Goal: Information Seeking & Learning: Learn about a topic

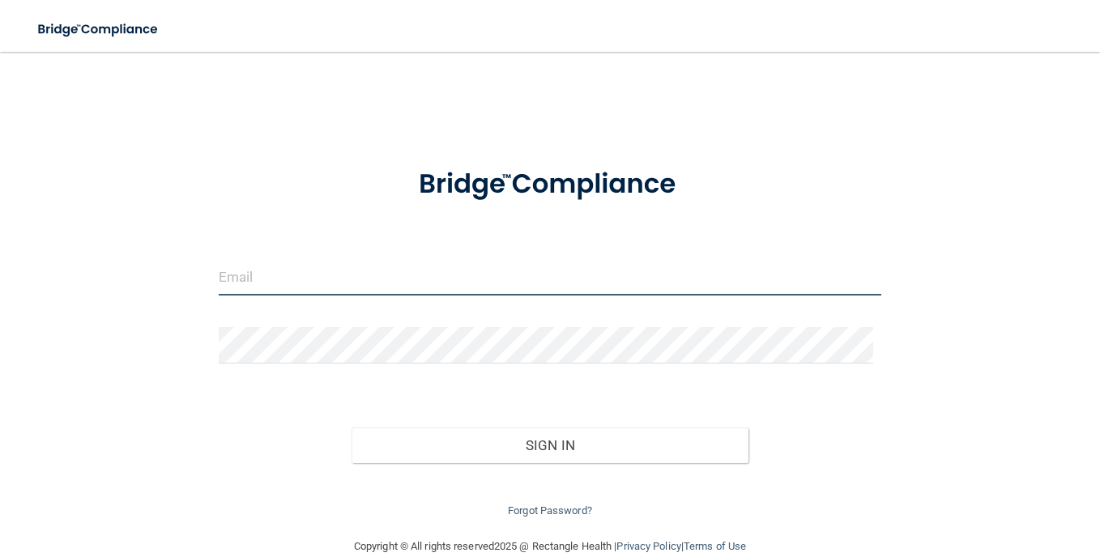
click at [378, 264] on input "email" at bounding box center [550, 277] width 663 height 36
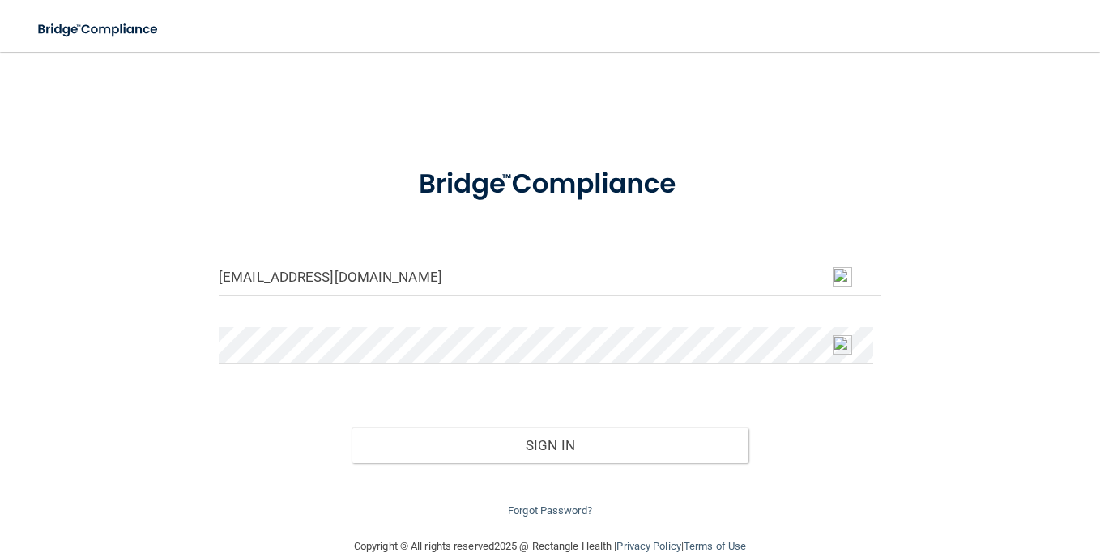
click at [839, 287] on img at bounding box center [842, 276] width 19 height 19
click at [838, 276] on img at bounding box center [842, 276] width 19 height 19
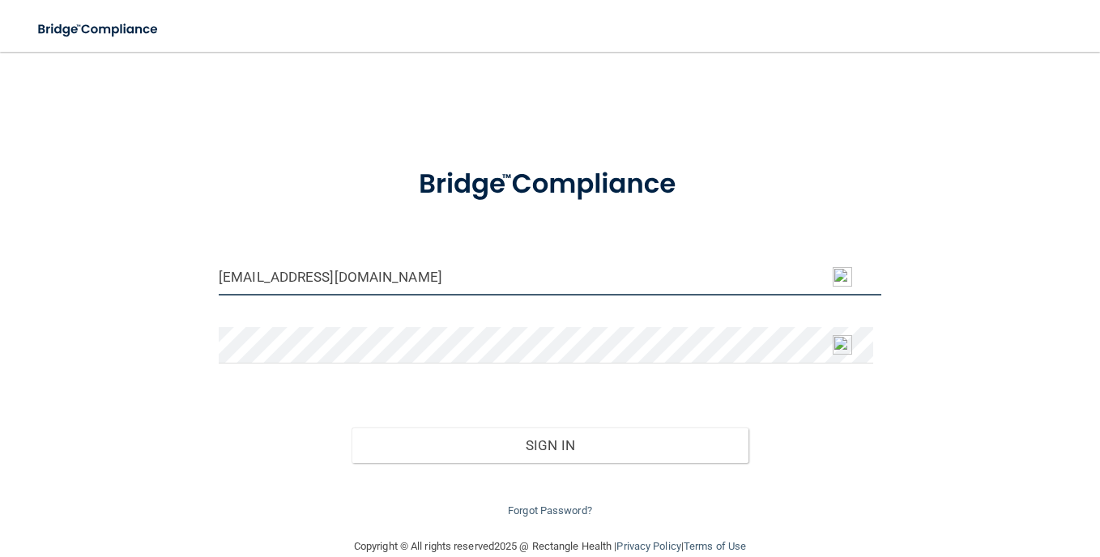
click at [426, 259] on input "[EMAIL_ADDRESS][DOMAIN_NAME]" at bounding box center [550, 277] width 663 height 36
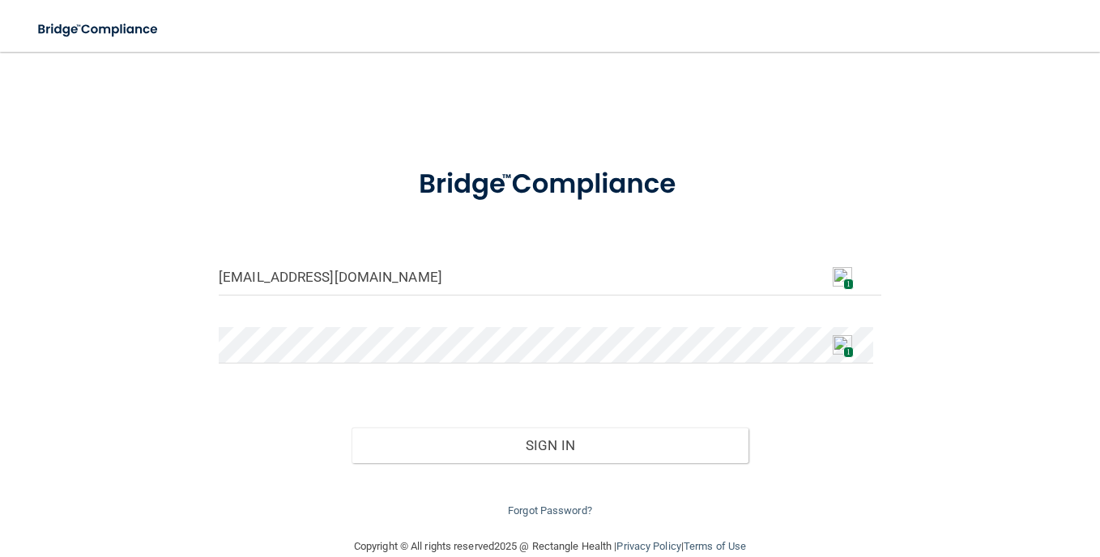
click at [836, 274] on img at bounding box center [842, 276] width 19 height 19
click at [842, 277] on img at bounding box center [842, 276] width 19 height 19
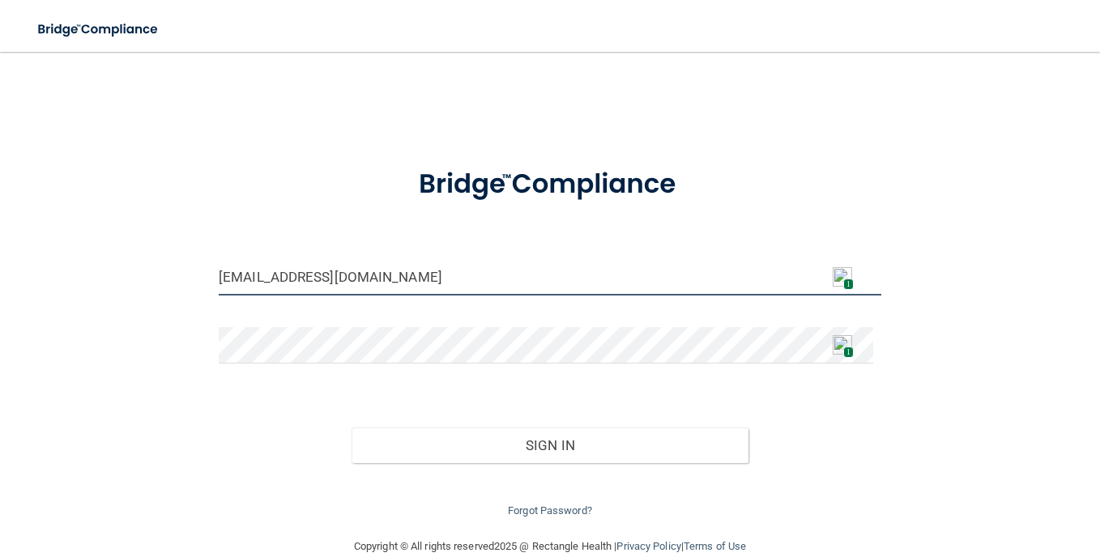
type input "[PERSON_NAME][EMAIL_ADDRESS][PERSON_NAME][DOMAIN_NAME]"
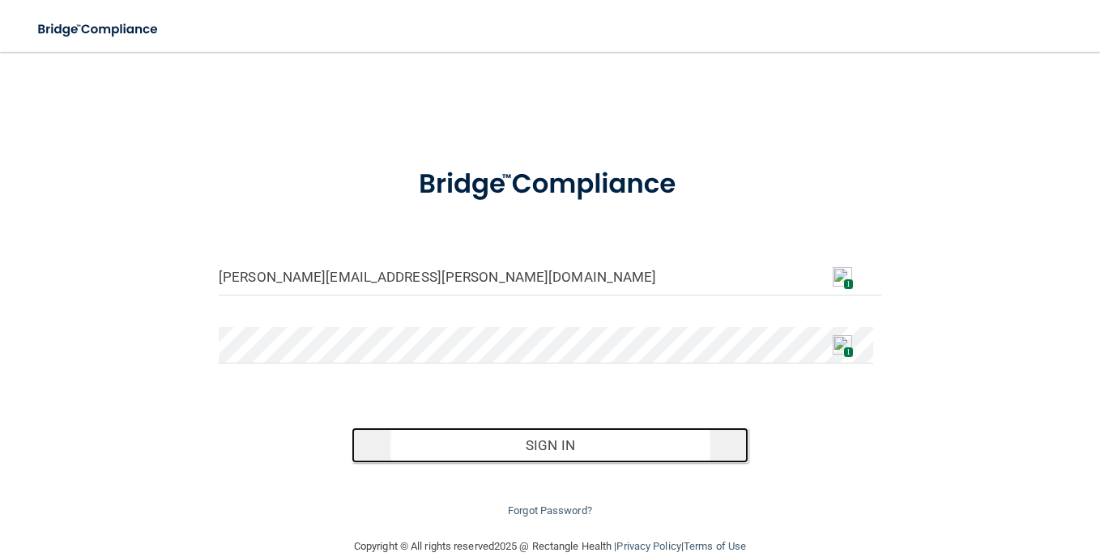
click at [543, 438] on button "Sign In" at bounding box center [551, 446] width 398 height 36
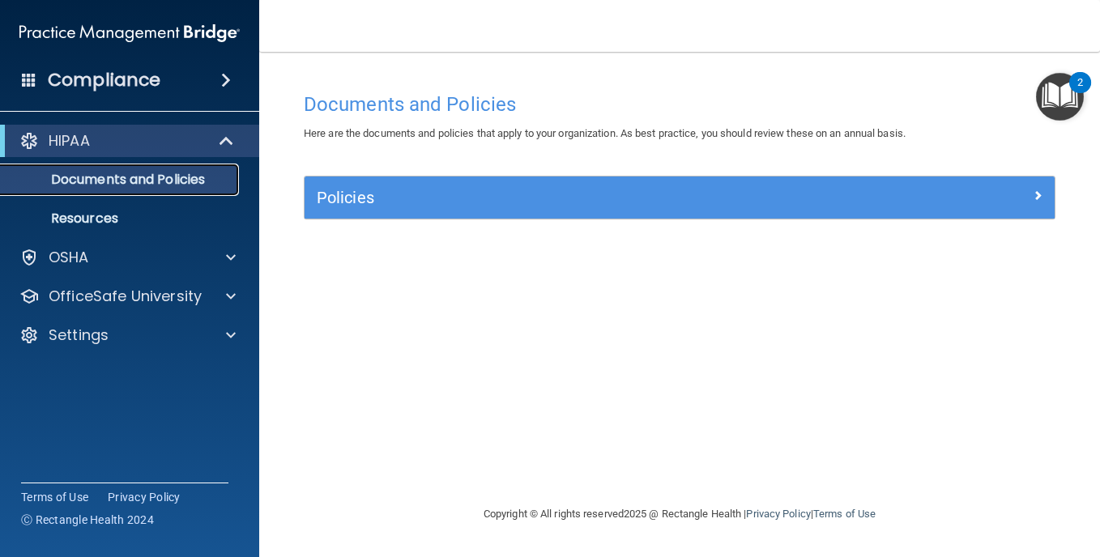
click at [124, 176] on p "Documents and Policies" at bounding box center [121, 180] width 221 height 16
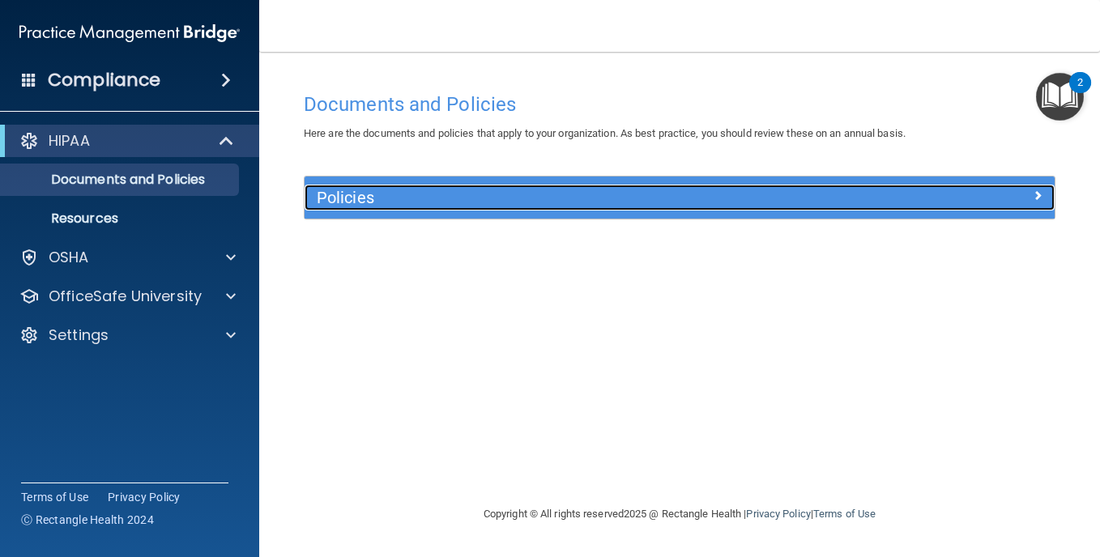
click at [473, 196] on h5 "Policies" at bounding box center [586, 198] width 539 height 18
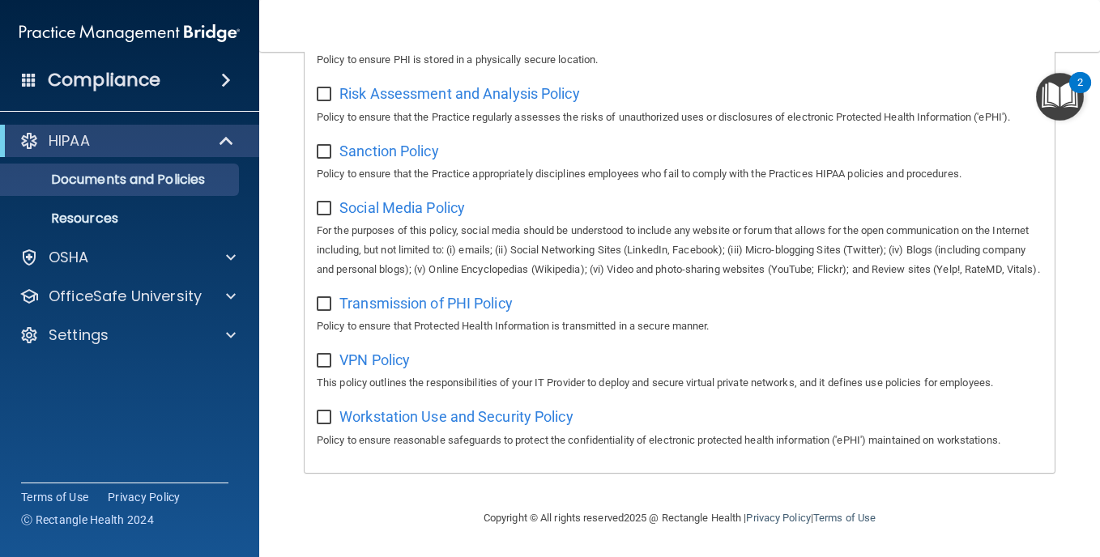
scroll to position [1006, 0]
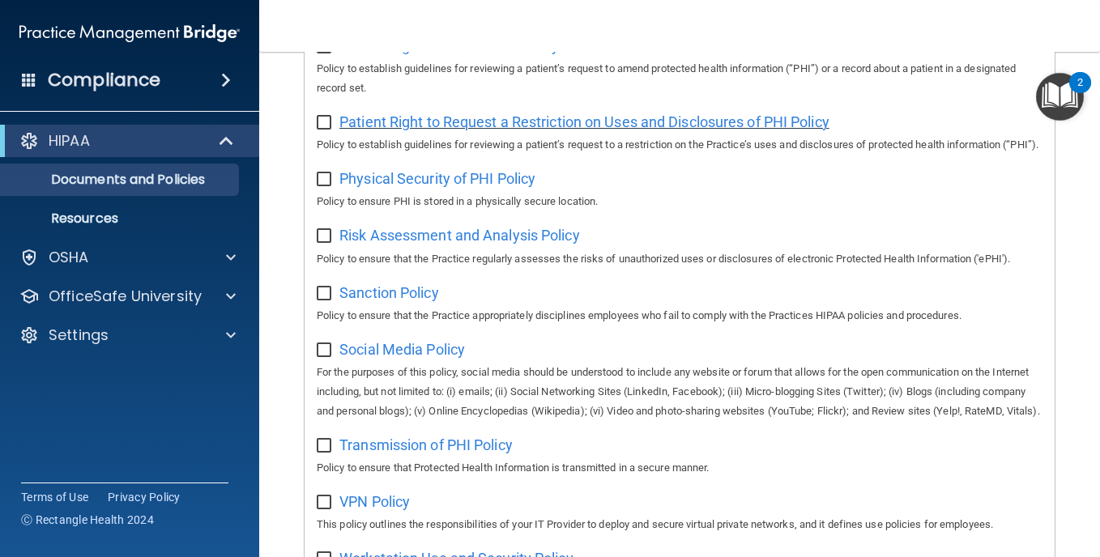
click at [535, 130] on span "Patient Right to Request a Restriction on Uses and Disclosures of PHI Policy" at bounding box center [585, 121] width 490 height 17
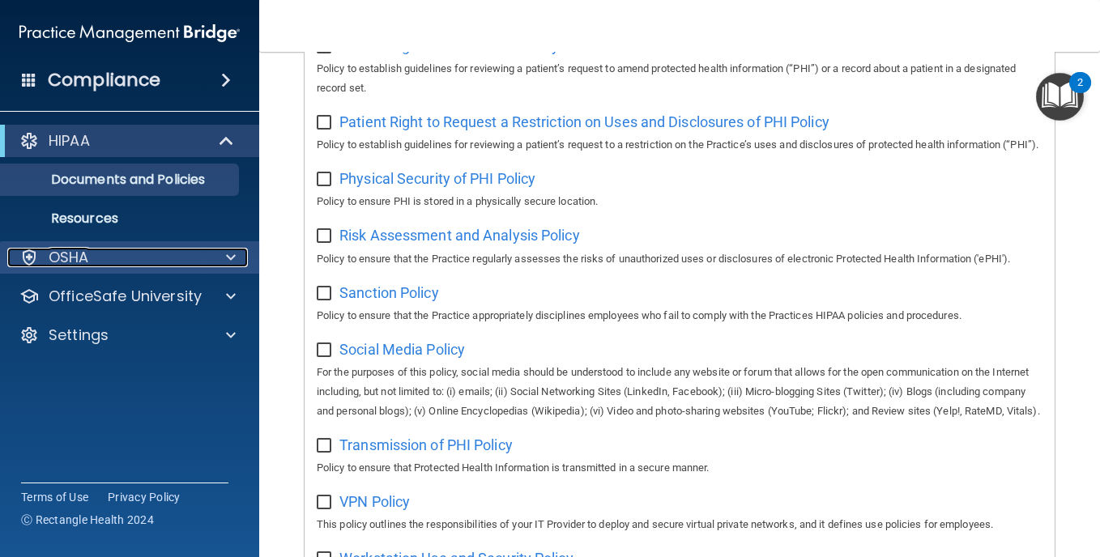
click at [59, 252] on p "OSHA" at bounding box center [69, 257] width 41 height 19
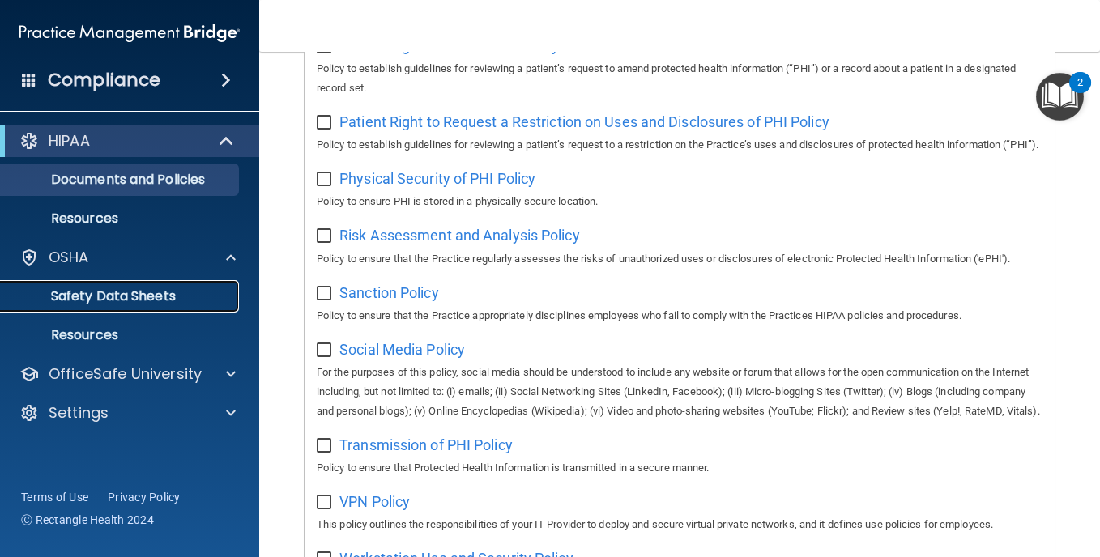
click at [83, 292] on p "Safety Data Sheets" at bounding box center [121, 296] width 221 height 16
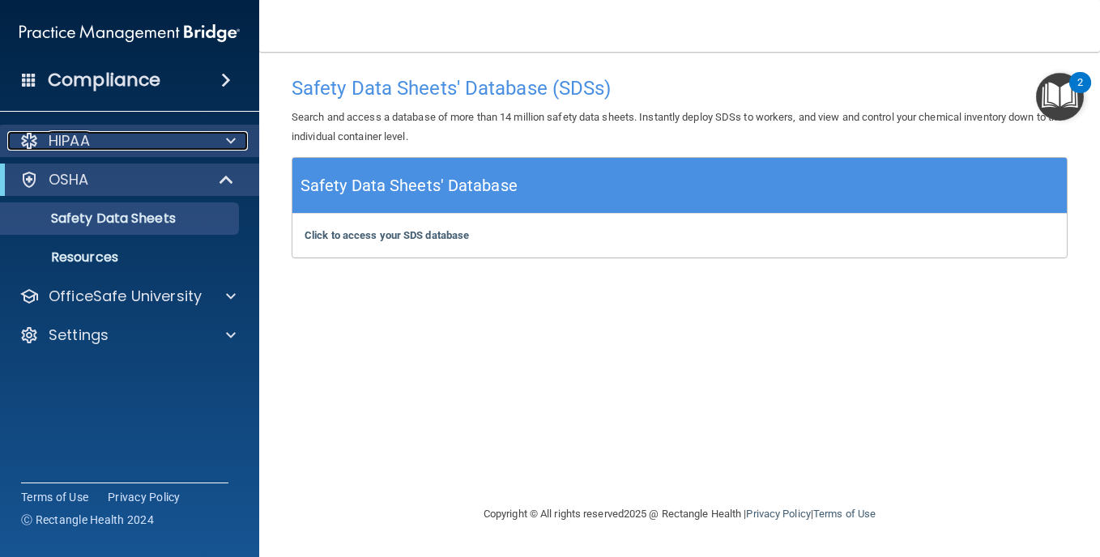
click at [131, 136] on div "HIPAA" at bounding box center [107, 140] width 201 height 19
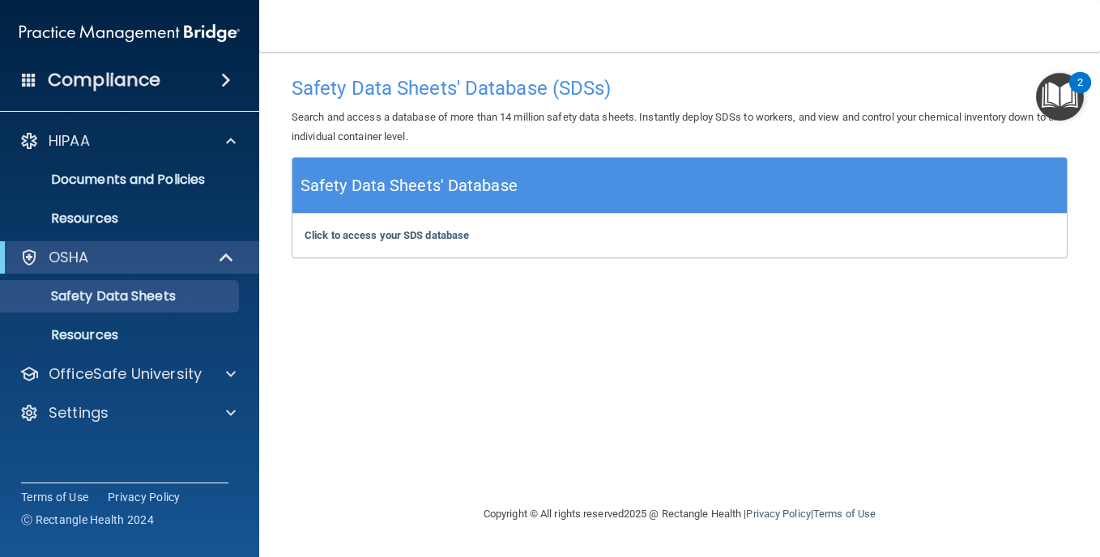
click at [107, 79] on h4 "Compliance" at bounding box center [104, 80] width 113 height 23
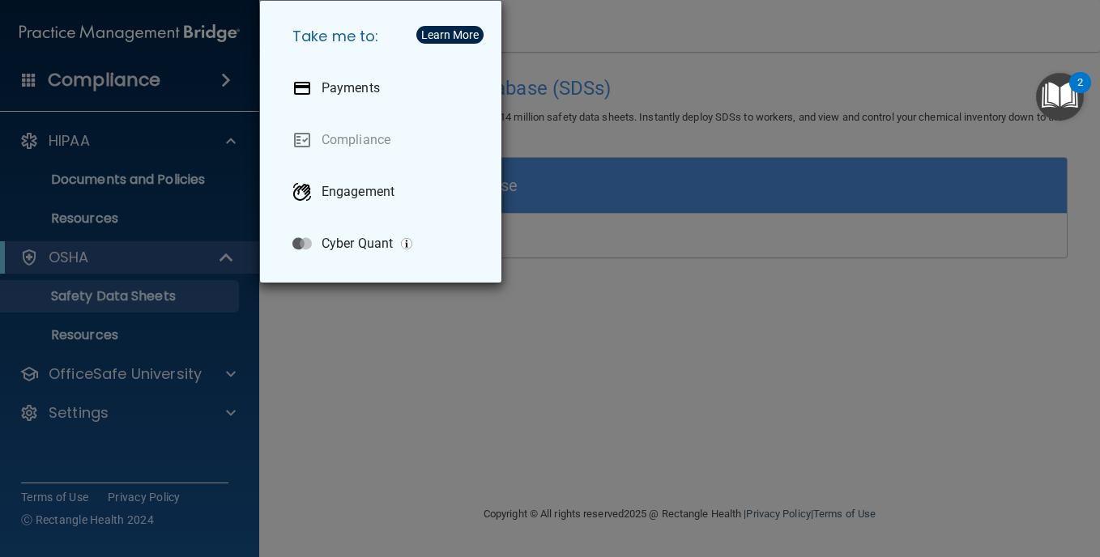
click at [85, 331] on div "Take me to: Payments Compliance Engagement Cyber Quant" at bounding box center [550, 278] width 1100 height 557
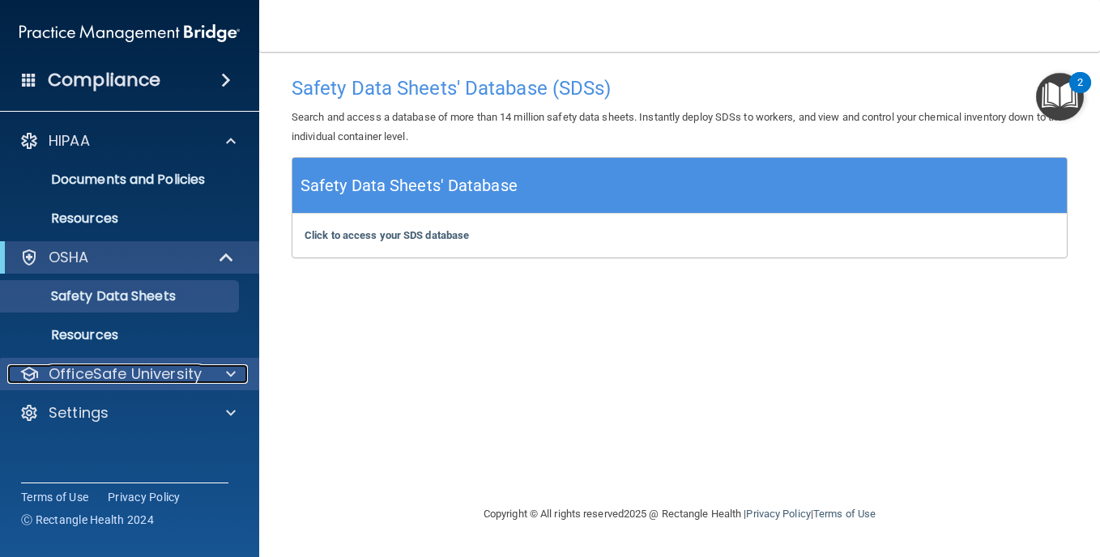
click at [116, 369] on p "OfficeSafe University" at bounding box center [125, 374] width 153 height 19
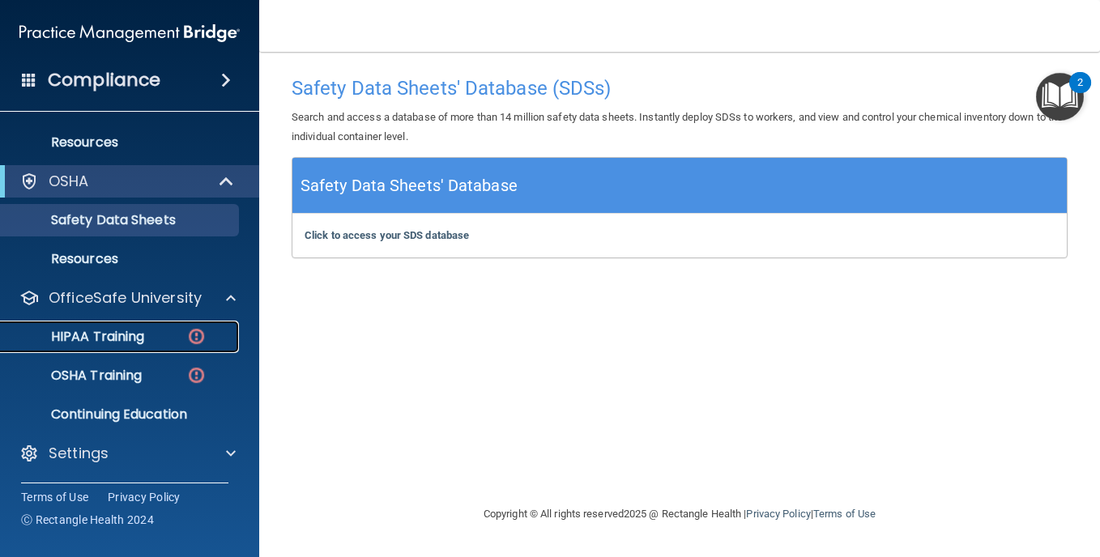
click at [91, 335] on p "HIPAA Training" at bounding box center [78, 337] width 134 height 16
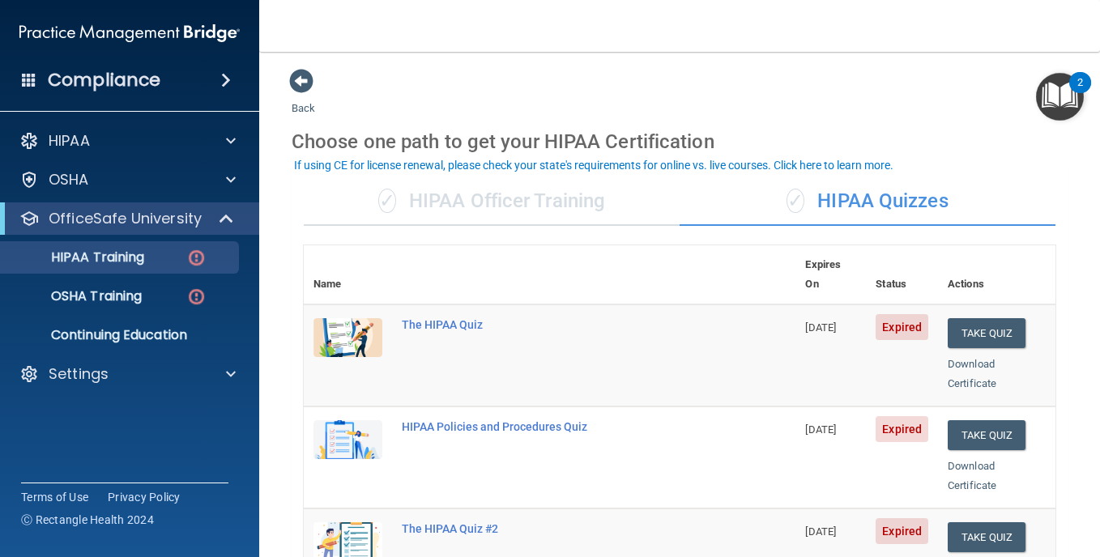
click at [818, 164] on div "If using CE for license renewal, please check your state's requirements for onl…" at bounding box center [594, 165] width 600 height 11
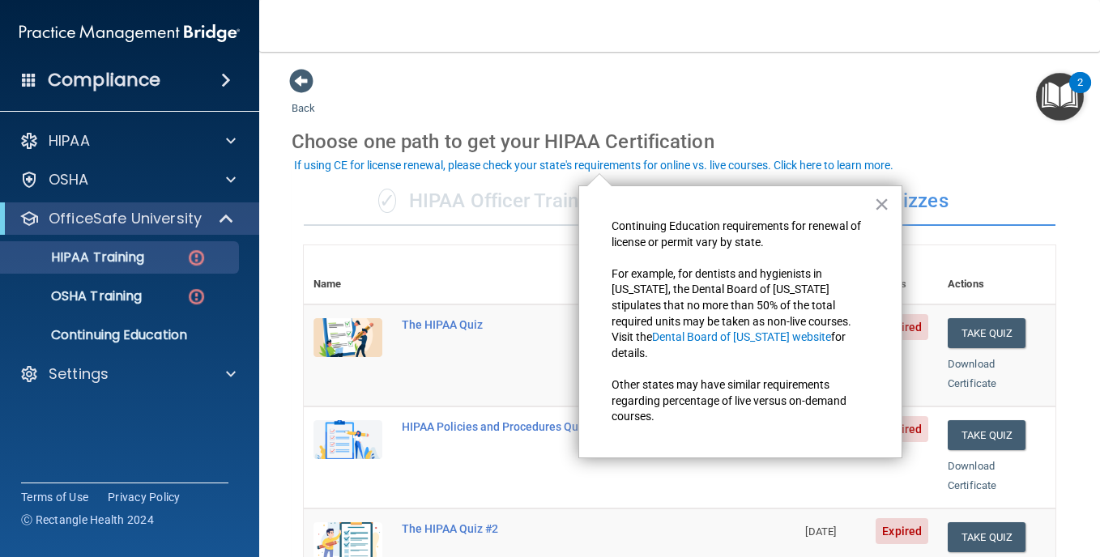
click at [881, 202] on button "×" at bounding box center [881, 204] width 15 height 26
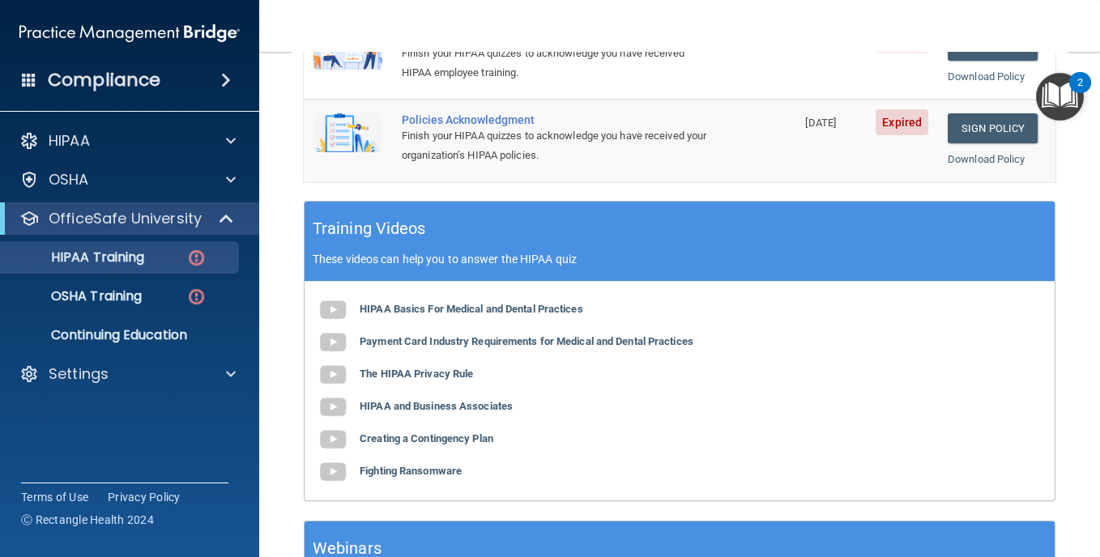
scroll to position [721, 0]
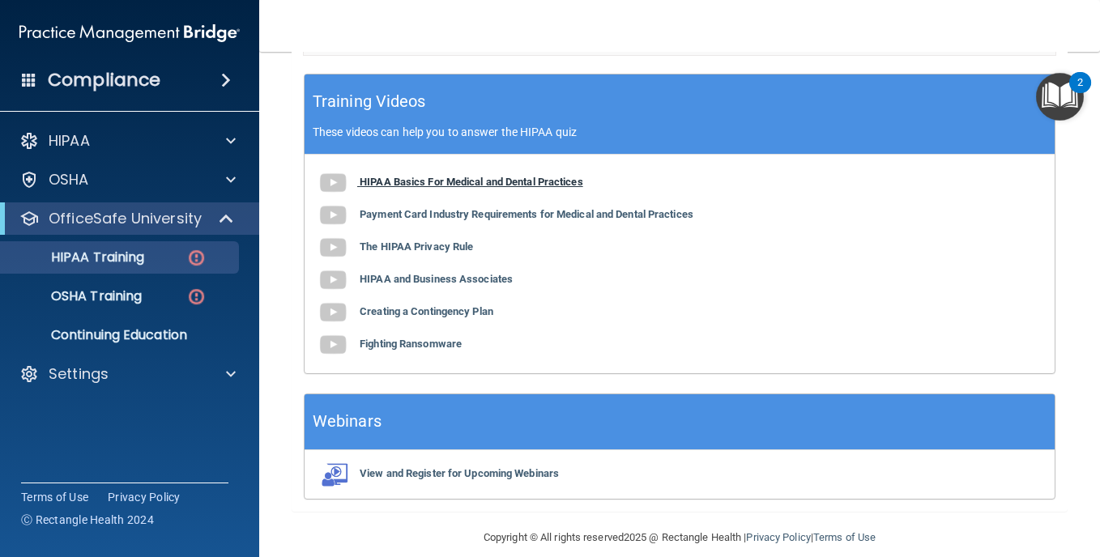
click at [382, 176] on b "HIPAA Basics For Medical and Dental Practices" at bounding box center [472, 182] width 224 height 12
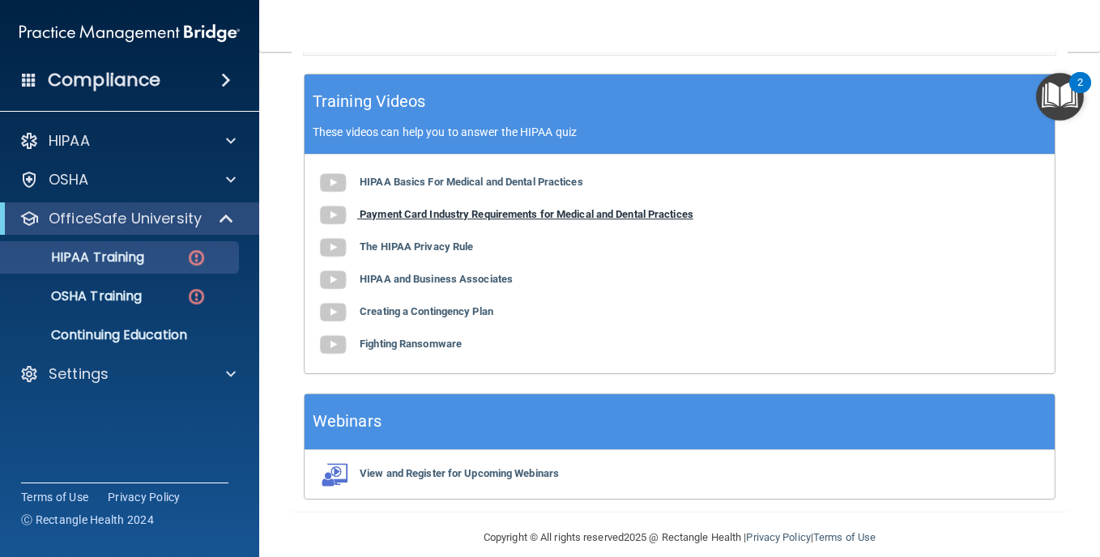
click at [450, 208] on b "Payment Card Industry Requirements for Medical and Dental Practices" at bounding box center [527, 214] width 334 height 12
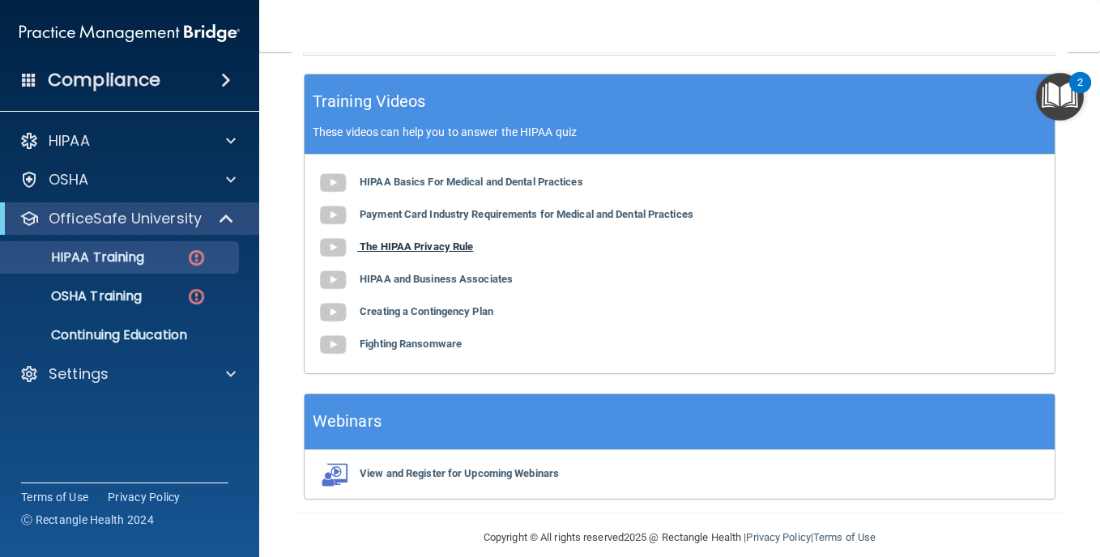
click at [394, 241] on b "The HIPAA Privacy Rule" at bounding box center [416, 247] width 113 height 12
click at [376, 273] on b "HIPAA and Business Associates" at bounding box center [436, 279] width 153 height 12
click at [411, 305] on b "Creating a Contingency Plan" at bounding box center [427, 311] width 134 height 12
click at [429, 338] on b "Fighting Ransomware" at bounding box center [411, 344] width 102 height 12
click at [447, 468] on b "View and Register for Upcoming Webinars" at bounding box center [459, 474] width 199 height 12
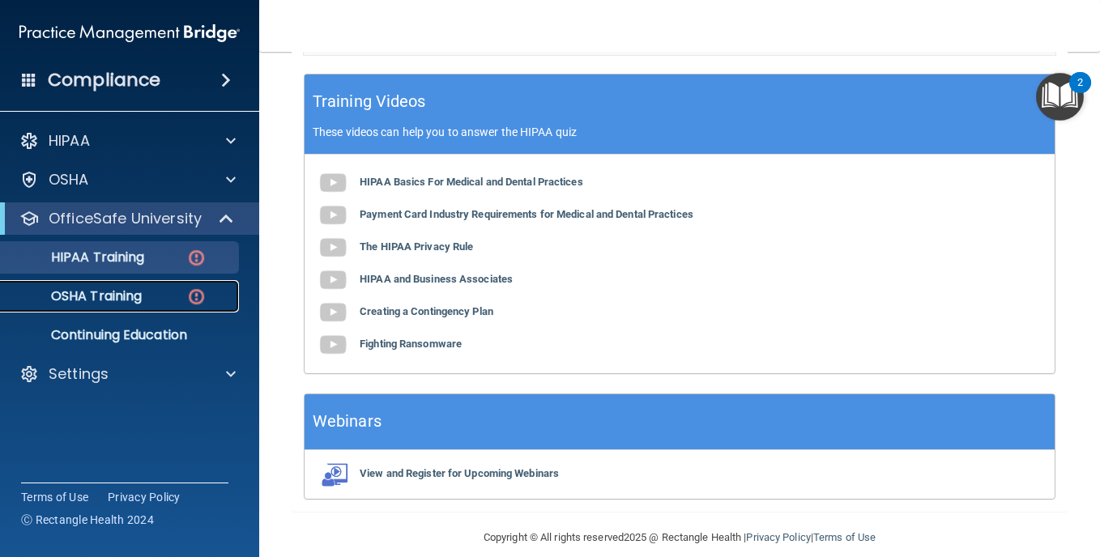
click at [113, 293] on p "OSHA Training" at bounding box center [76, 296] width 131 height 16
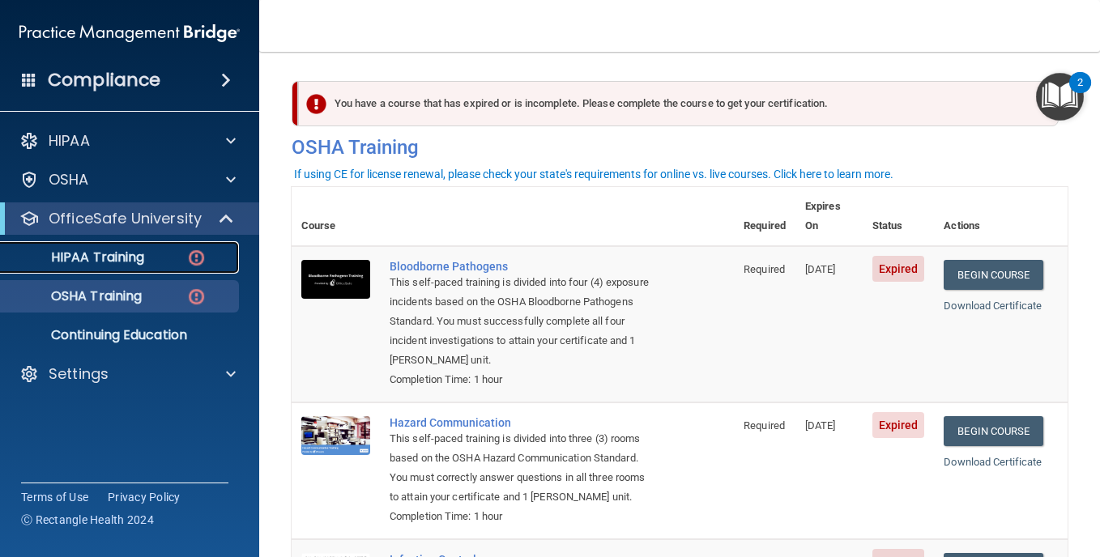
click at [100, 256] on p "HIPAA Training" at bounding box center [78, 258] width 134 height 16
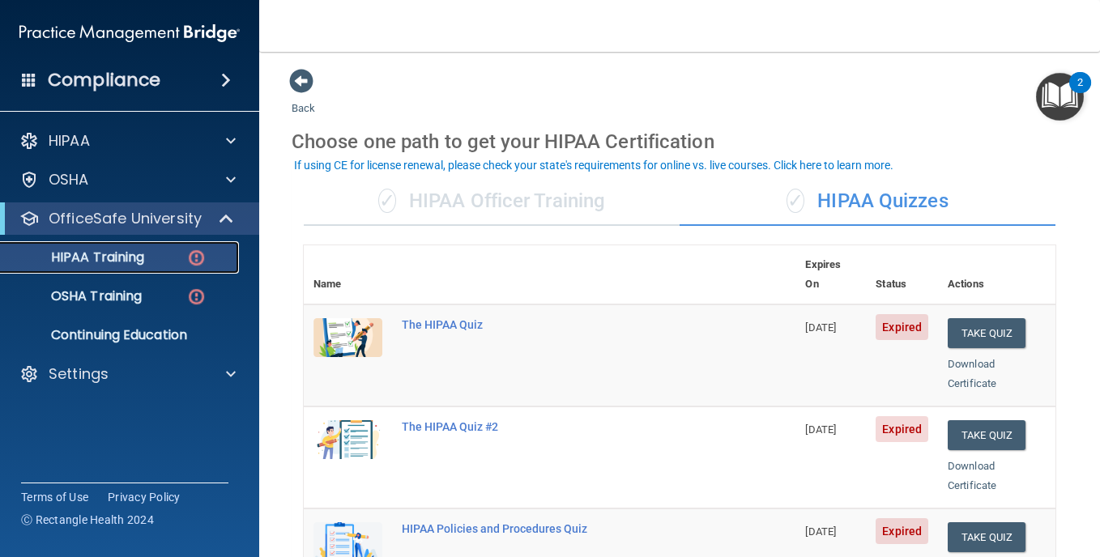
scroll to position [108, 0]
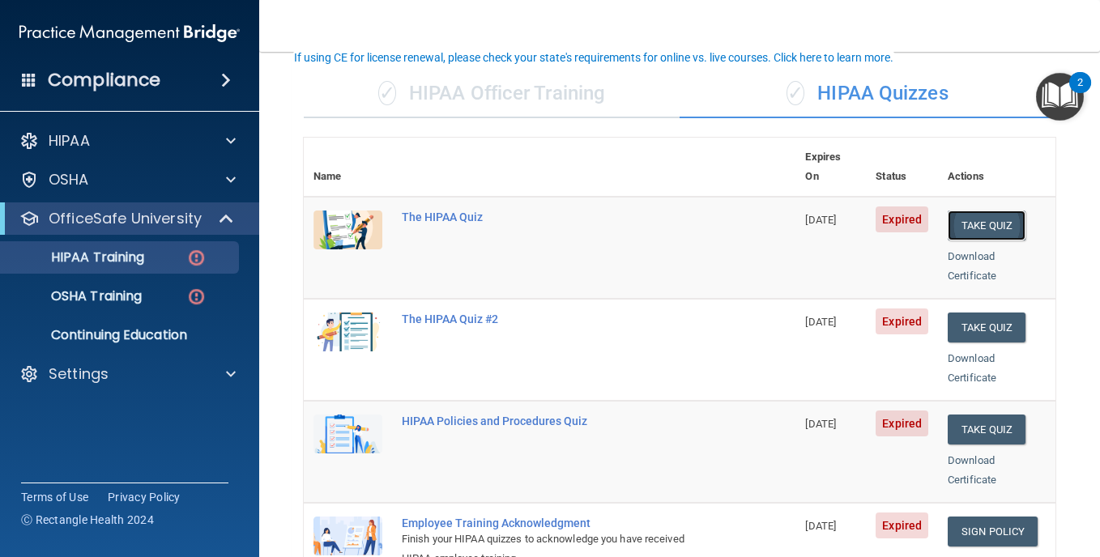
click at [986, 211] on button "Take Quiz" at bounding box center [987, 226] width 78 height 30
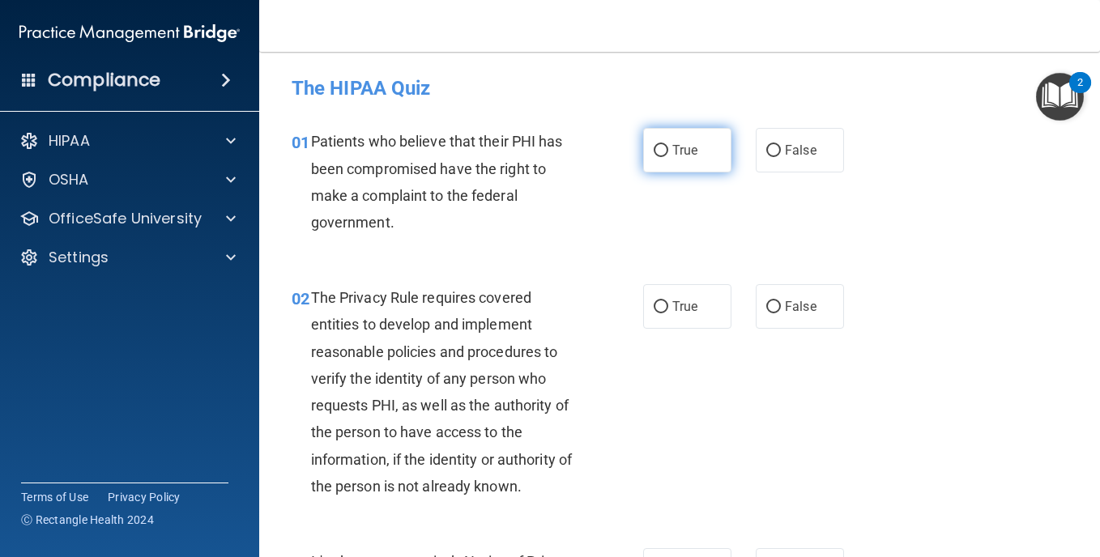
click at [657, 150] on input "True" at bounding box center [661, 151] width 15 height 12
radio input "true"
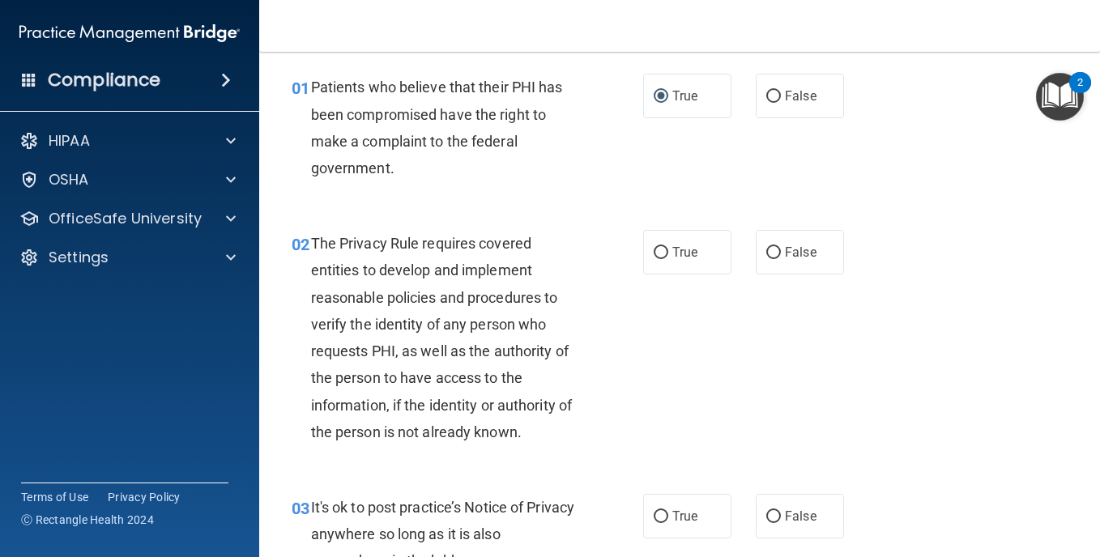
scroll to position [162, 0]
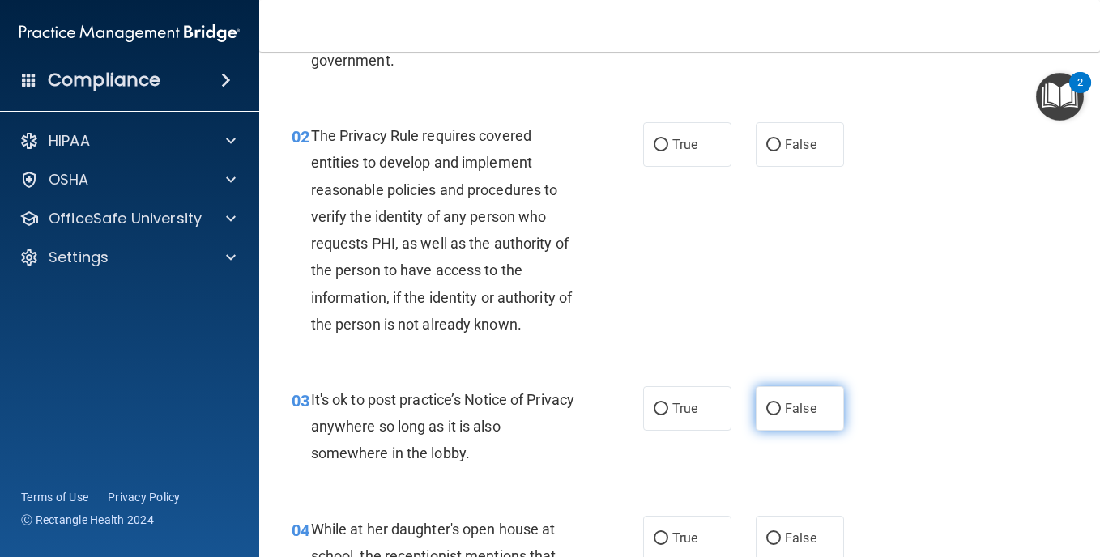
click at [767, 406] on input "False" at bounding box center [774, 410] width 15 height 12
radio input "true"
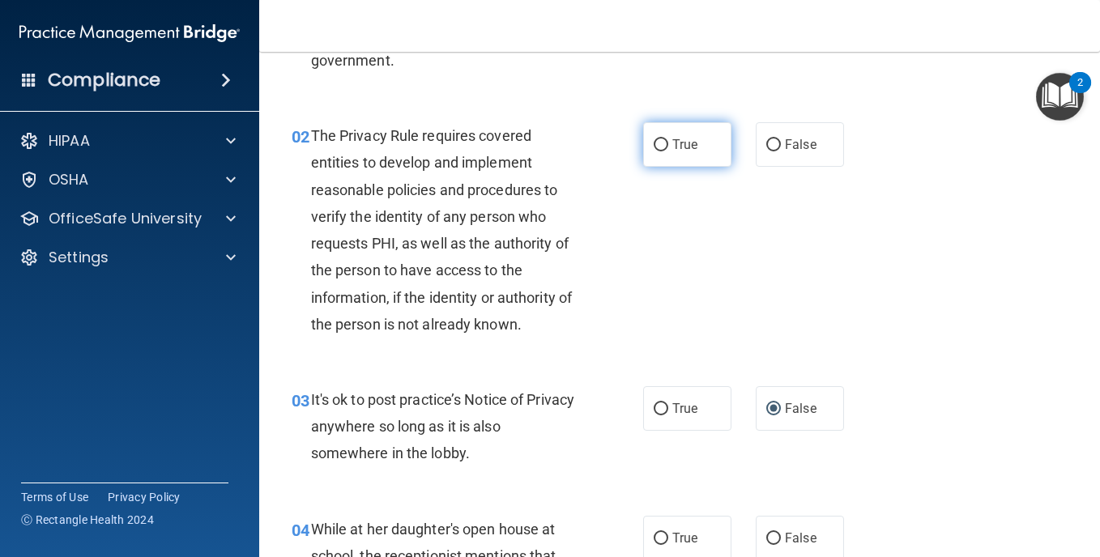
click at [661, 147] on input "True" at bounding box center [661, 145] width 15 height 12
radio input "true"
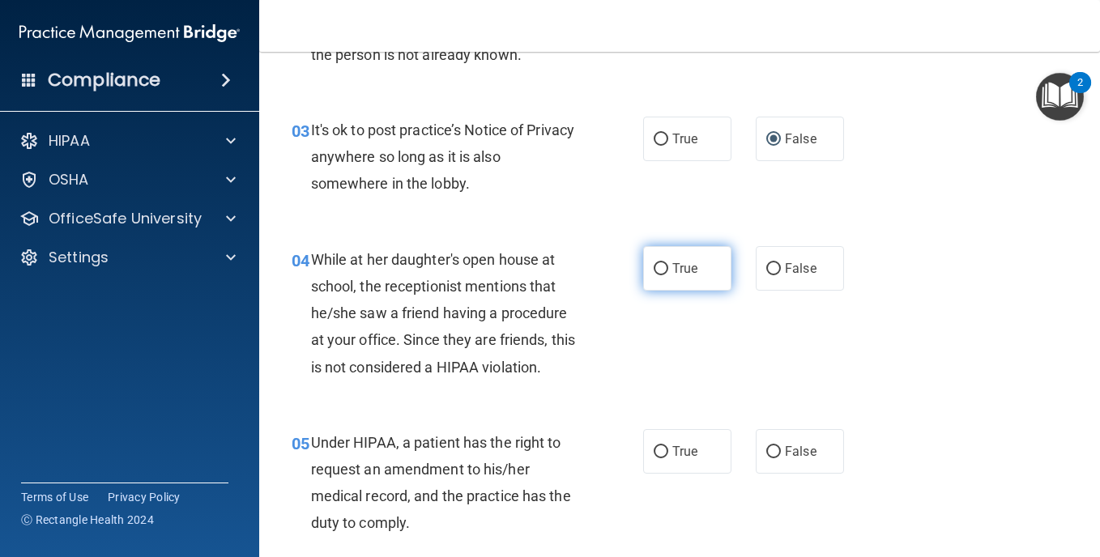
click at [658, 269] on input "True" at bounding box center [661, 269] width 15 height 12
radio input "true"
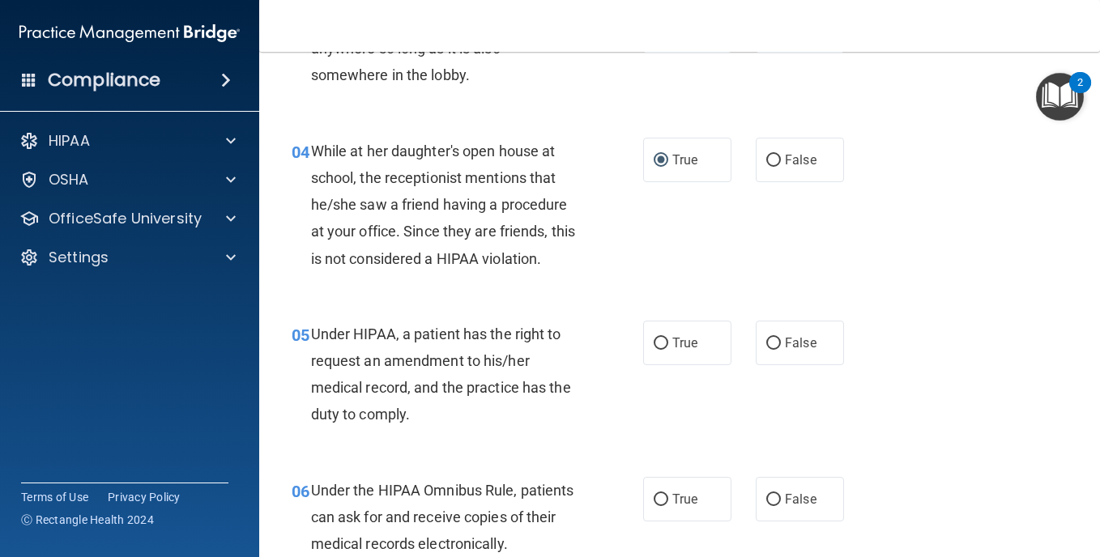
scroll to position [648, 0]
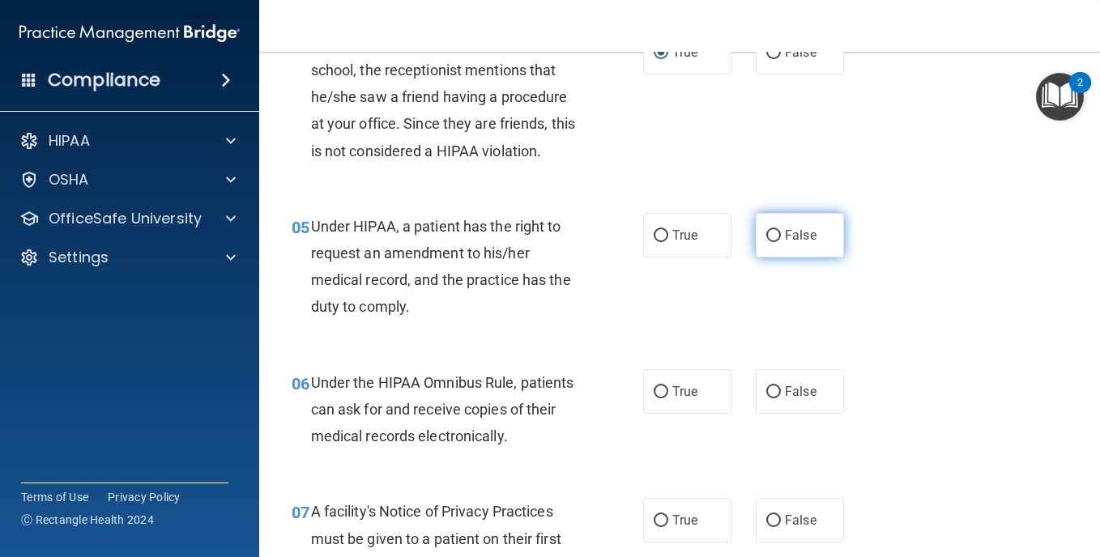
click at [767, 233] on input "False" at bounding box center [774, 236] width 15 height 12
radio input "true"
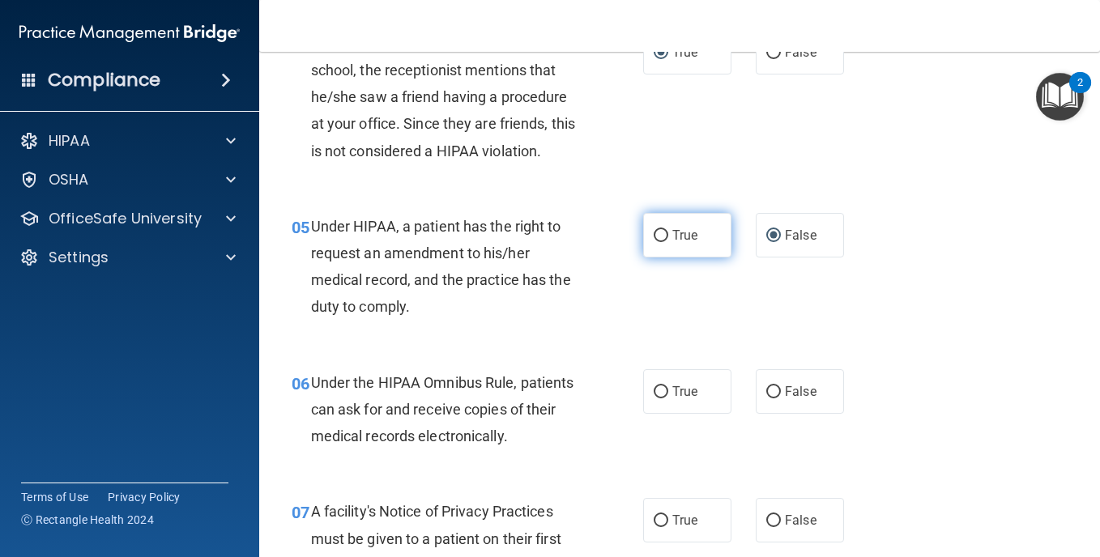
click at [657, 235] on input "True" at bounding box center [661, 236] width 15 height 12
radio input "true"
radio input "false"
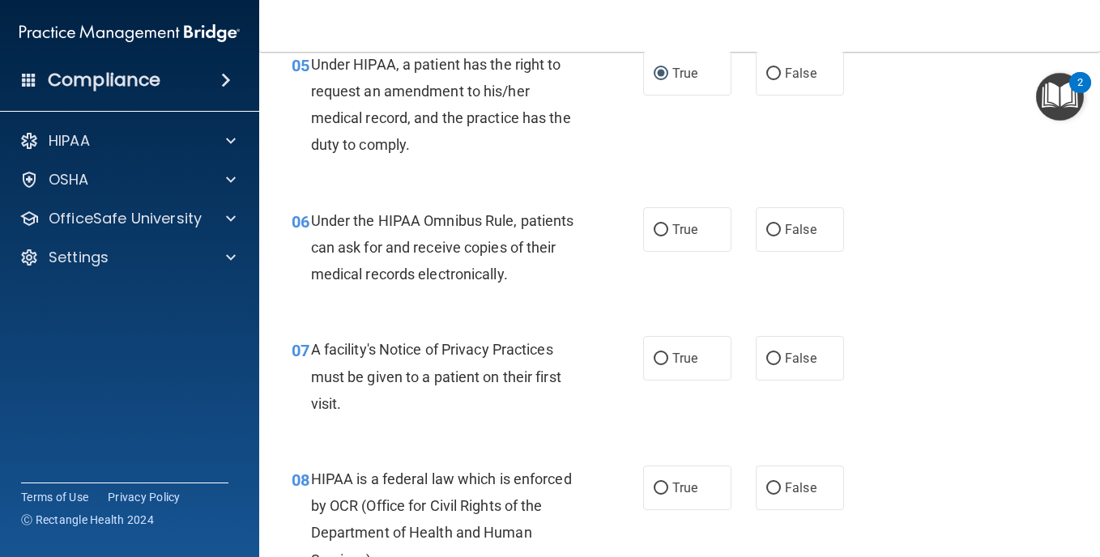
scroll to position [865, 0]
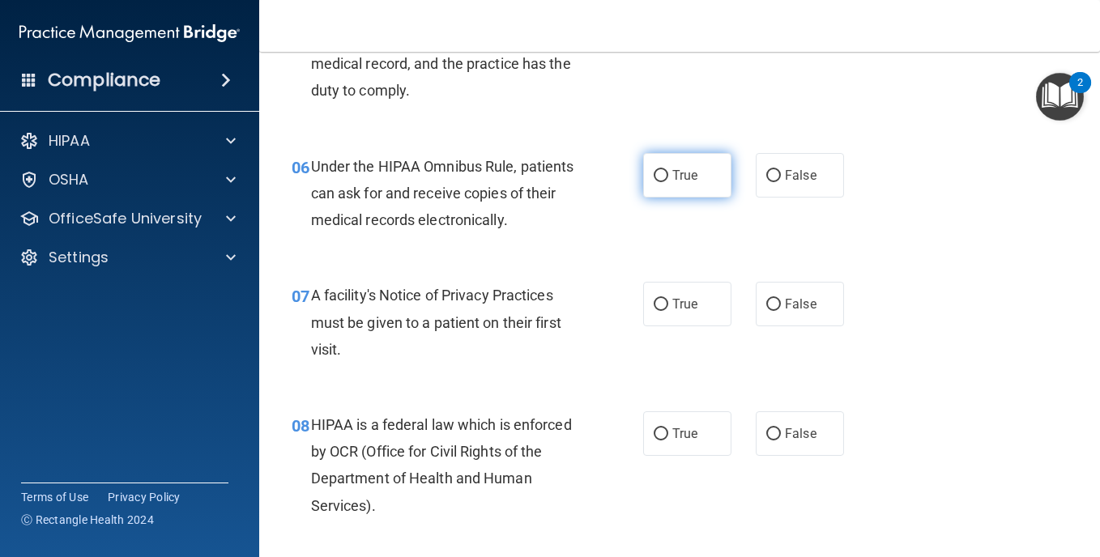
click at [654, 173] on input "True" at bounding box center [661, 176] width 15 height 12
radio input "true"
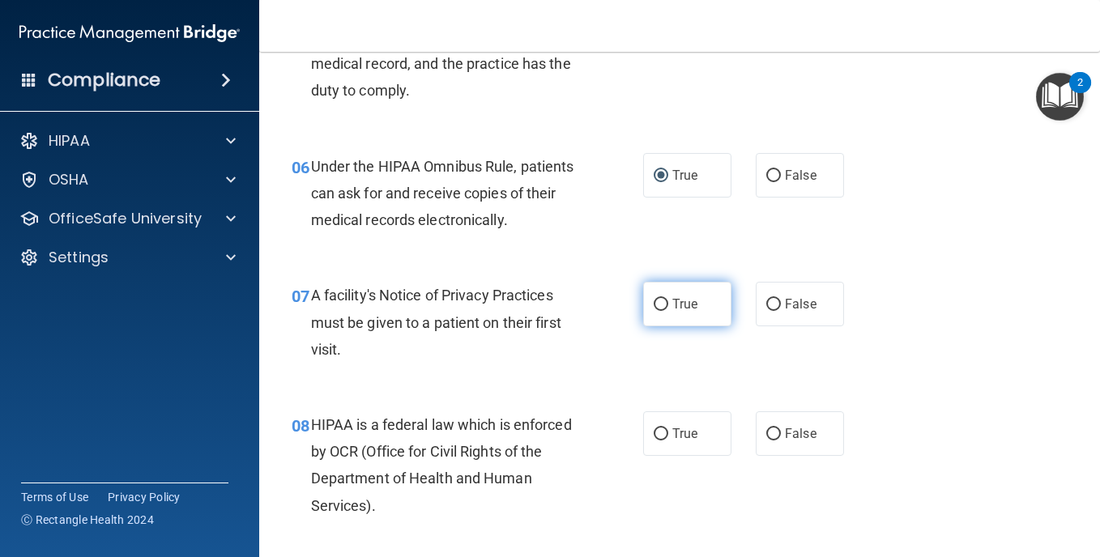
click at [654, 300] on input "True" at bounding box center [661, 305] width 15 height 12
radio input "true"
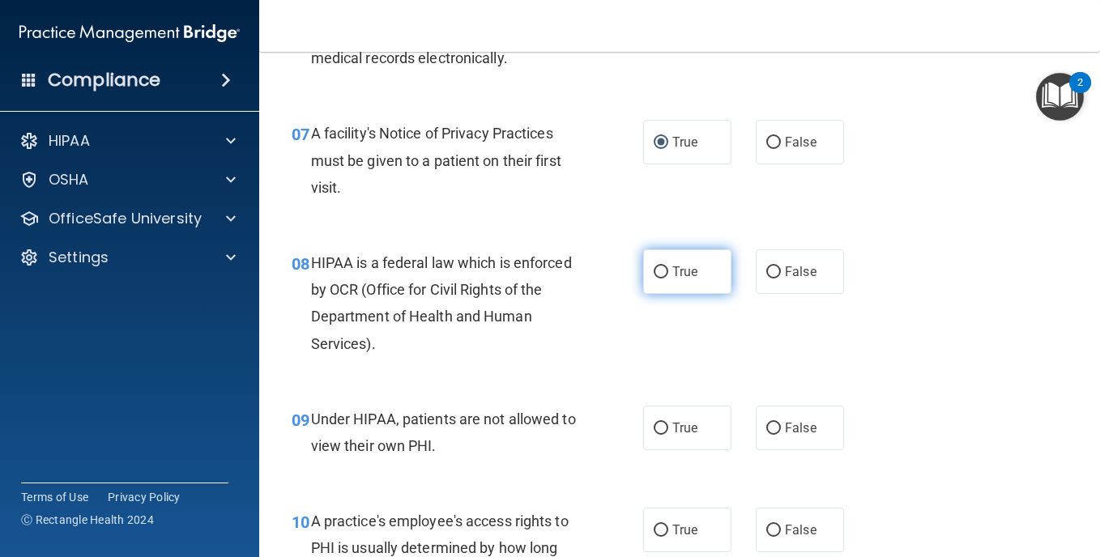
click at [655, 275] on input "True" at bounding box center [661, 273] width 15 height 12
radio input "true"
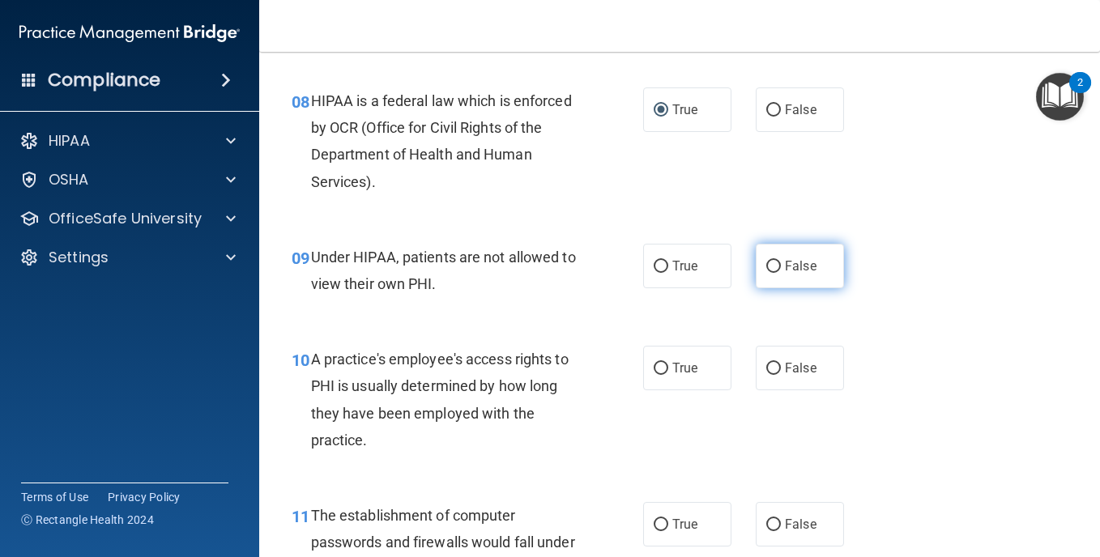
click at [769, 267] on input "False" at bounding box center [774, 267] width 15 height 12
radio input "true"
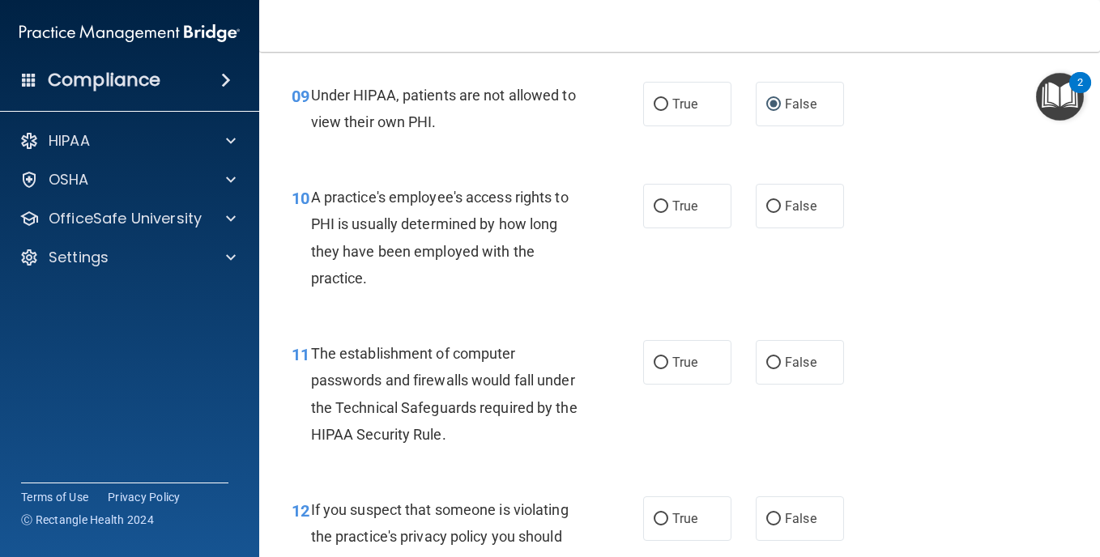
scroll to position [1404, 0]
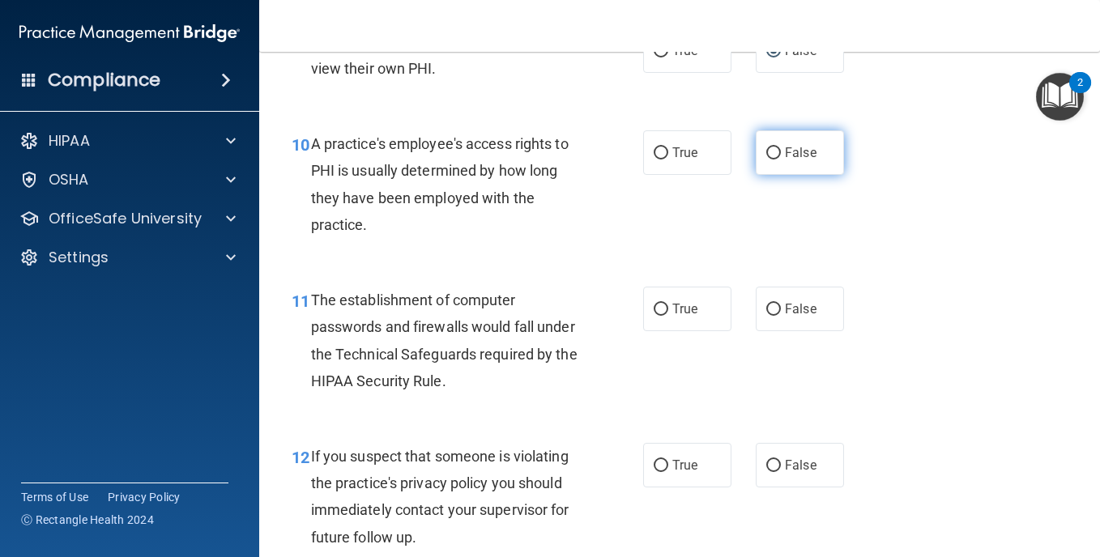
click at [773, 145] on label "False" at bounding box center [800, 152] width 88 height 45
click at [773, 147] on input "False" at bounding box center [774, 153] width 15 height 12
radio input "true"
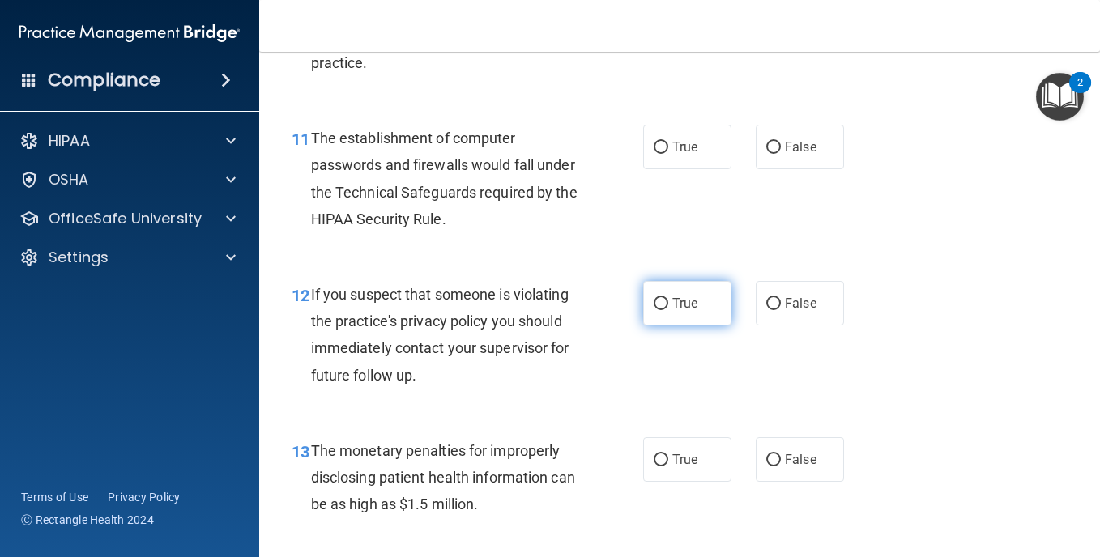
click at [654, 302] on input "True" at bounding box center [661, 304] width 15 height 12
radio input "true"
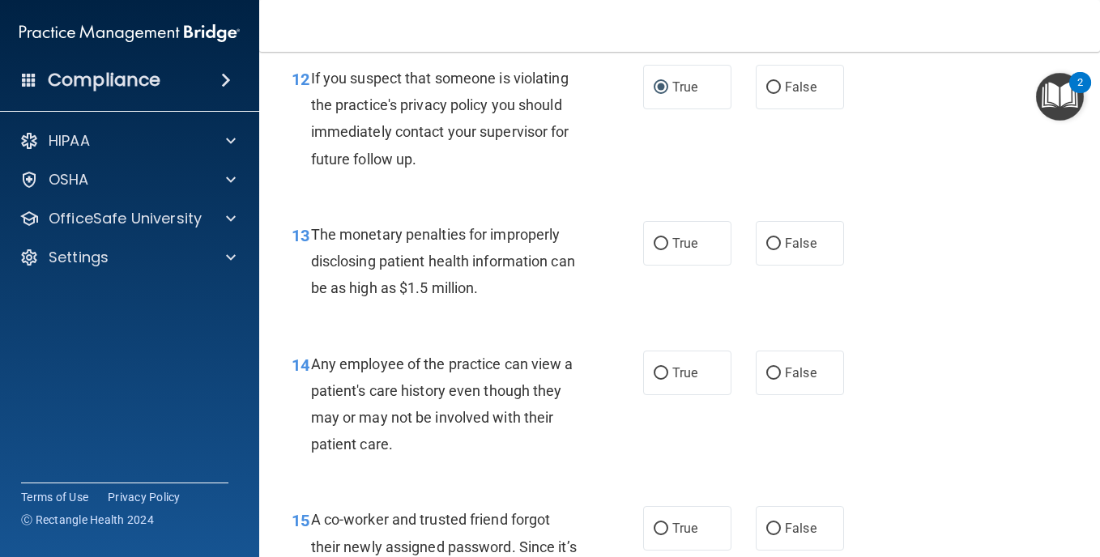
scroll to position [1837, 0]
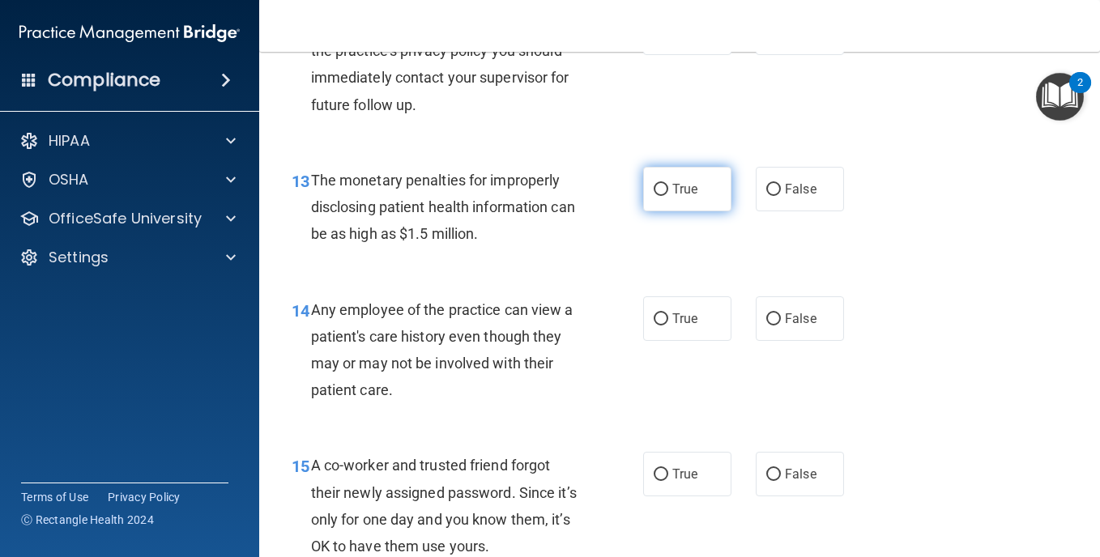
click at [656, 189] on input "True" at bounding box center [661, 190] width 15 height 12
radio input "true"
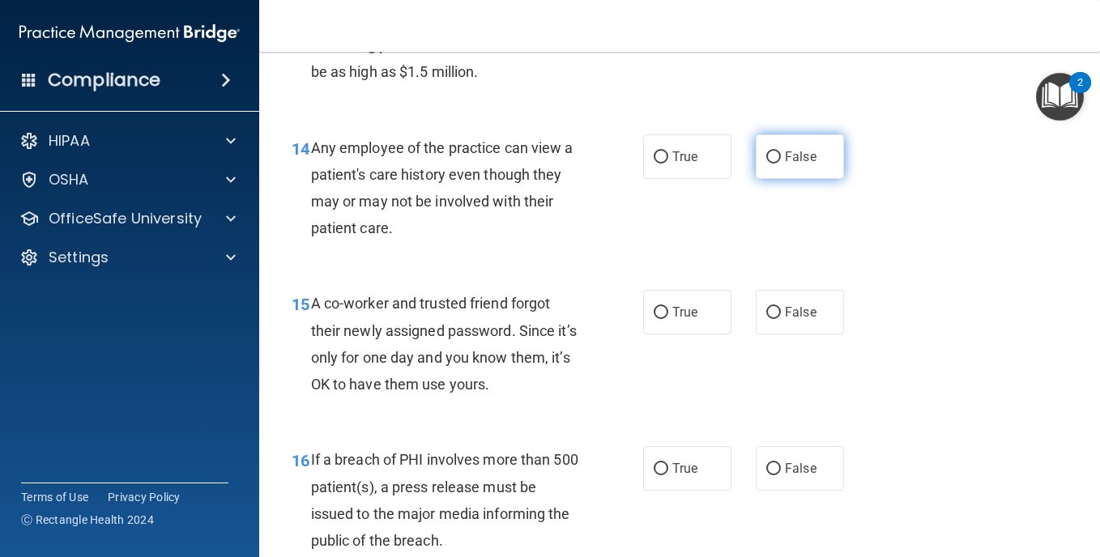
click at [767, 155] on input "False" at bounding box center [774, 158] width 15 height 12
radio input "true"
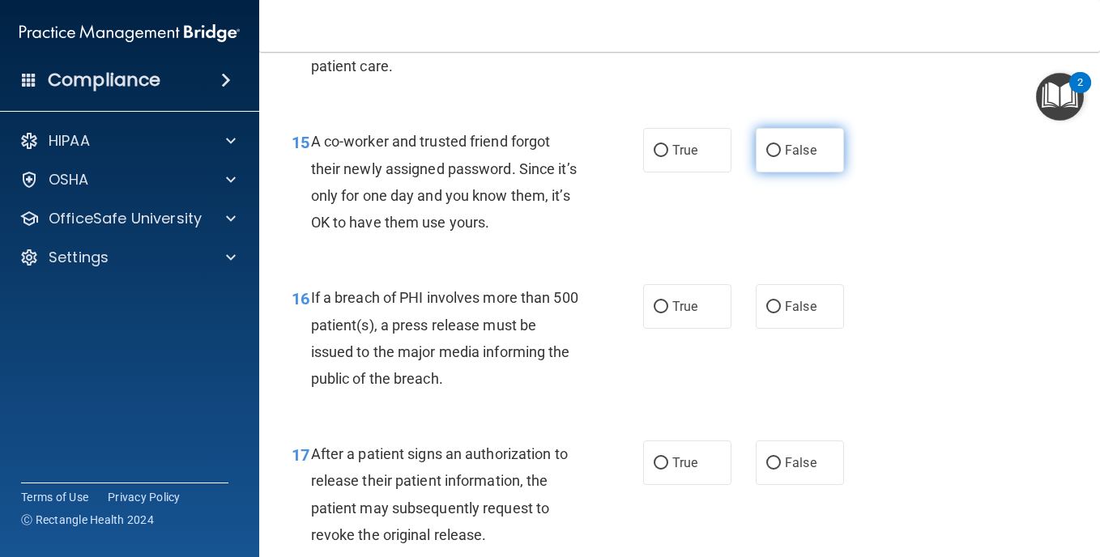
click at [767, 147] on input "False" at bounding box center [774, 151] width 15 height 12
radio input "true"
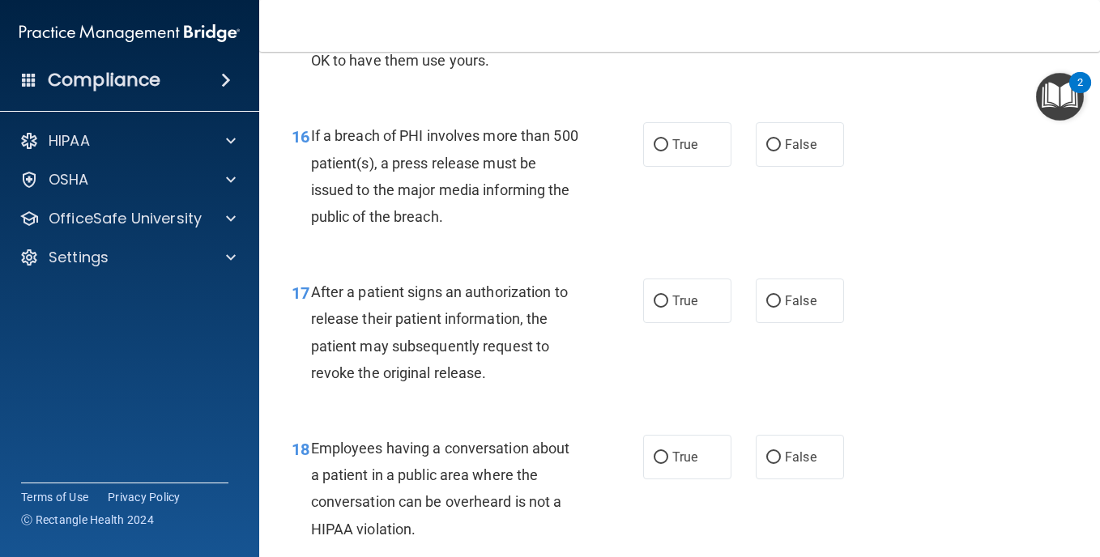
scroll to position [2377, 0]
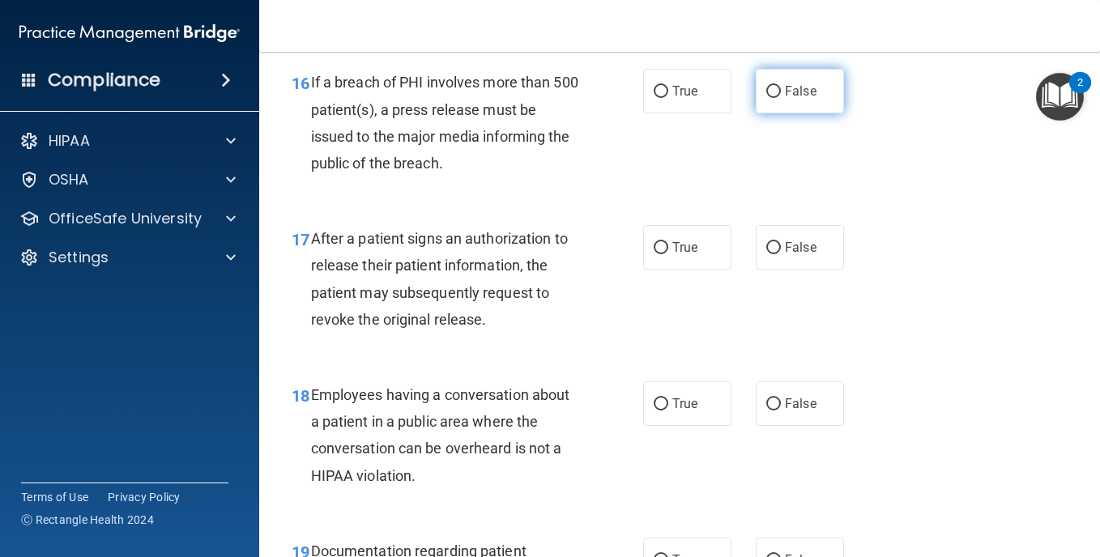
click at [768, 87] on input "False" at bounding box center [774, 92] width 15 height 12
radio input "true"
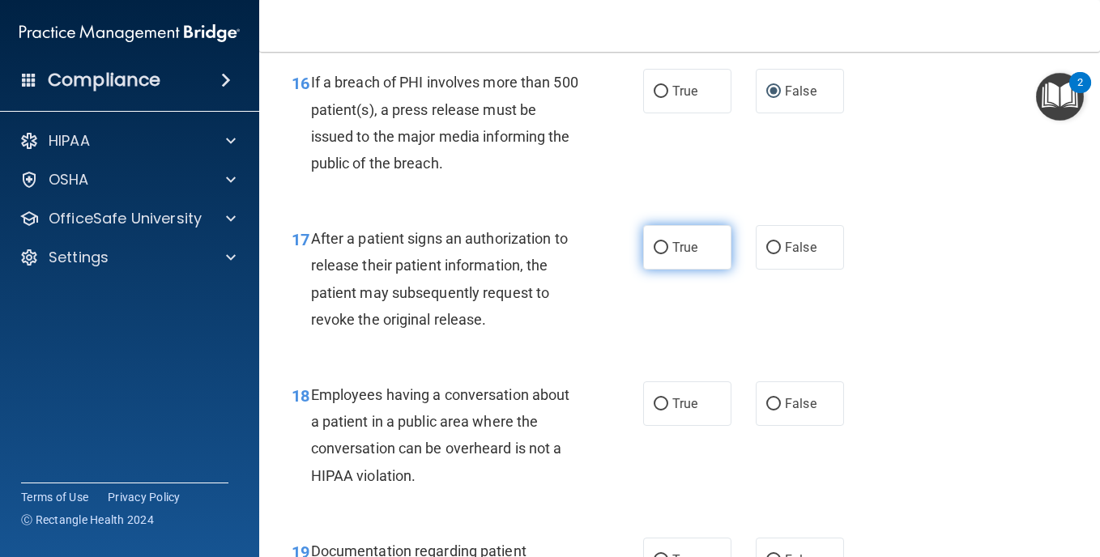
click at [654, 246] on input "True" at bounding box center [661, 248] width 15 height 12
radio input "true"
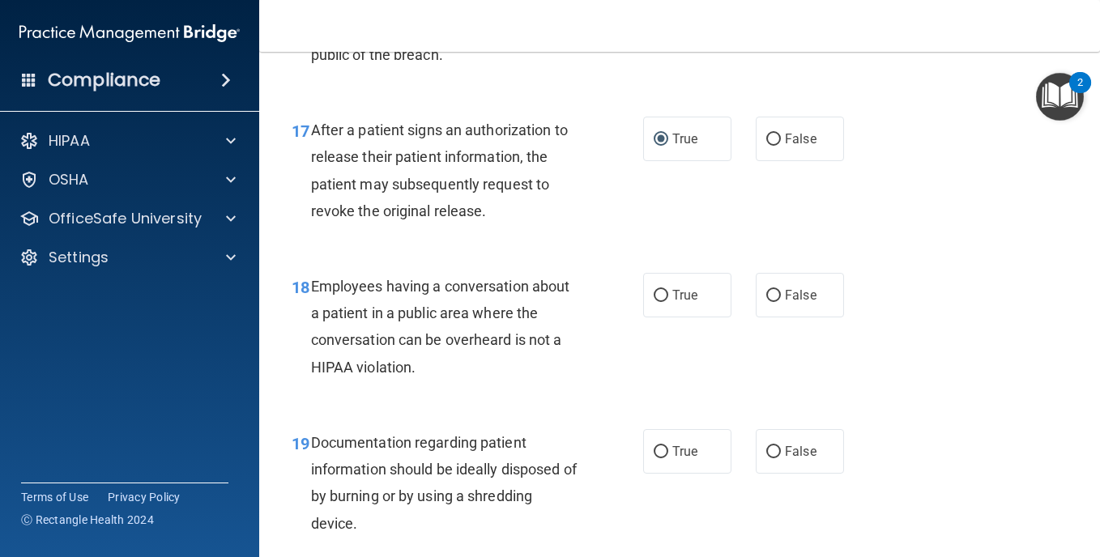
scroll to position [2539, 0]
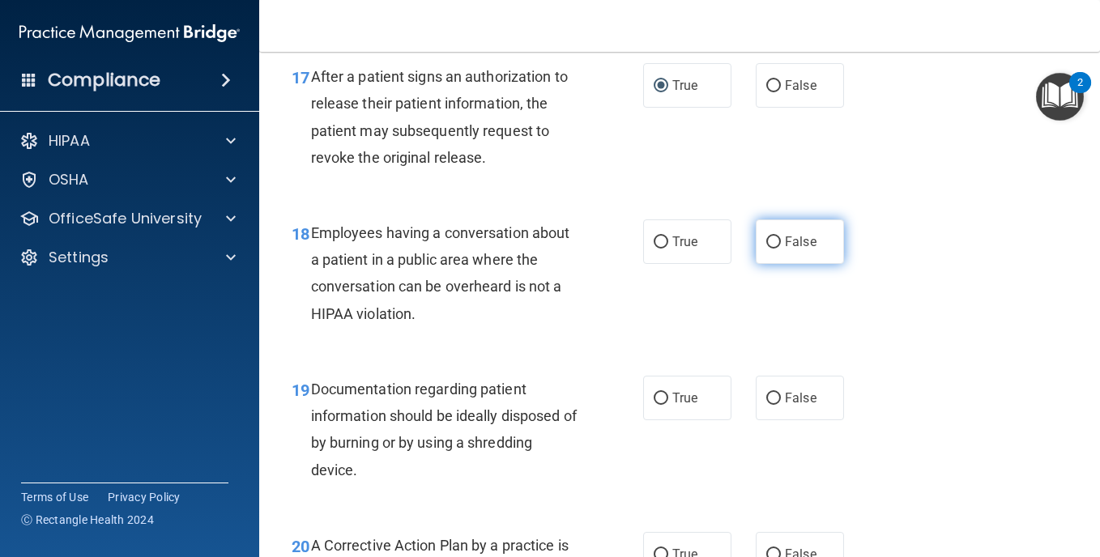
click at [767, 240] on input "False" at bounding box center [774, 243] width 15 height 12
radio input "true"
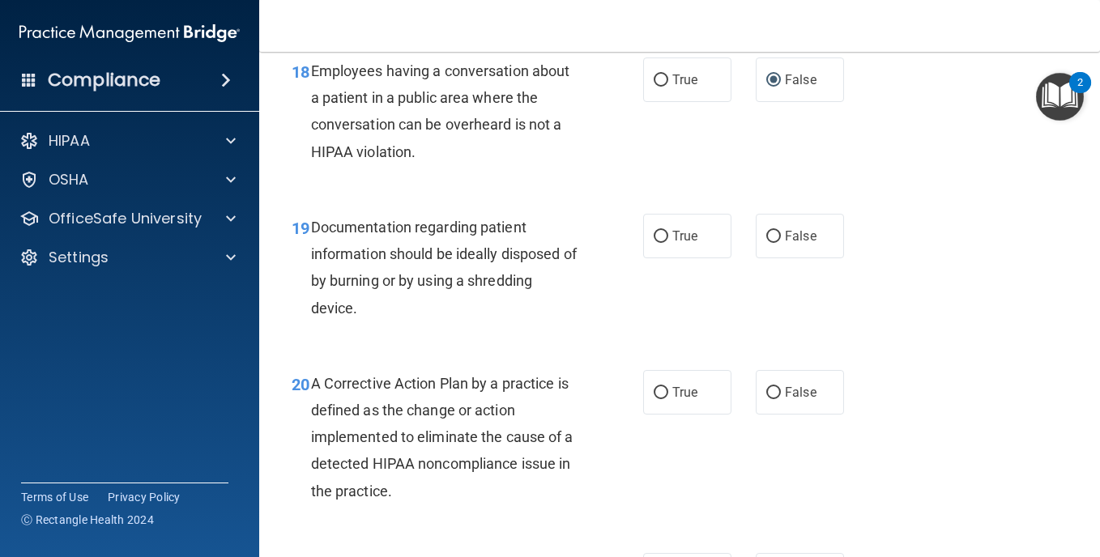
scroll to position [2755, 0]
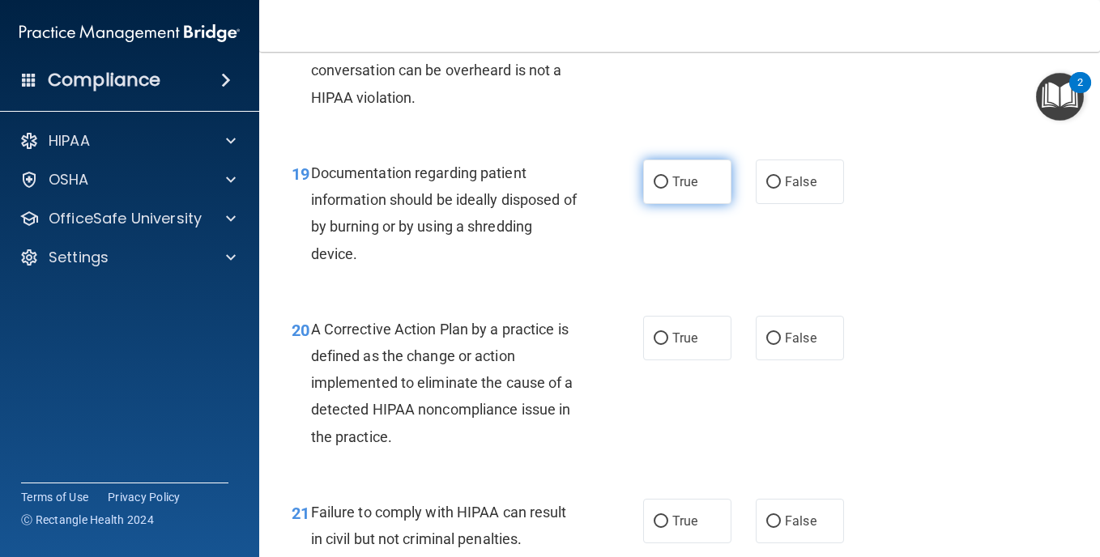
click at [657, 186] on input "True" at bounding box center [661, 183] width 15 height 12
radio input "true"
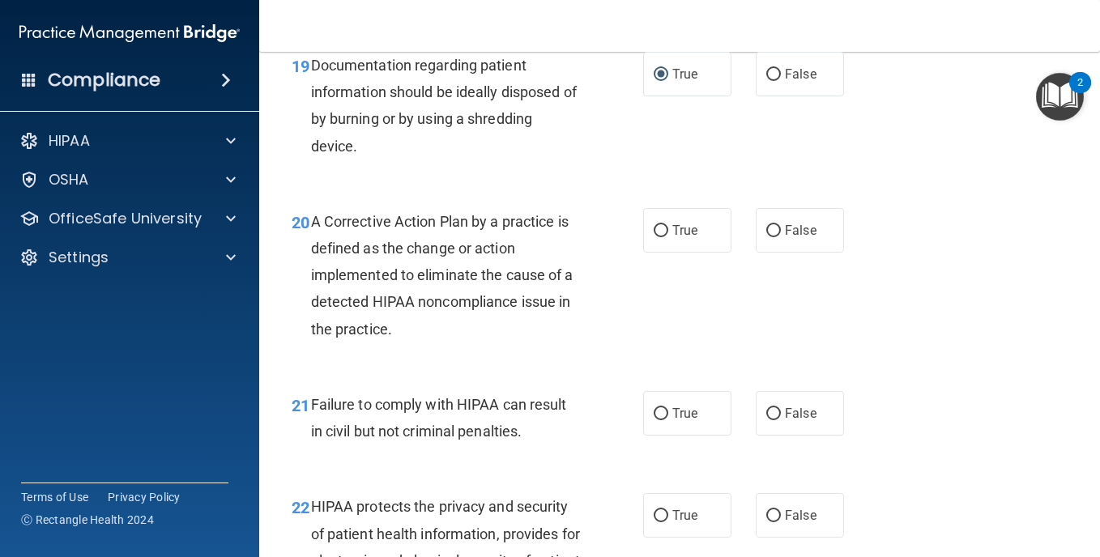
scroll to position [2917, 0]
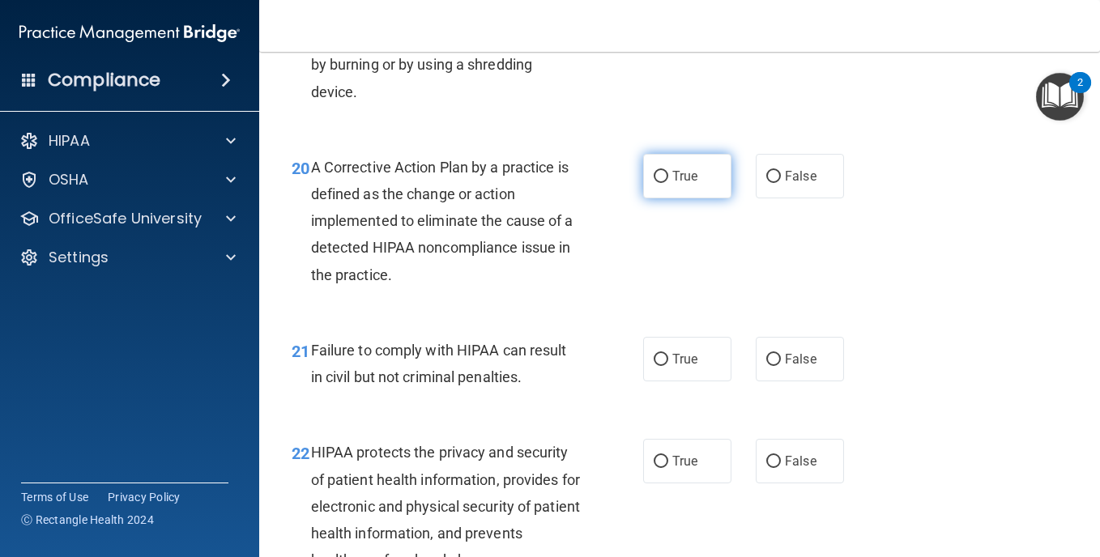
click at [656, 177] on input "True" at bounding box center [661, 177] width 15 height 12
radio input "true"
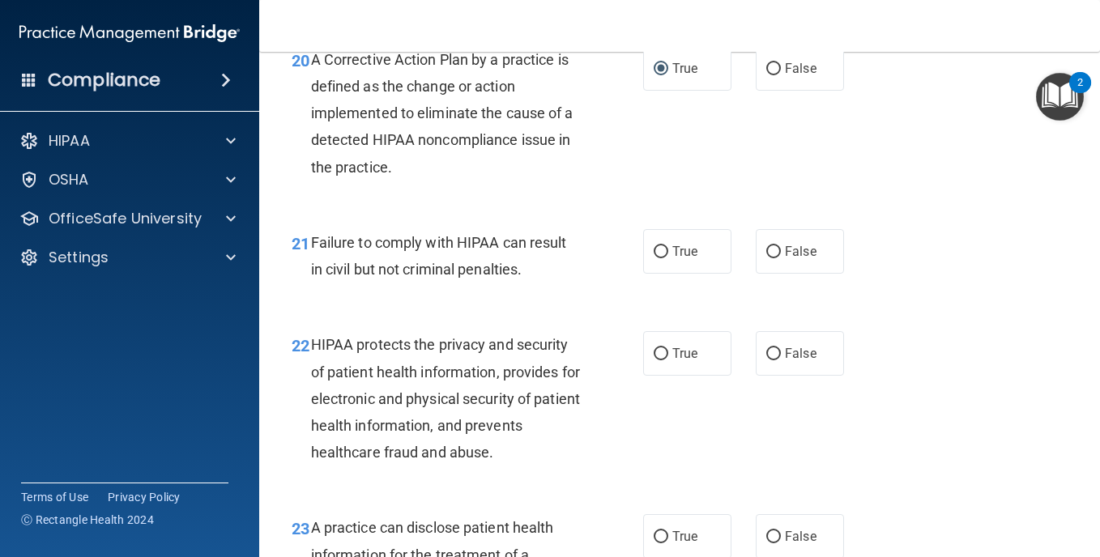
scroll to position [3079, 0]
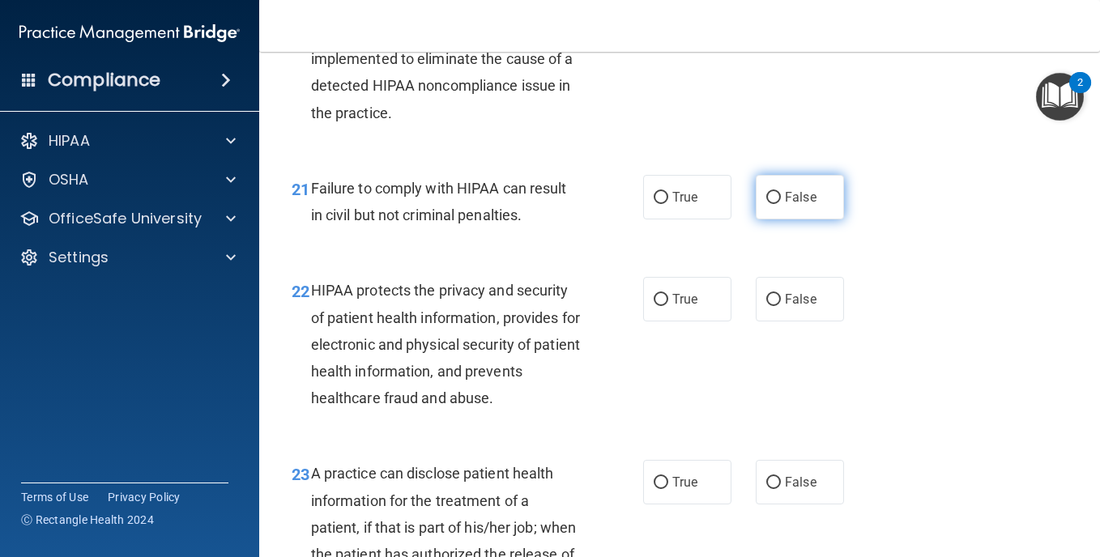
click at [767, 195] on input "False" at bounding box center [774, 198] width 15 height 12
radio input "true"
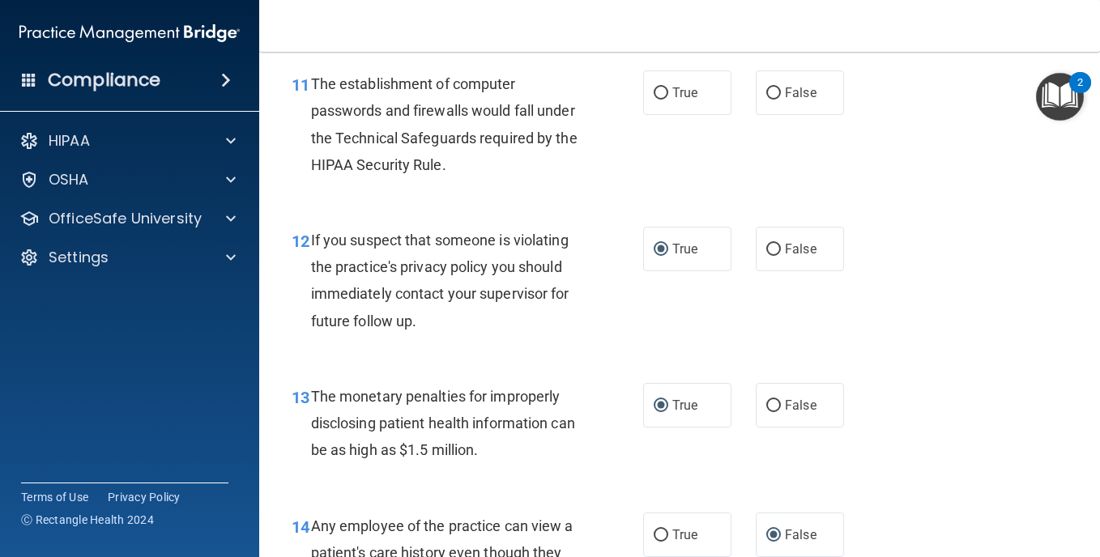
scroll to position [1566, 0]
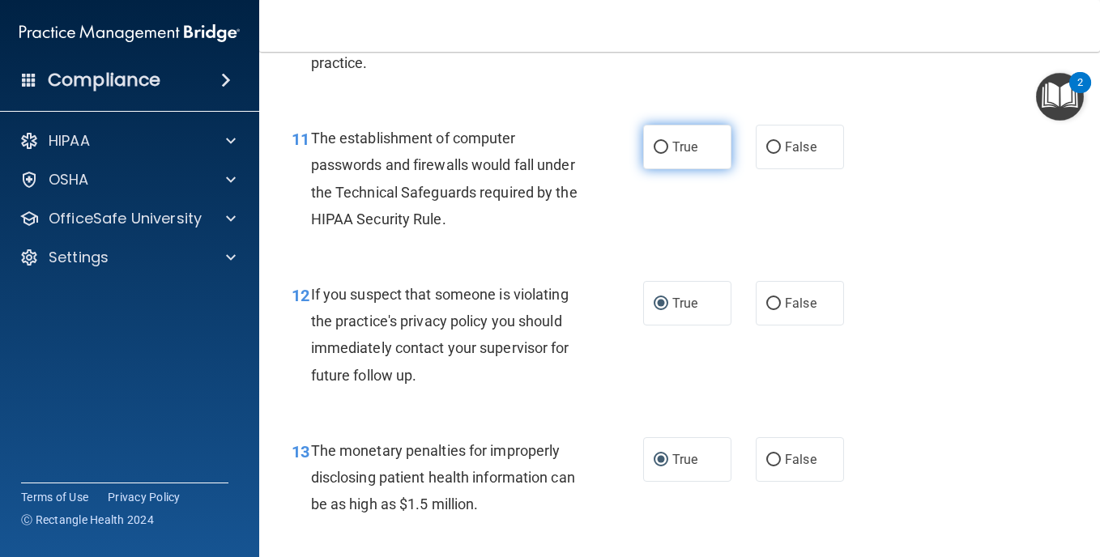
click at [656, 143] on input "True" at bounding box center [661, 148] width 15 height 12
radio input "true"
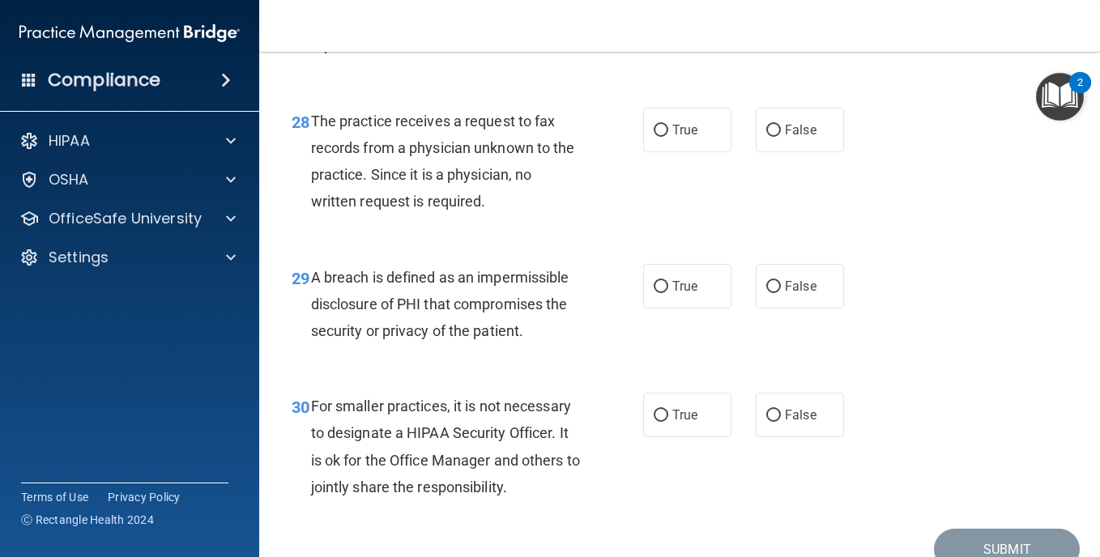
scroll to position [4426, 0]
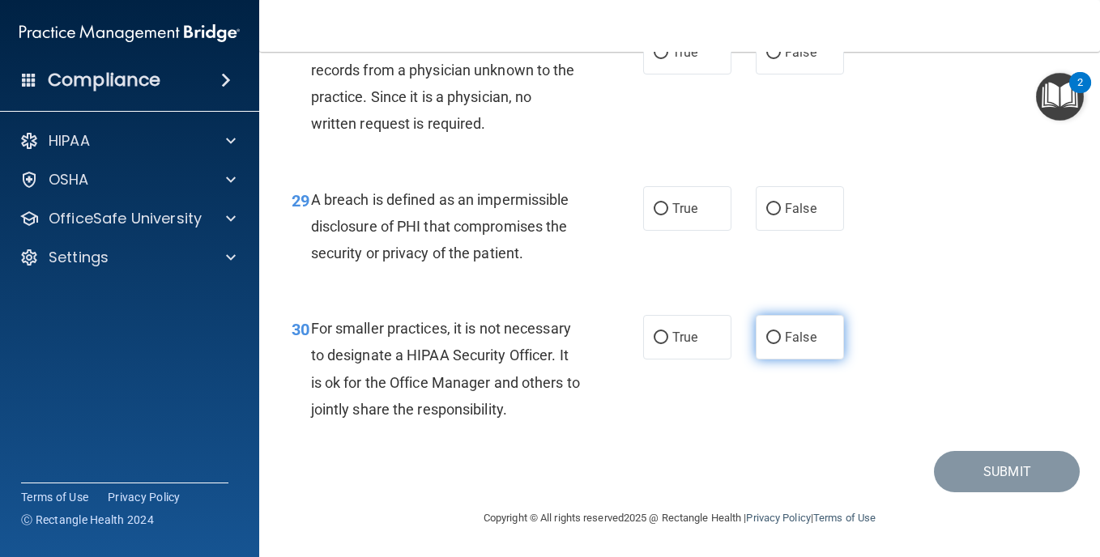
click at [768, 334] on input "False" at bounding box center [774, 338] width 15 height 12
radio input "true"
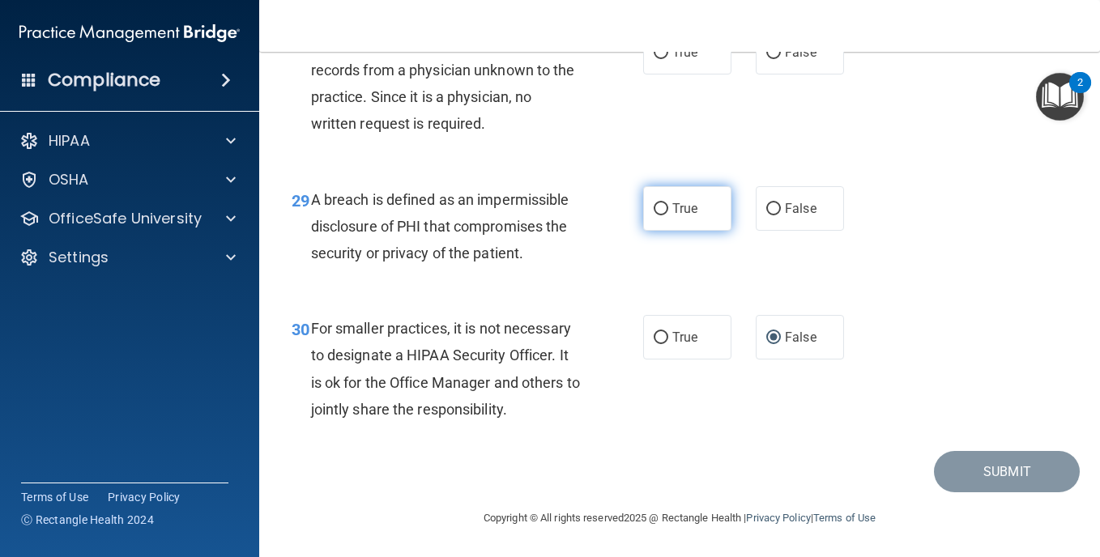
click at [655, 204] on input "True" at bounding box center [661, 209] width 15 height 12
radio input "true"
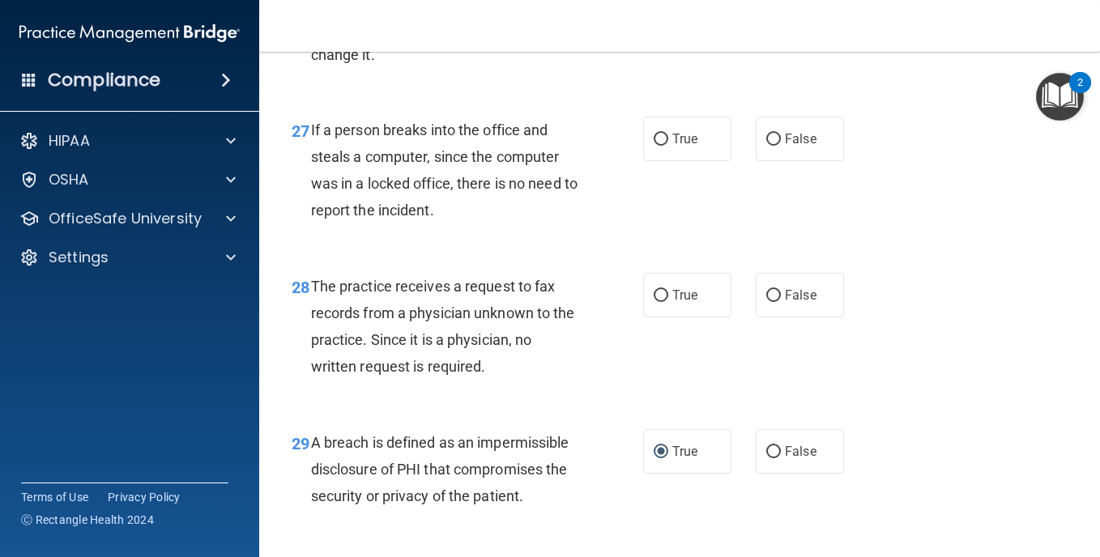
scroll to position [4102, 0]
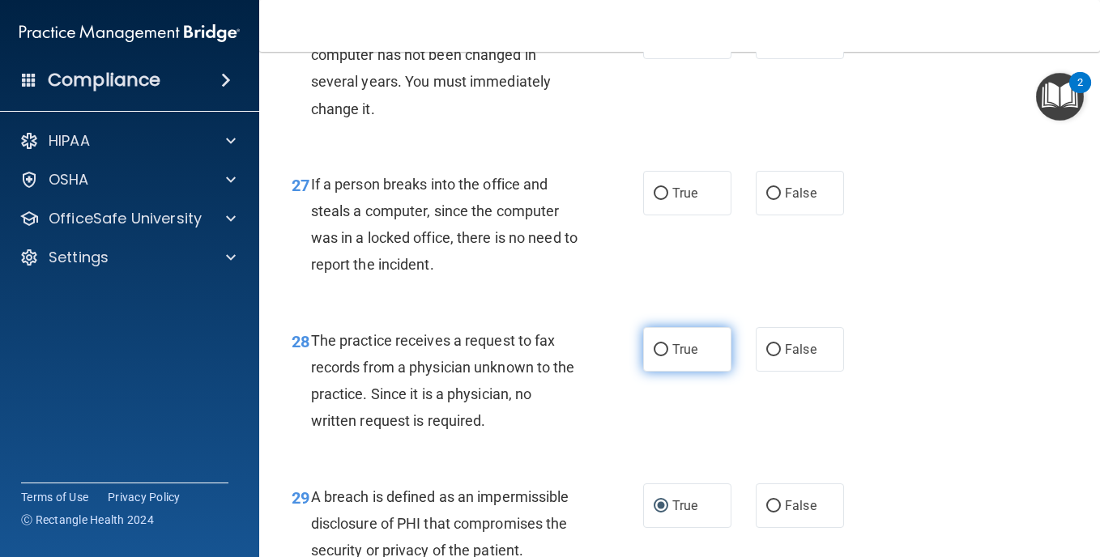
click at [660, 357] on input "True" at bounding box center [661, 350] width 15 height 12
radio input "true"
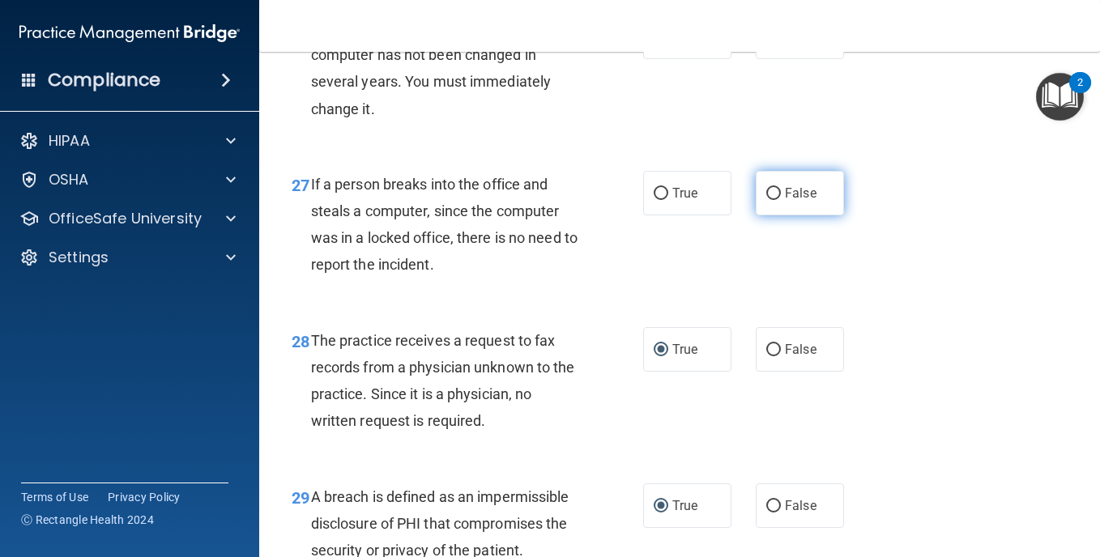
click at [767, 200] on input "False" at bounding box center [774, 194] width 15 height 12
radio input "true"
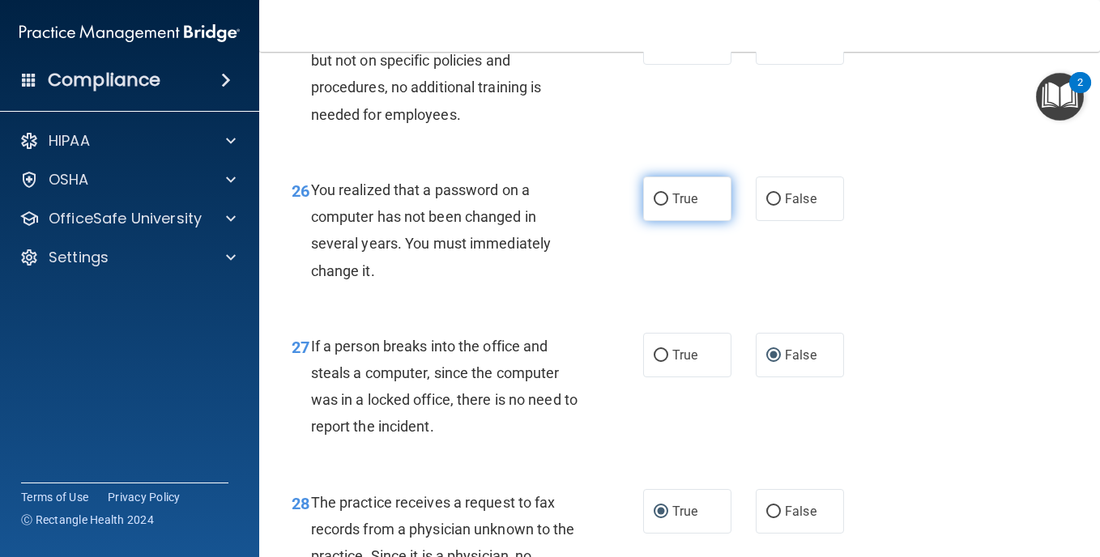
click at [654, 206] on input "True" at bounding box center [661, 200] width 15 height 12
radio input "true"
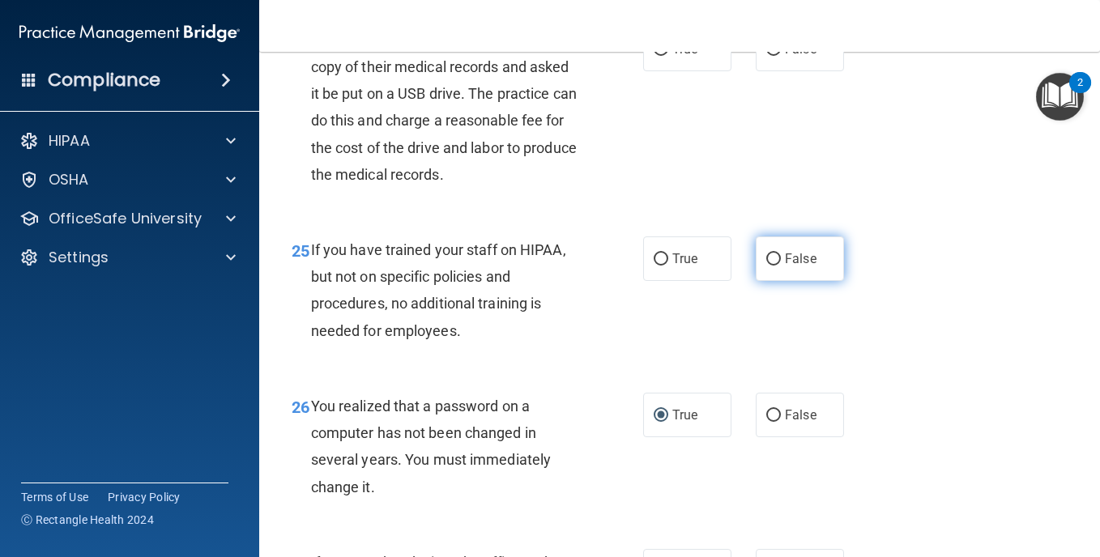
click at [767, 266] on input "False" at bounding box center [774, 260] width 15 height 12
radio input "true"
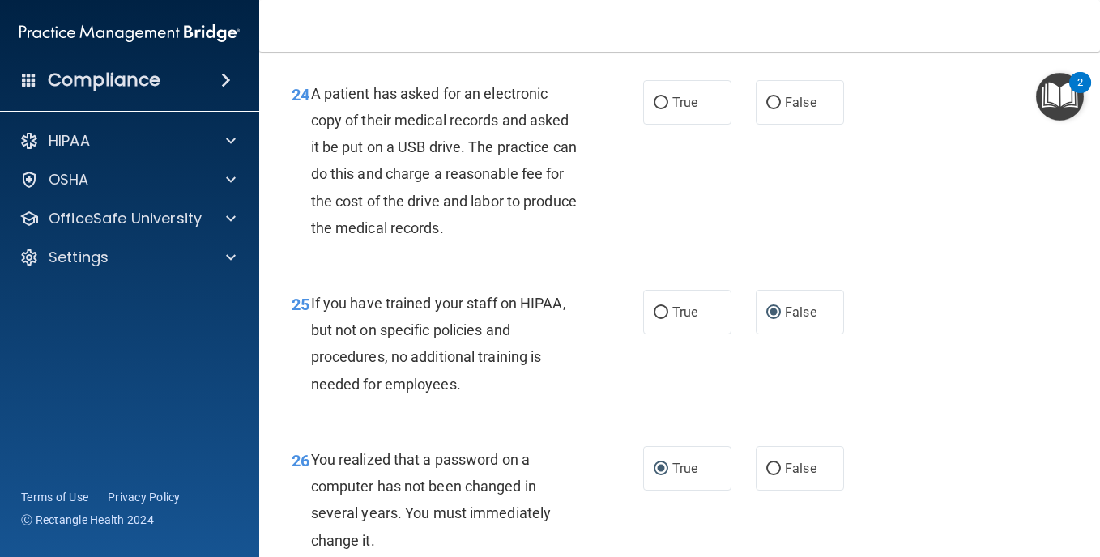
scroll to position [3616, 0]
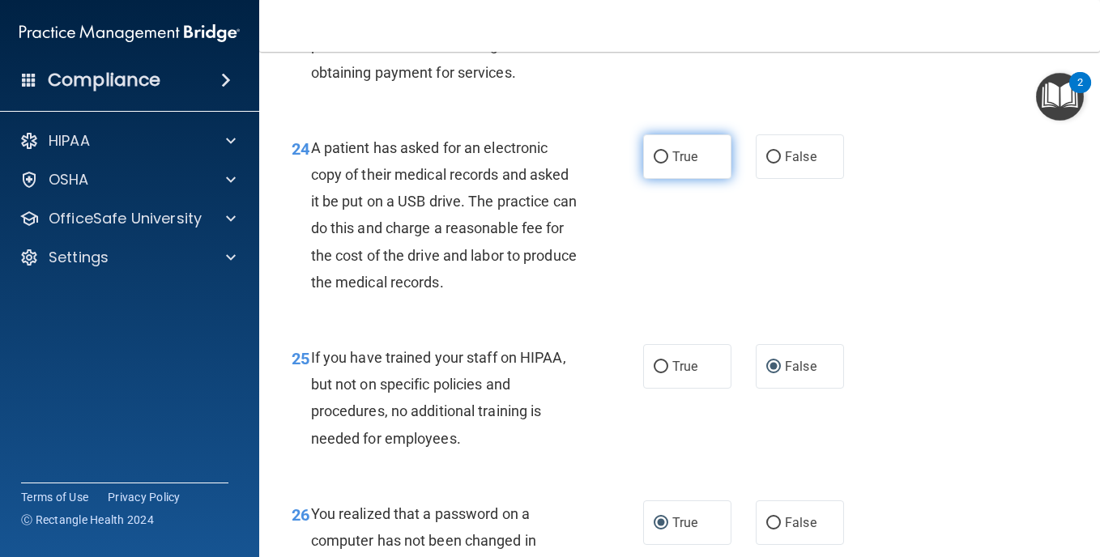
click at [660, 164] on input "True" at bounding box center [661, 158] width 15 height 12
radio input "true"
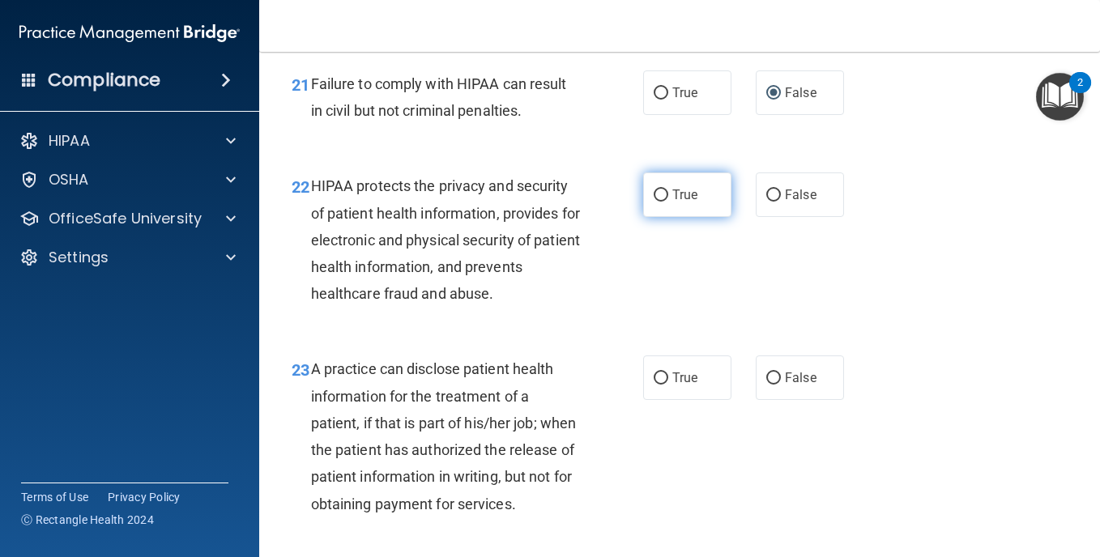
scroll to position [3129, 0]
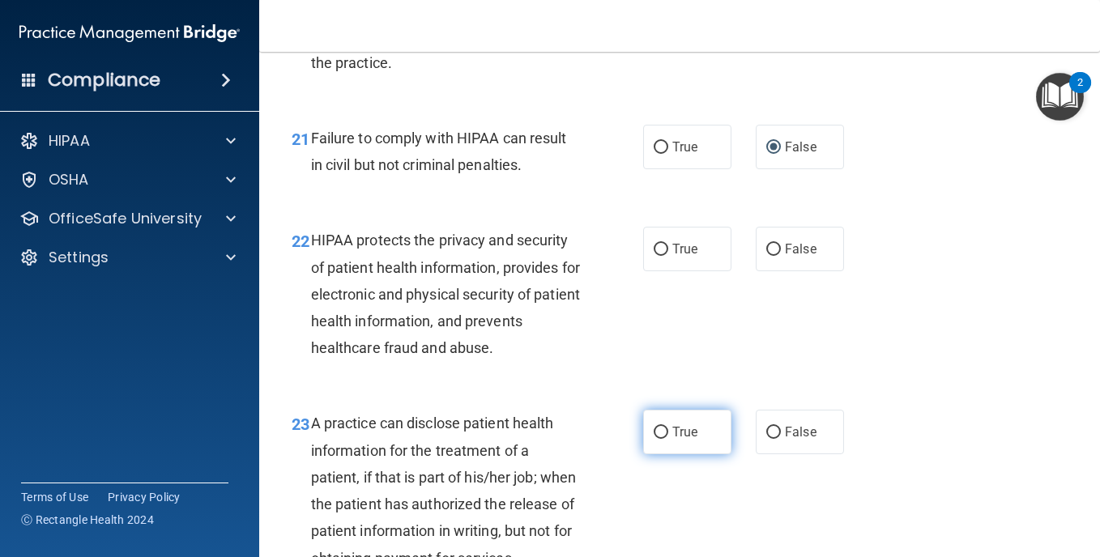
click at [657, 429] on input "True" at bounding box center [661, 433] width 15 height 12
radio input "true"
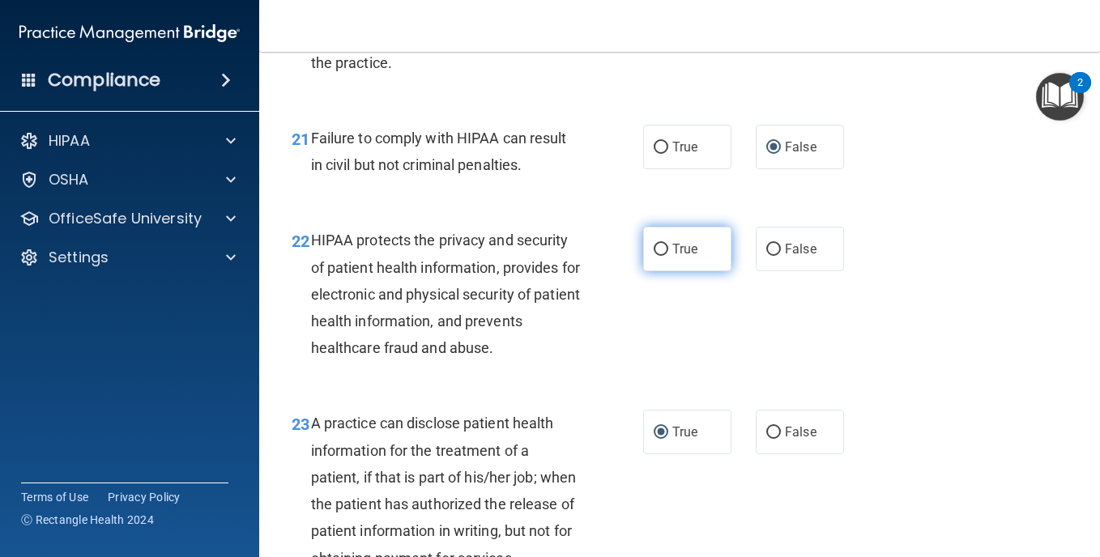
click at [656, 247] on input "True" at bounding box center [661, 250] width 15 height 12
radio input "true"
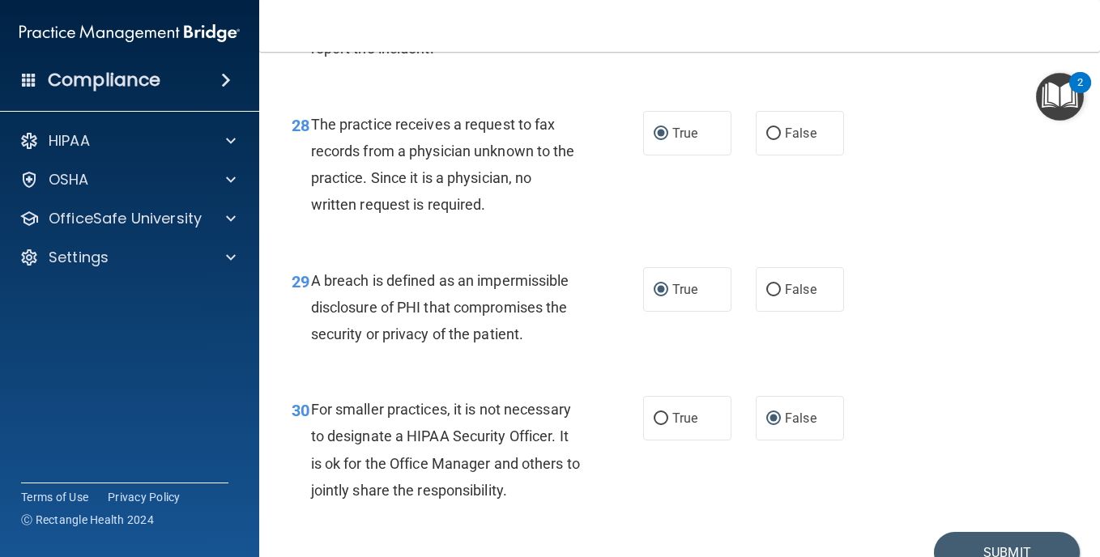
scroll to position [4426, 0]
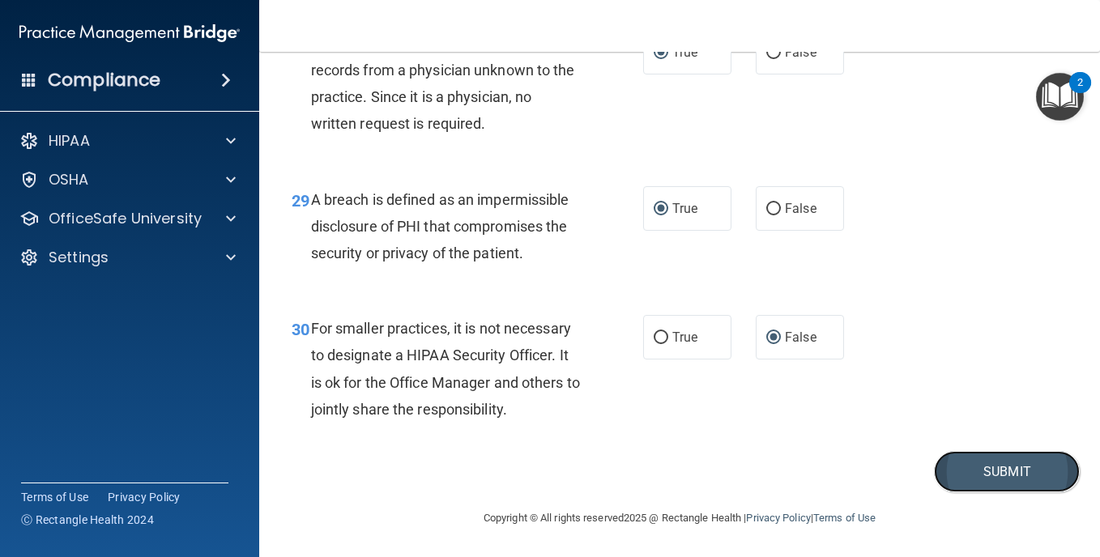
click at [996, 464] on button "Submit" at bounding box center [1007, 471] width 146 height 41
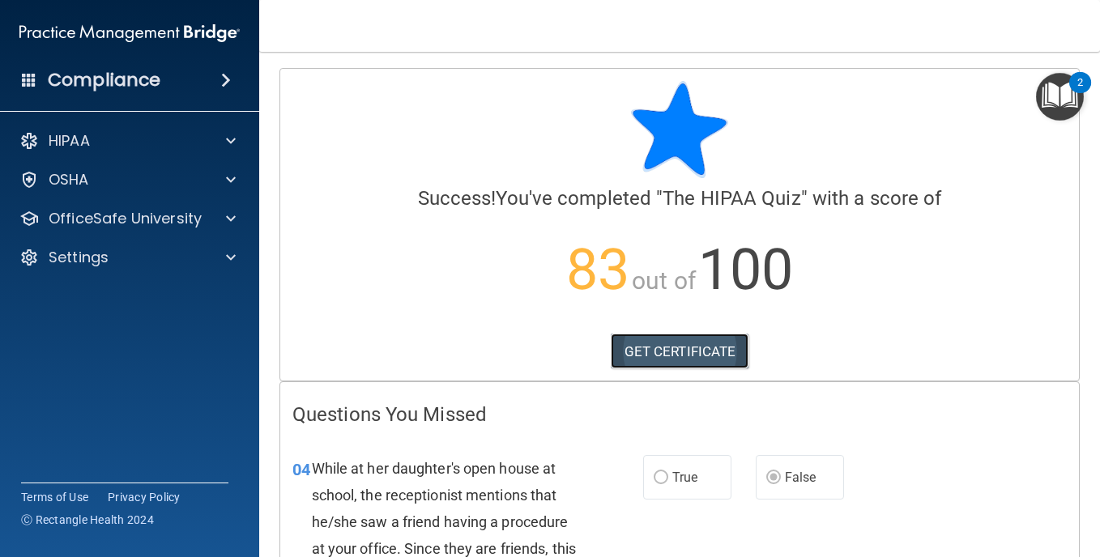
click at [681, 345] on link "GET CERTIFICATE" at bounding box center [680, 352] width 139 height 36
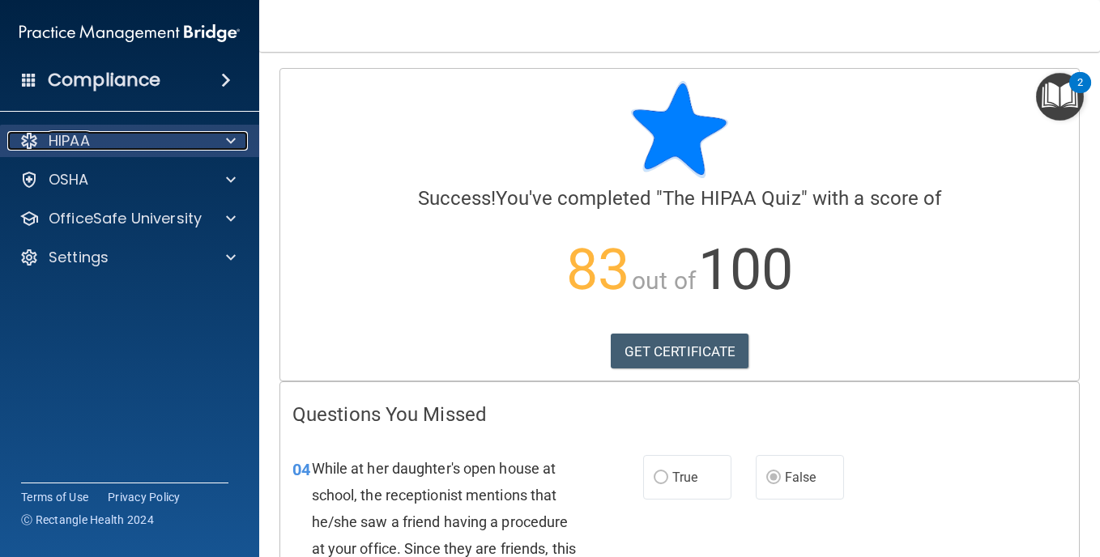
click at [61, 139] on p "HIPAA" at bounding box center [69, 140] width 41 height 19
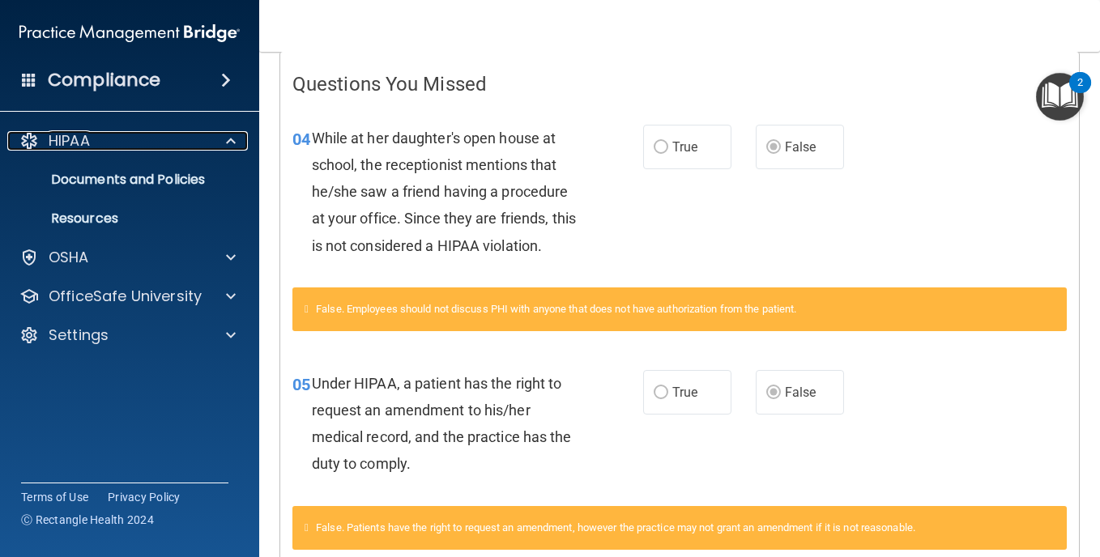
scroll to position [223, 0]
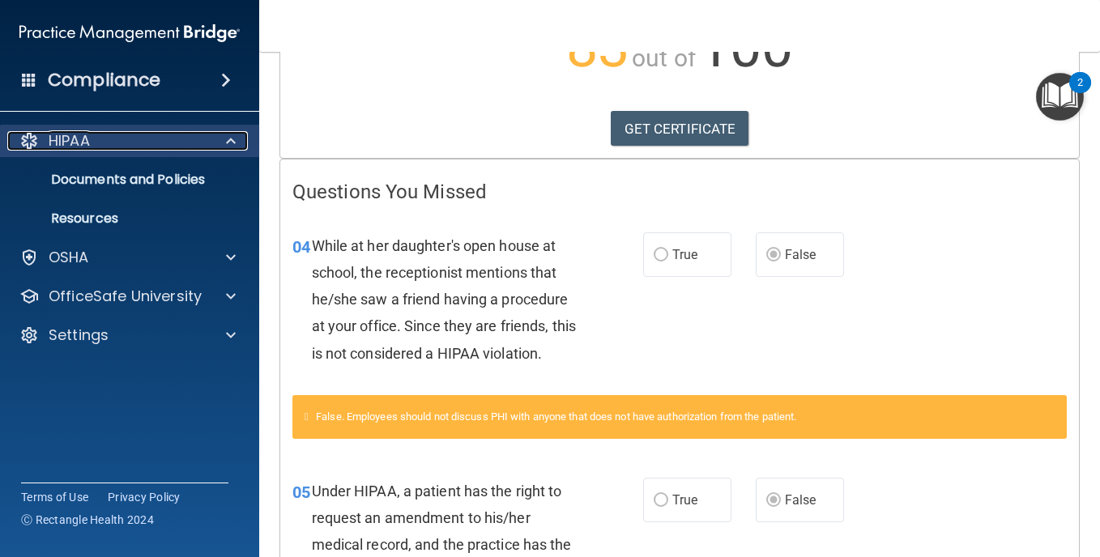
click at [69, 138] on p "HIPAA" at bounding box center [69, 140] width 41 height 19
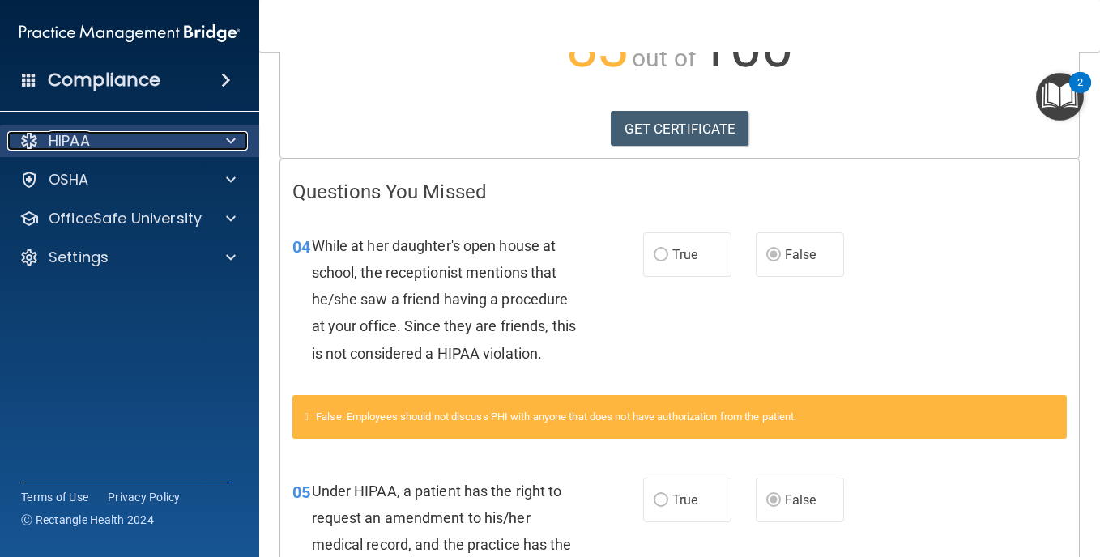
click at [65, 137] on p "HIPAA" at bounding box center [69, 140] width 41 height 19
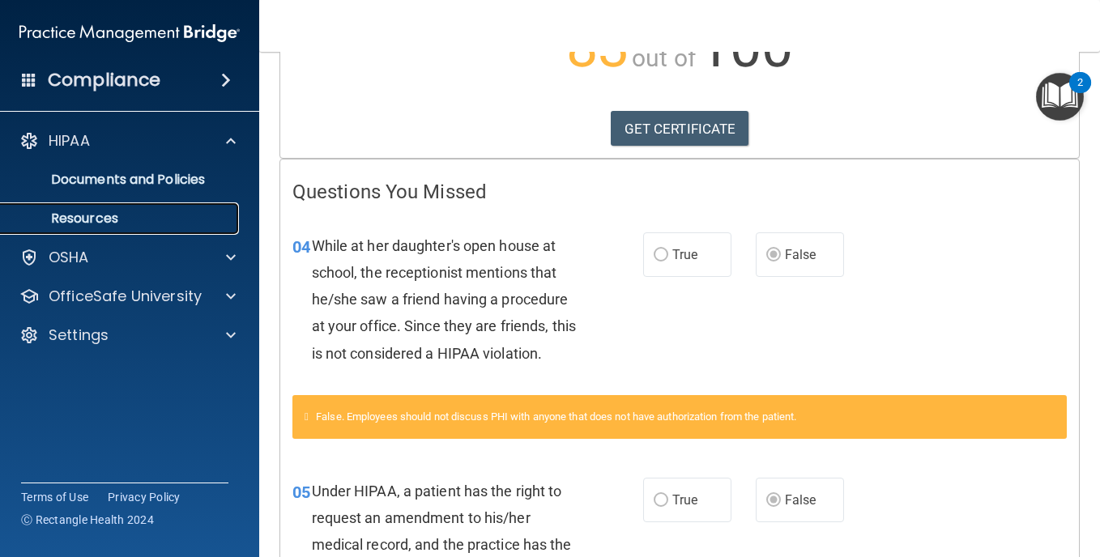
click at [83, 215] on p "Resources" at bounding box center [121, 219] width 221 height 16
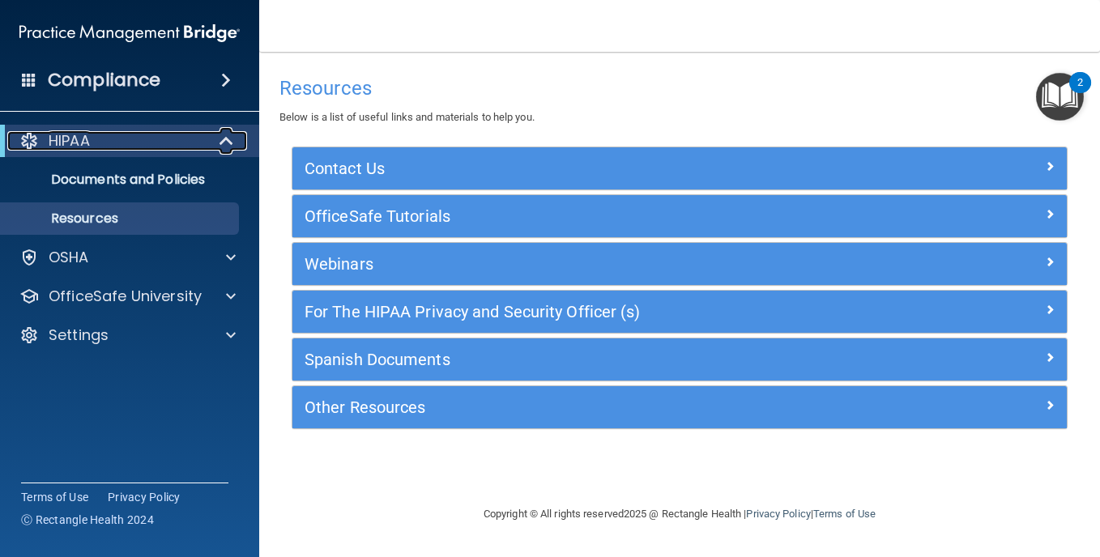
click at [117, 133] on div "HIPAA" at bounding box center [107, 140] width 200 height 19
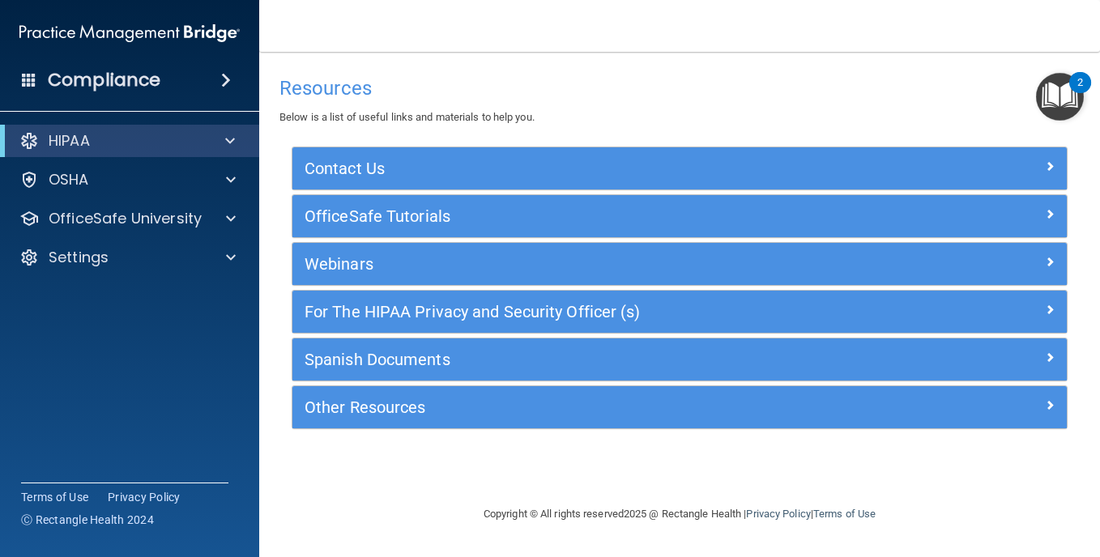
click at [122, 85] on h4 "Compliance" at bounding box center [104, 80] width 113 height 23
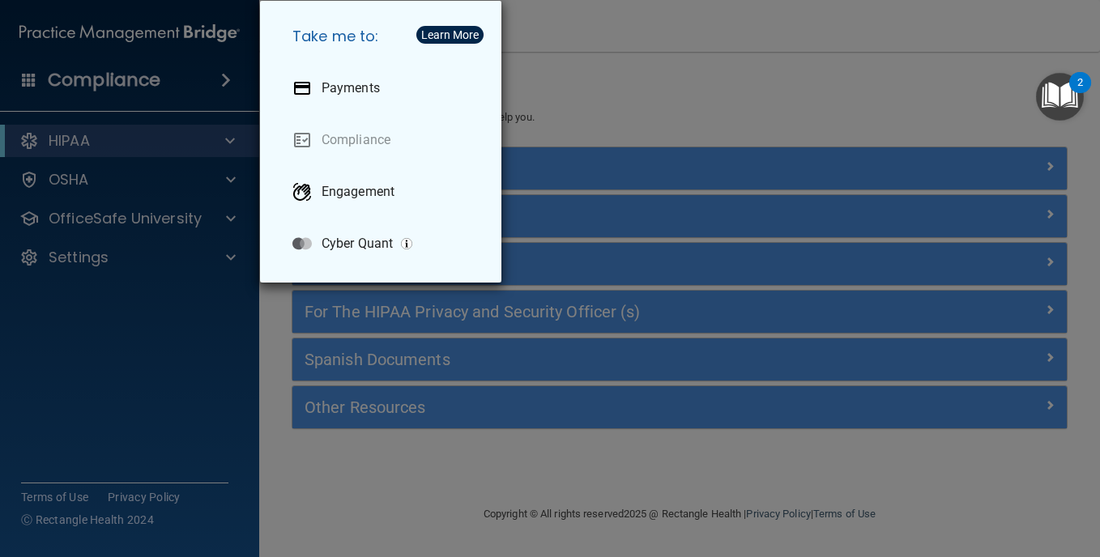
click at [66, 177] on div "Take me to: Payments Compliance Engagement Cyber Quant" at bounding box center [550, 278] width 1100 height 557
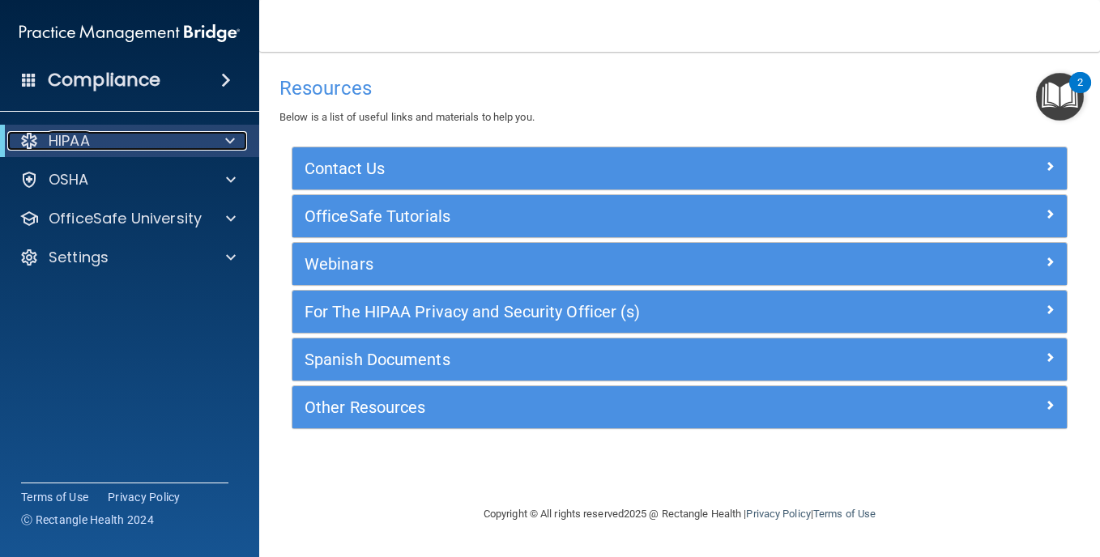
click at [81, 138] on p "HIPAA" at bounding box center [69, 140] width 41 height 19
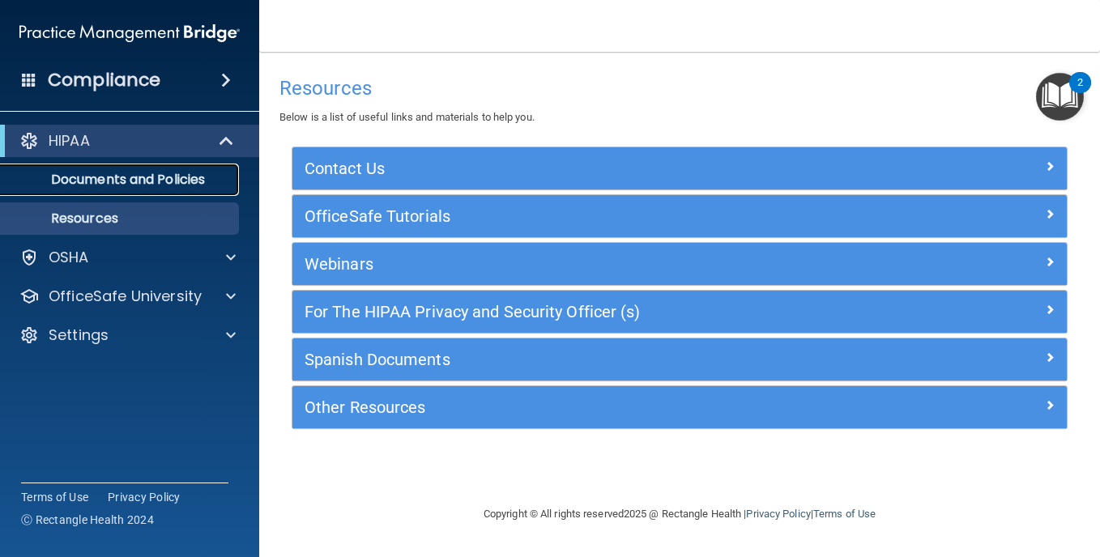
click at [103, 175] on p "Documents and Policies" at bounding box center [121, 180] width 221 height 16
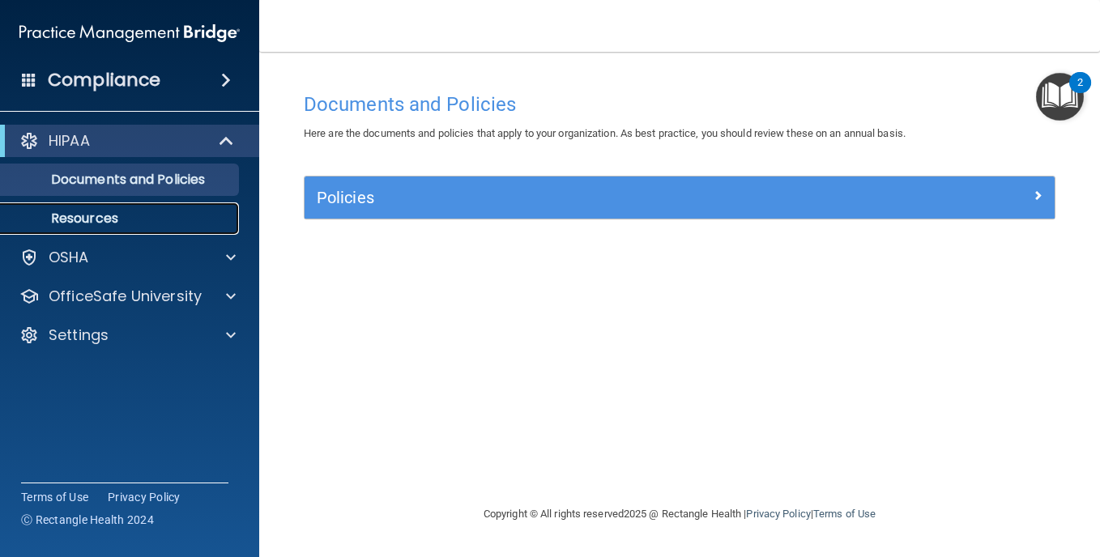
click at [91, 213] on p "Resources" at bounding box center [121, 219] width 221 height 16
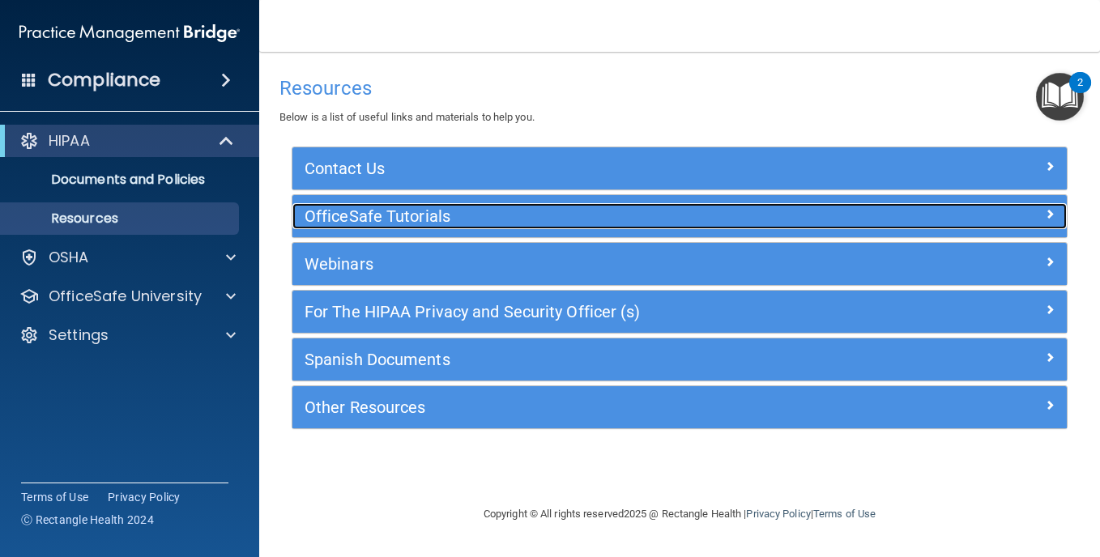
click at [436, 211] on h5 "OfficeSafe Tutorials" at bounding box center [583, 216] width 557 height 18
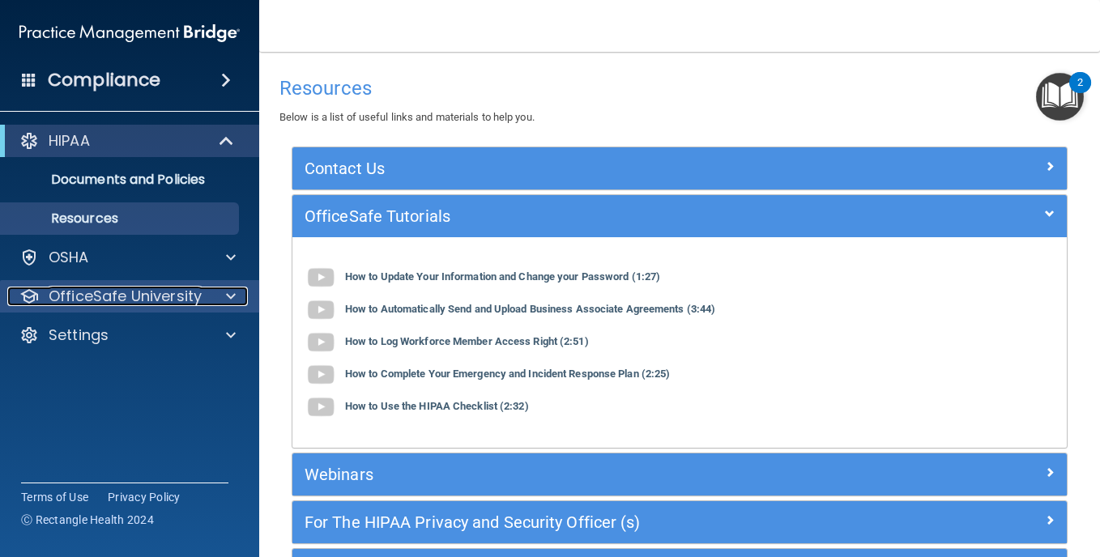
click at [98, 291] on p "OfficeSafe University" at bounding box center [125, 296] width 153 height 19
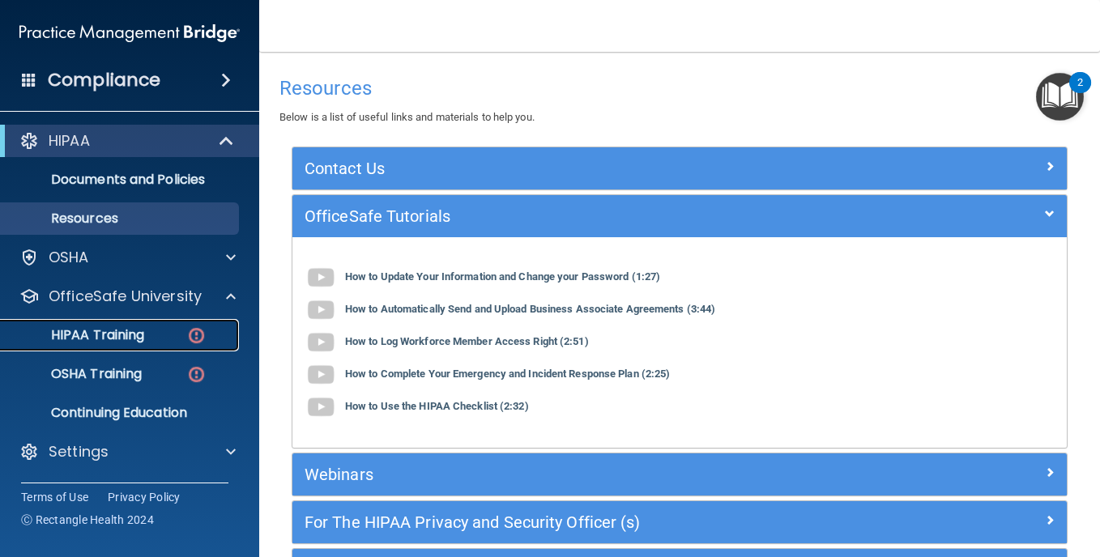
click at [96, 334] on p "HIPAA Training" at bounding box center [78, 335] width 134 height 16
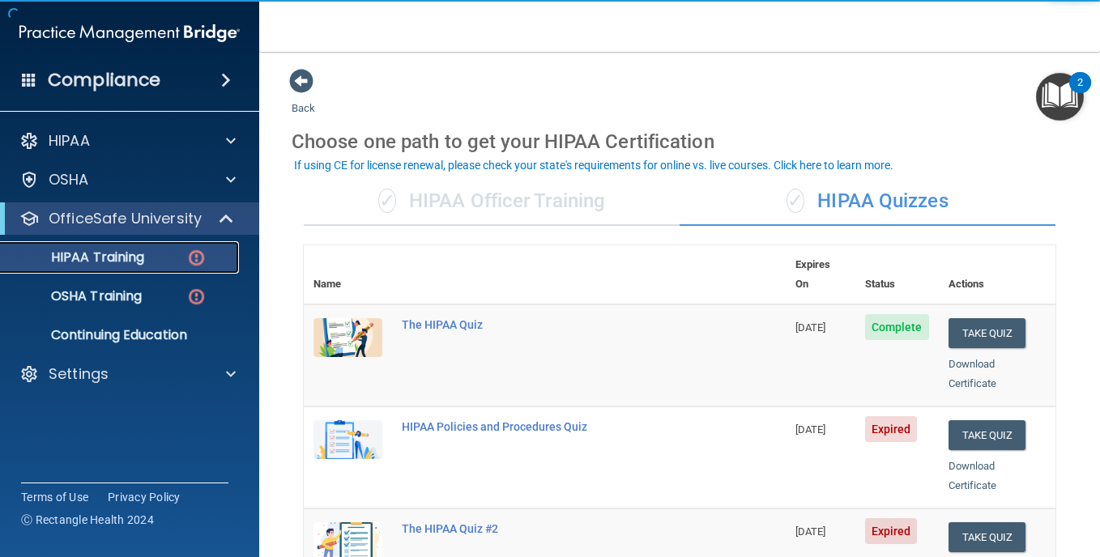
scroll to position [162, 0]
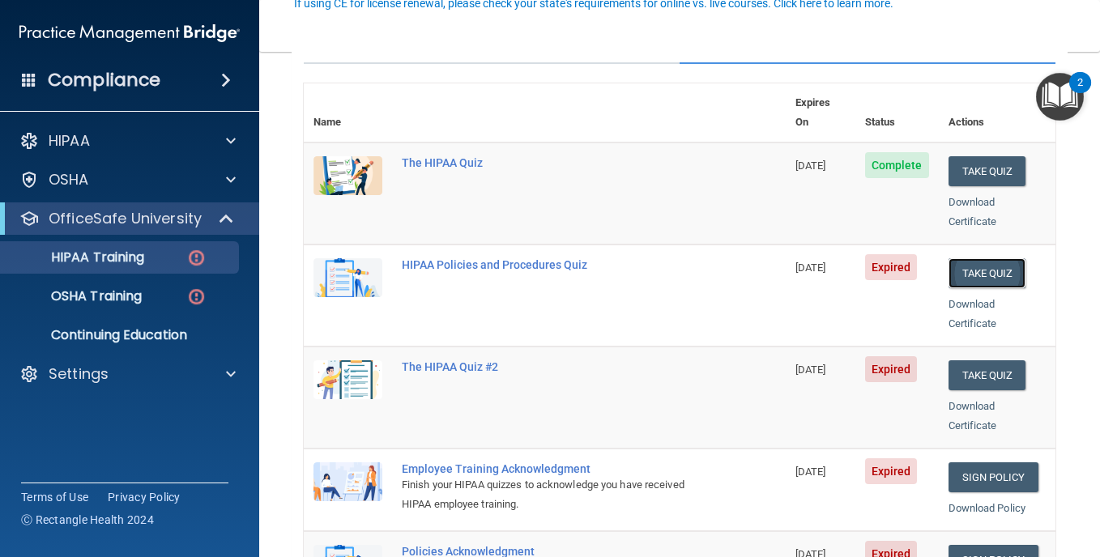
click at [979, 258] on button "Take Quiz" at bounding box center [988, 273] width 78 height 30
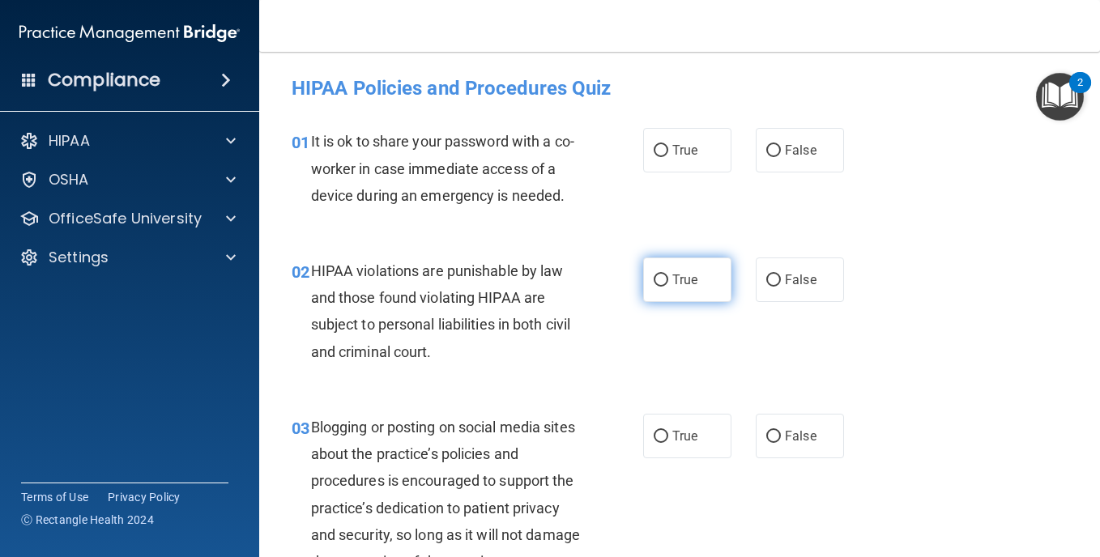
click at [655, 287] on input "True" at bounding box center [661, 281] width 15 height 12
radio input "true"
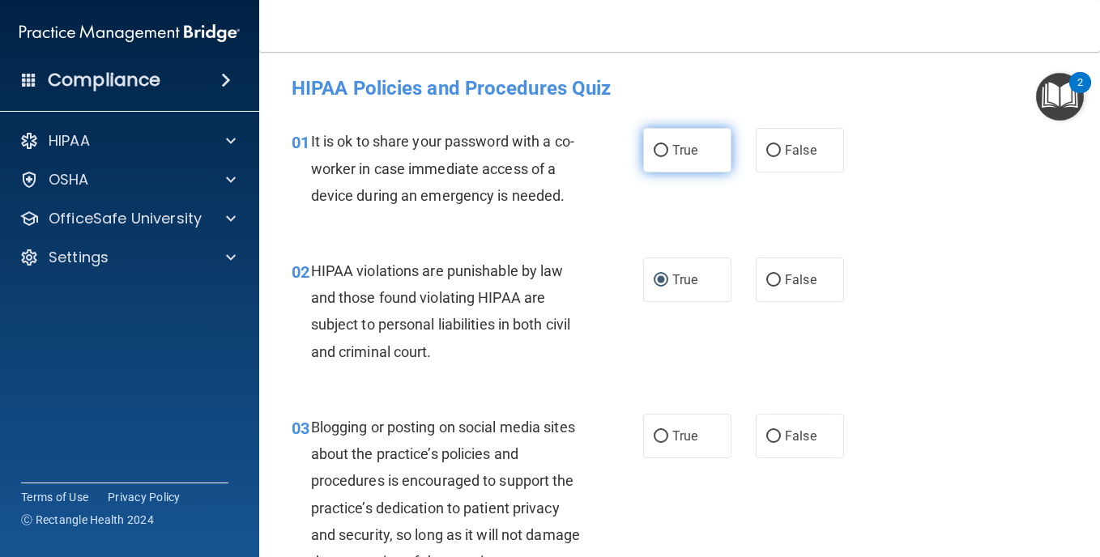
click at [656, 148] on input "True" at bounding box center [661, 151] width 15 height 12
radio input "true"
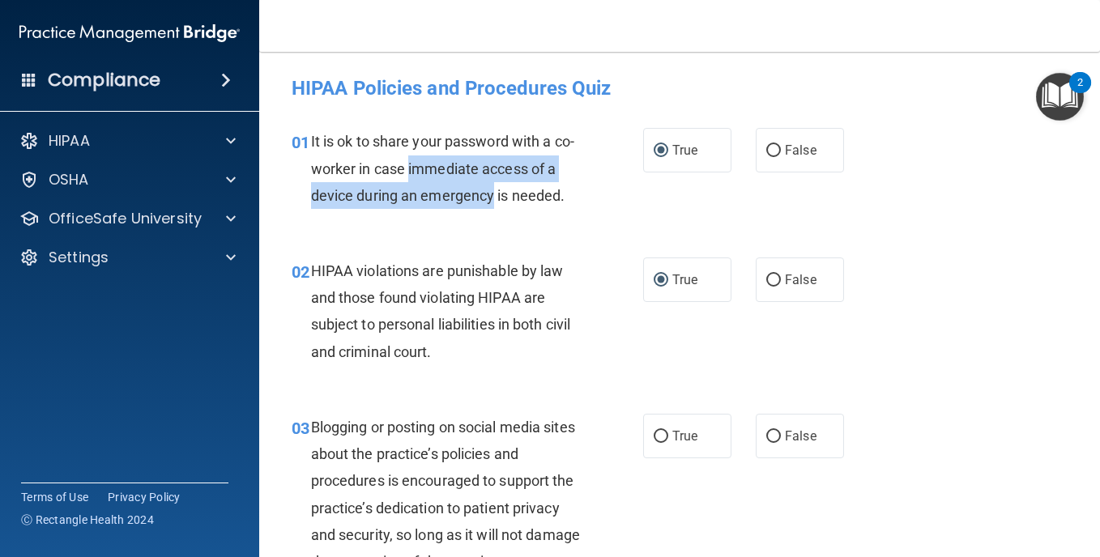
drag, startPoint x: 429, startPoint y: 167, endPoint x: 502, endPoint y: 202, distance: 80.8
click at [502, 202] on span "It is ok to share your password with a co-worker in case immediate access of a …" at bounding box center [442, 168] width 263 height 70
drag, startPoint x: 502, startPoint y: 202, endPoint x: 488, endPoint y: 186, distance: 21.2
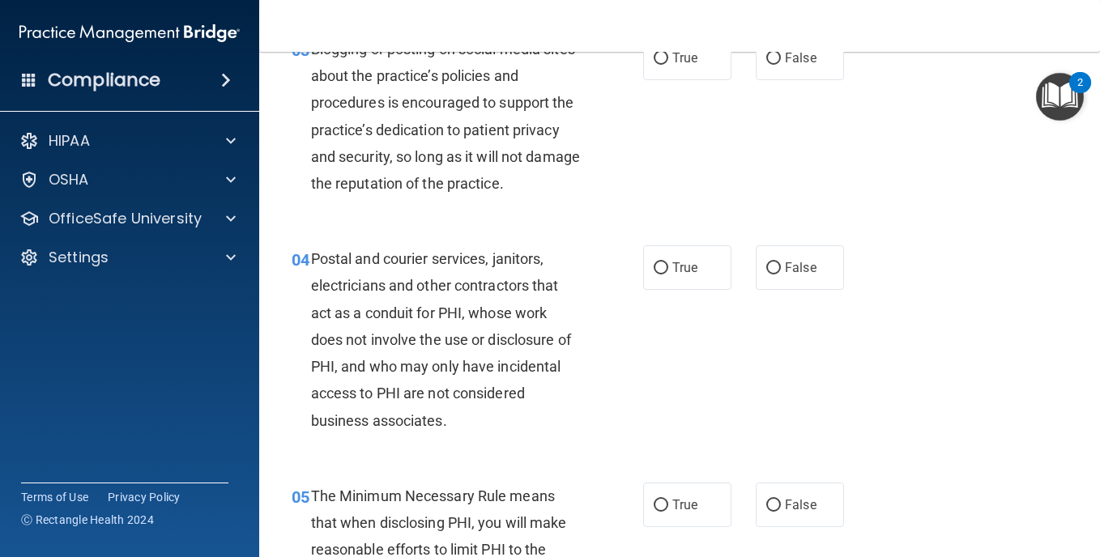
scroll to position [352, 0]
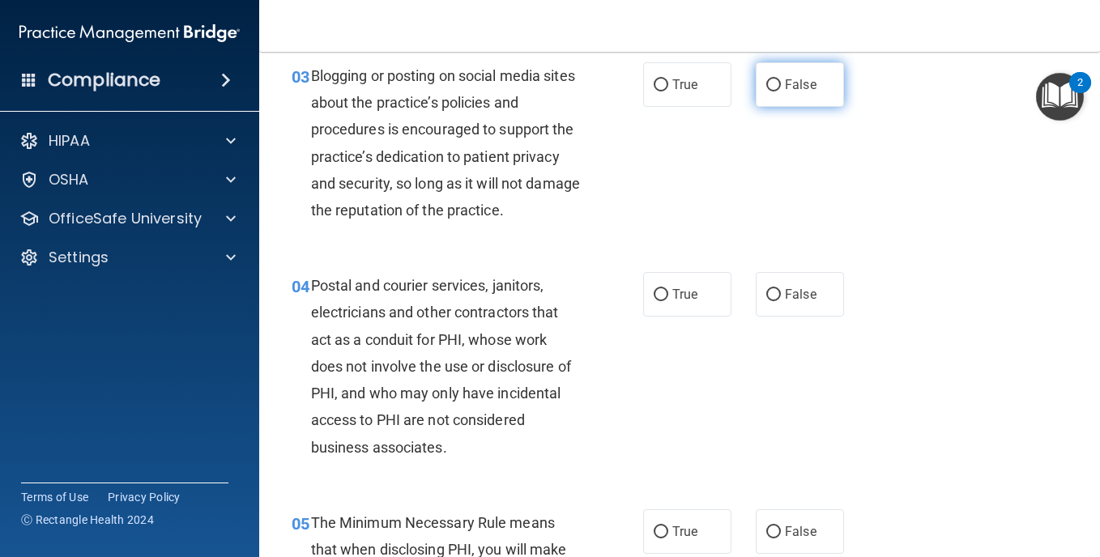
click at [771, 92] on input "False" at bounding box center [774, 85] width 15 height 12
radio input "true"
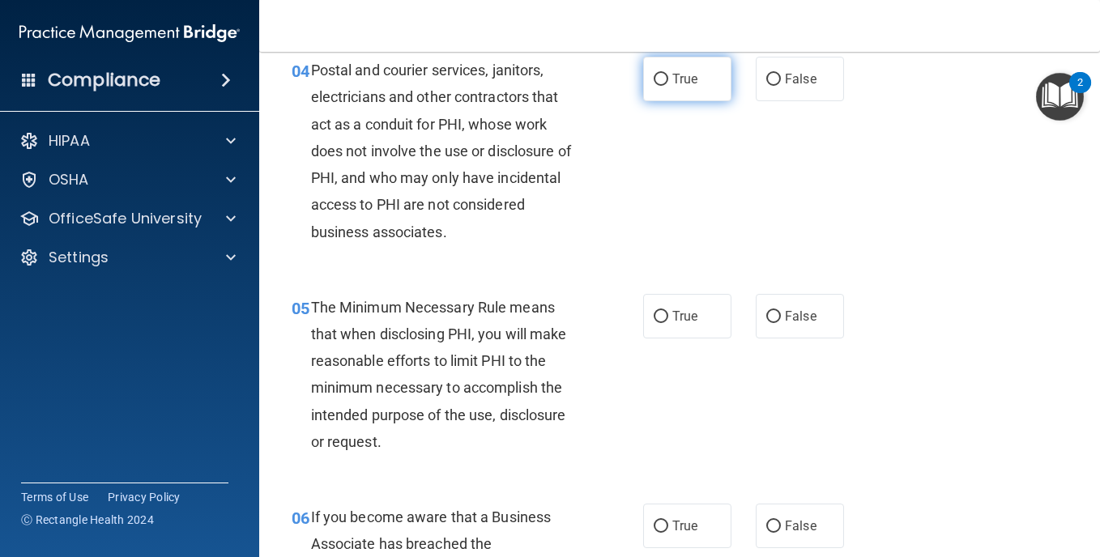
click at [662, 86] on input "True" at bounding box center [661, 80] width 15 height 12
radio input "true"
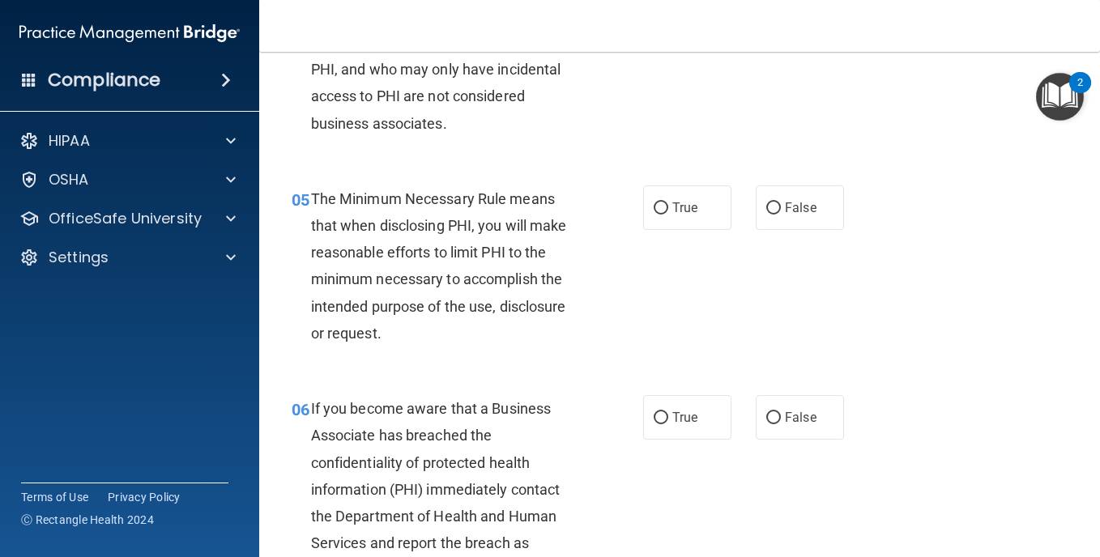
scroll to position [784, 0]
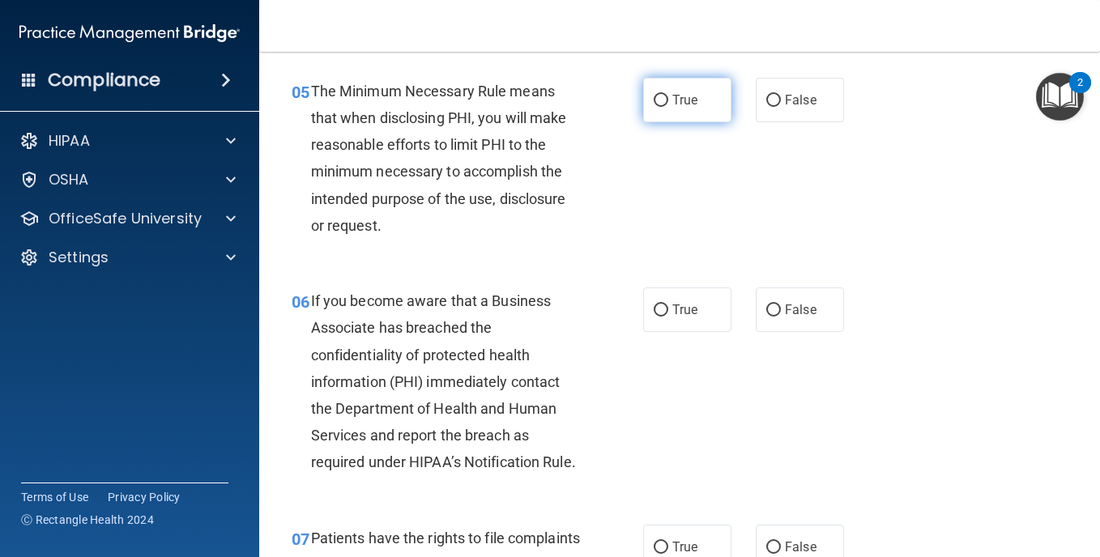
drag, startPoint x: 657, startPoint y: 155, endPoint x: 651, endPoint y: 160, distance: 8.6
click at [657, 107] on input "True" at bounding box center [661, 101] width 15 height 12
radio input "true"
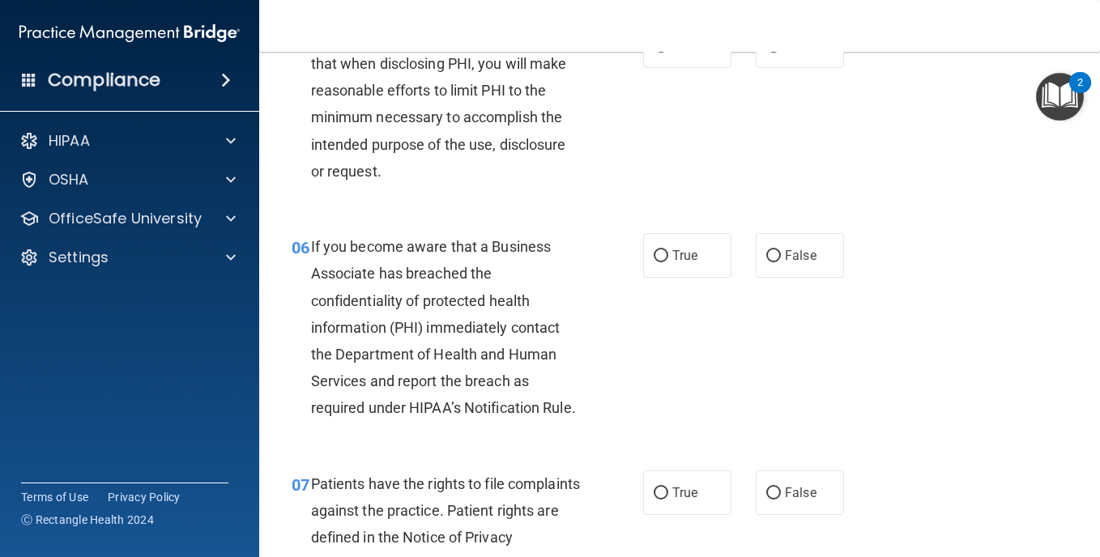
scroll to position [1000, 0]
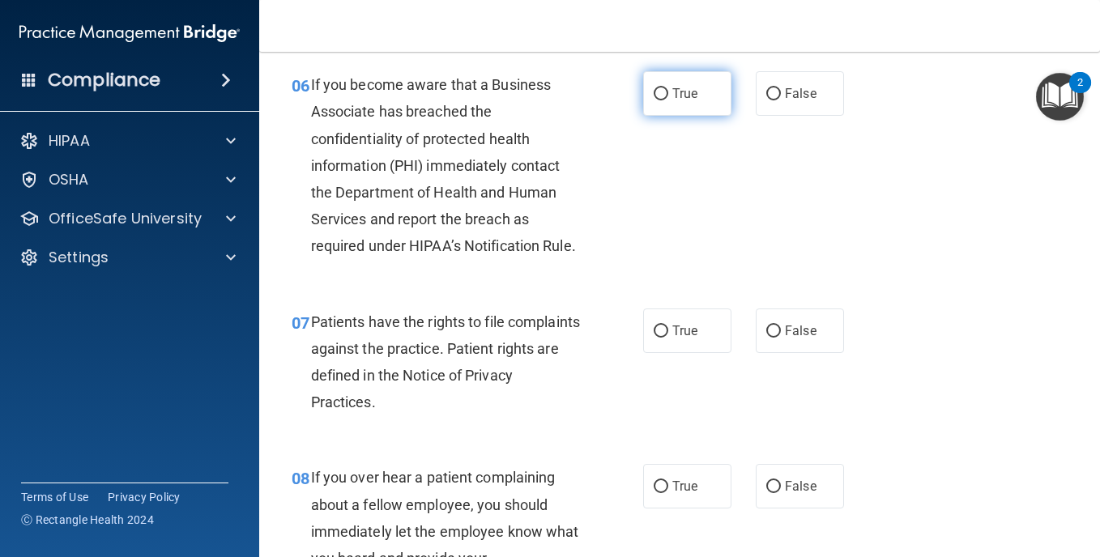
click at [657, 100] on input "True" at bounding box center [661, 94] width 15 height 12
radio input "true"
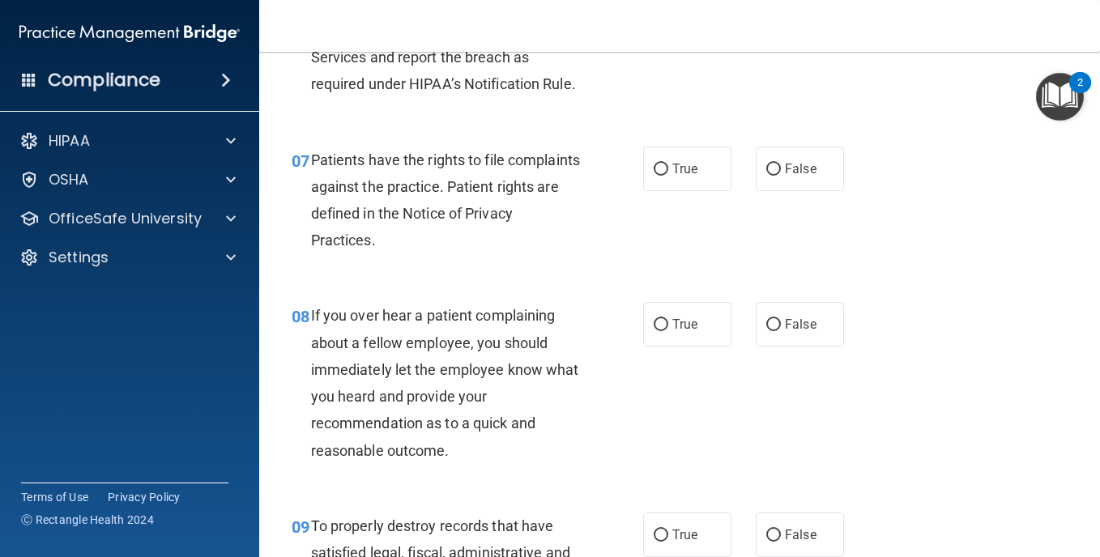
scroll to position [1215, 0]
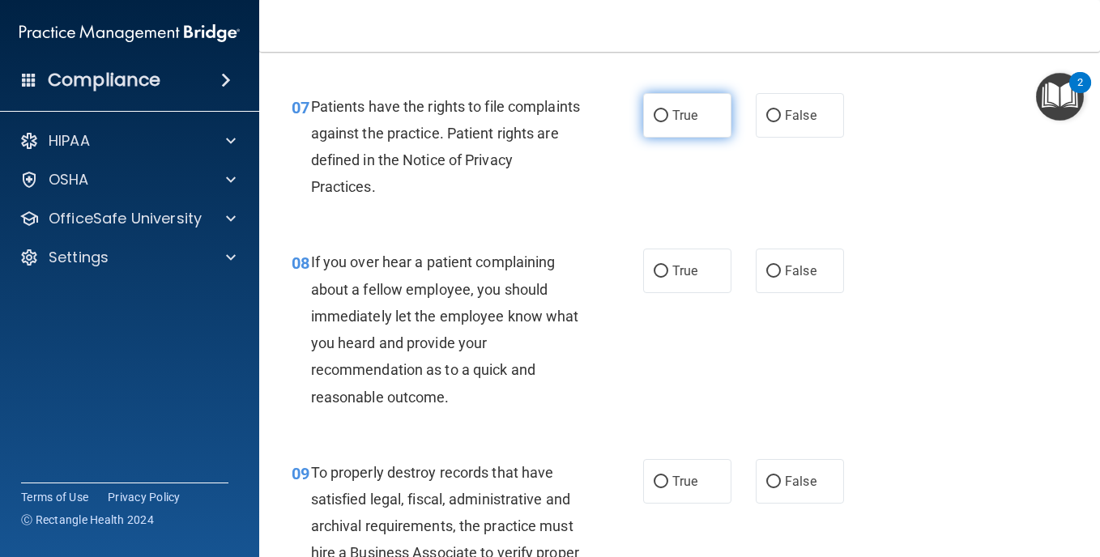
click at [656, 122] on input "True" at bounding box center [661, 116] width 15 height 12
radio input "true"
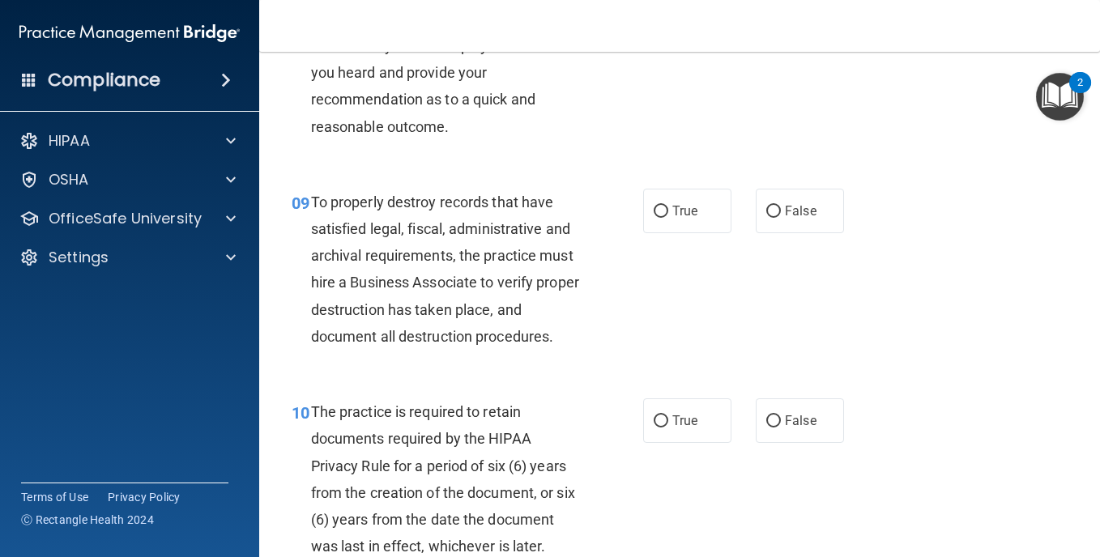
scroll to position [1378, 0]
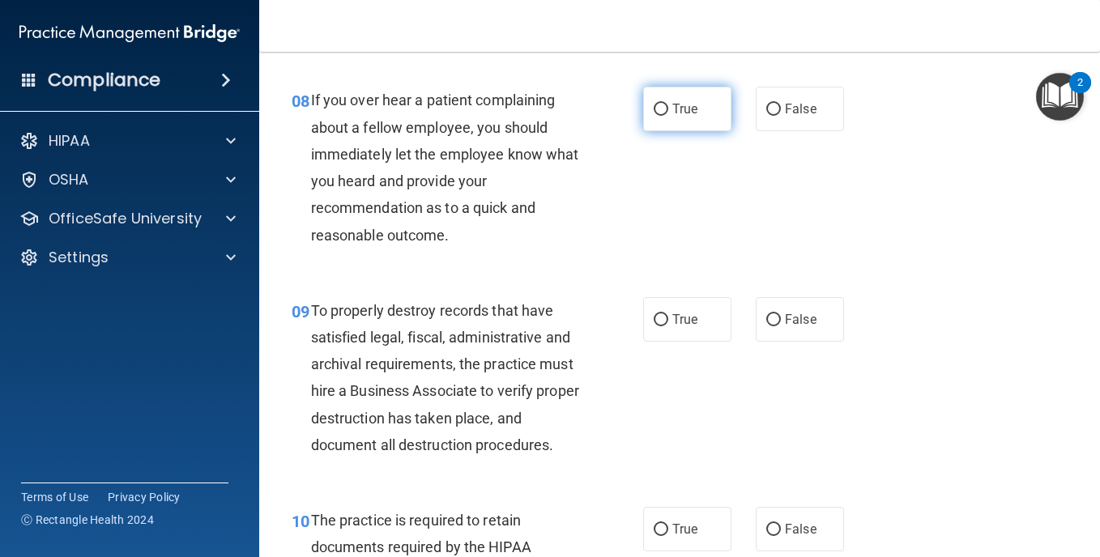
click at [656, 116] on input "True" at bounding box center [661, 110] width 15 height 12
radio input "true"
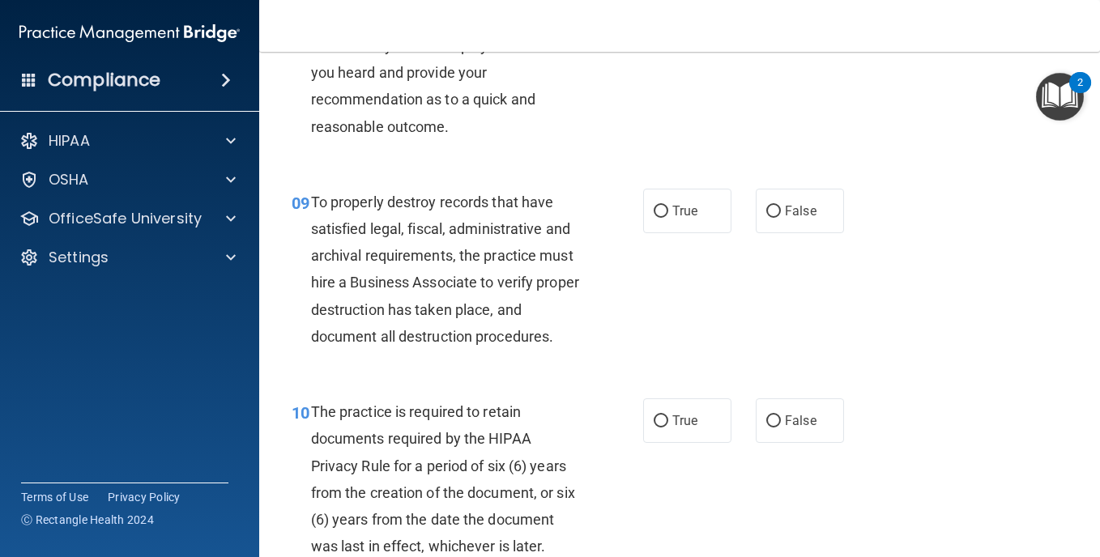
scroll to position [1594, 0]
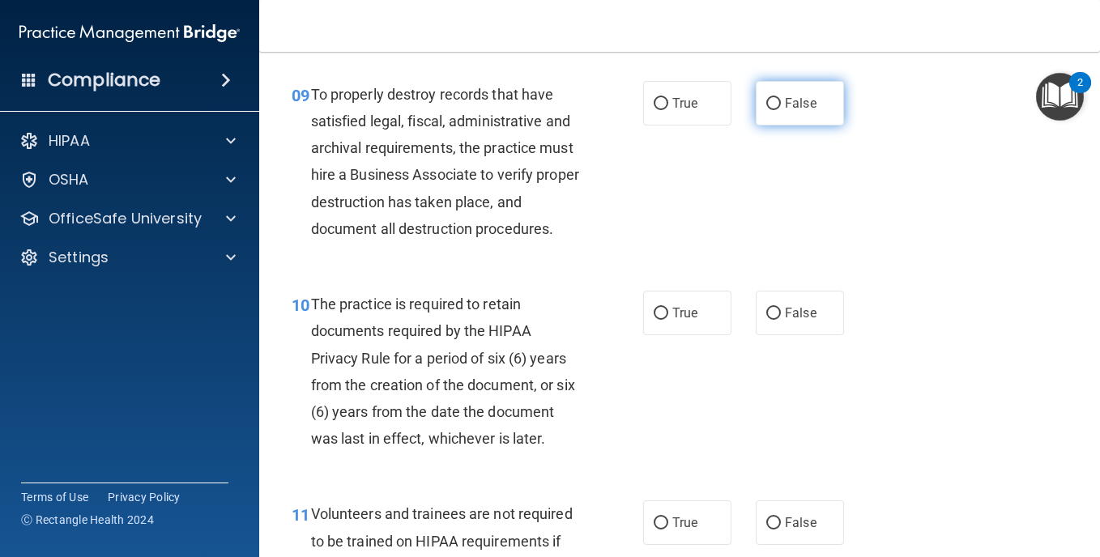
click at [767, 110] on input "False" at bounding box center [774, 104] width 15 height 12
radio input "true"
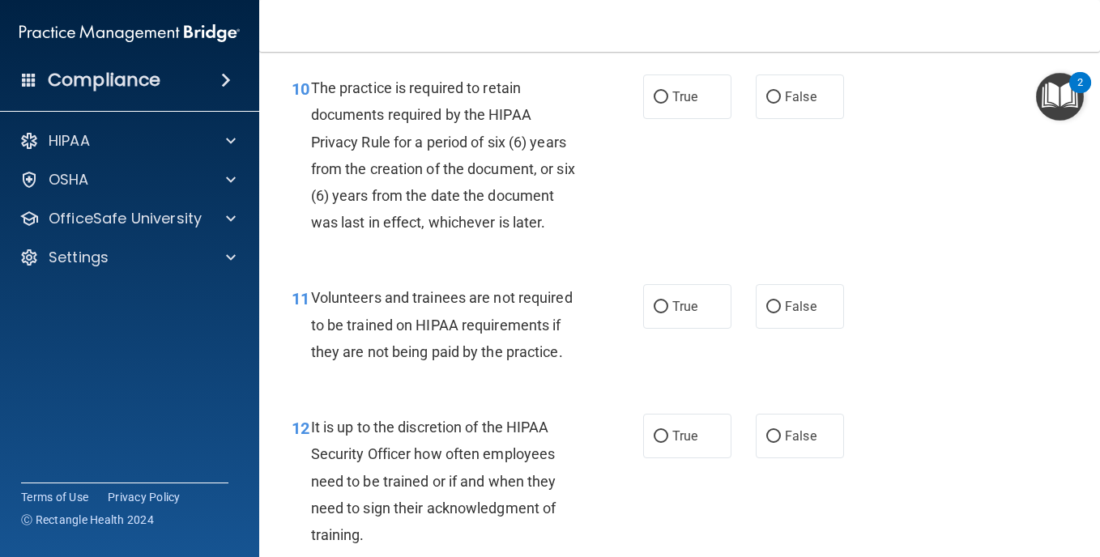
scroll to position [1918, 0]
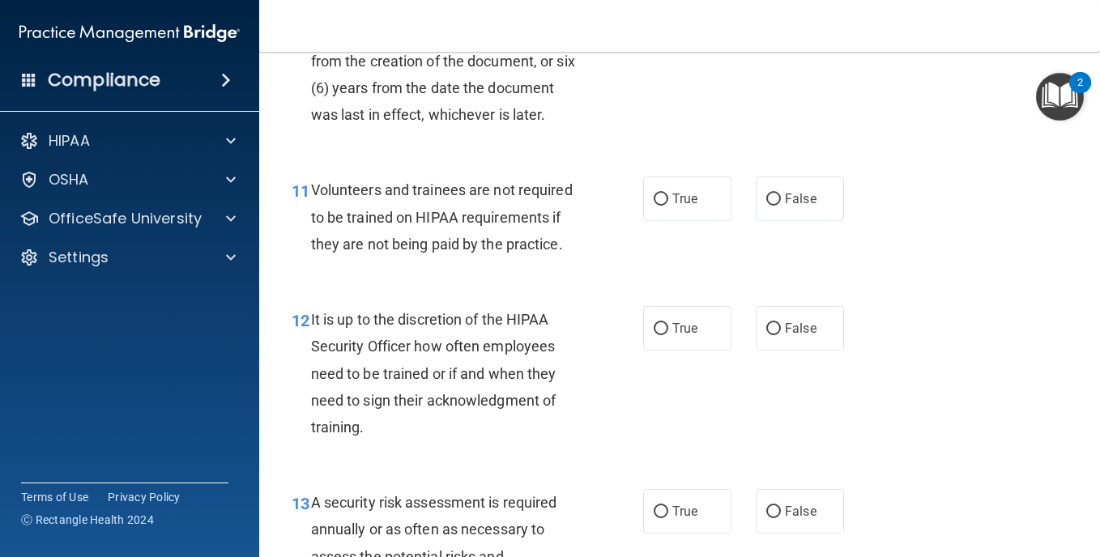
radio input "true"
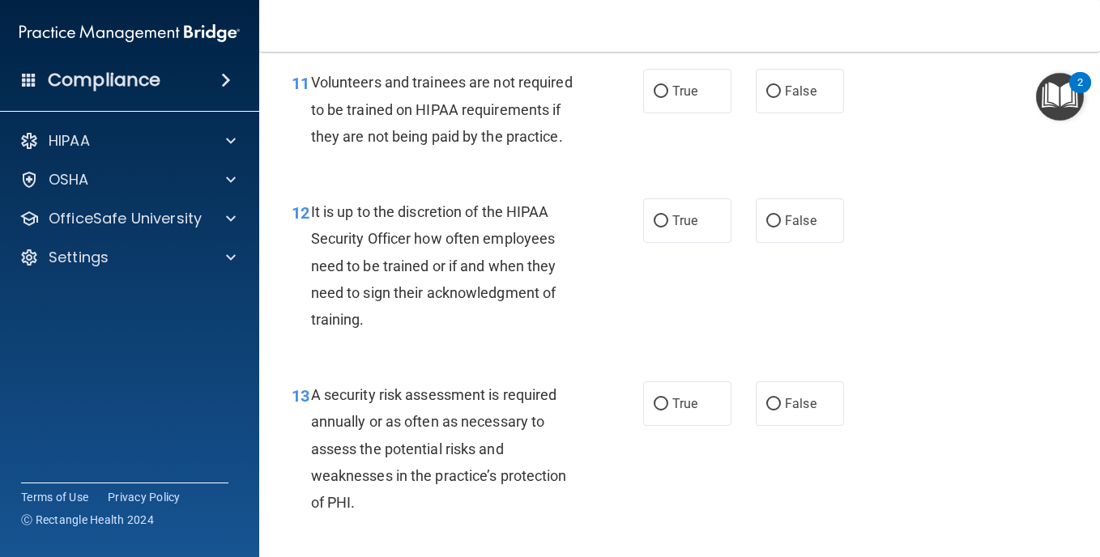
scroll to position [2080, 0]
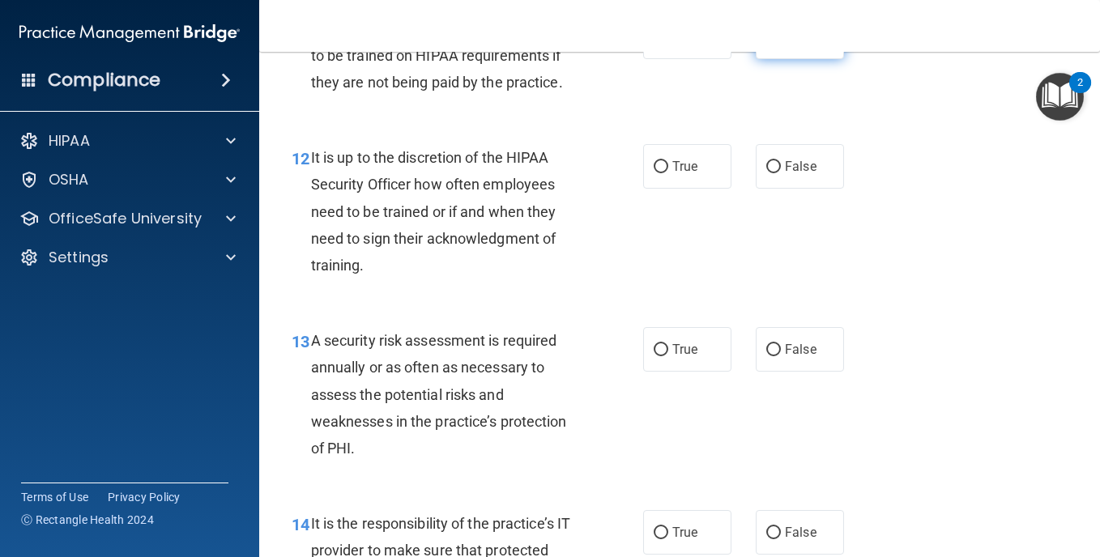
click at [767, 44] on input "False" at bounding box center [774, 38] width 15 height 12
radio input "true"
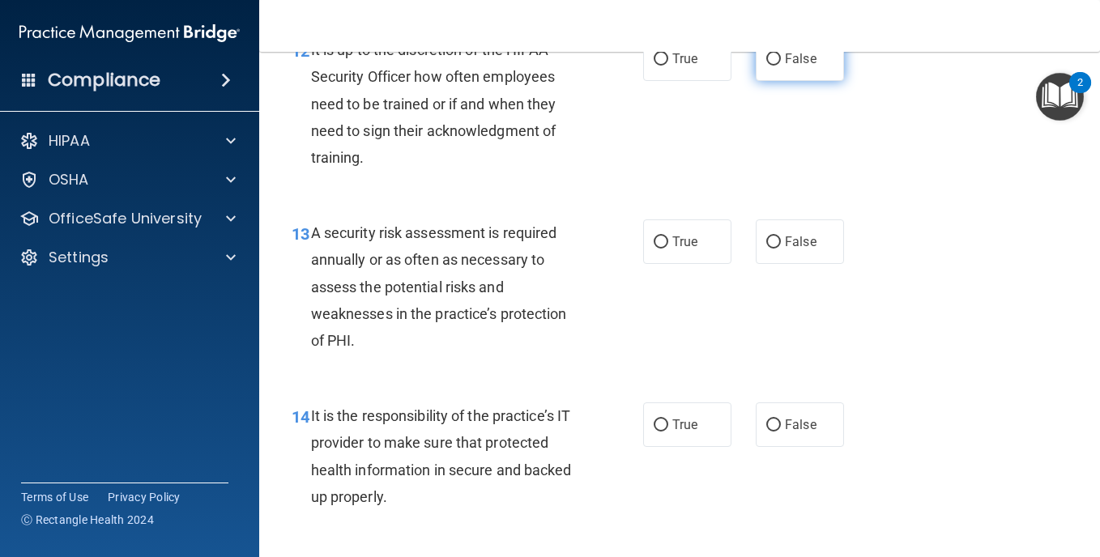
click at [767, 66] on input "False" at bounding box center [774, 59] width 15 height 12
radio input "true"
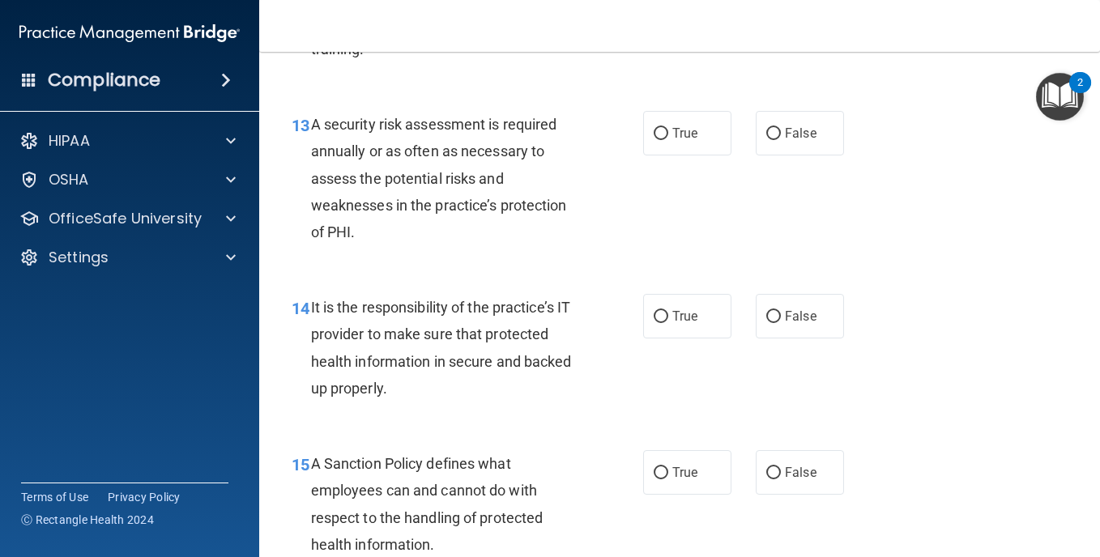
scroll to position [2350, 0]
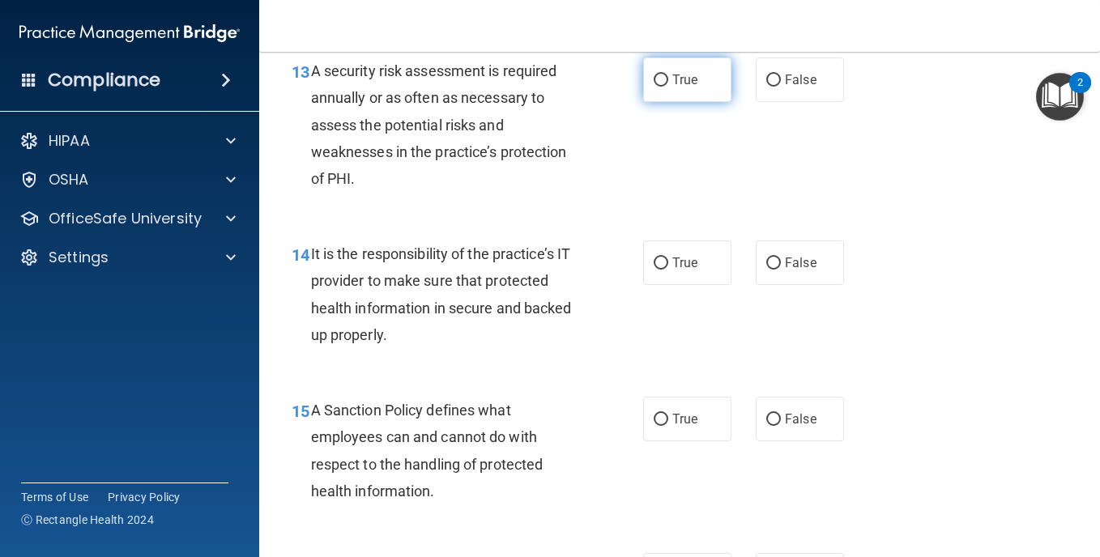
click at [656, 87] on input "True" at bounding box center [661, 81] width 15 height 12
radio input "true"
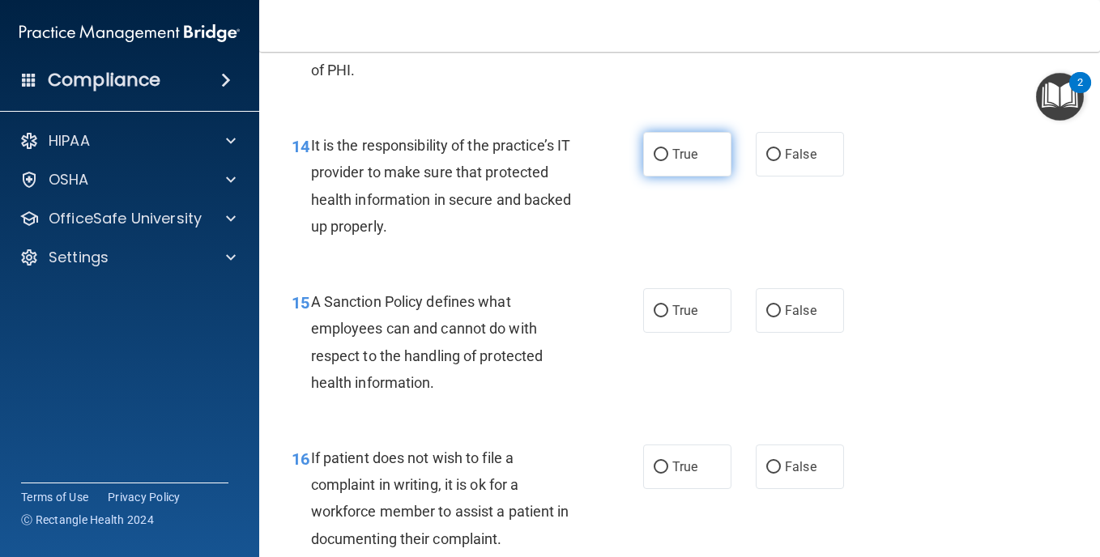
click at [656, 161] on input "True" at bounding box center [661, 155] width 15 height 12
radio input "true"
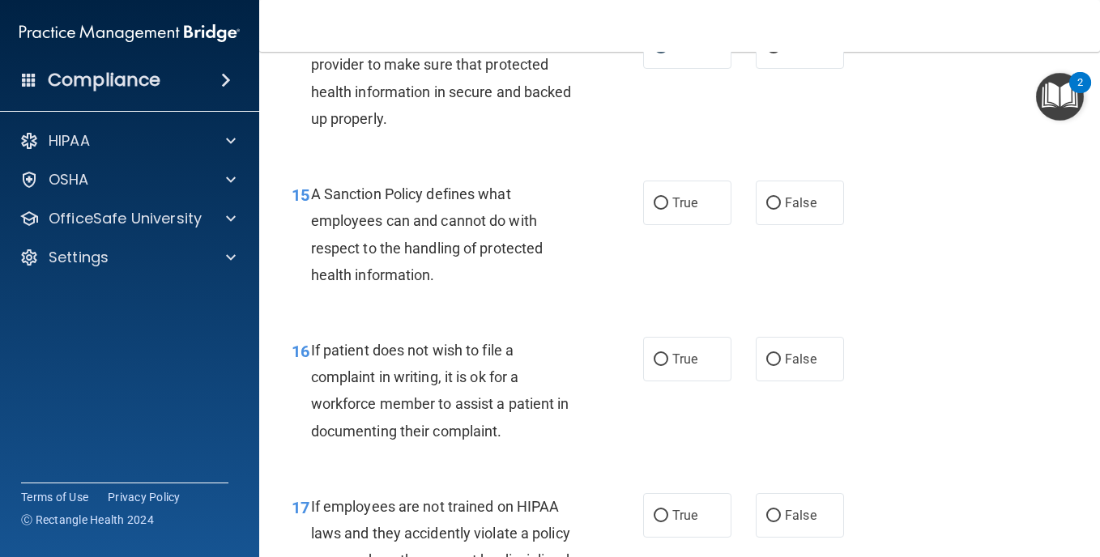
scroll to position [2621, 0]
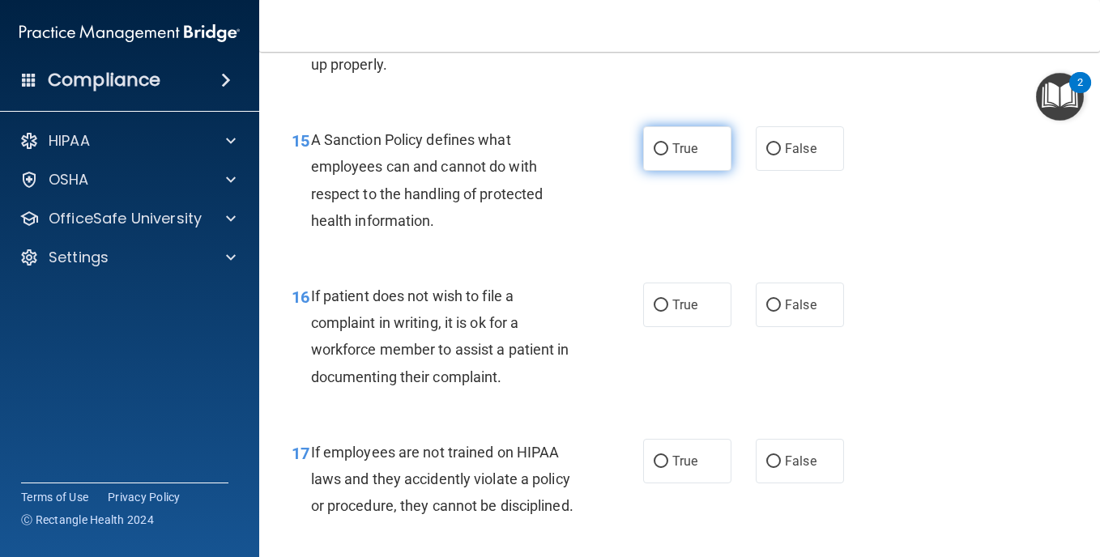
click at [659, 156] on input "True" at bounding box center [661, 149] width 15 height 12
radio input "true"
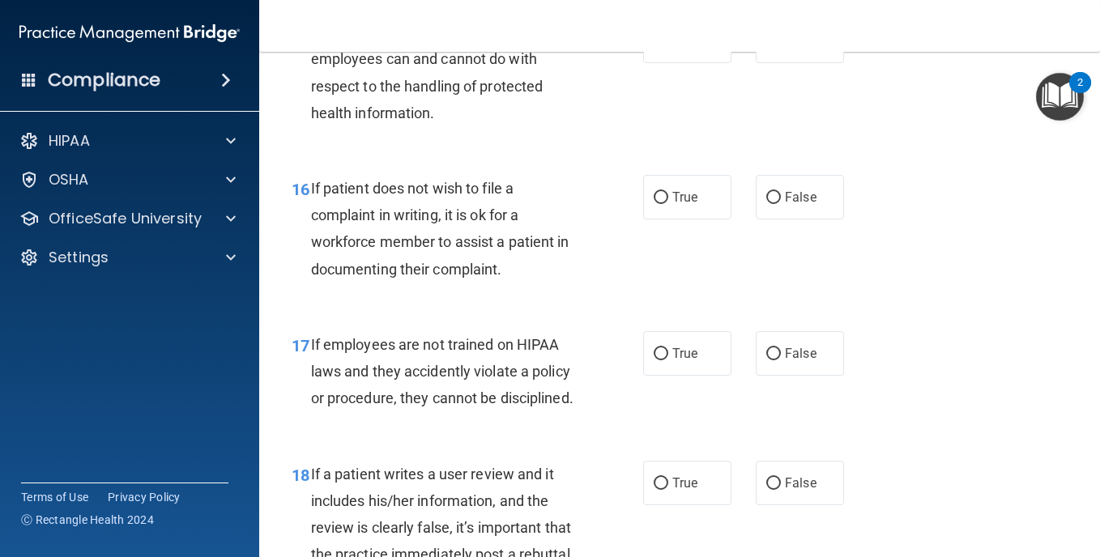
scroll to position [2783, 0]
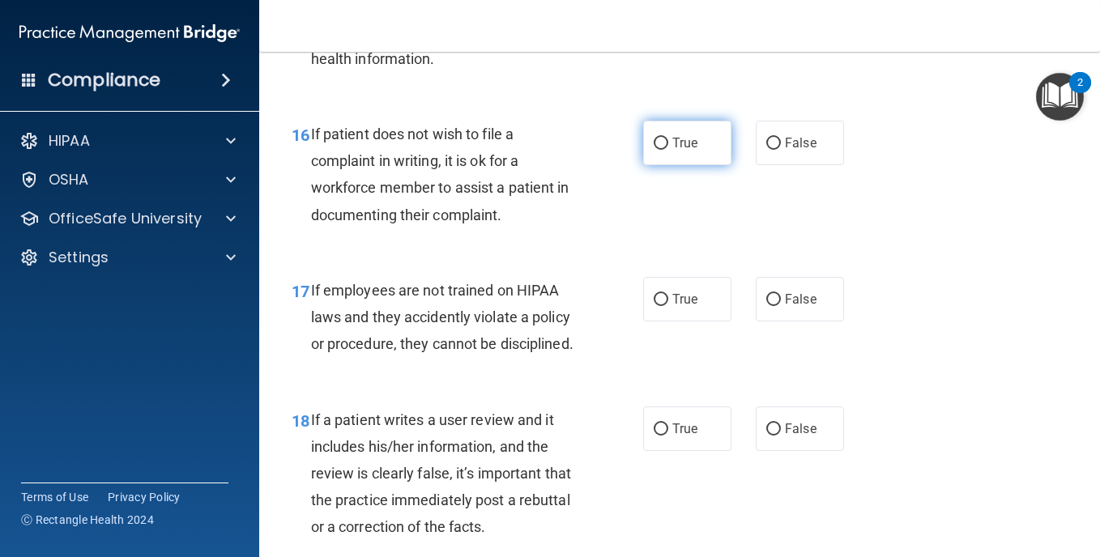
click at [660, 150] on input "True" at bounding box center [661, 144] width 15 height 12
radio input "true"
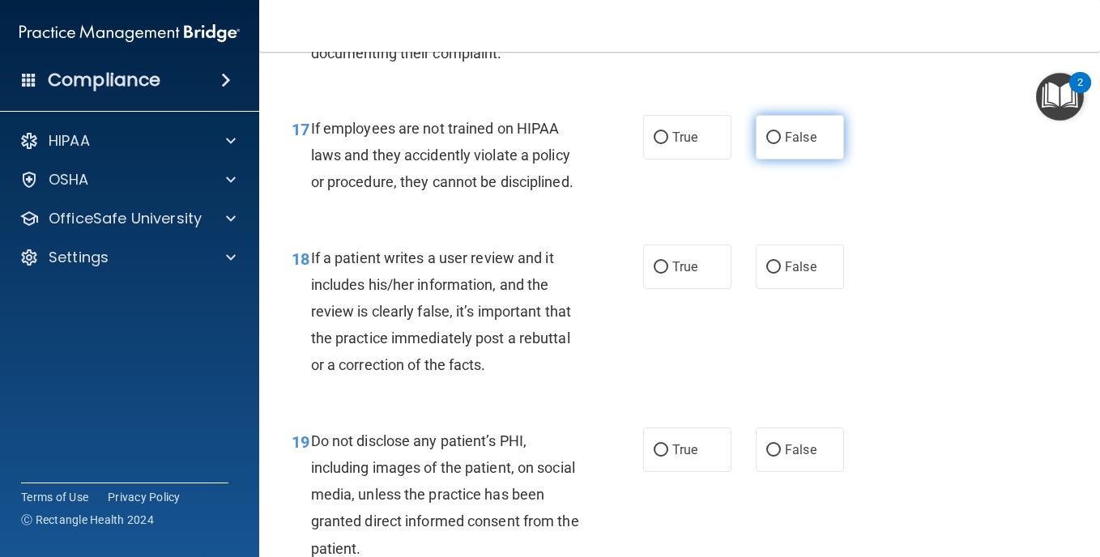
click at [769, 144] on input "False" at bounding box center [774, 138] width 15 height 12
radio input "true"
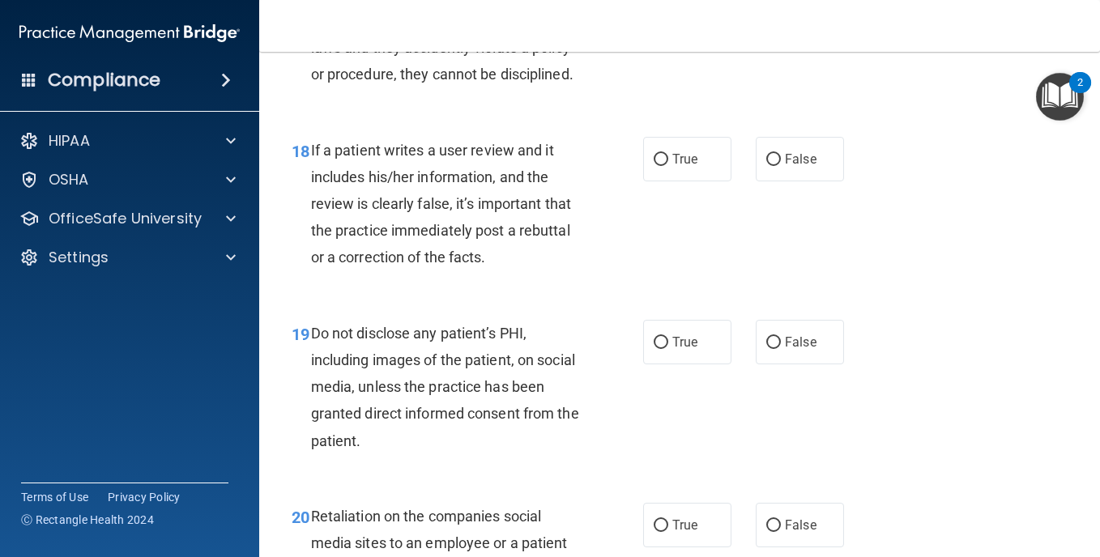
scroll to position [3107, 0]
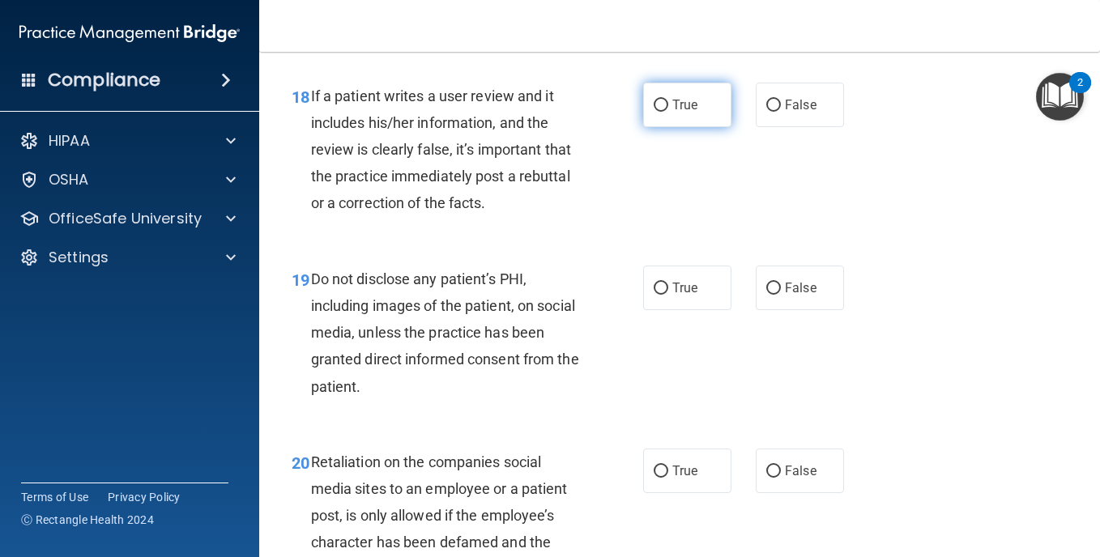
click at [658, 112] on input "True" at bounding box center [661, 106] width 15 height 12
radio input "true"
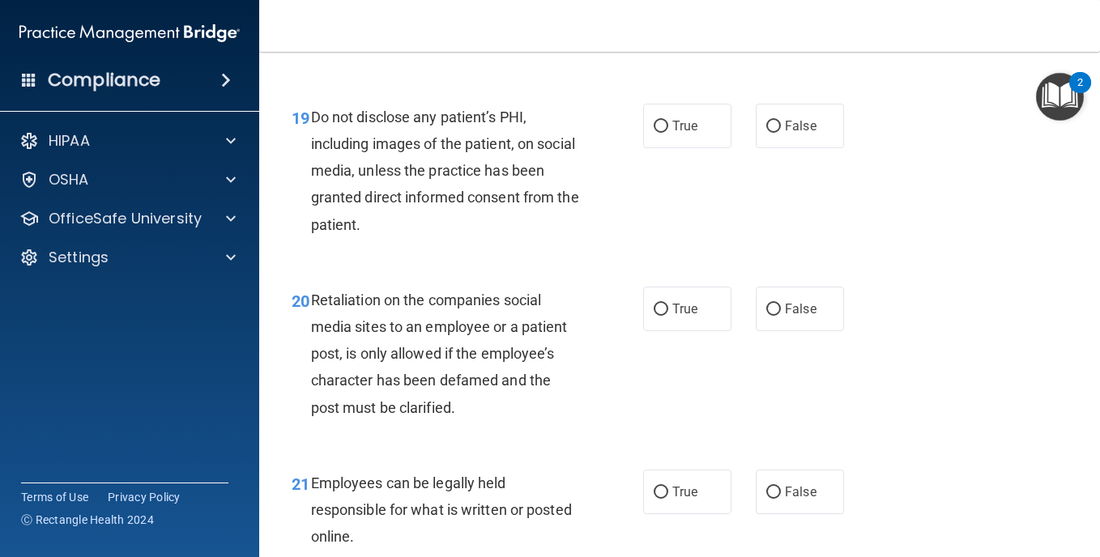
scroll to position [3377, 0]
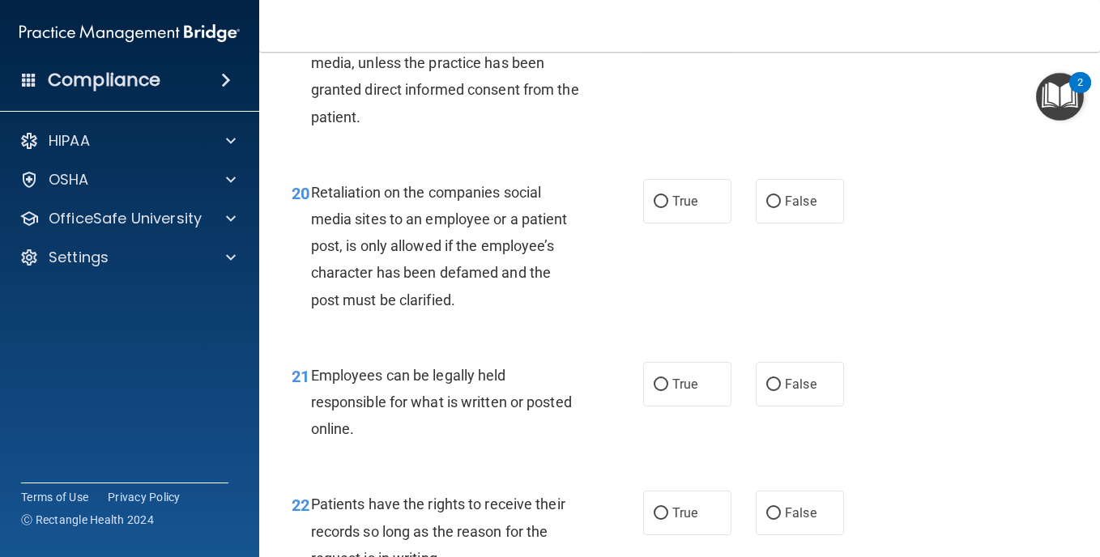
click at [664, 41] on label "True" at bounding box center [687, 18] width 88 height 45
click at [664, 25] on input "True" at bounding box center [661, 19] width 15 height 12
radio input "true"
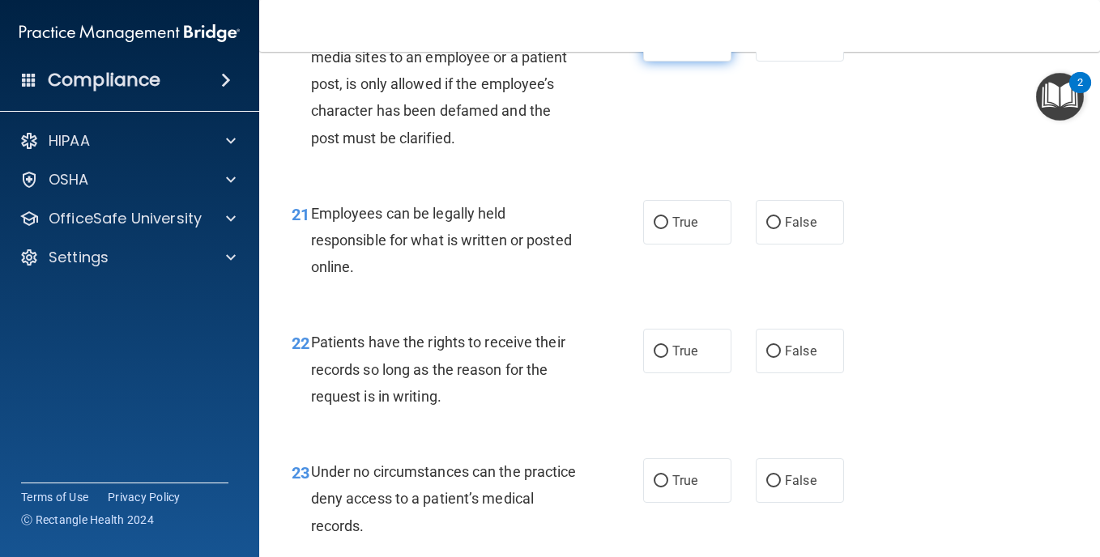
click at [654, 46] on input "True" at bounding box center [661, 40] width 15 height 12
radio input "true"
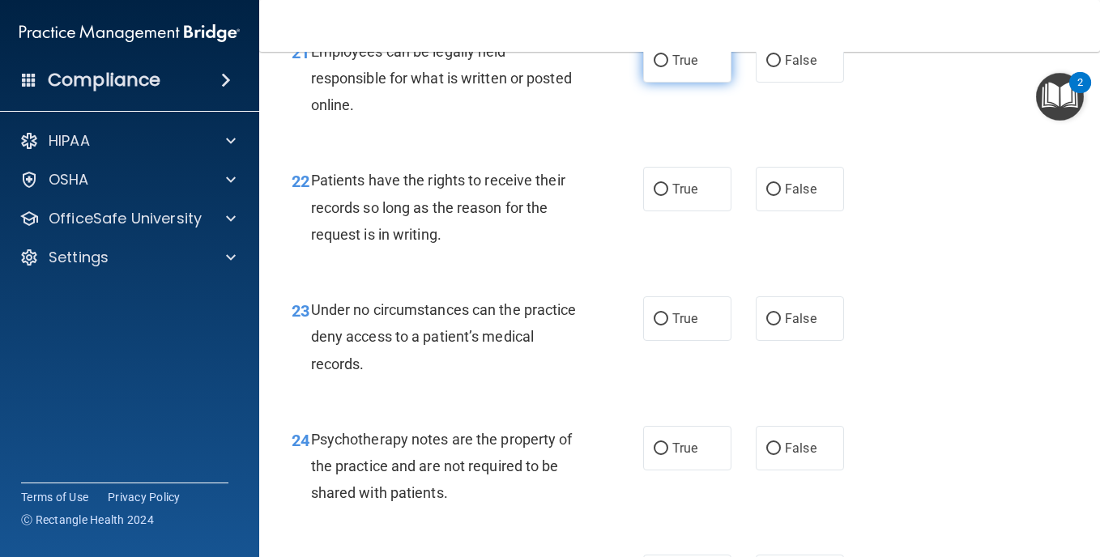
click at [655, 67] on input "True" at bounding box center [661, 61] width 15 height 12
radio input "true"
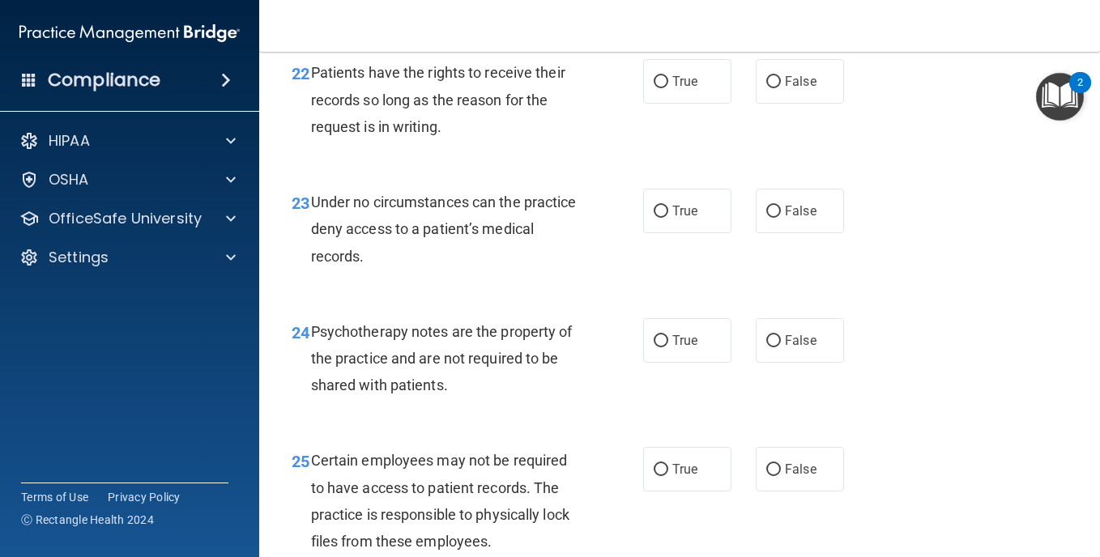
scroll to position [3863, 0]
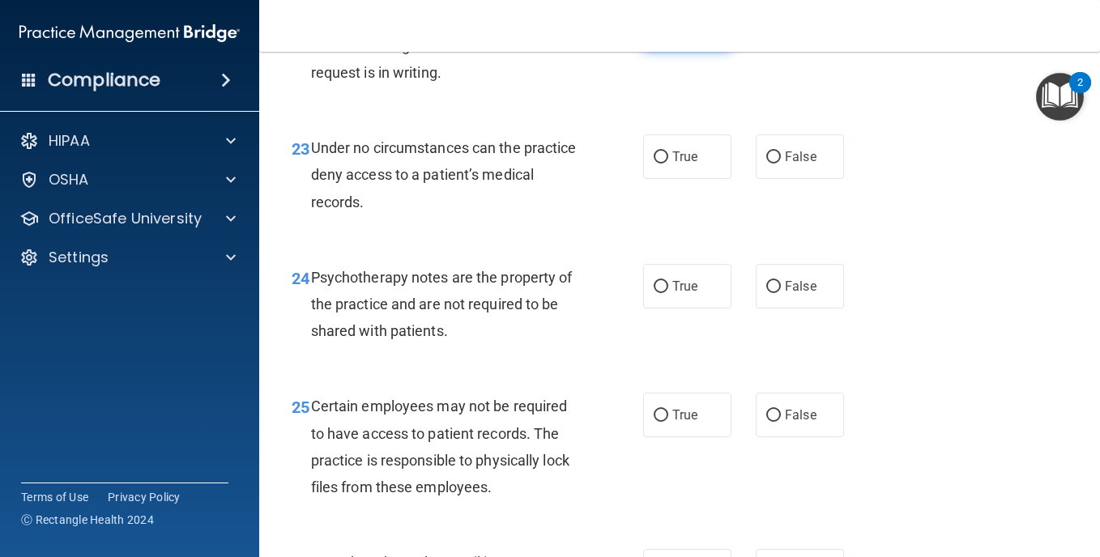
click at [659, 34] on input "True" at bounding box center [661, 28] width 15 height 12
radio input "true"
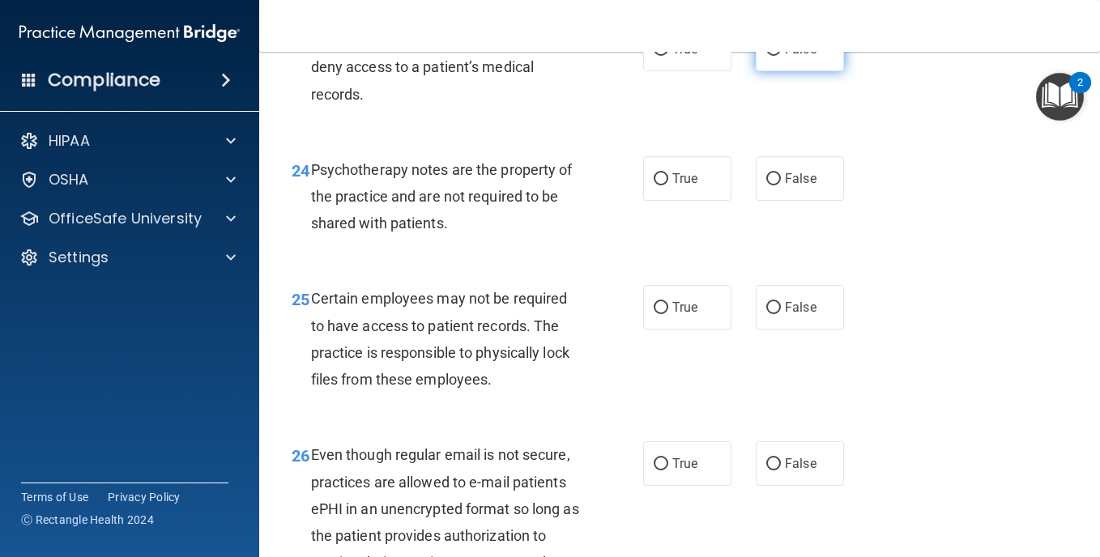
click at [767, 56] on input "False" at bounding box center [774, 50] width 15 height 12
radio input "true"
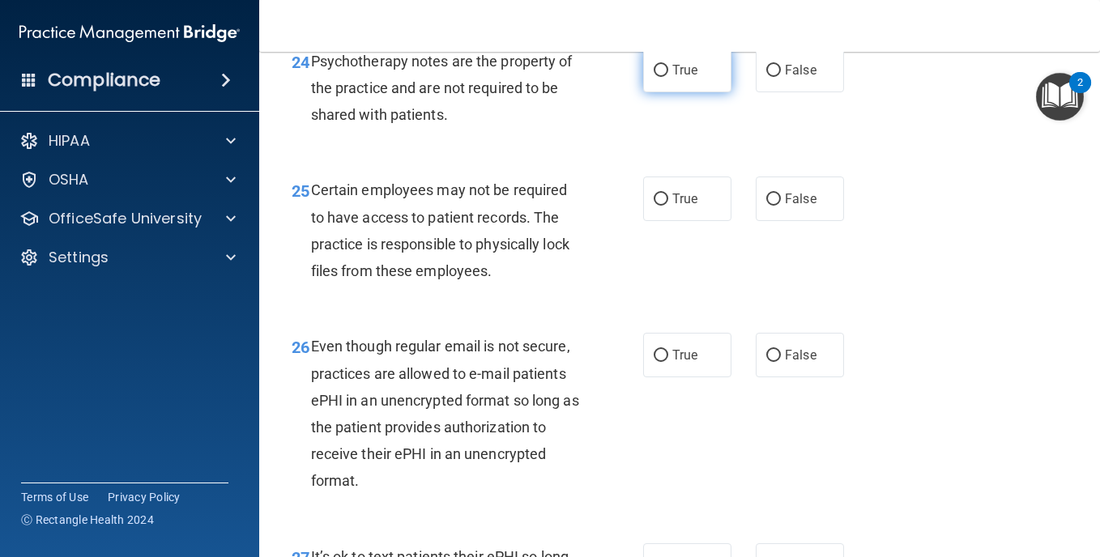
click at [658, 77] on input "True" at bounding box center [661, 71] width 15 height 12
radio input "true"
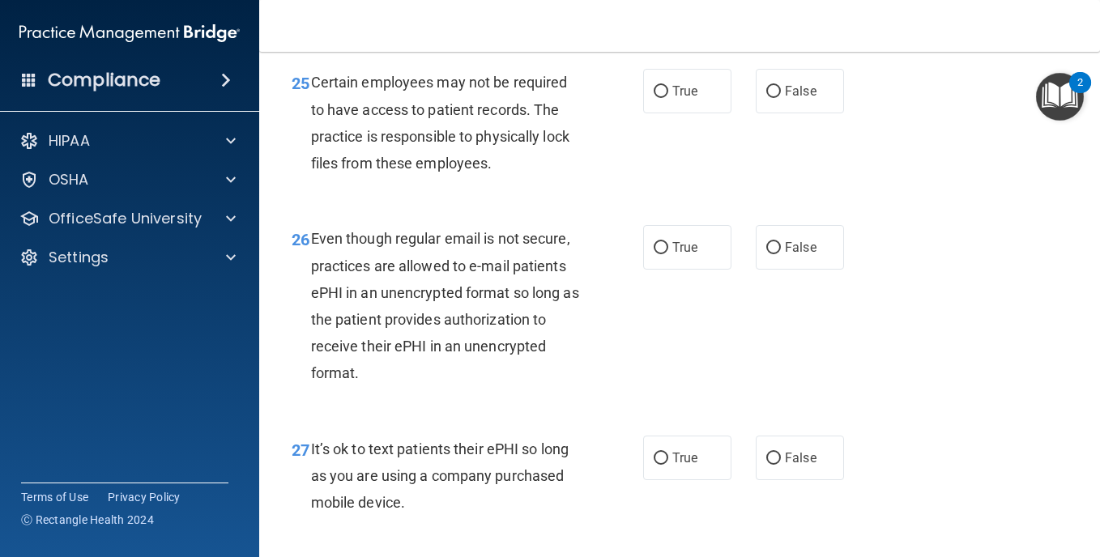
scroll to position [4241, 0]
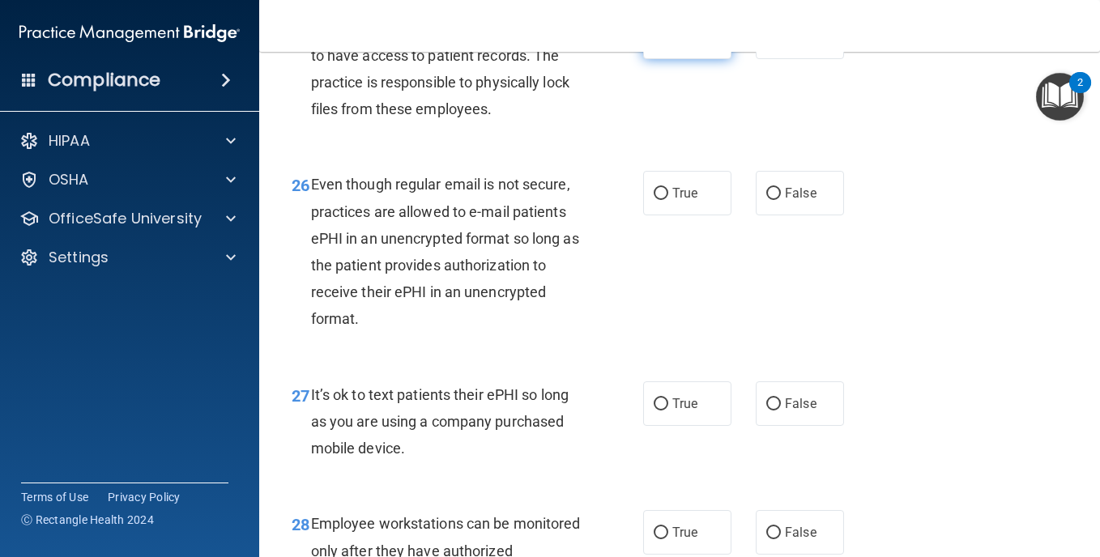
click at [655, 44] on input "True" at bounding box center [661, 38] width 15 height 12
radio input "true"
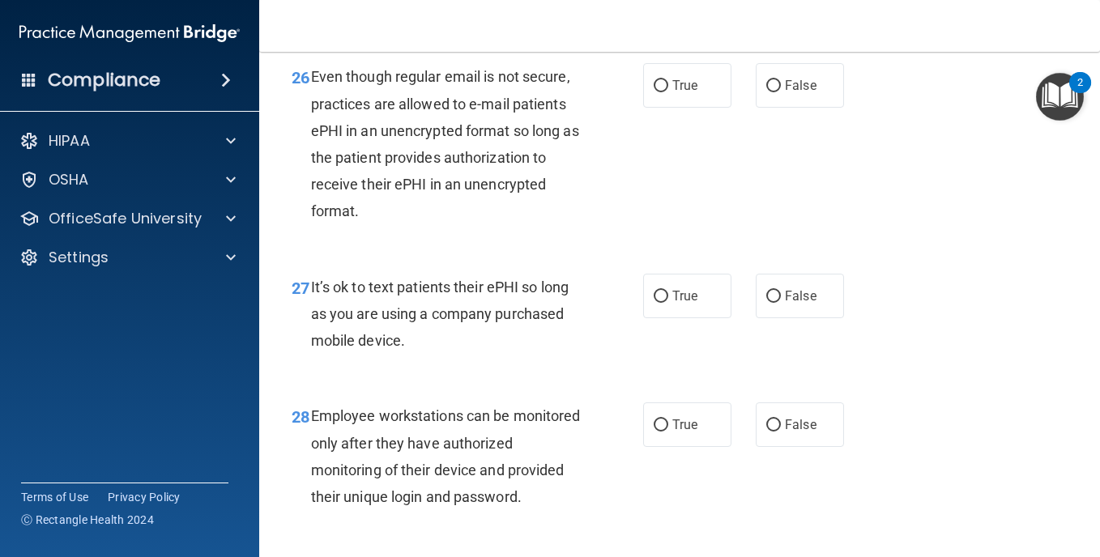
scroll to position [4403, 0]
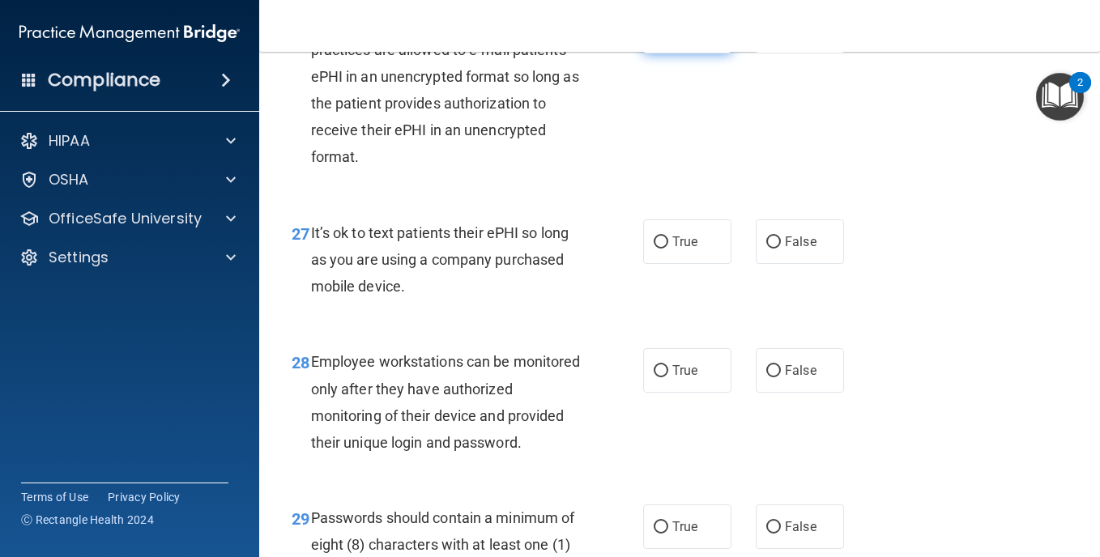
click at [659, 38] on input "True" at bounding box center [661, 32] width 15 height 12
radio input "true"
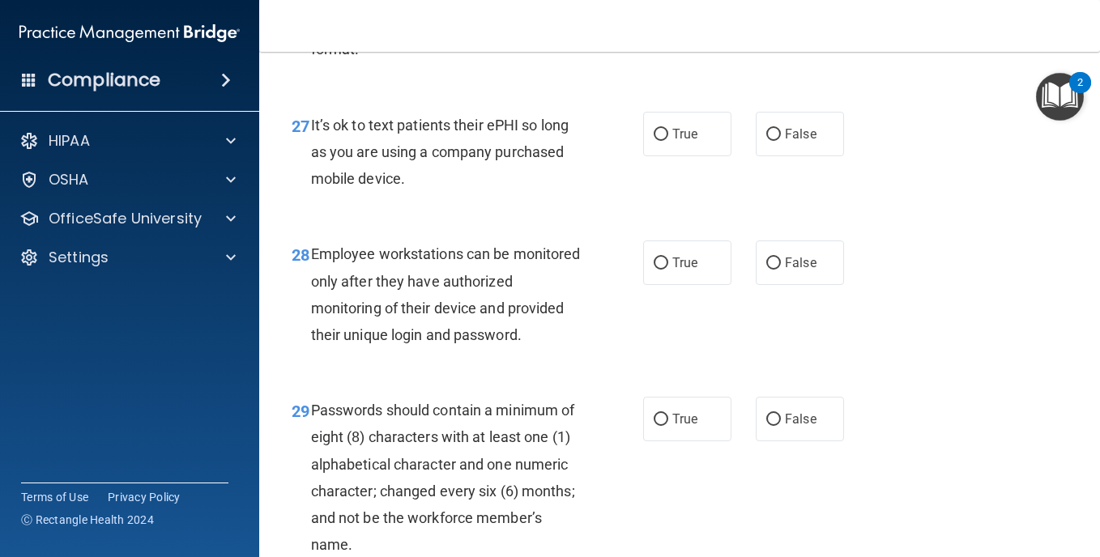
scroll to position [4565, 0]
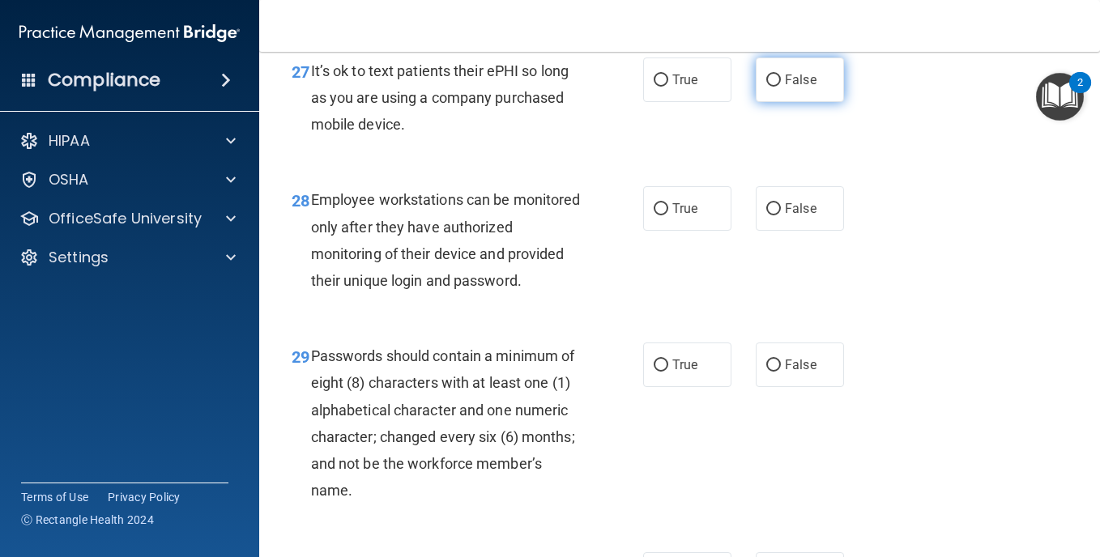
click at [767, 87] on input "False" at bounding box center [774, 81] width 15 height 12
radio input "true"
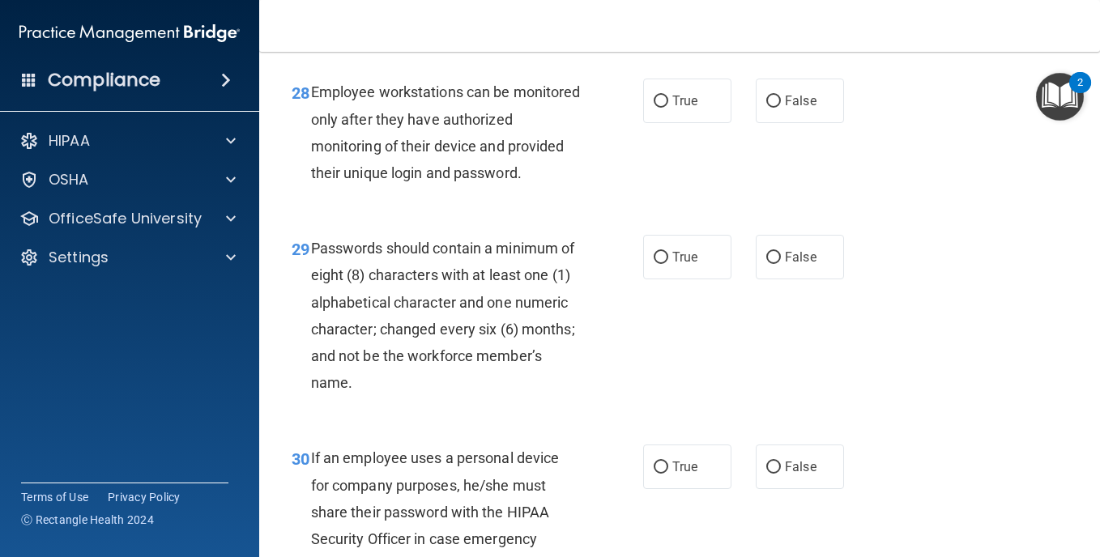
scroll to position [4727, 0]
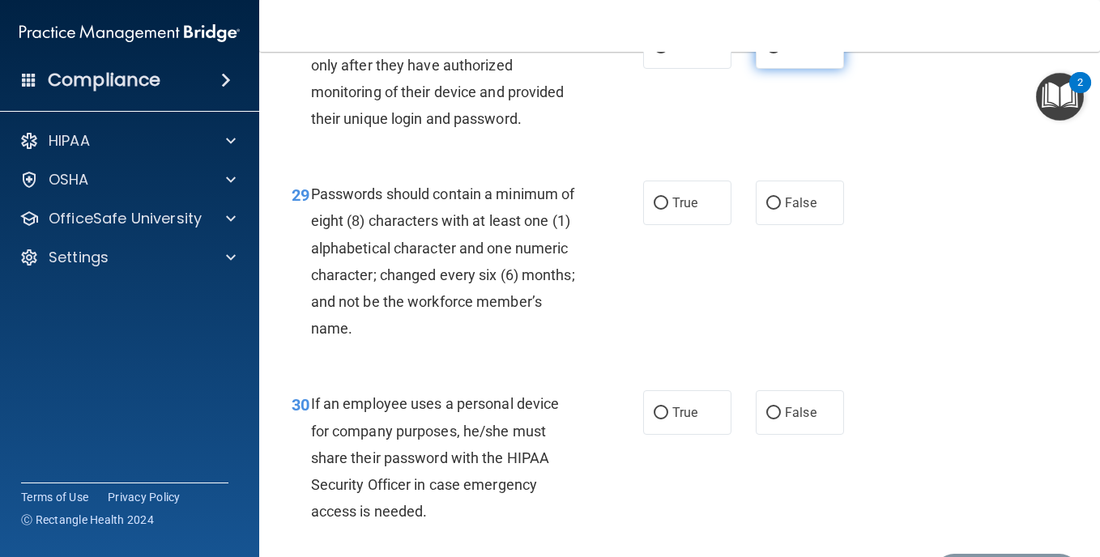
click at [767, 53] on input "False" at bounding box center [774, 47] width 15 height 12
radio input "true"
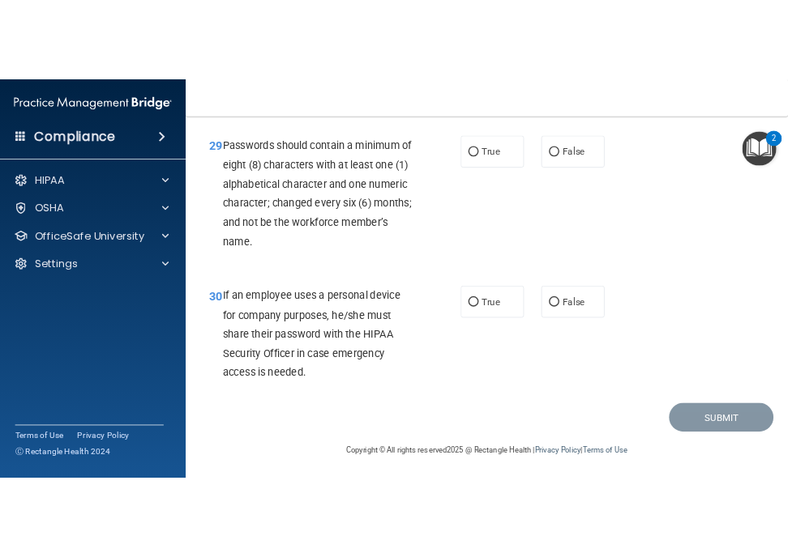
scroll to position [4943, 0]
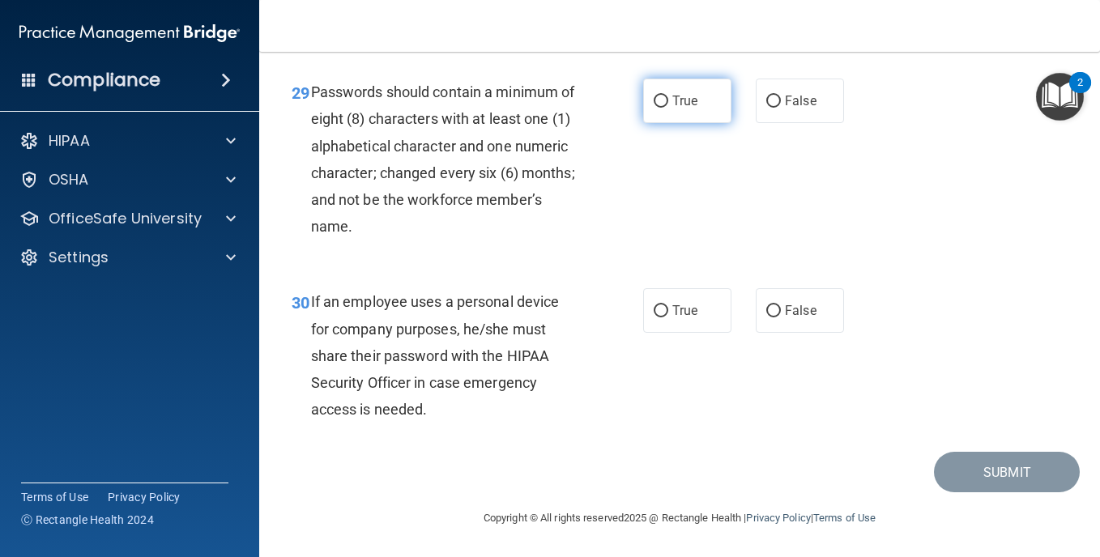
click at [656, 108] on input "True" at bounding box center [661, 102] width 15 height 12
radio input "true"
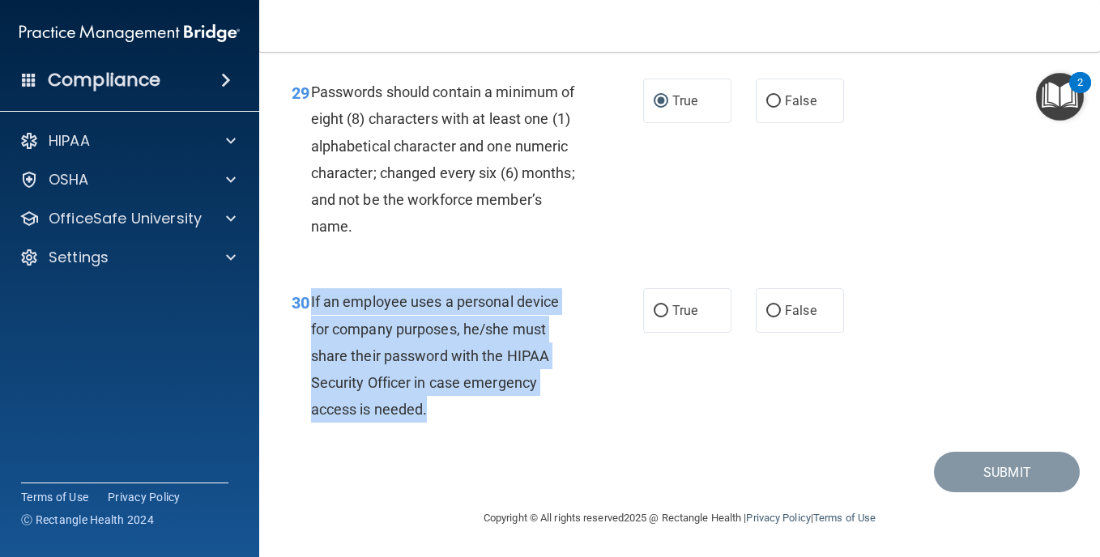
drag, startPoint x: 310, startPoint y: 318, endPoint x: 519, endPoint y: 424, distance: 235.2
click at [522, 425] on div "30 If an employee uses a personal device for company purposes, he/she must shar…" at bounding box center [467, 359] width 400 height 143
drag, startPoint x: 519, startPoint y: 424, endPoint x: 497, endPoint y: 373, distance: 55.9
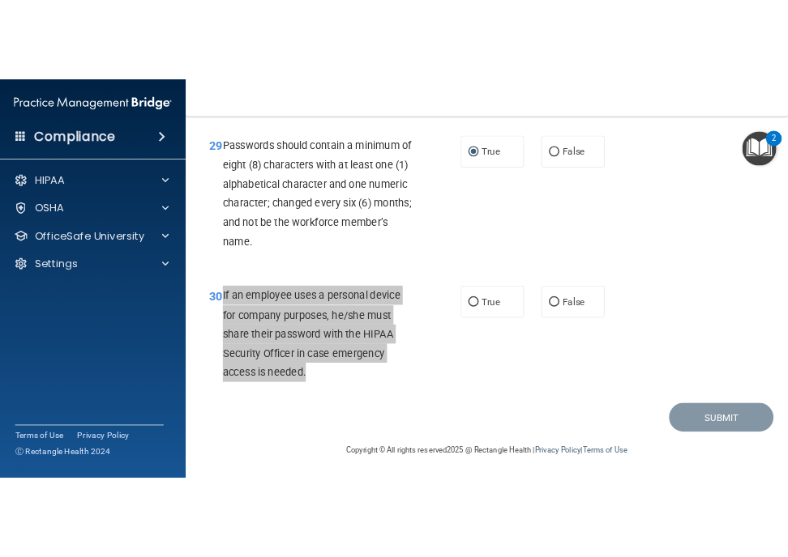
scroll to position [5965, 0]
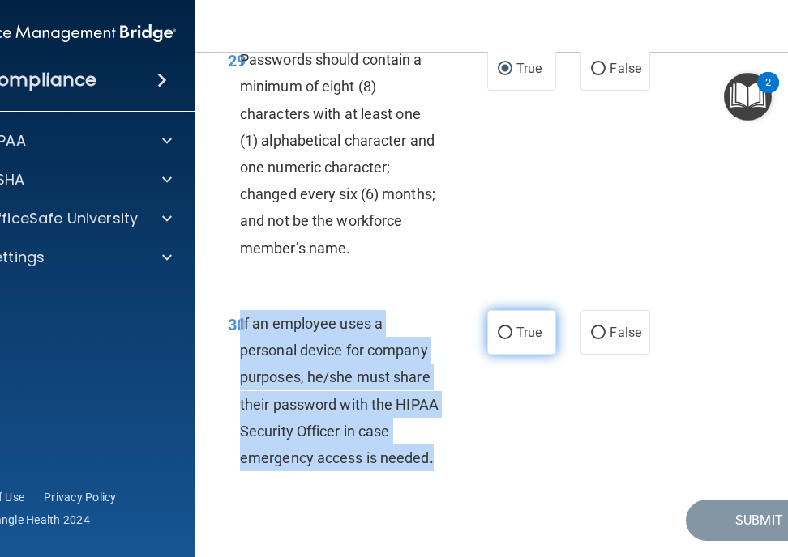
click at [498, 340] on input "True" at bounding box center [505, 333] width 15 height 12
radio input "true"
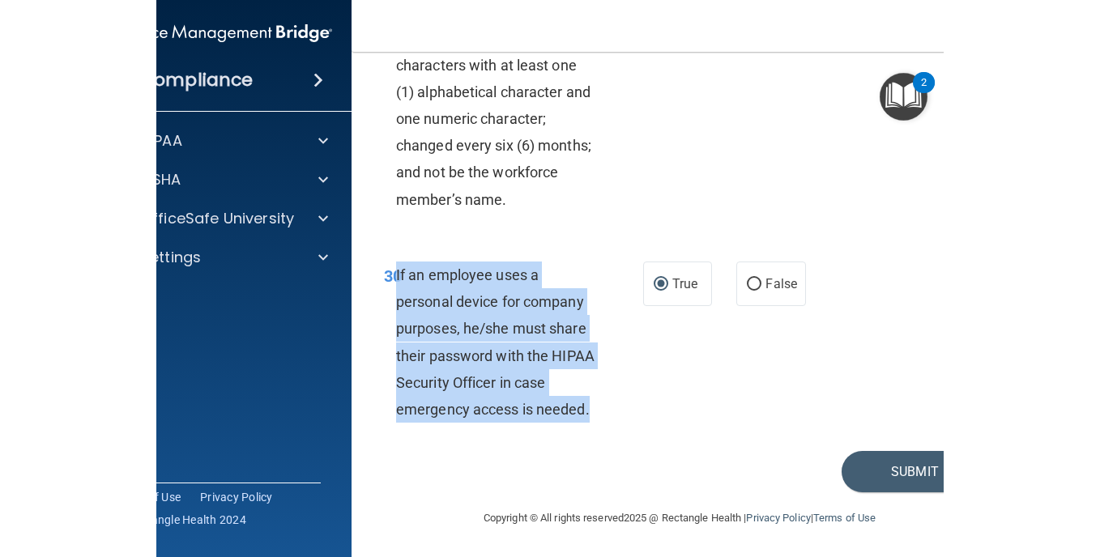
scroll to position [4964, 0]
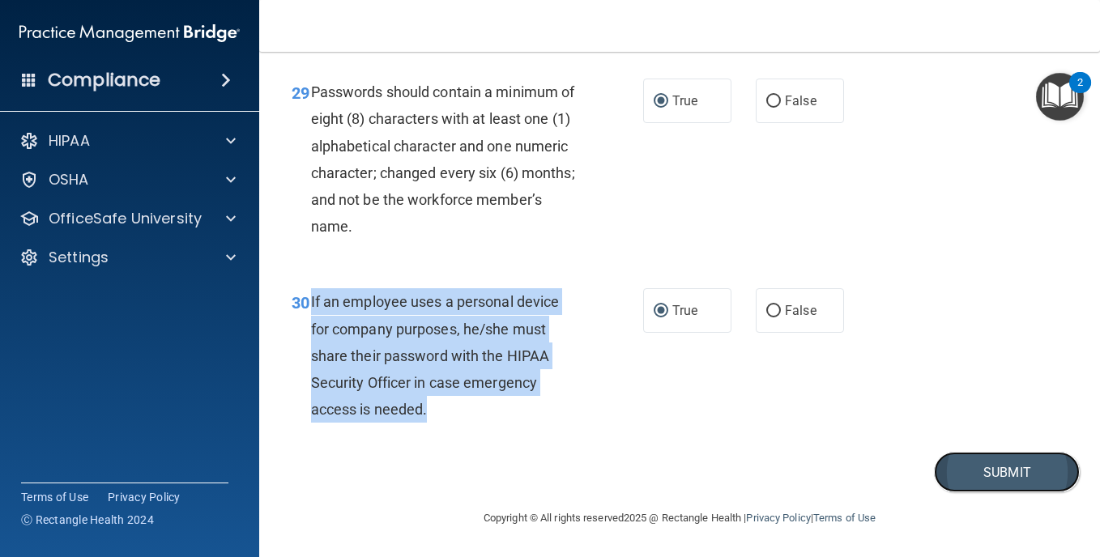
click at [976, 470] on button "Submit" at bounding box center [1007, 472] width 146 height 41
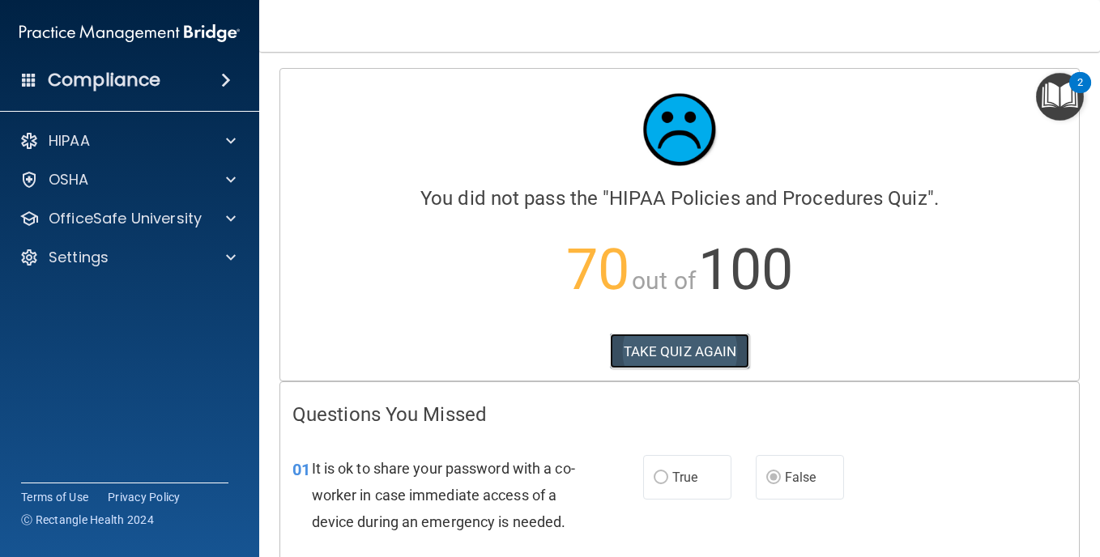
click at [673, 345] on button "TAKE QUIZ AGAIN" at bounding box center [680, 352] width 140 height 36
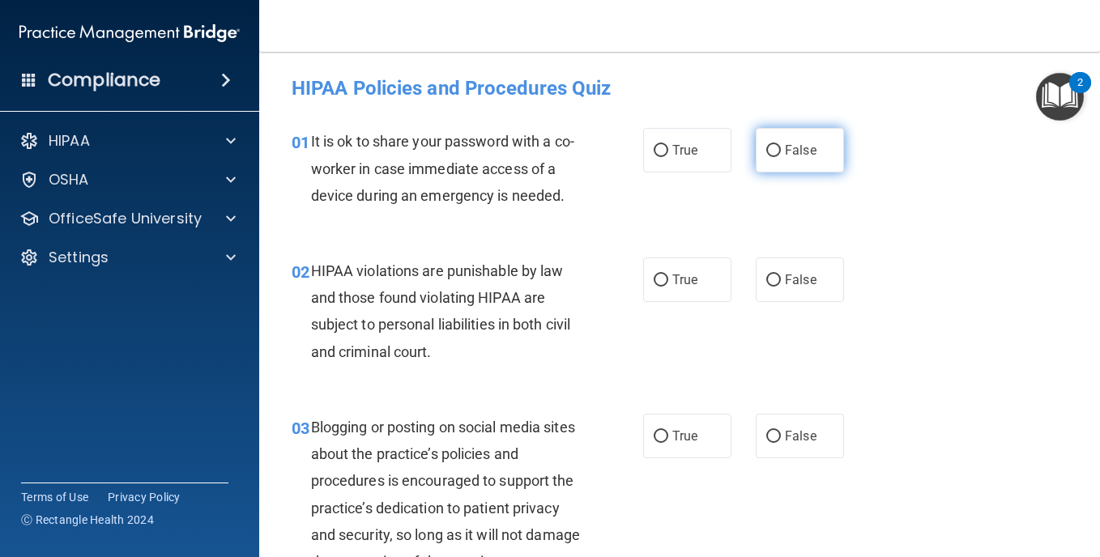
click at [771, 145] on input "False" at bounding box center [774, 151] width 15 height 12
radio input "true"
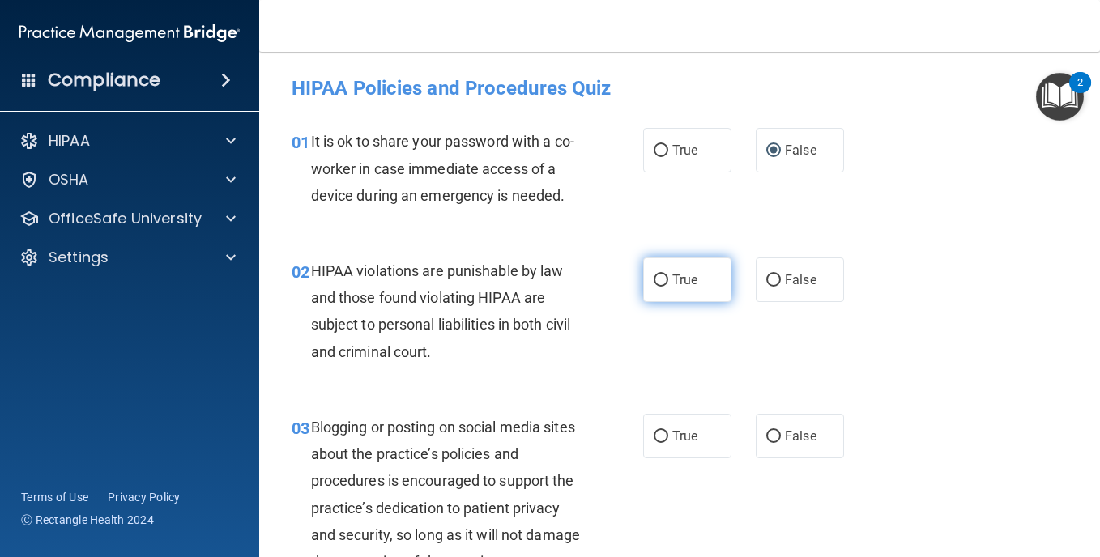
click at [658, 287] on input "True" at bounding box center [661, 281] width 15 height 12
radio input "true"
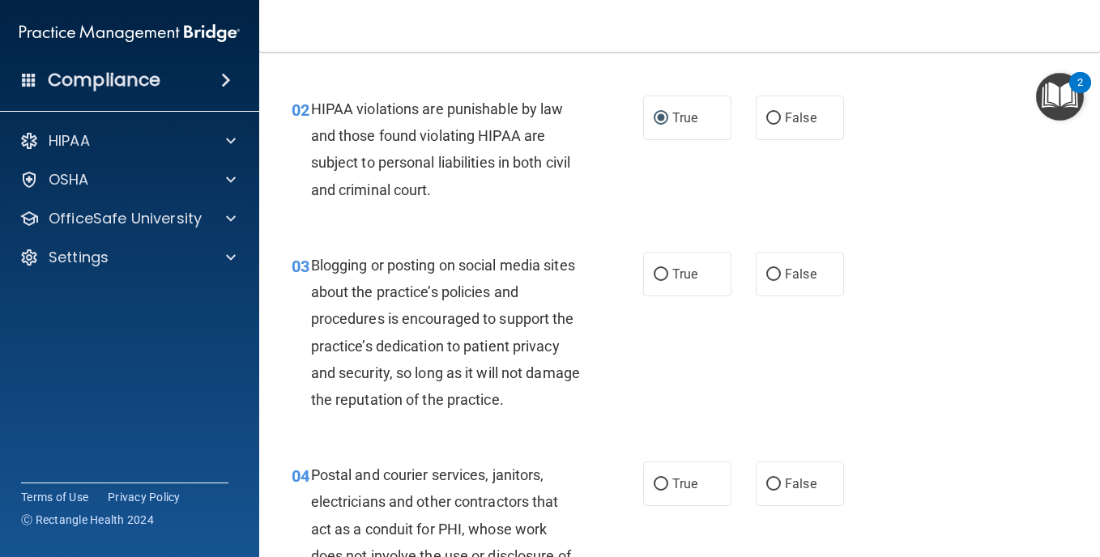
scroll to position [216, 0]
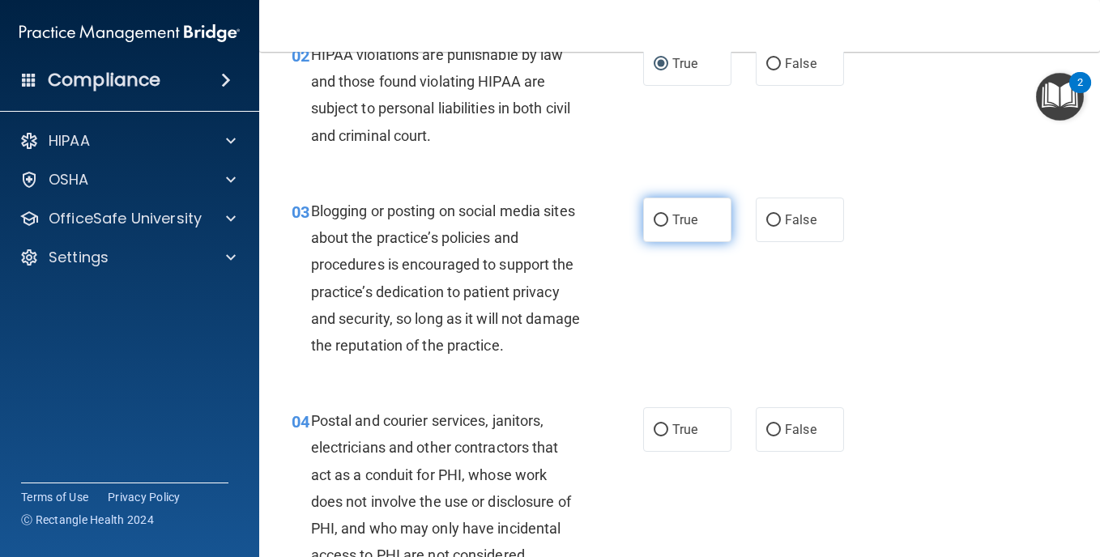
click at [654, 227] on input "True" at bounding box center [661, 221] width 15 height 12
radio input "true"
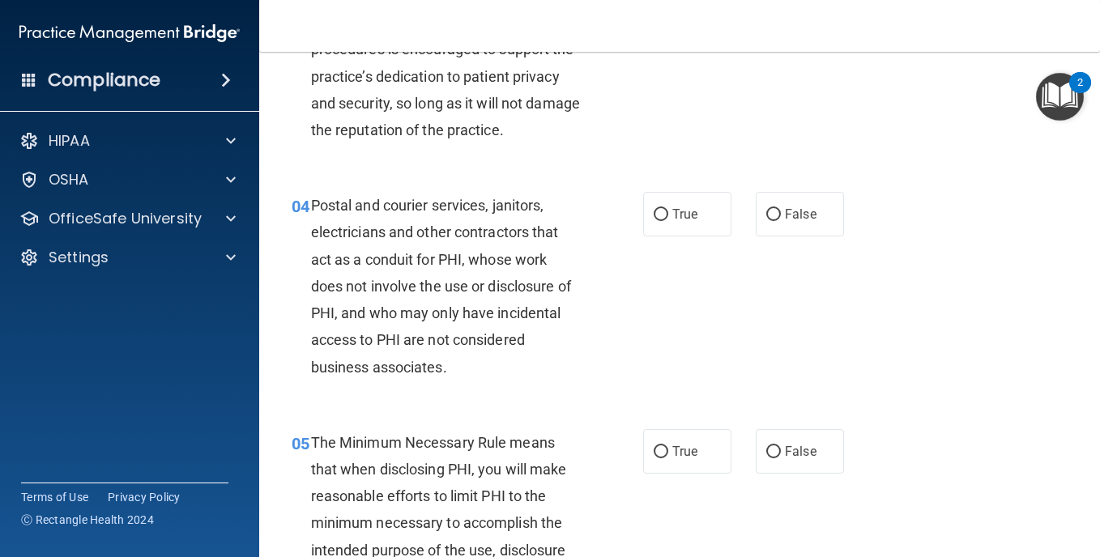
scroll to position [540, 0]
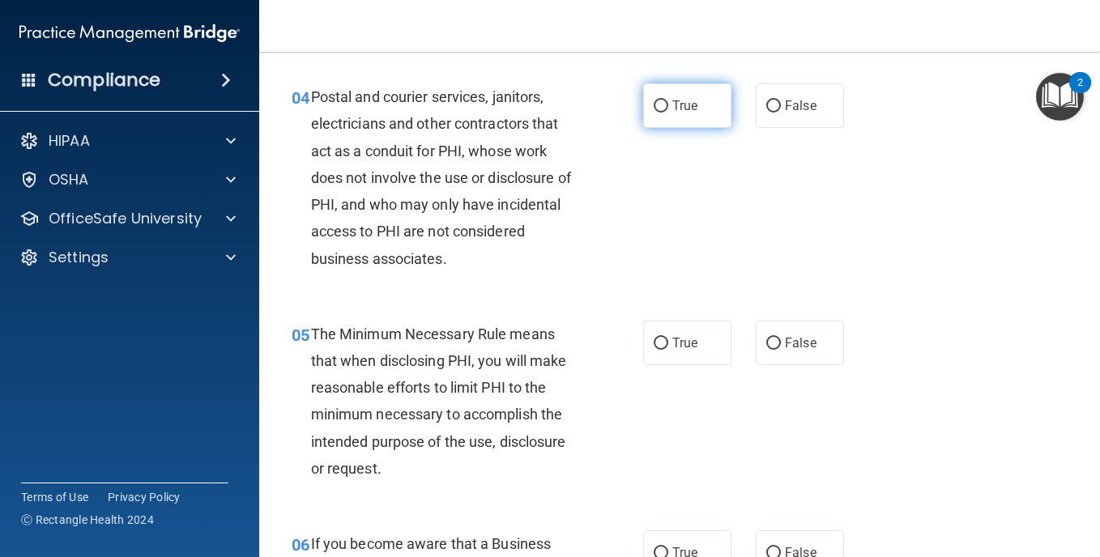
click at [660, 113] on input "True" at bounding box center [661, 106] width 15 height 12
radio input "true"
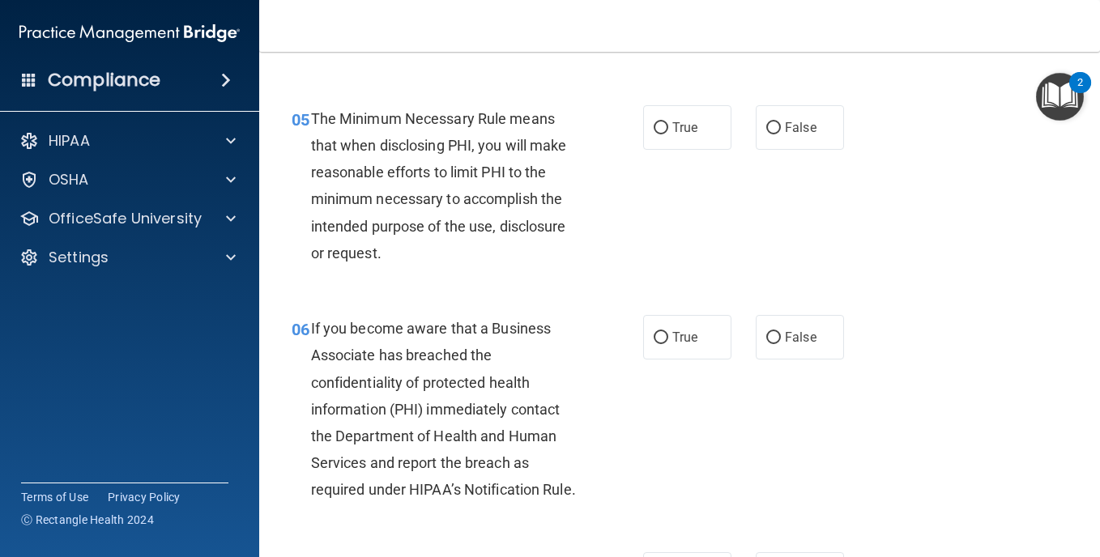
scroll to position [810, 0]
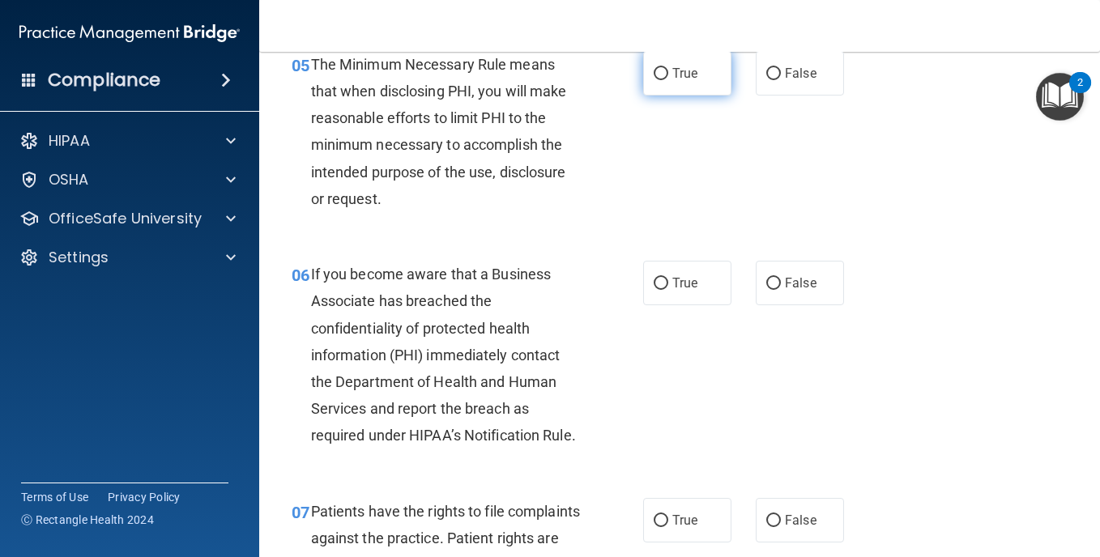
click at [657, 80] on input "True" at bounding box center [661, 74] width 15 height 12
radio input "true"
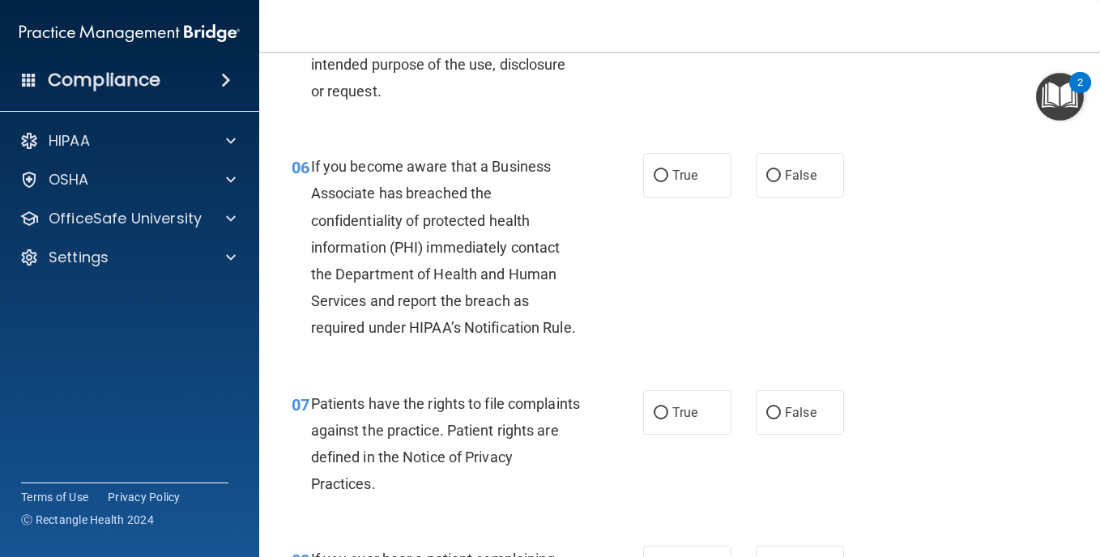
scroll to position [972, 0]
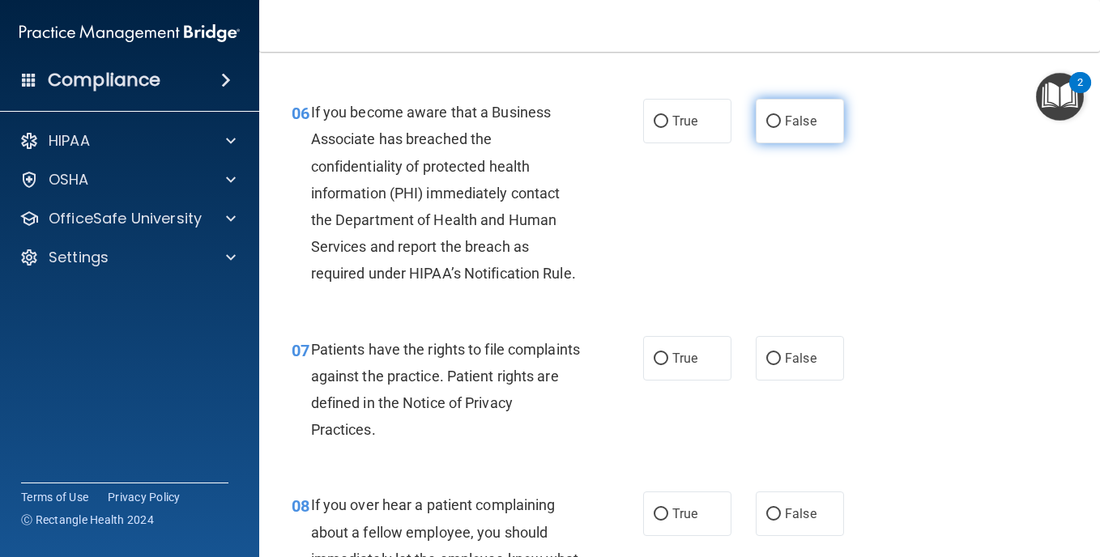
click at [767, 128] on input "False" at bounding box center [774, 122] width 15 height 12
radio input "true"
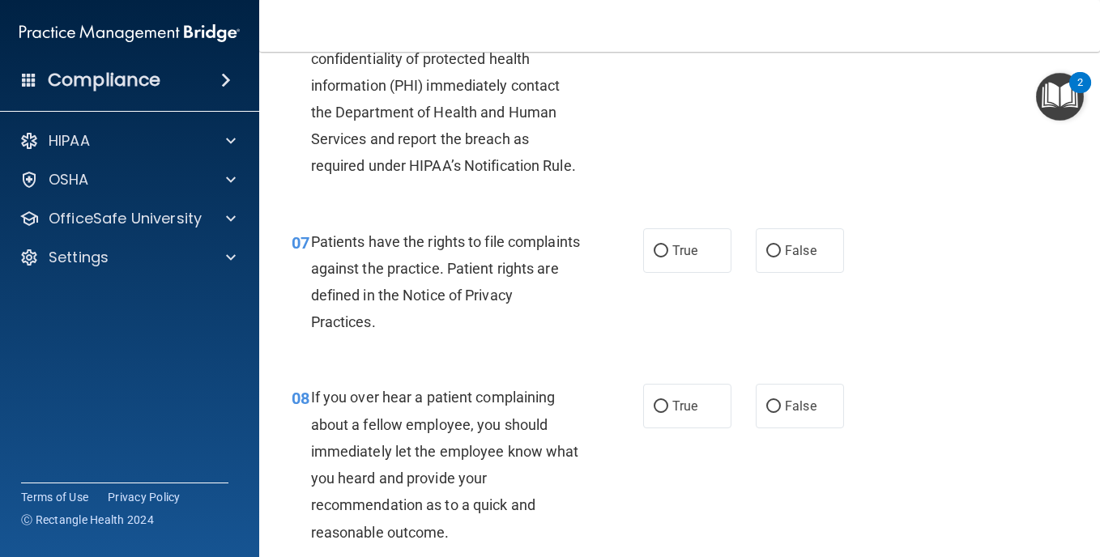
scroll to position [1189, 0]
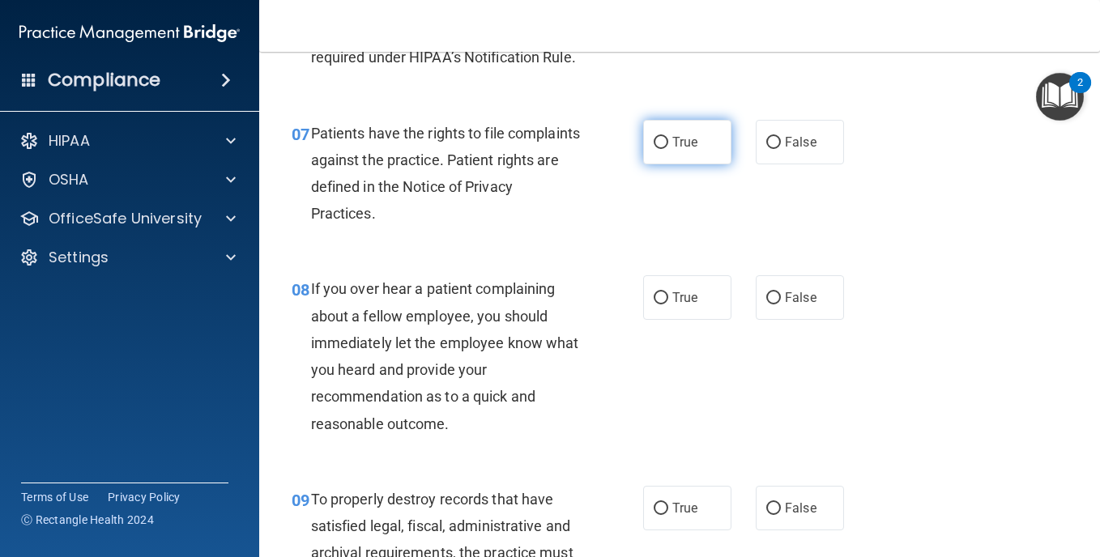
click at [656, 149] on input "True" at bounding box center [661, 143] width 15 height 12
radio input "true"
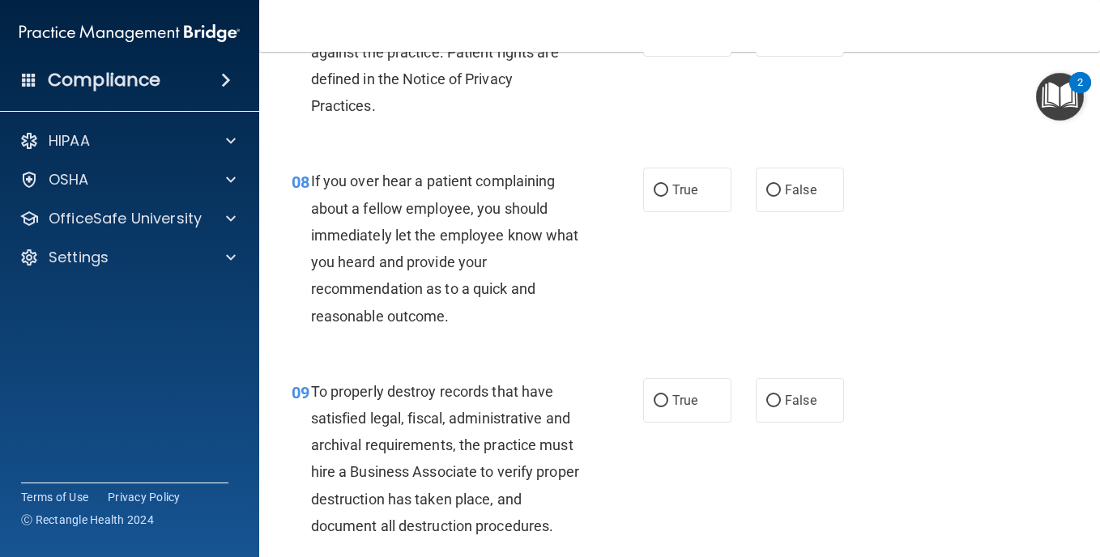
scroll to position [1351, 0]
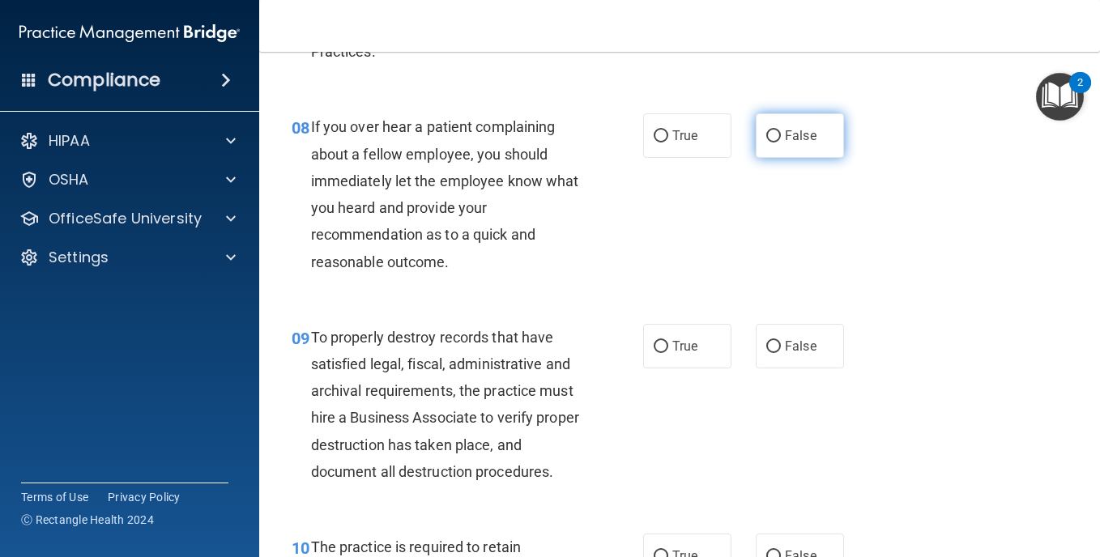
click at [767, 143] on input "False" at bounding box center [774, 136] width 15 height 12
radio input "true"
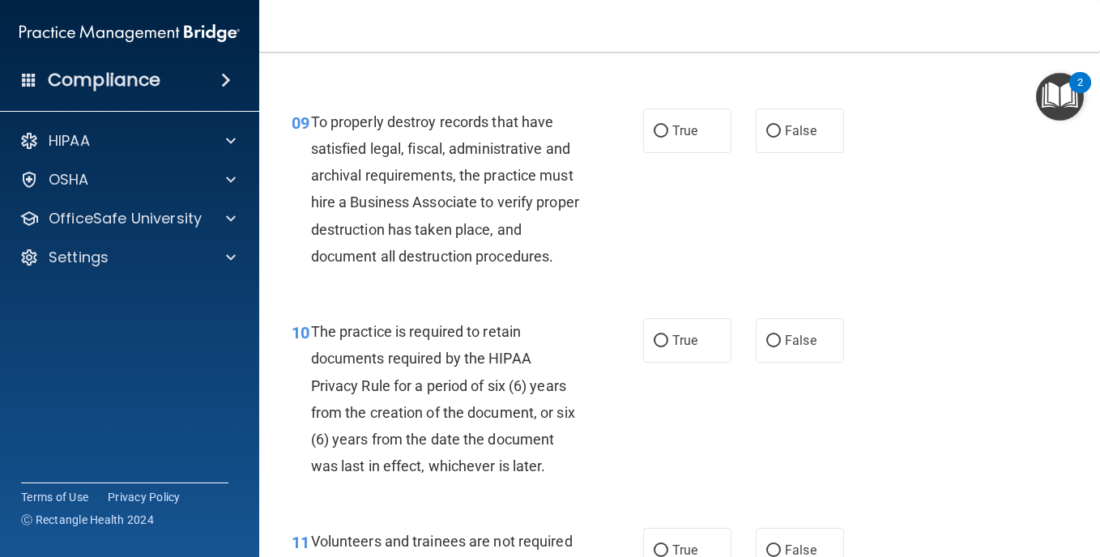
scroll to position [1621, 0]
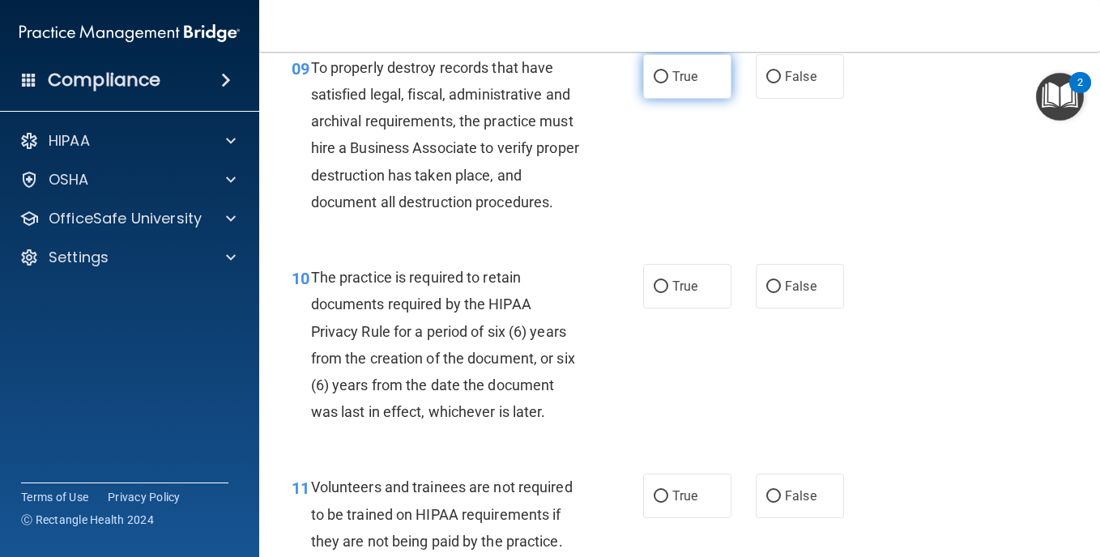
click at [656, 83] on input "True" at bounding box center [661, 77] width 15 height 12
radio input "true"
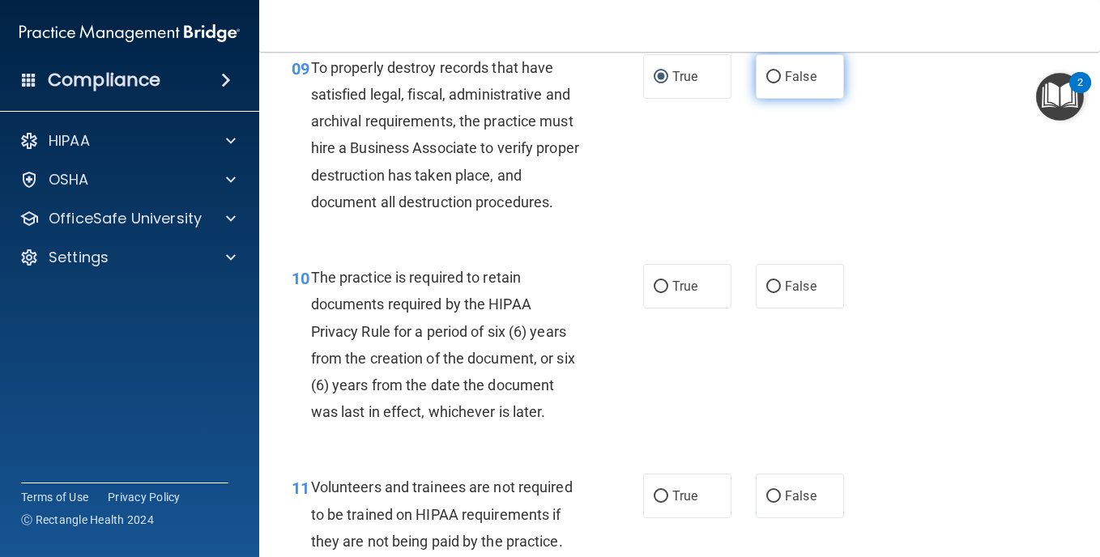
click at [767, 83] on input "False" at bounding box center [774, 77] width 15 height 12
radio input "true"
radio input "false"
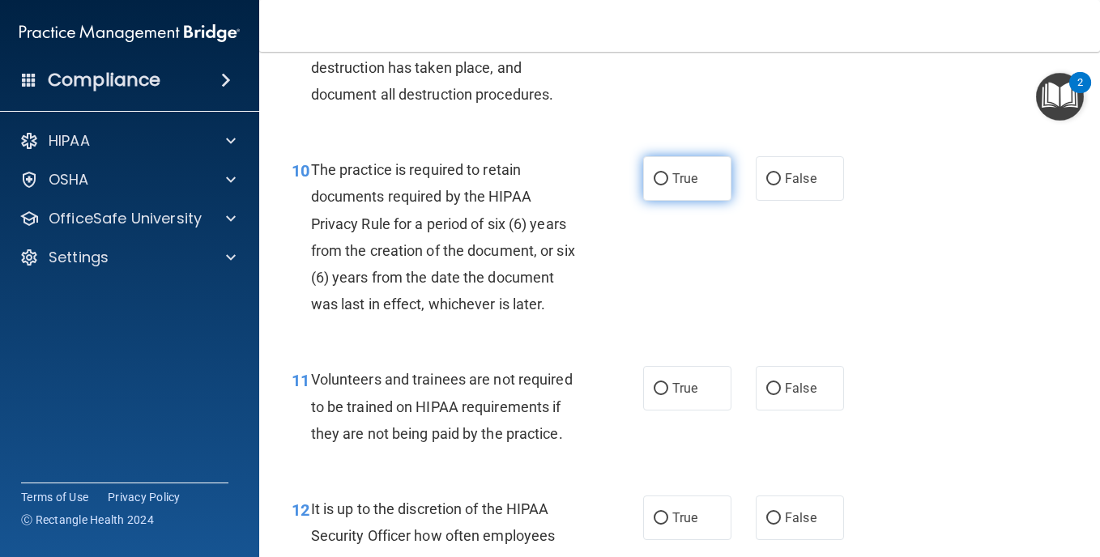
click at [659, 186] on input "True" at bounding box center [661, 179] width 15 height 12
radio input "true"
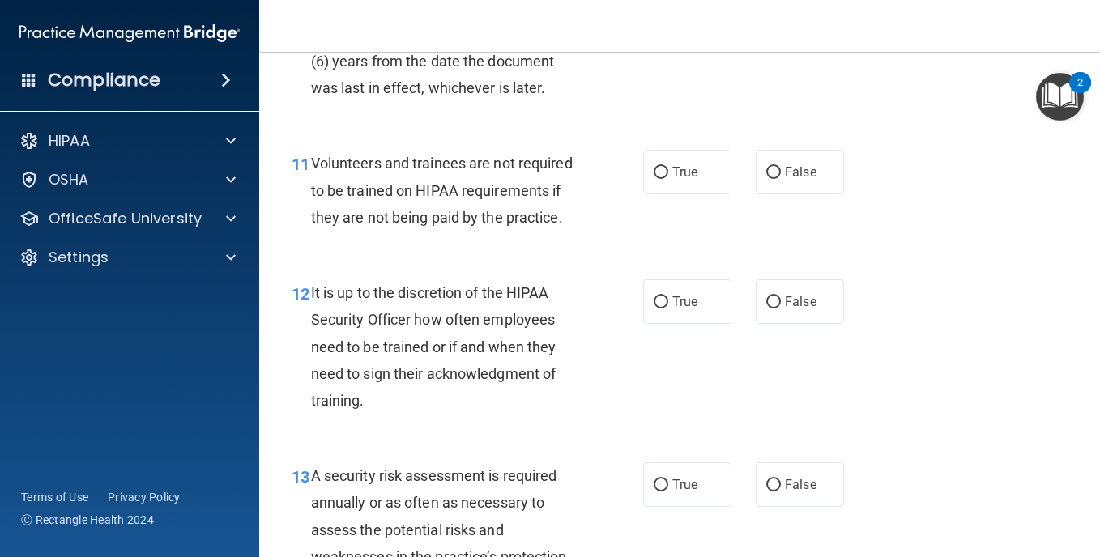
scroll to position [2052, 0]
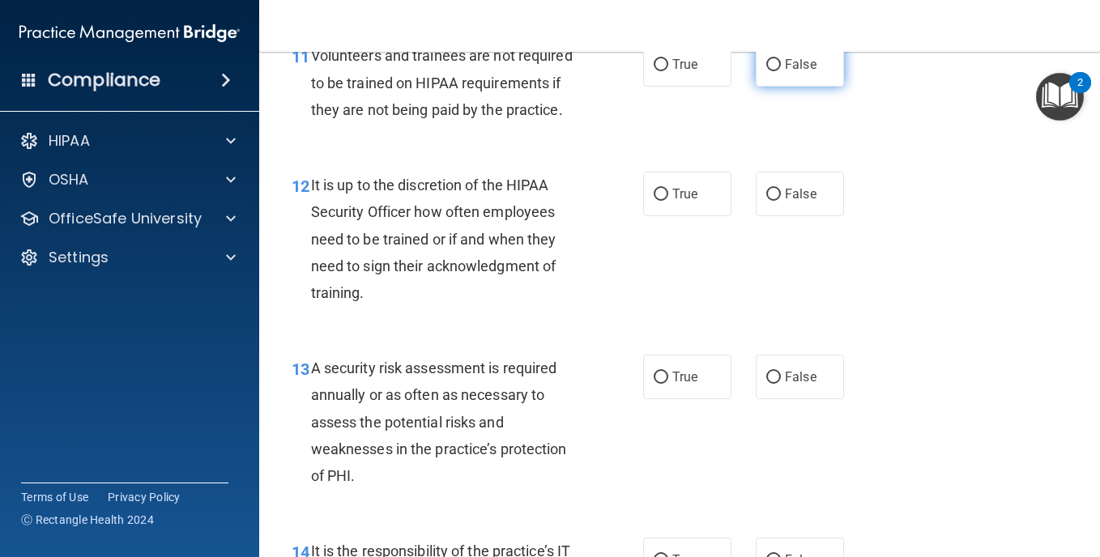
click at [767, 71] on input "False" at bounding box center [774, 65] width 15 height 12
radio input "true"
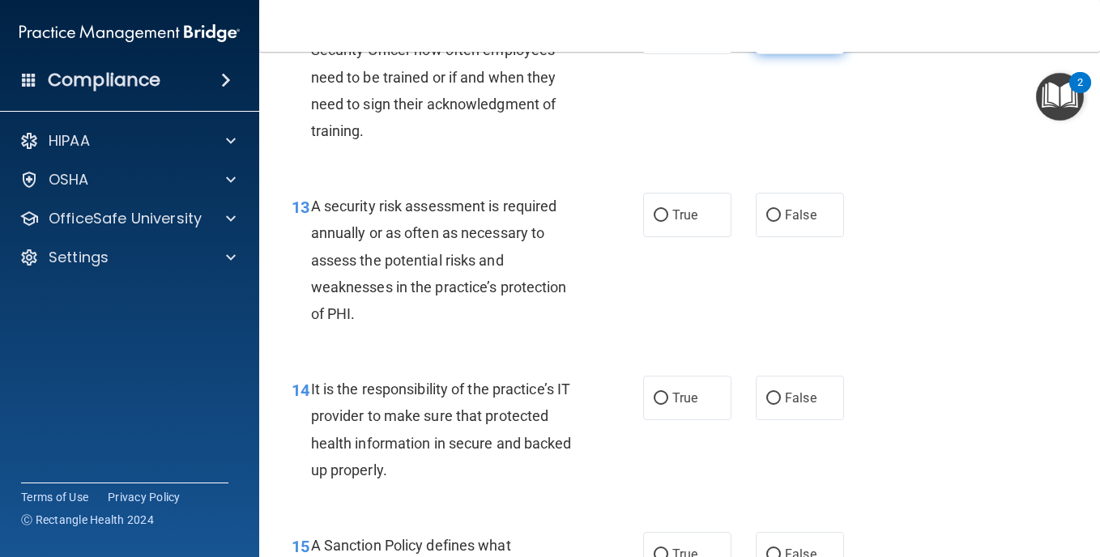
click at [767, 39] on input "False" at bounding box center [774, 33] width 15 height 12
radio input "true"
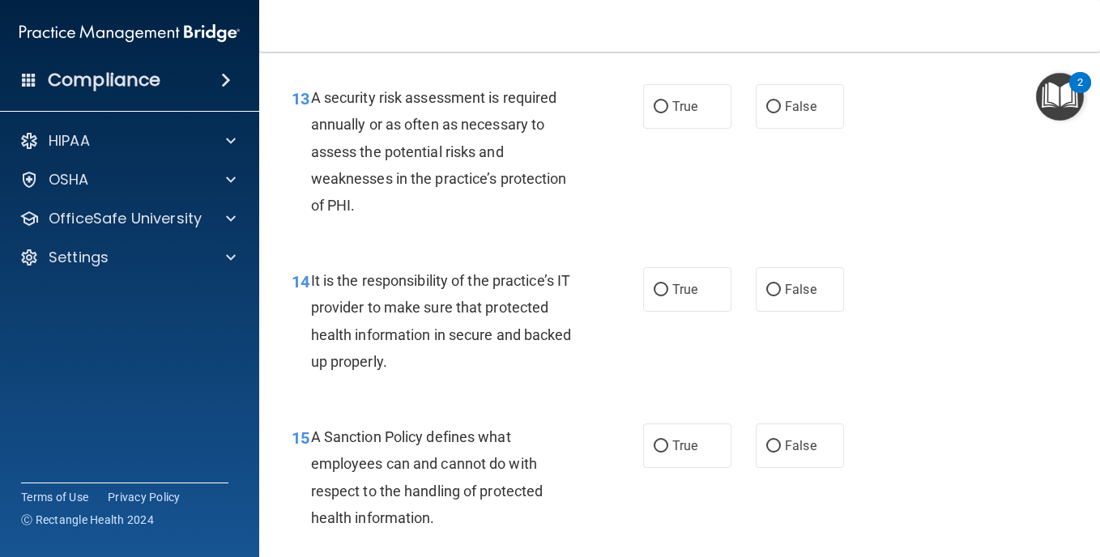
scroll to position [2377, 0]
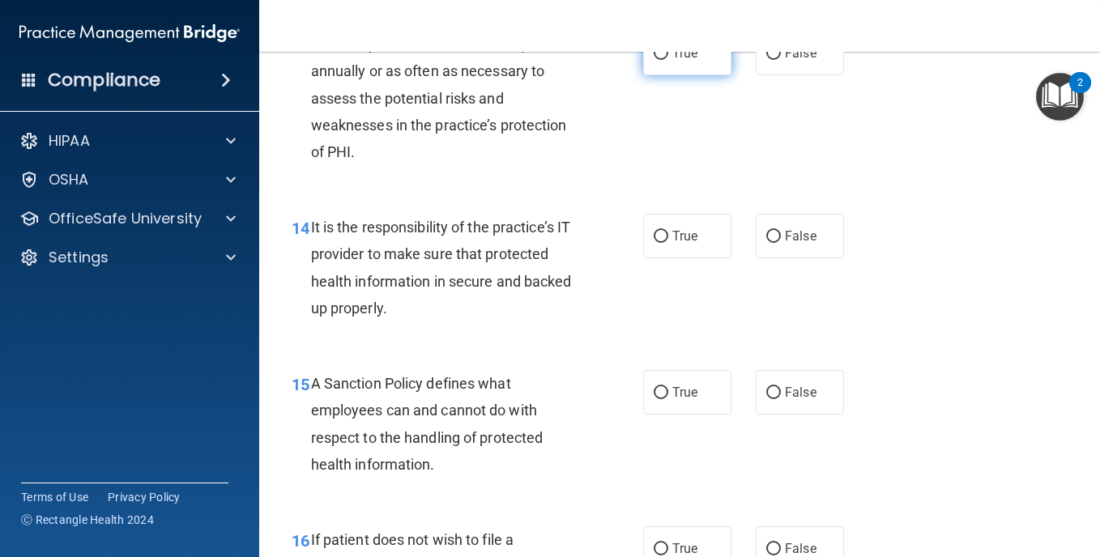
click at [659, 60] on input "True" at bounding box center [661, 54] width 15 height 12
radio input "true"
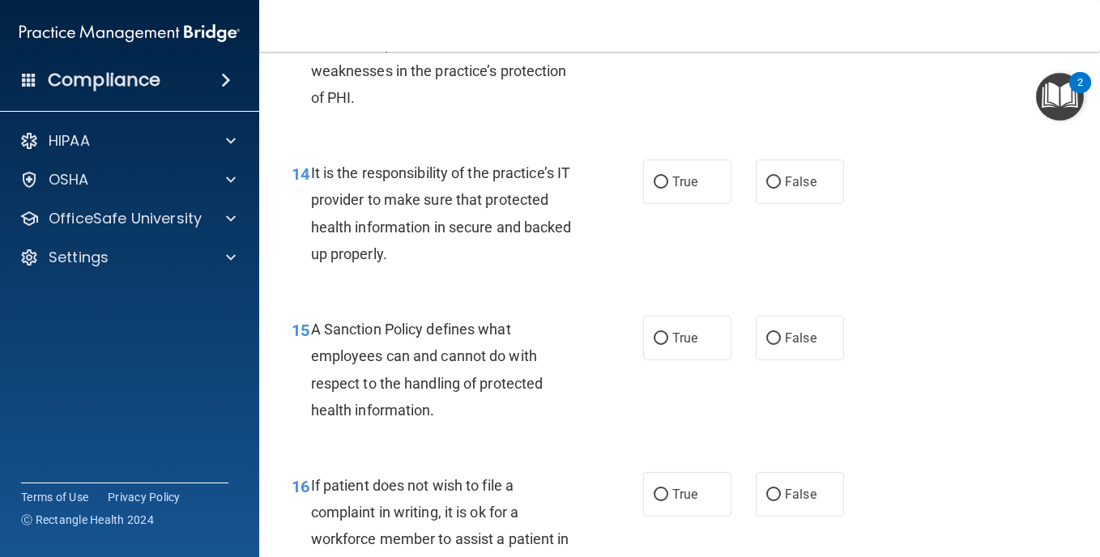
scroll to position [2539, 0]
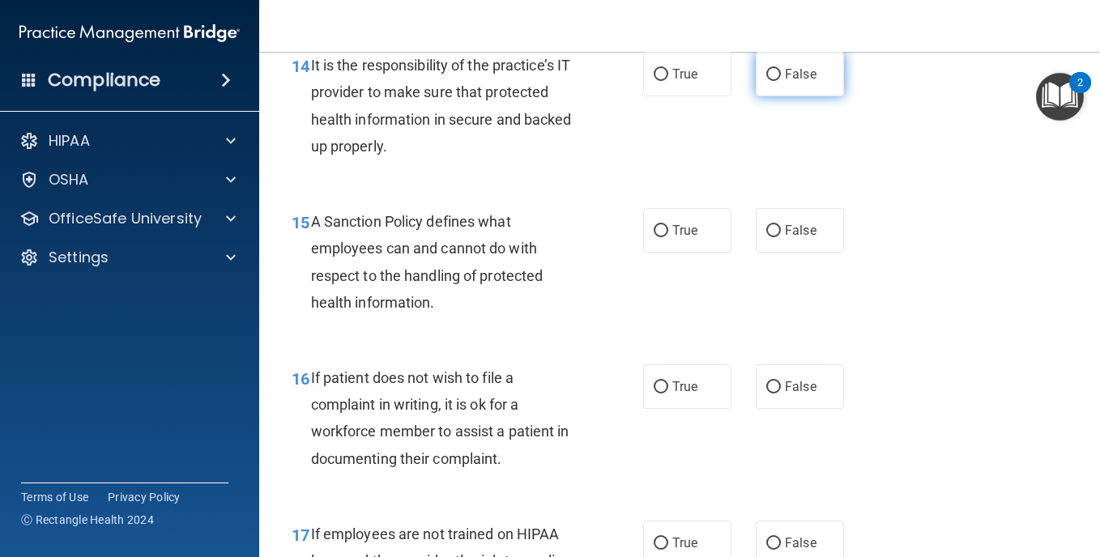
click at [767, 81] on input "False" at bounding box center [774, 75] width 15 height 12
radio input "true"
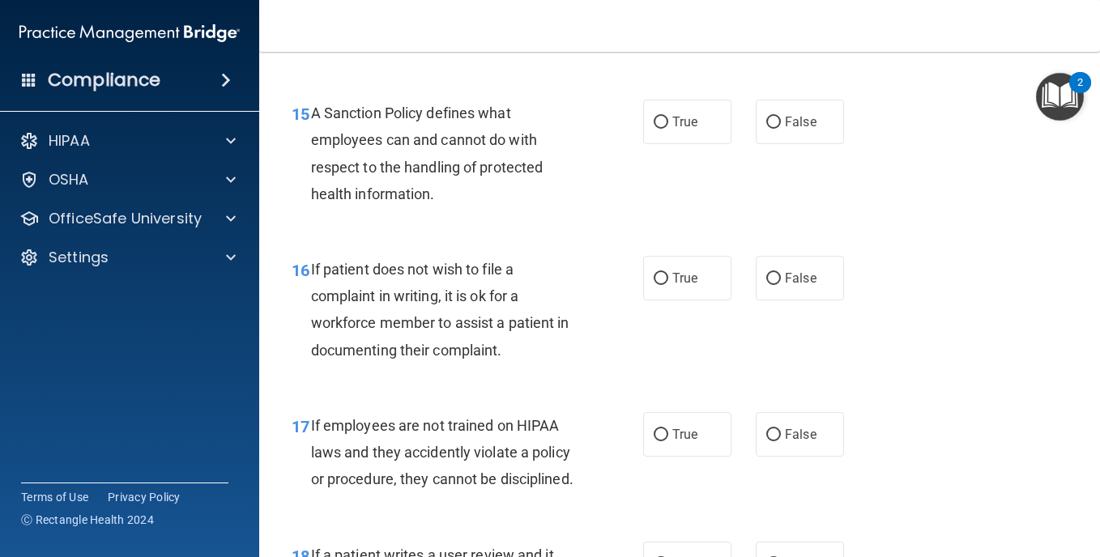
scroll to position [2755, 0]
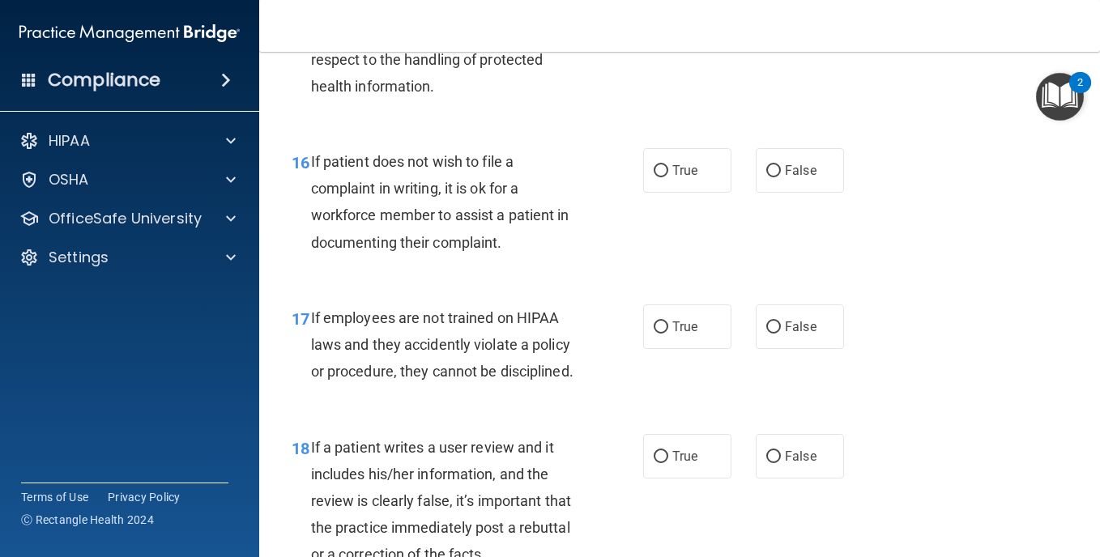
click at [769, 21] on input "False" at bounding box center [774, 15] width 15 height 12
radio input "true"
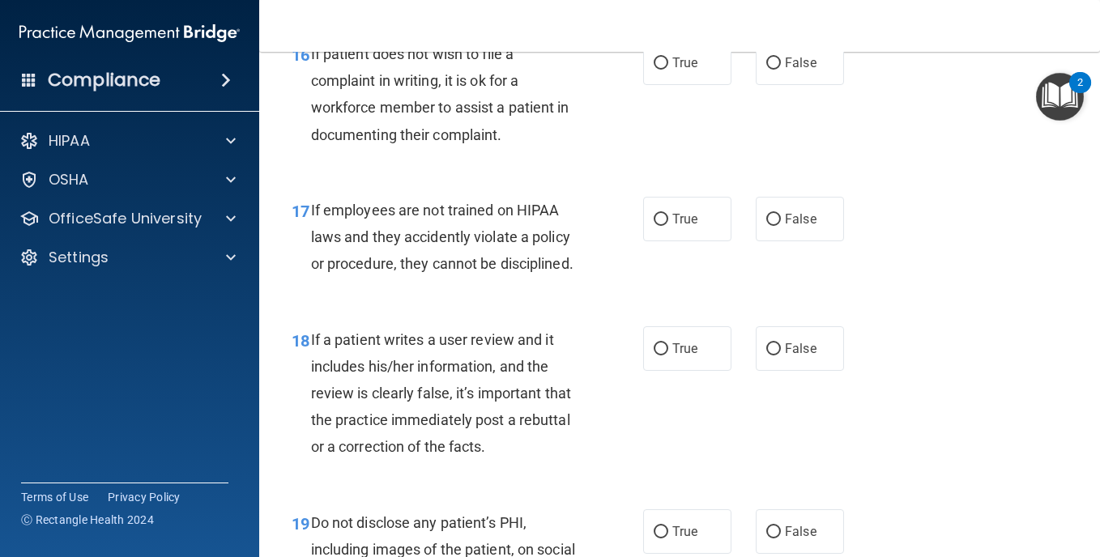
scroll to position [2917, 0]
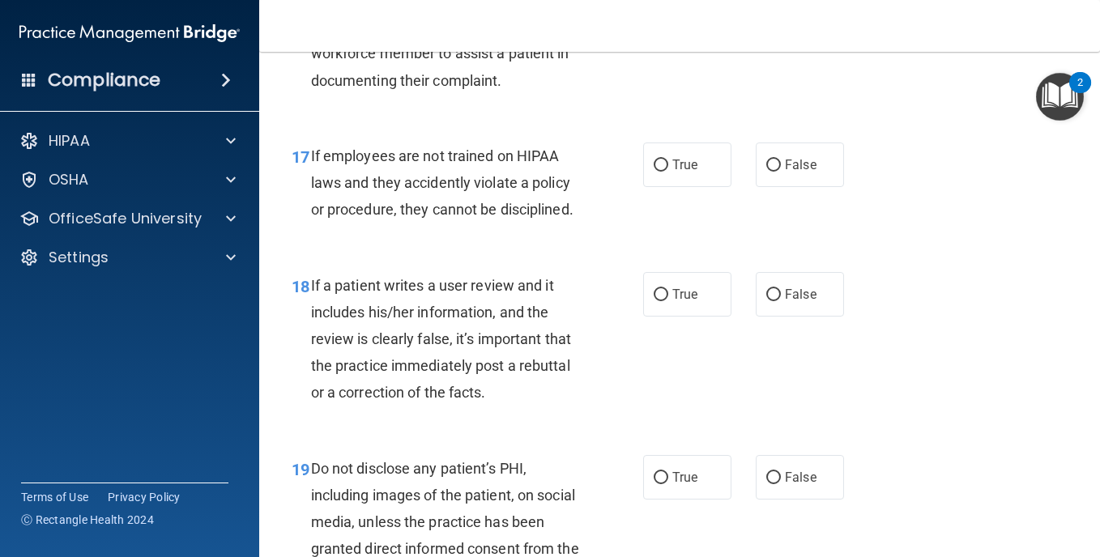
click at [656, 15] on input "True" at bounding box center [661, 9] width 15 height 12
radio input "true"
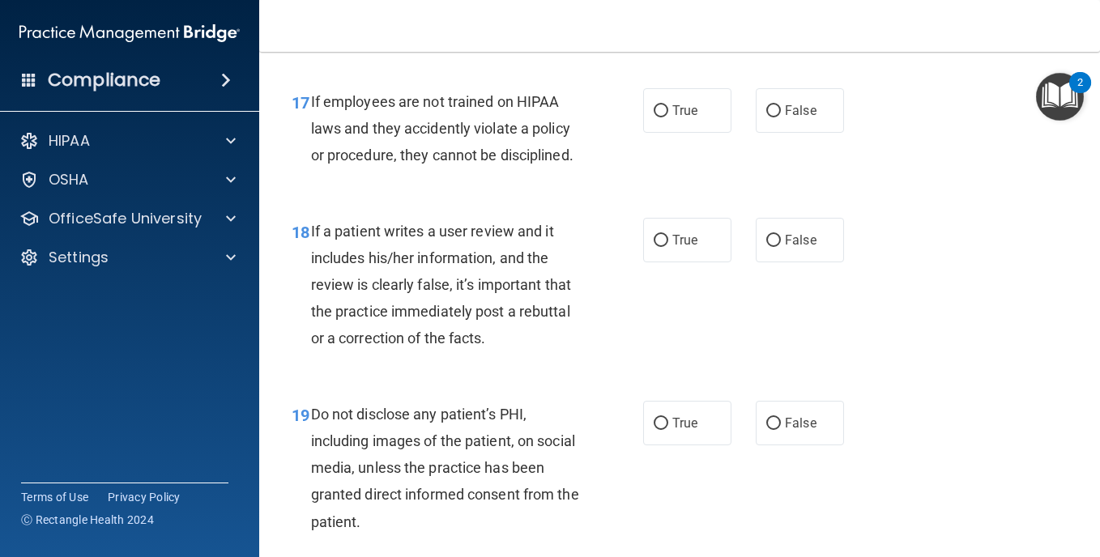
scroll to position [3025, 0]
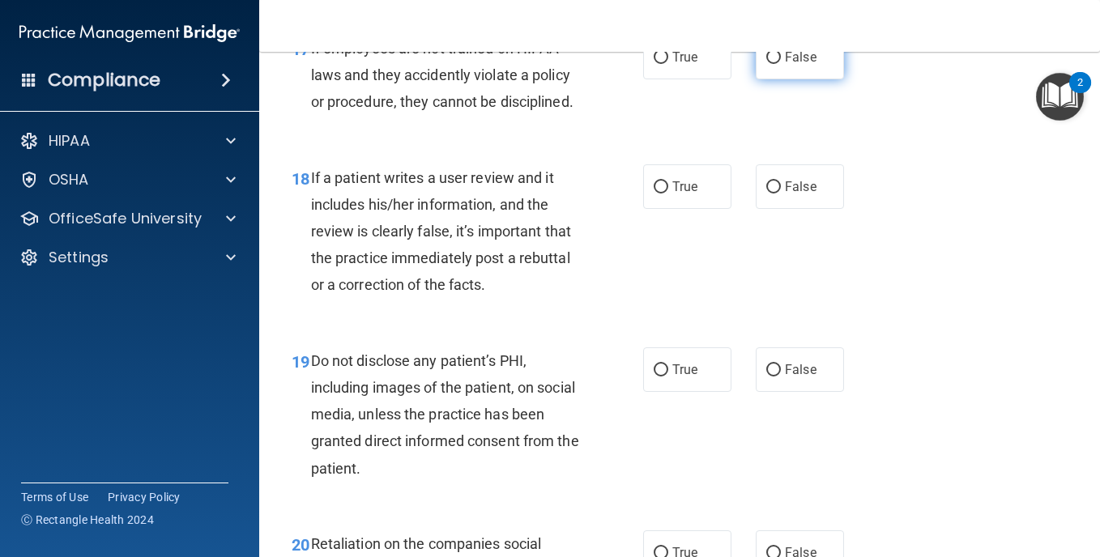
click at [767, 64] on input "False" at bounding box center [774, 58] width 15 height 12
radio input "true"
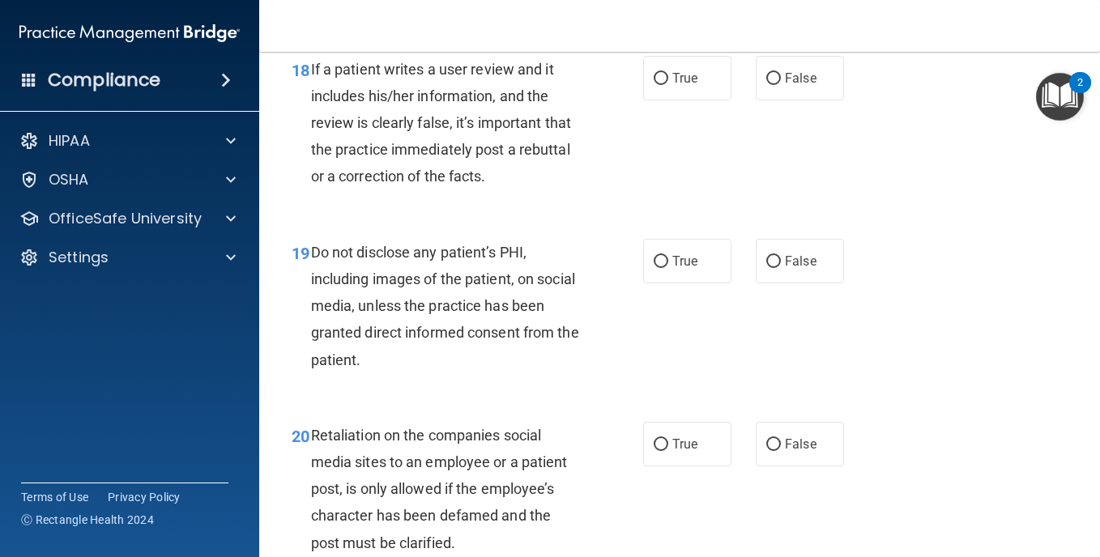
scroll to position [3241, 0]
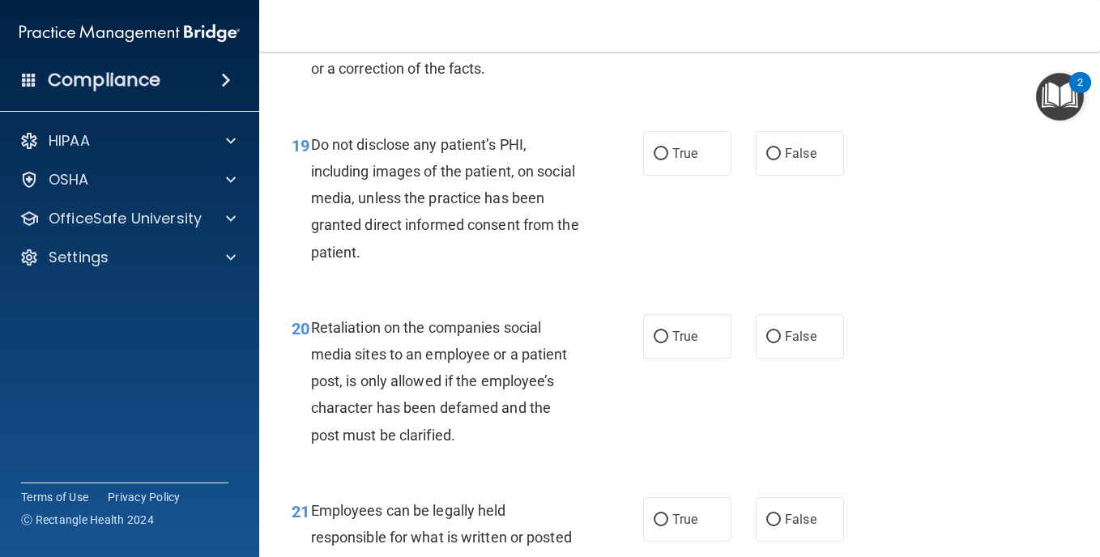
radio input "true"
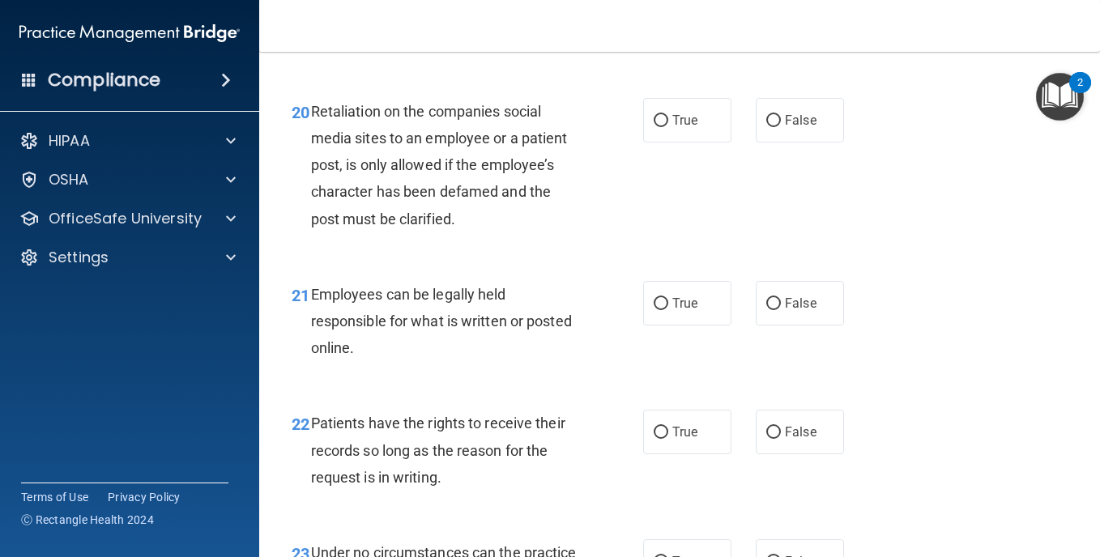
scroll to position [3403, 0]
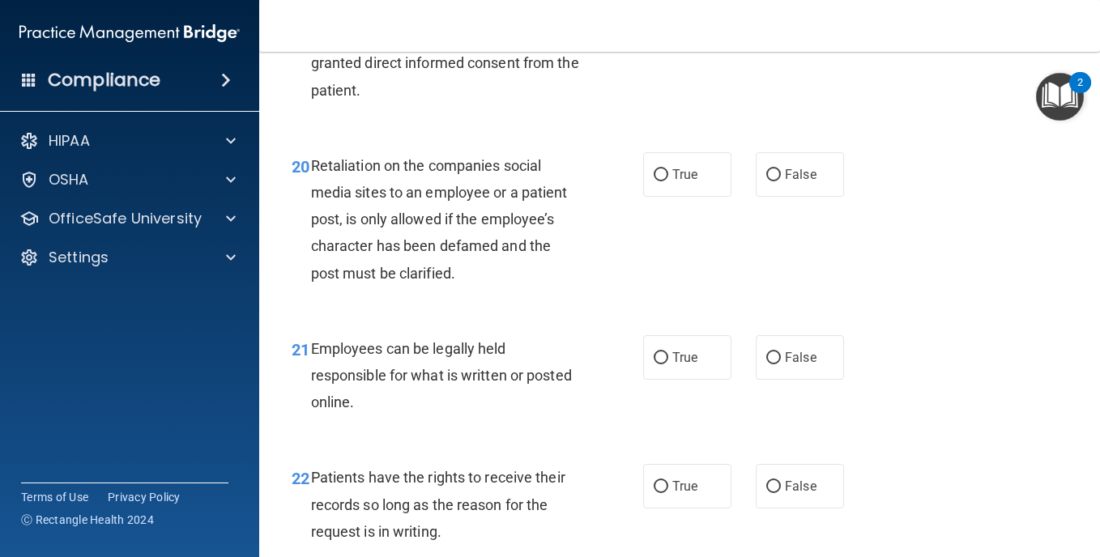
radio input "true"
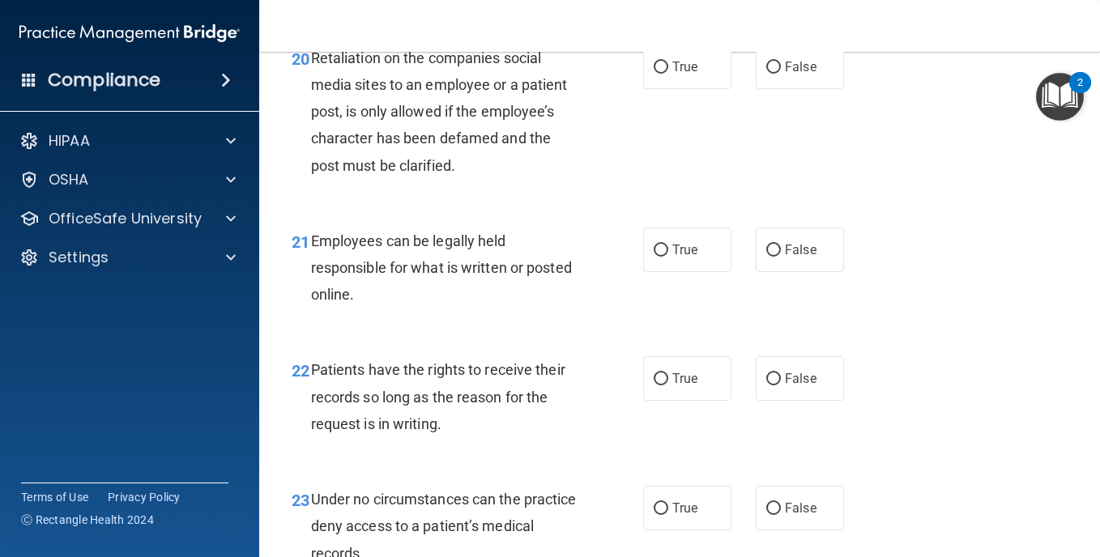
scroll to position [3565, 0]
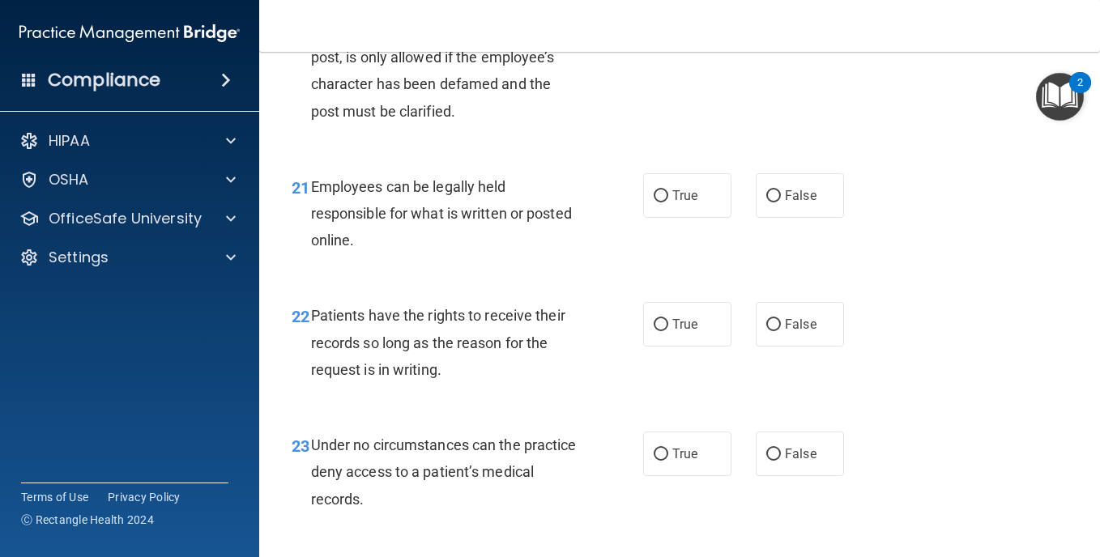
click at [767, 19] on input "False" at bounding box center [774, 13] width 15 height 12
radio input "true"
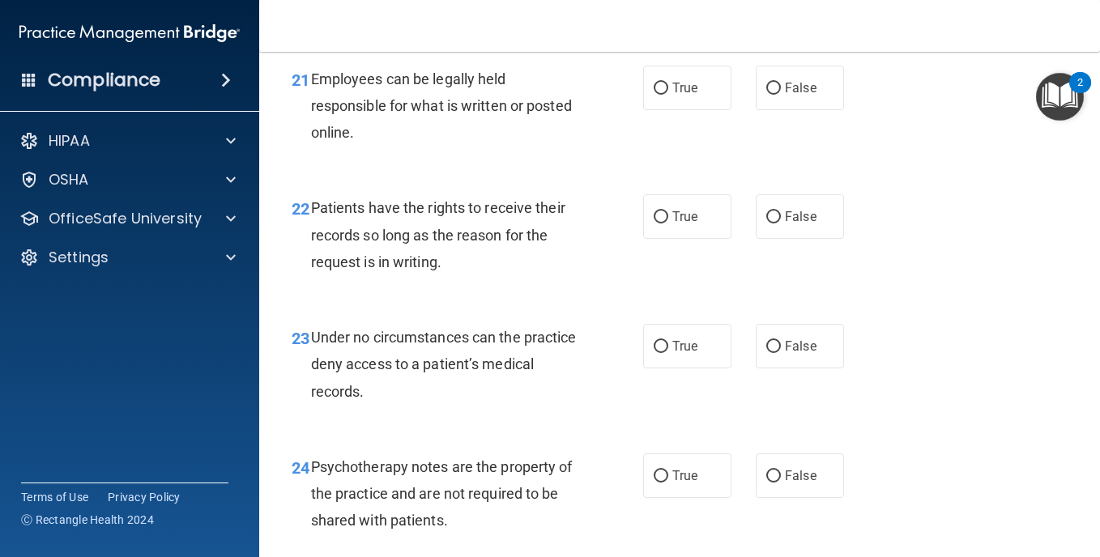
scroll to position [3727, 0]
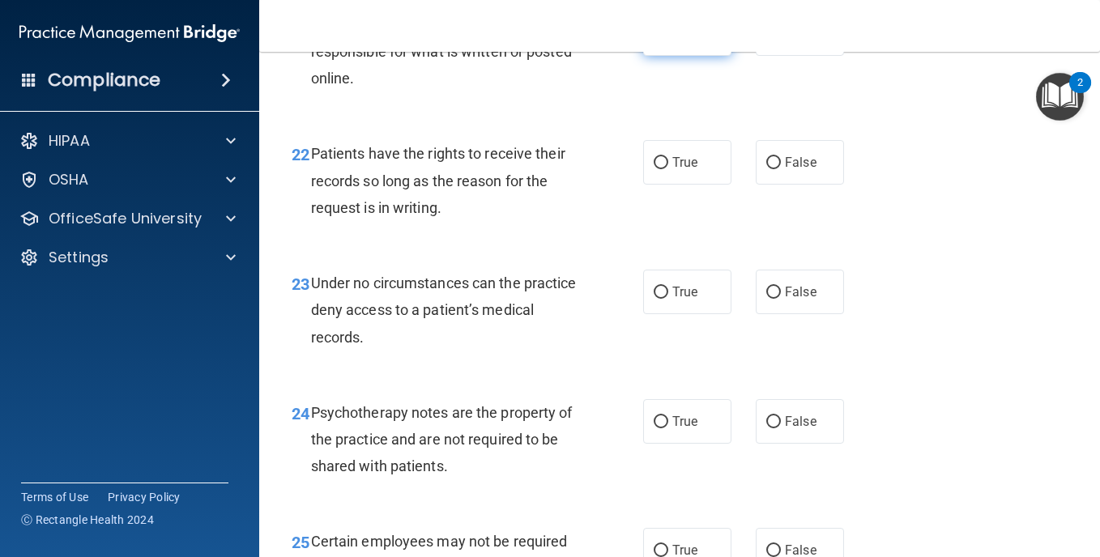
click at [654, 41] on input "True" at bounding box center [661, 34] width 15 height 12
radio input "true"
click at [767, 169] on input "False" at bounding box center [774, 163] width 15 height 12
radio input "true"
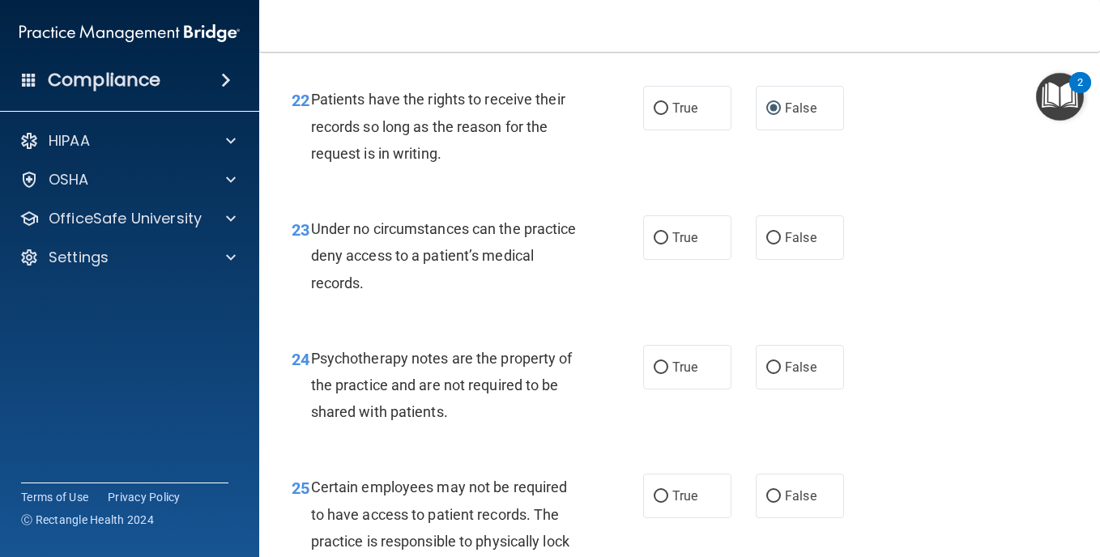
scroll to position [3835, 0]
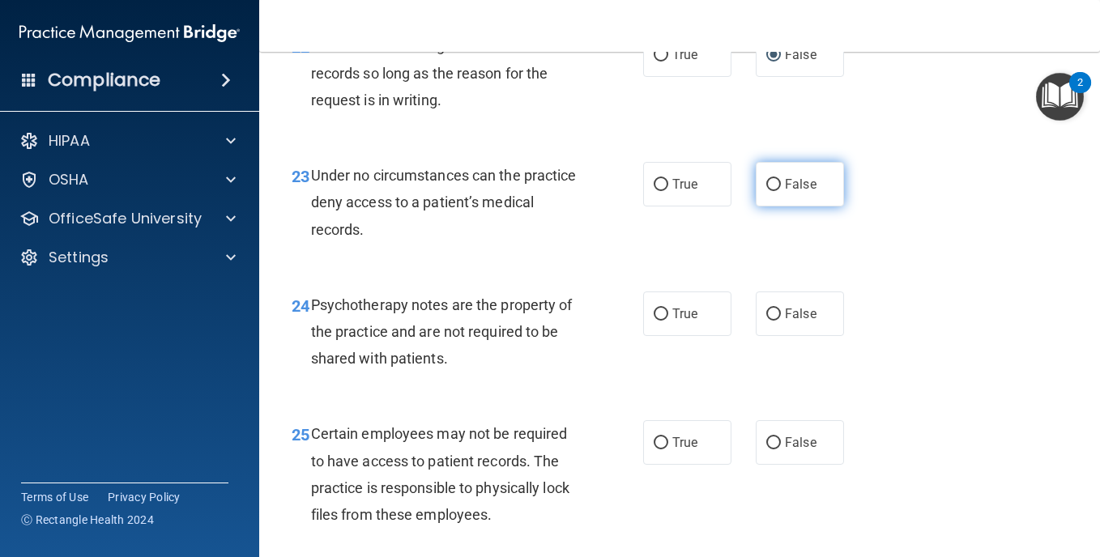
click at [767, 191] on input "False" at bounding box center [774, 185] width 15 height 12
radio input "true"
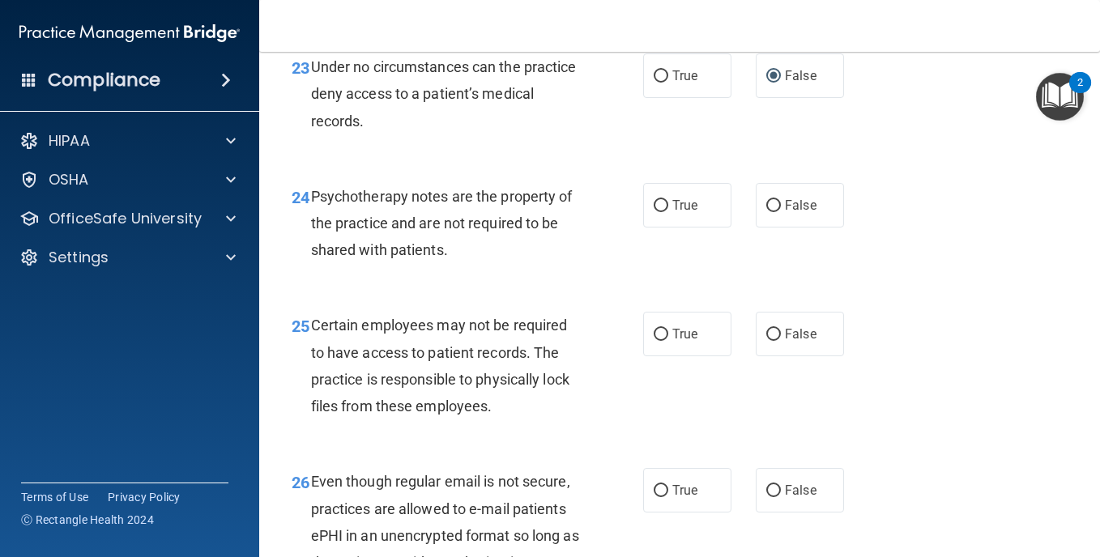
scroll to position [3997, 0]
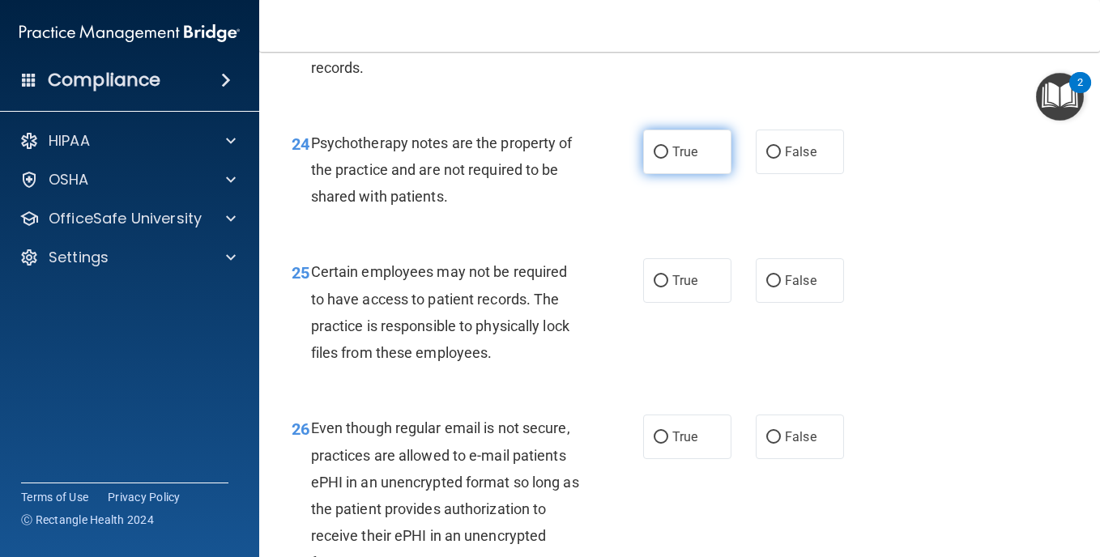
click at [656, 159] on input "True" at bounding box center [661, 153] width 15 height 12
radio input "true"
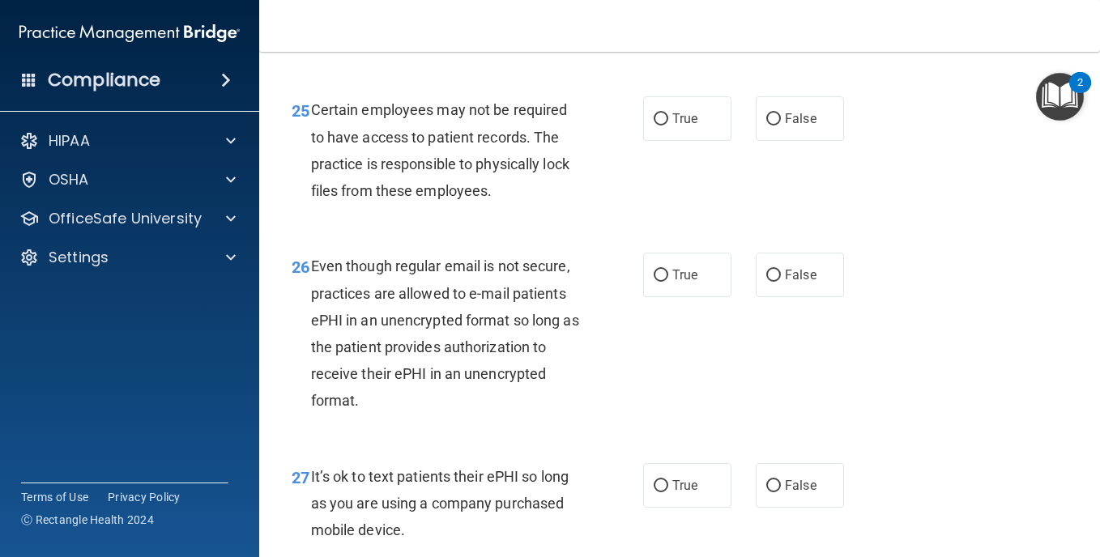
scroll to position [4214, 0]
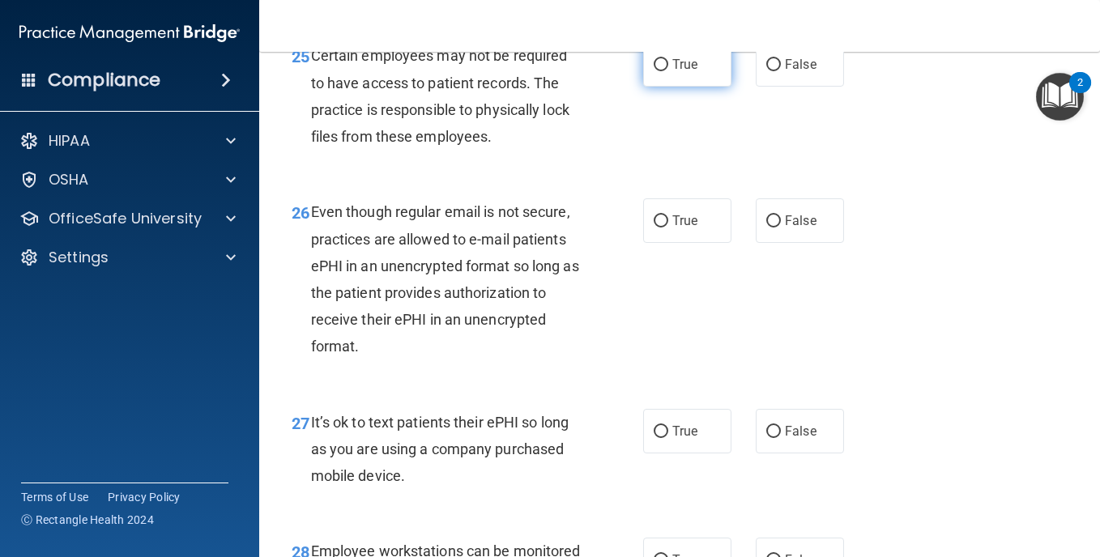
click at [655, 71] on input "True" at bounding box center [661, 65] width 15 height 12
radio input "true"
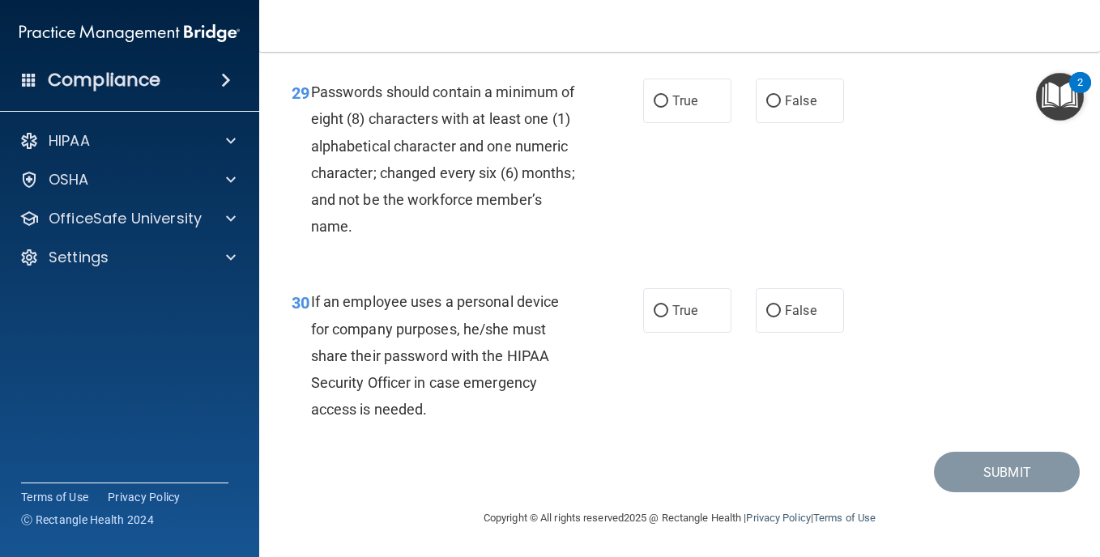
scroll to position [4964, 0]
click at [768, 305] on input "False" at bounding box center [774, 311] width 15 height 12
radio input "true"
click at [658, 108] on input "True" at bounding box center [661, 102] width 15 height 12
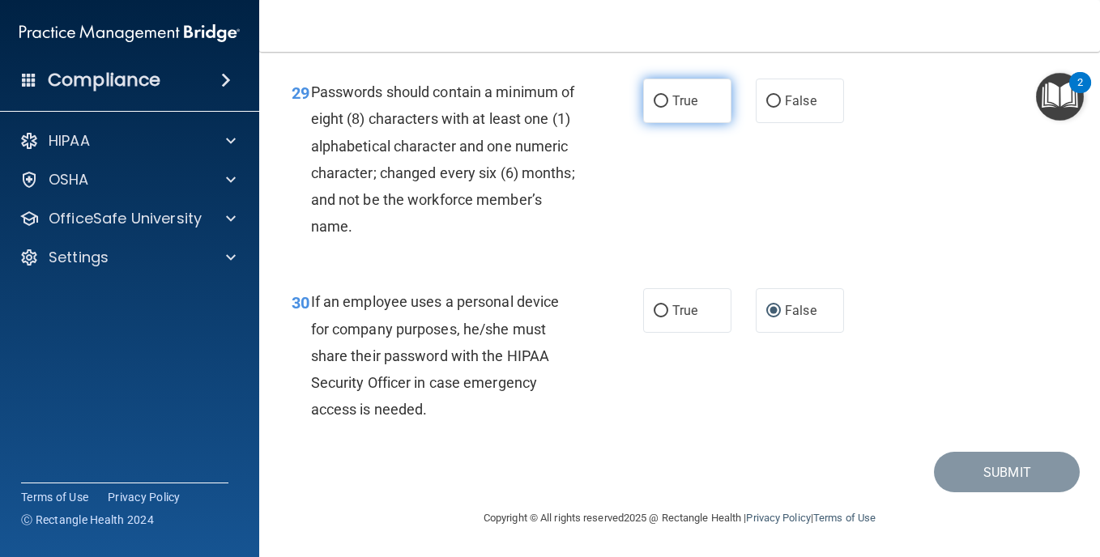
radio input "true"
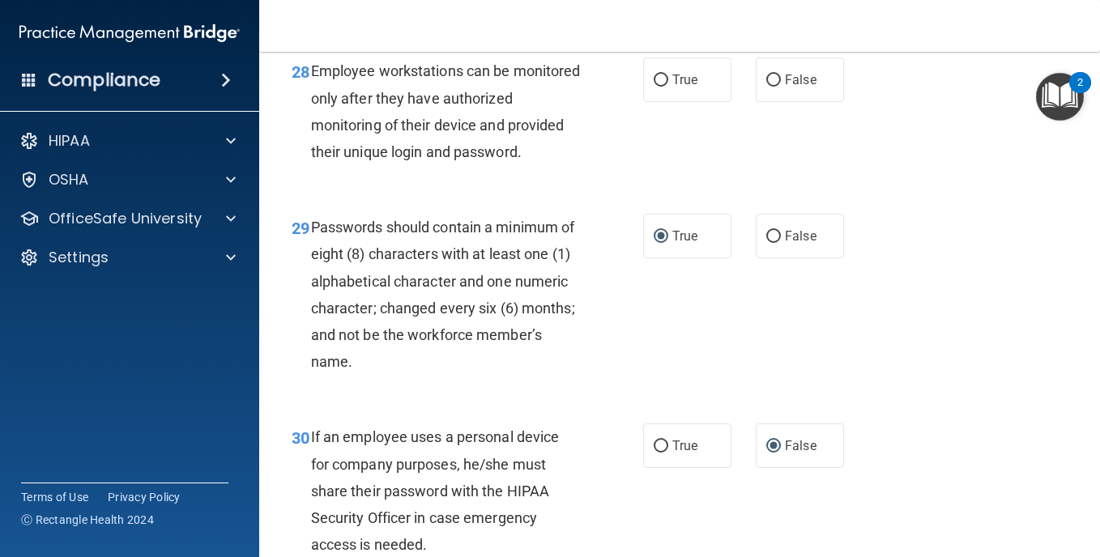
scroll to position [4640, 0]
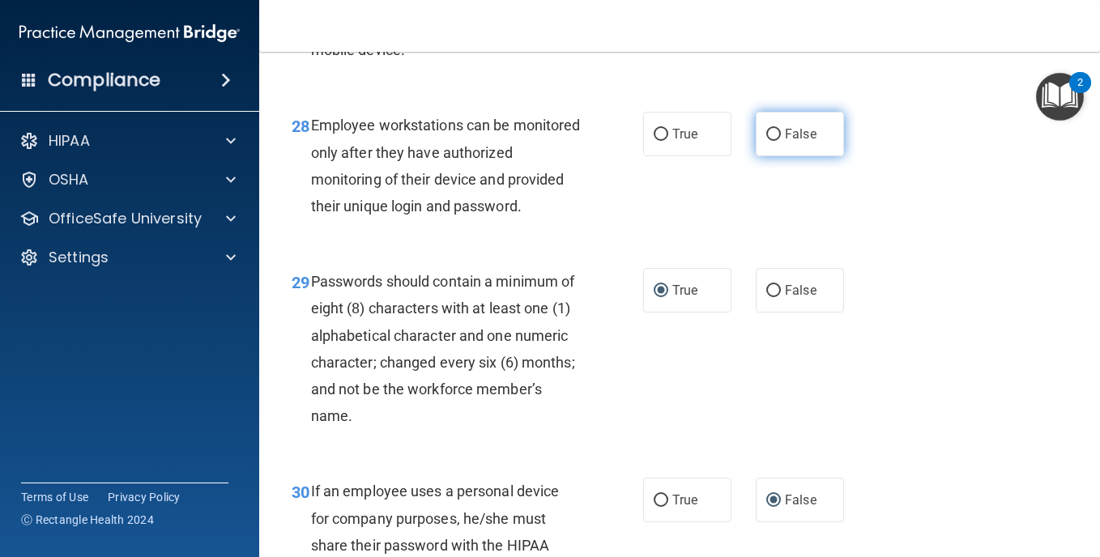
click at [768, 141] on input "False" at bounding box center [774, 135] width 15 height 12
radio input "true"
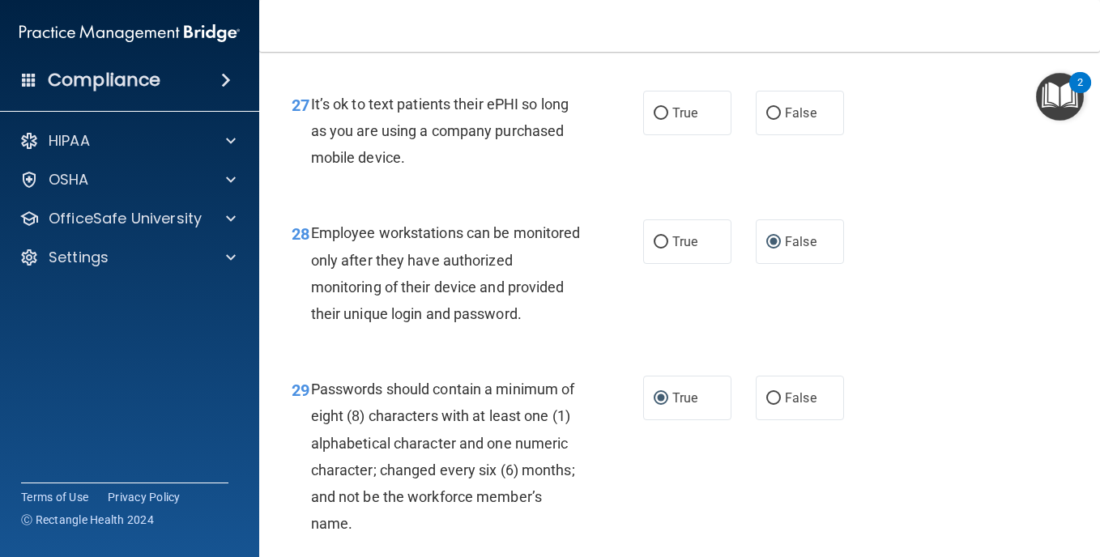
scroll to position [4478, 0]
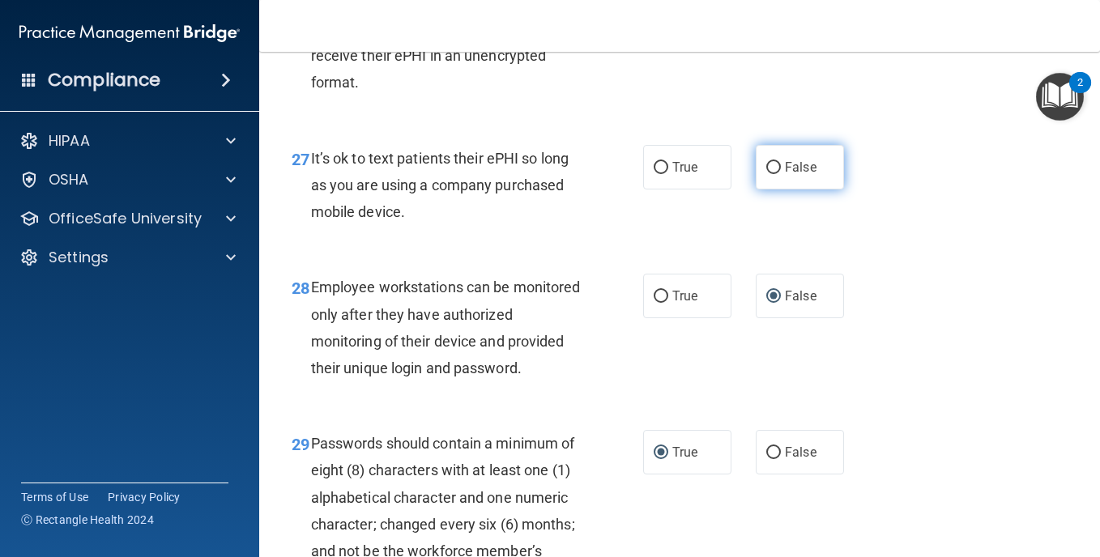
click at [767, 174] on input "False" at bounding box center [774, 168] width 15 height 12
radio input "true"
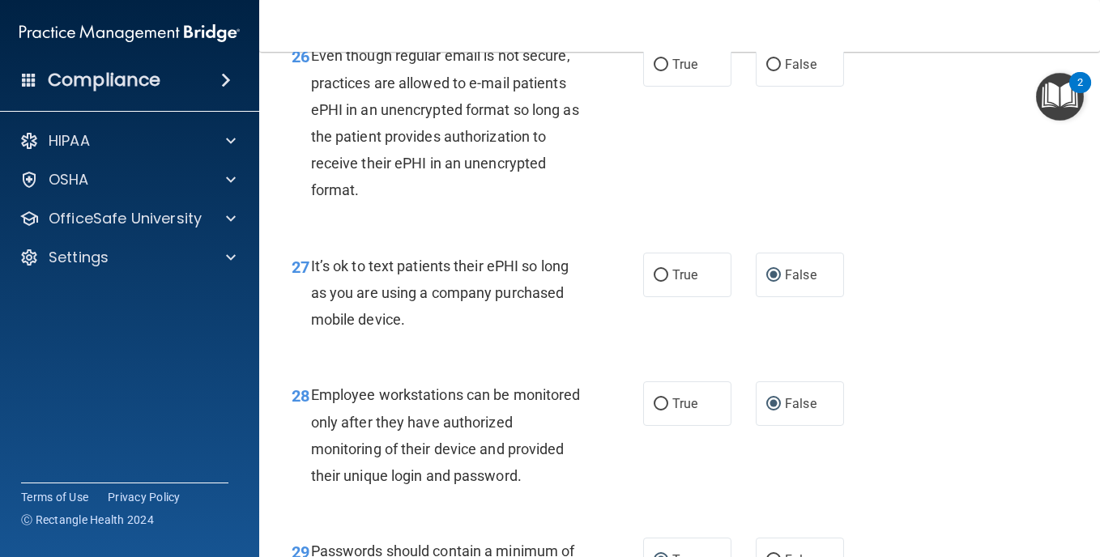
scroll to position [4316, 0]
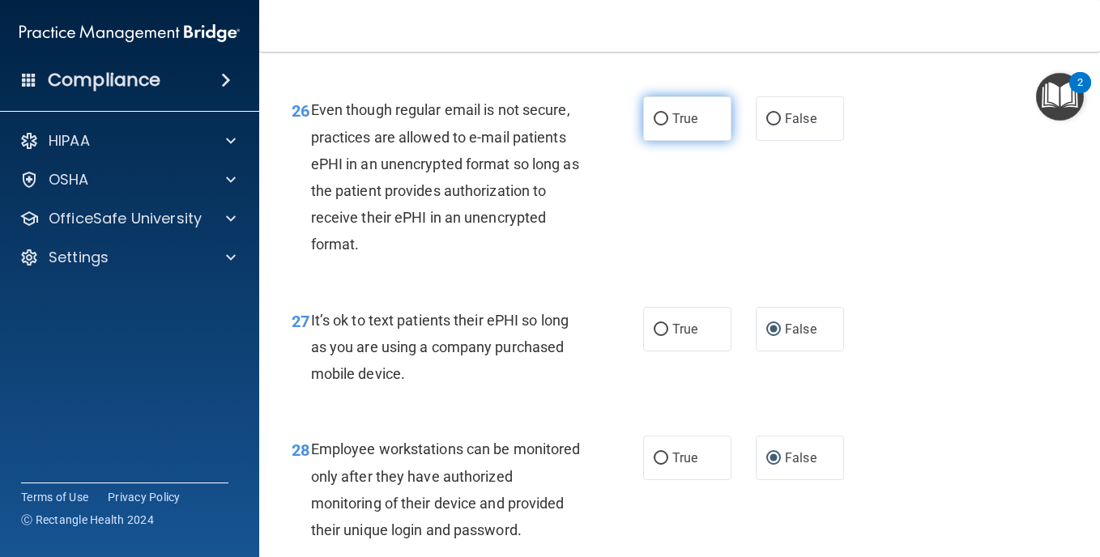
click at [659, 126] on input "True" at bounding box center [661, 119] width 15 height 12
radio input "true"
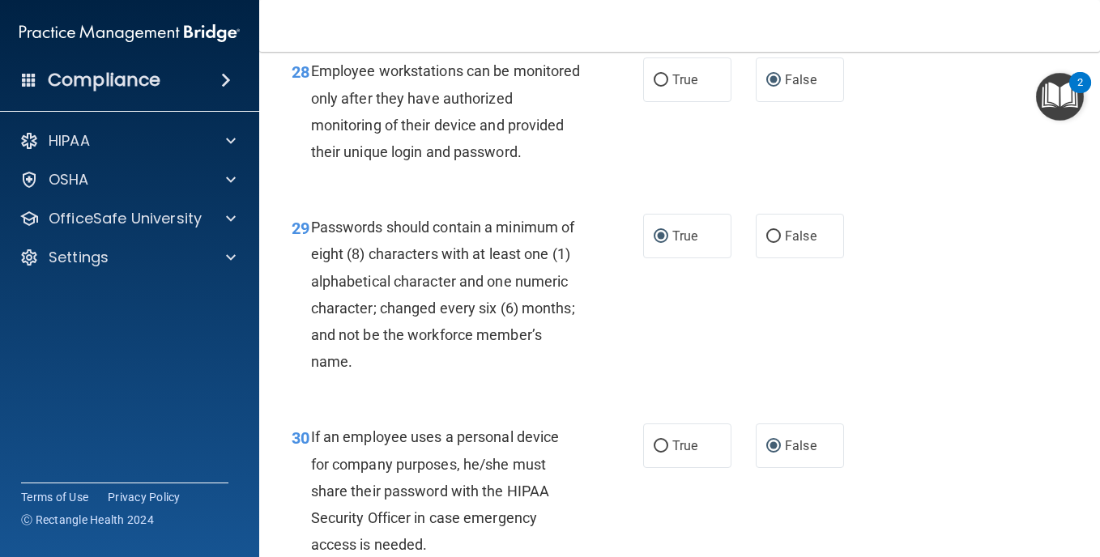
scroll to position [4964, 0]
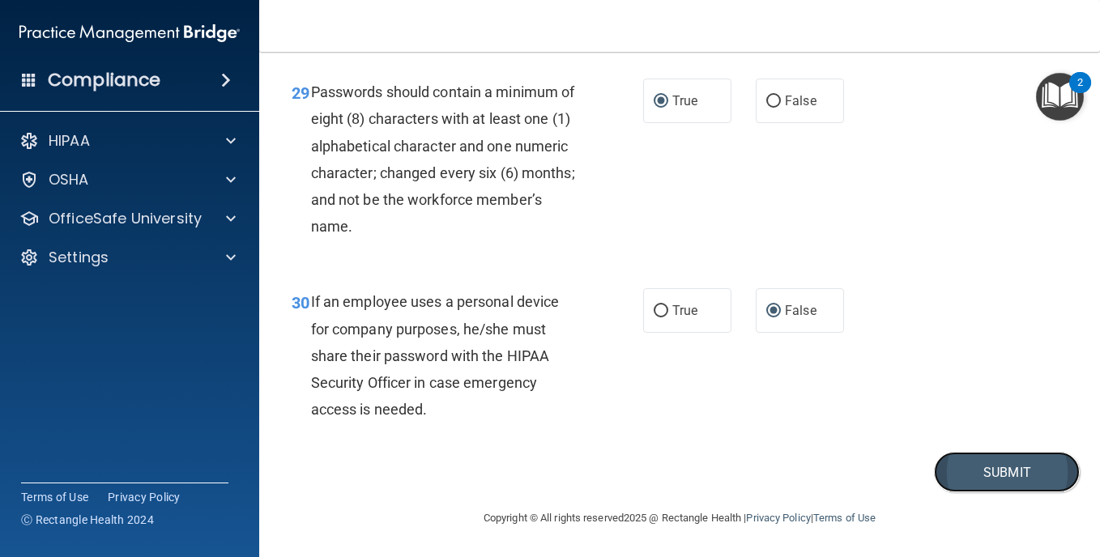
click at [993, 464] on button "Submit" at bounding box center [1007, 472] width 146 height 41
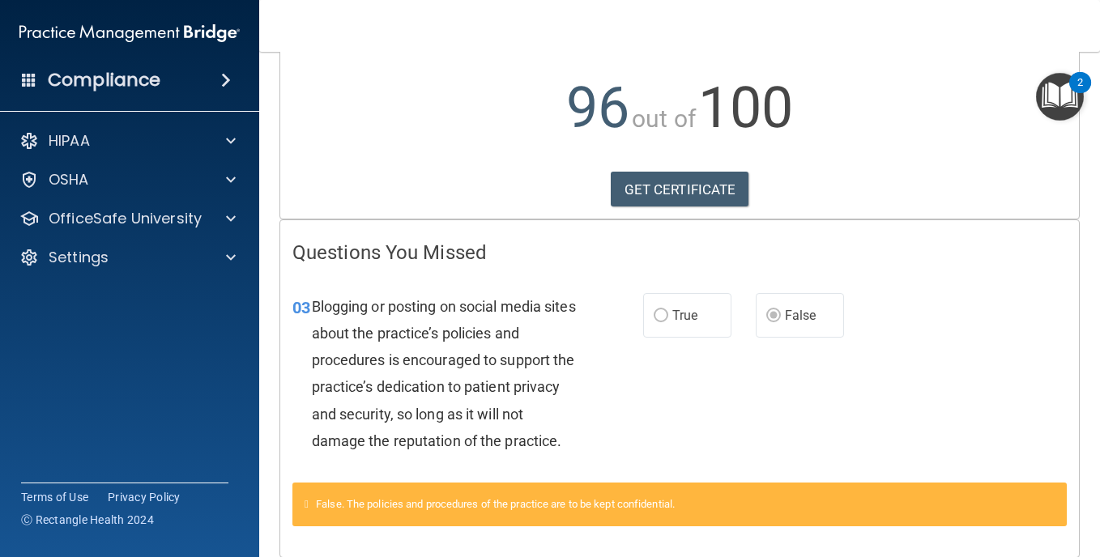
scroll to position [254, 0]
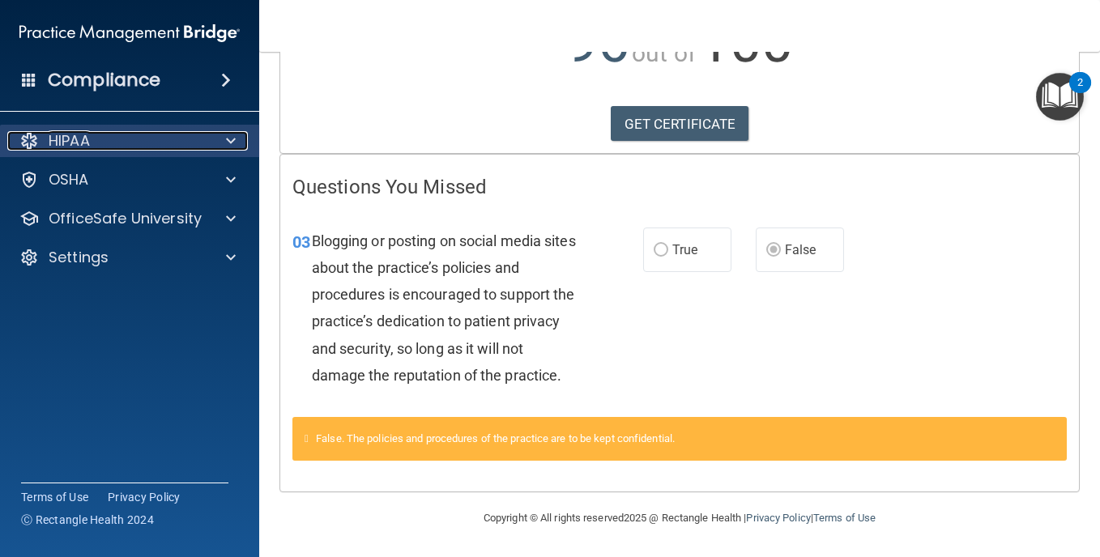
click at [58, 139] on p "HIPAA" at bounding box center [69, 140] width 41 height 19
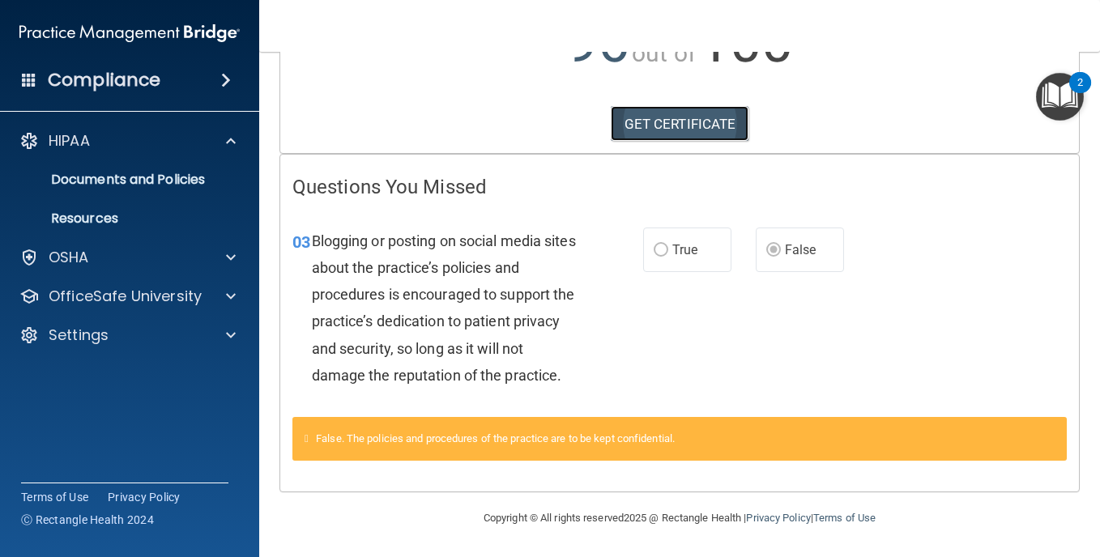
click at [669, 106] on link "GET CERTIFICATE" at bounding box center [680, 124] width 139 height 36
click at [85, 214] on p "Resources" at bounding box center [121, 219] width 221 height 16
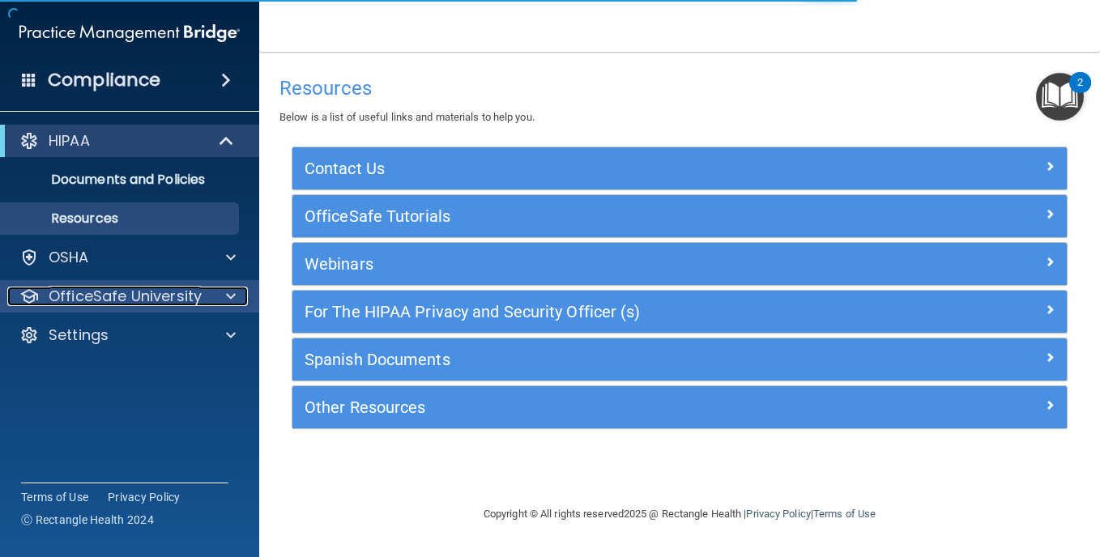
click at [137, 291] on p "OfficeSafe University" at bounding box center [125, 296] width 153 height 19
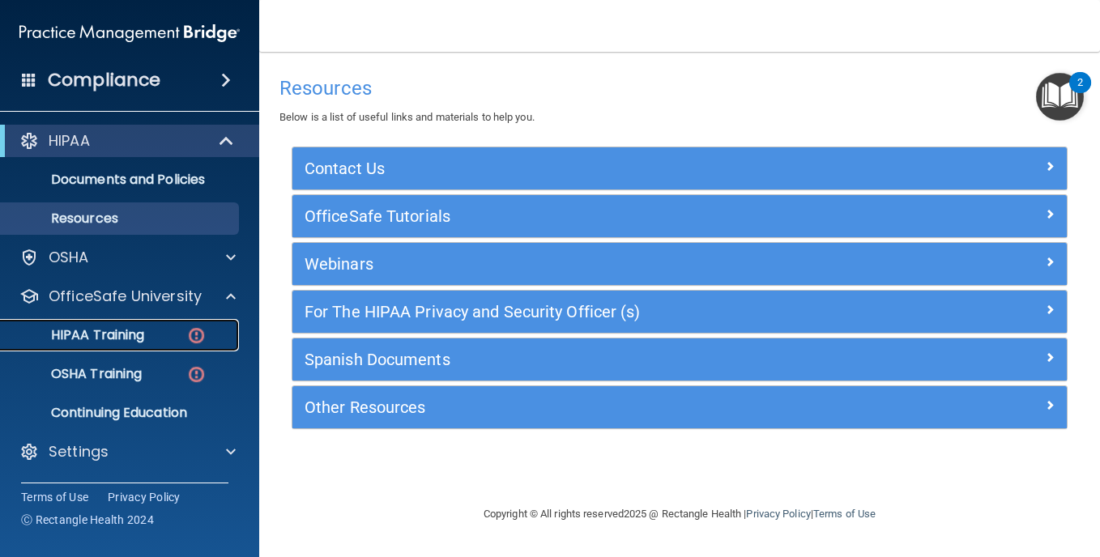
click at [121, 329] on p "HIPAA Training" at bounding box center [78, 335] width 134 height 16
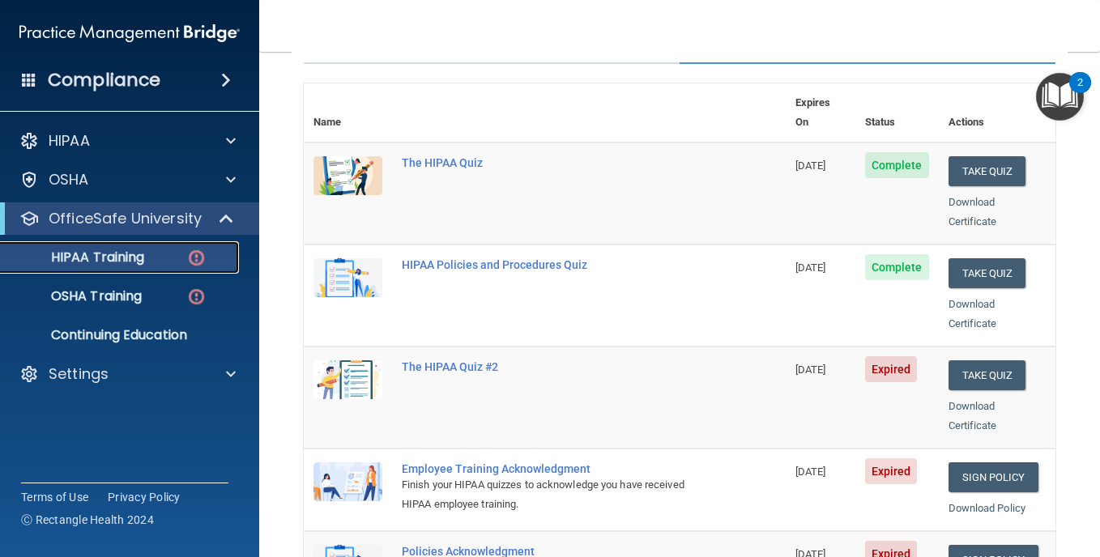
scroll to position [216, 0]
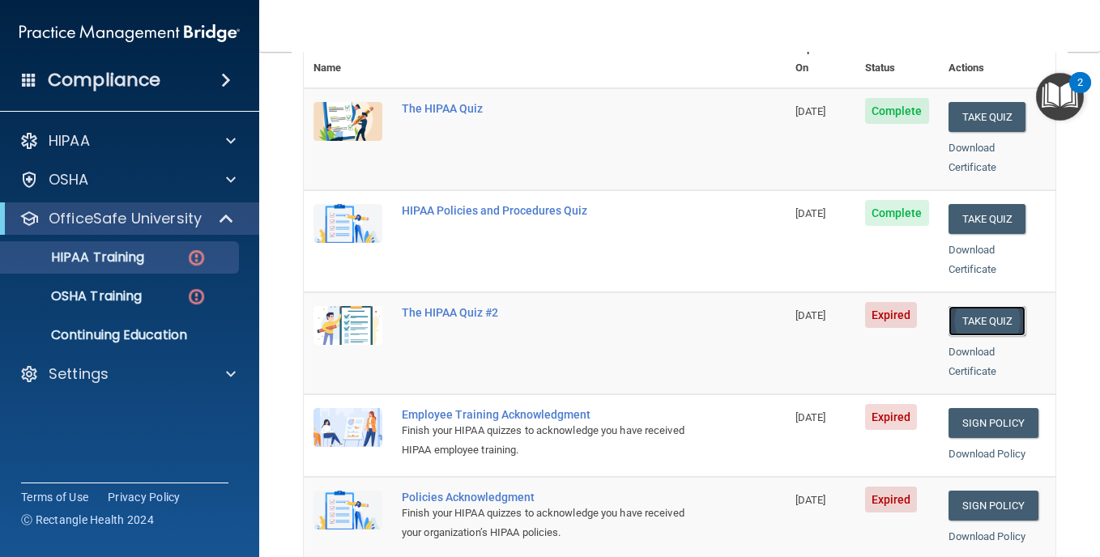
click at [984, 306] on button "Take Quiz" at bounding box center [988, 321] width 78 height 30
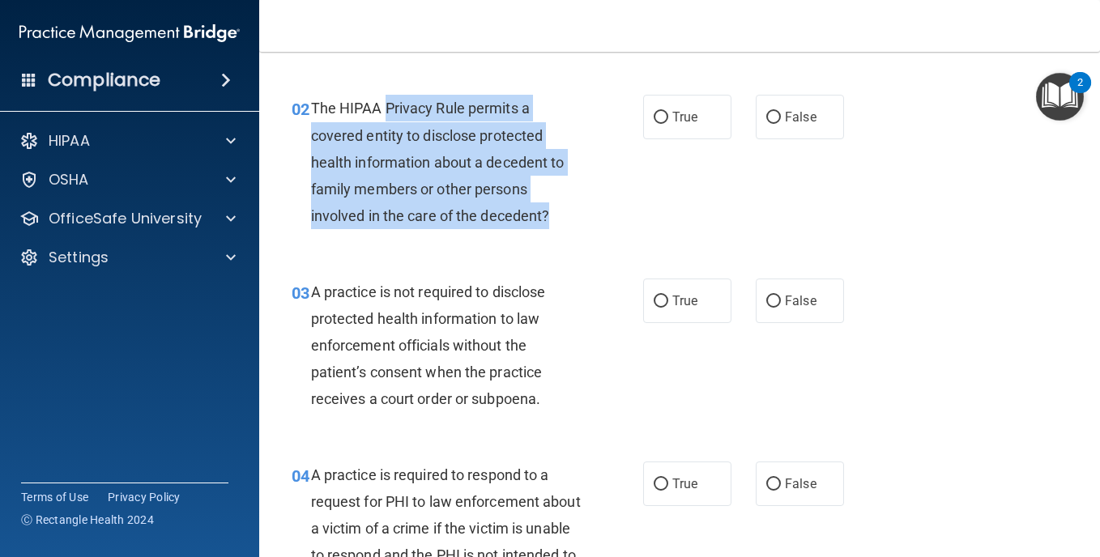
drag, startPoint x: 386, startPoint y: 107, endPoint x: 552, endPoint y: 211, distance: 196.3
click at [552, 211] on div "The HIPAA Privacy Rule permits a covered entity to disclose protected health in…" at bounding box center [452, 162] width 282 height 135
drag, startPoint x: 552, startPoint y: 211, endPoint x: 484, endPoint y: 167, distance: 81.4
copy span "Privacy Rule permits a covered entity to disclose protected health information …"
click at [656, 114] on input "True" at bounding box center [661, 118] width 15 height 12
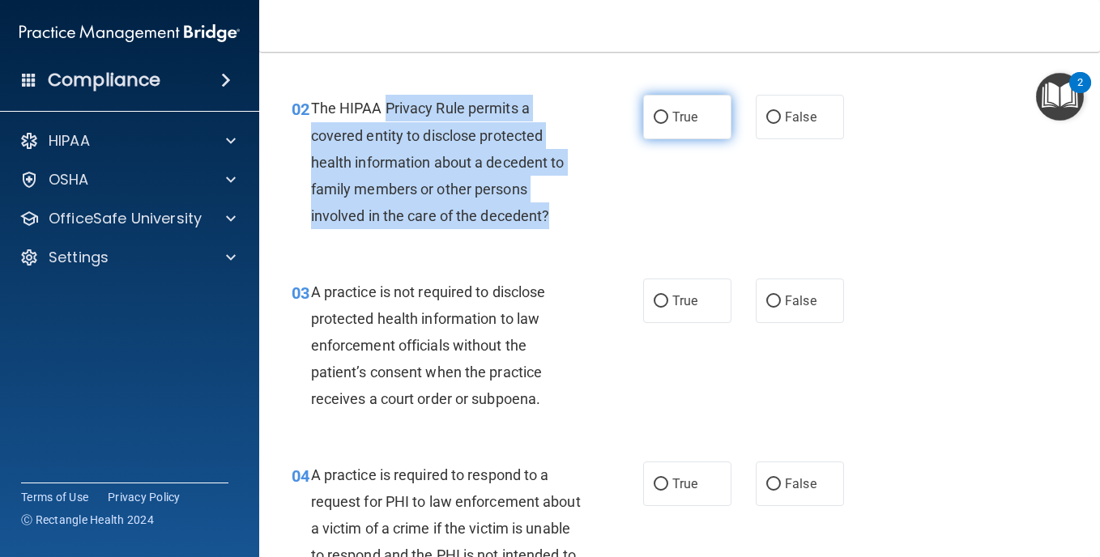
radio input "true"
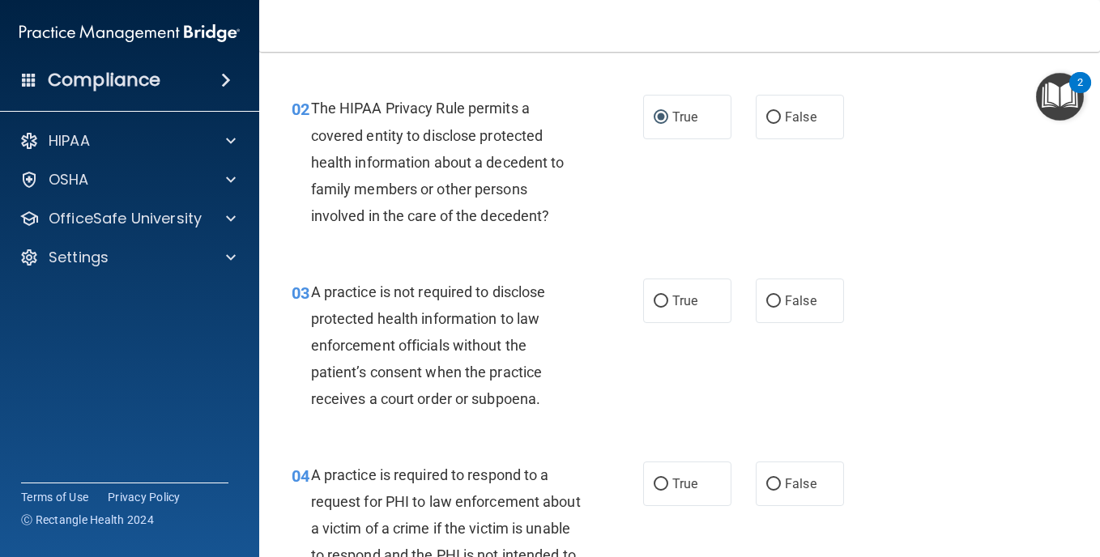
click at [421, 252] on div "02 The HIPAA Privacy Rule permits a covered entity to disclose protected health…" at bounding box center [680, 166] width 801 height 183
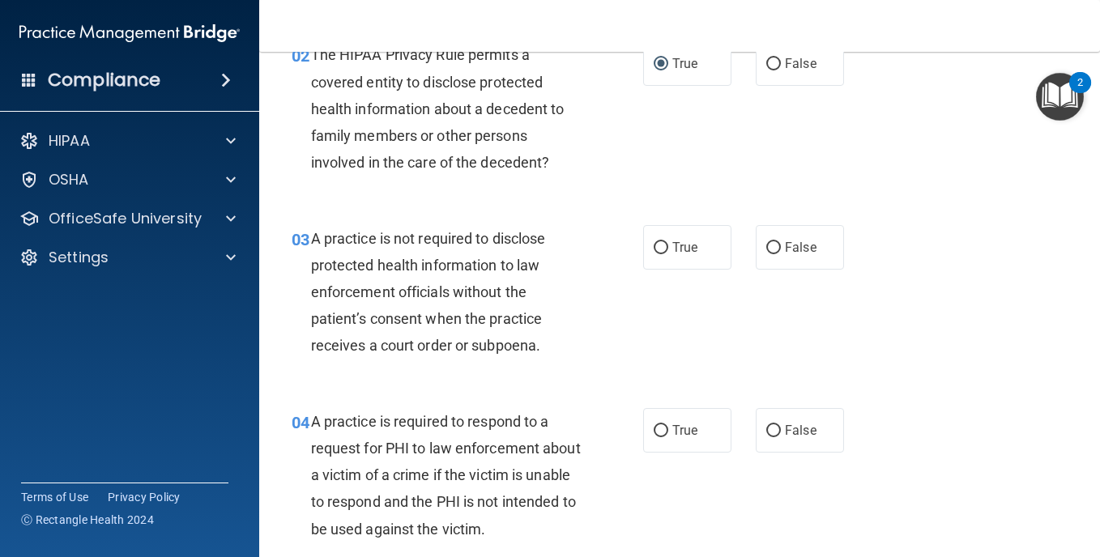
scroll to position [324, 0]
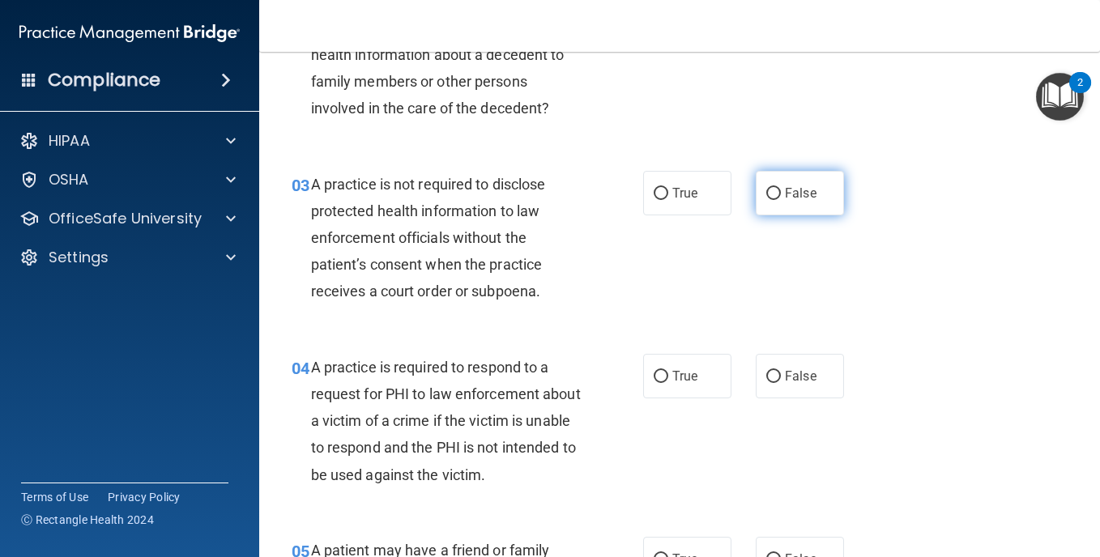
click at [767, 191] on input "False" at bounding box center [774, 194] width 15 height 12
radio input "true"
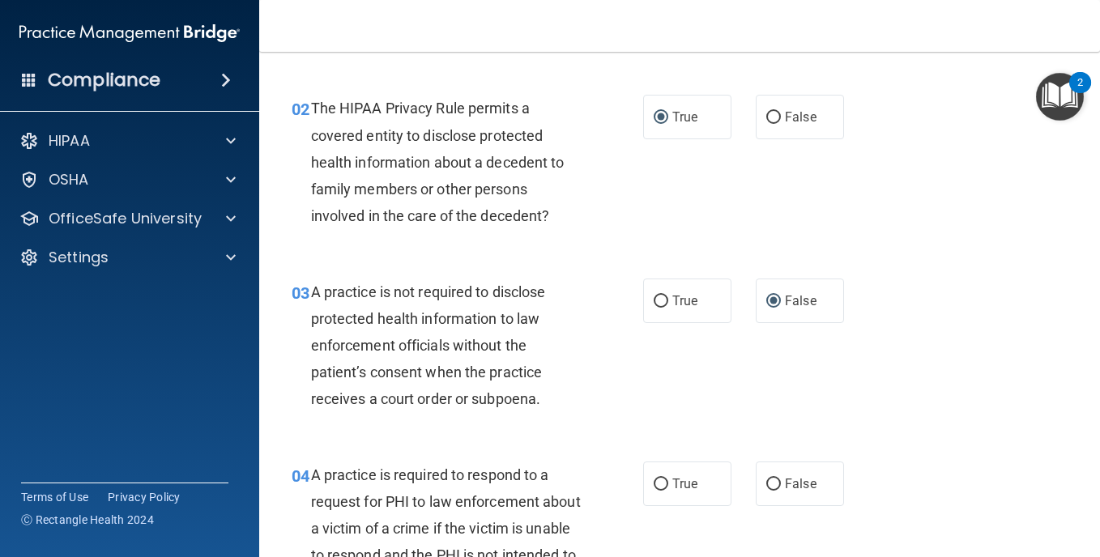
scroll to position [0, 0]
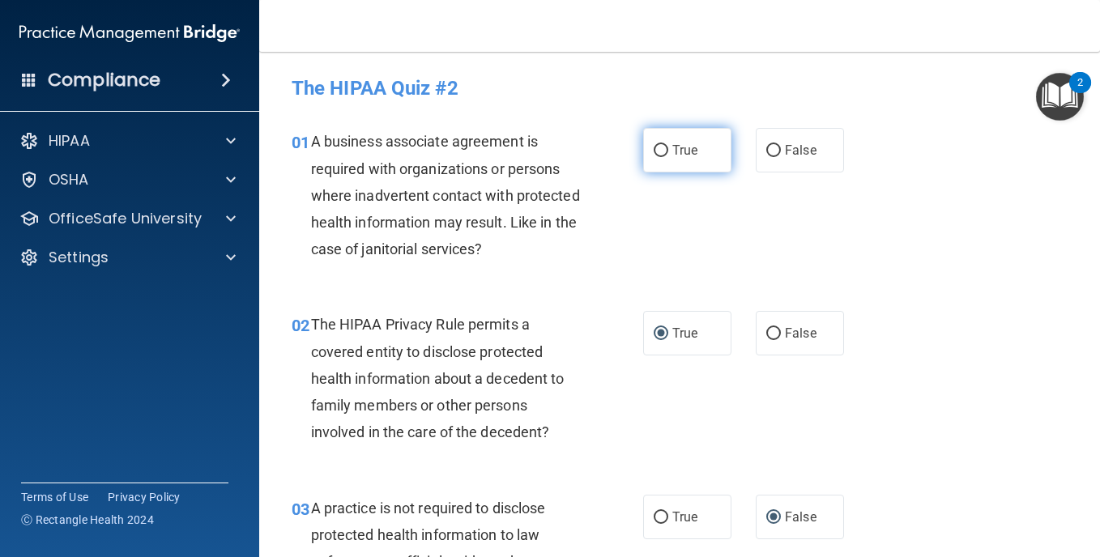
click at [655, 146] on input "True" at bounding box center [661, 151] width 15 height 12
radio input "true"
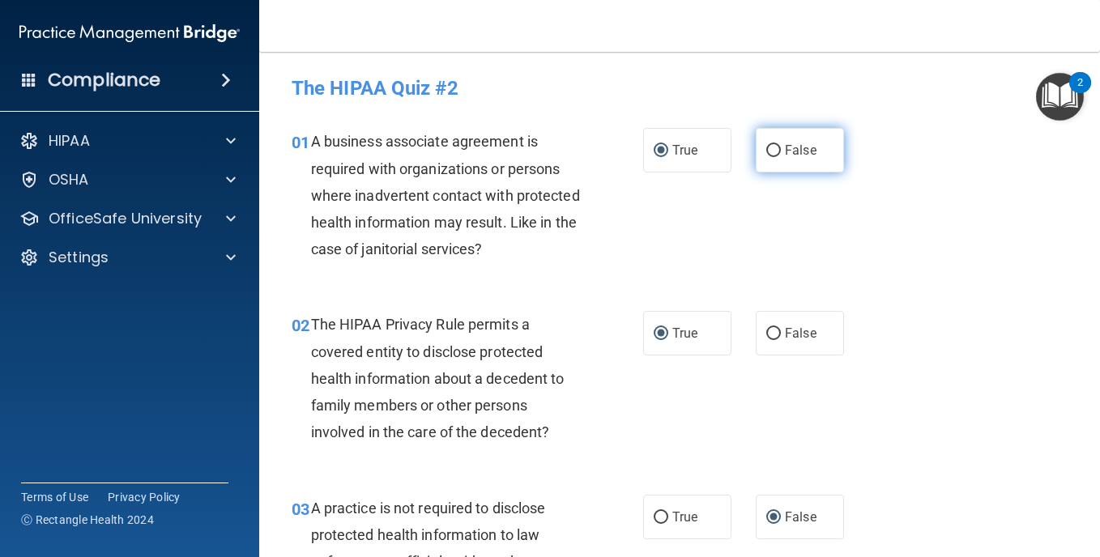
click at [767, 147] on input "False" at bounding box center [774, 151] width 15 height 12
radio input "true"
radio input "false"
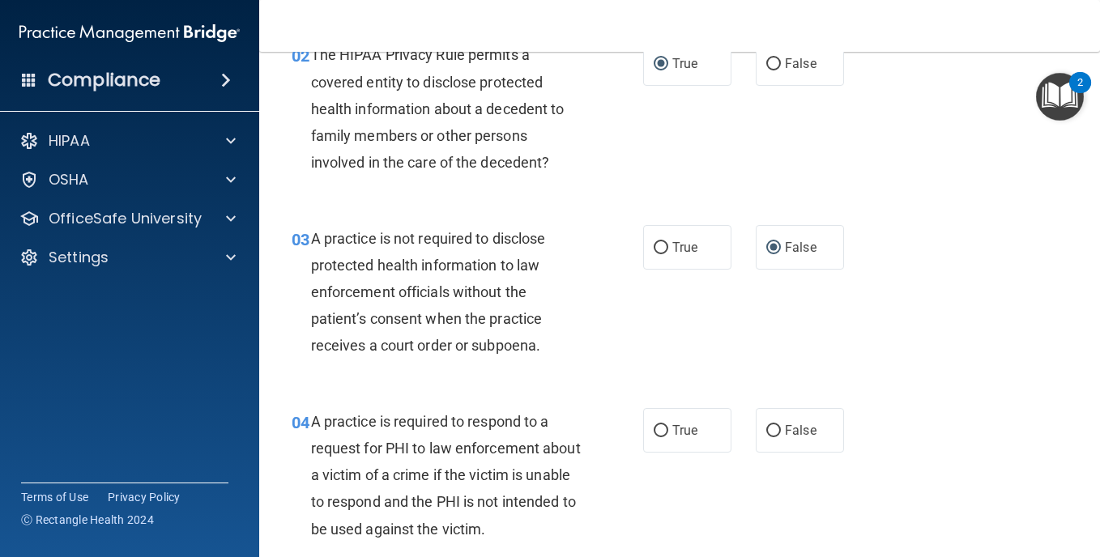
scroll to position [378, 0]
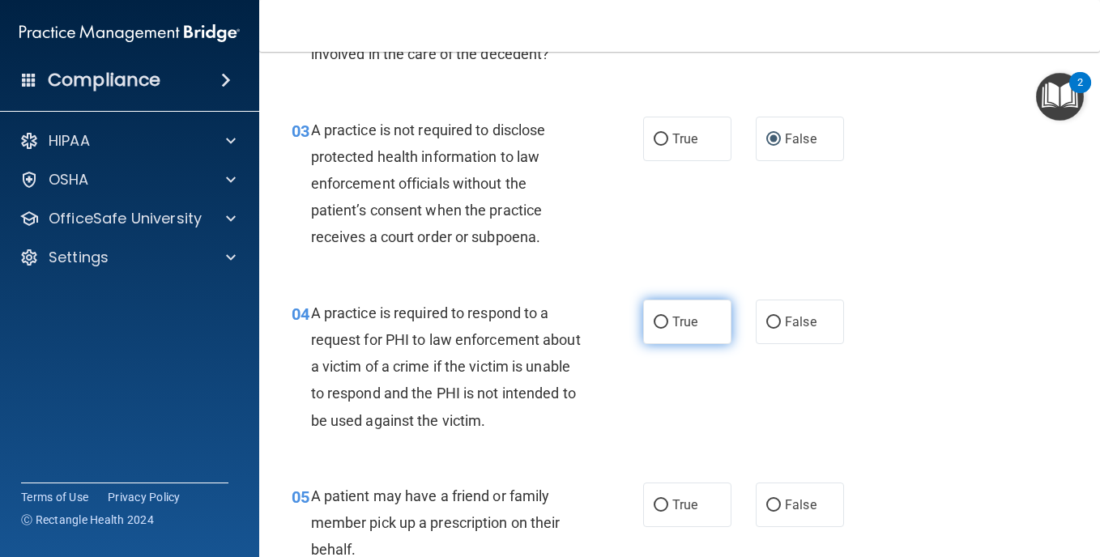
click at [660, 319] on input "True" at bounding box center [661, 323] width 15 height 12
radio input "true"
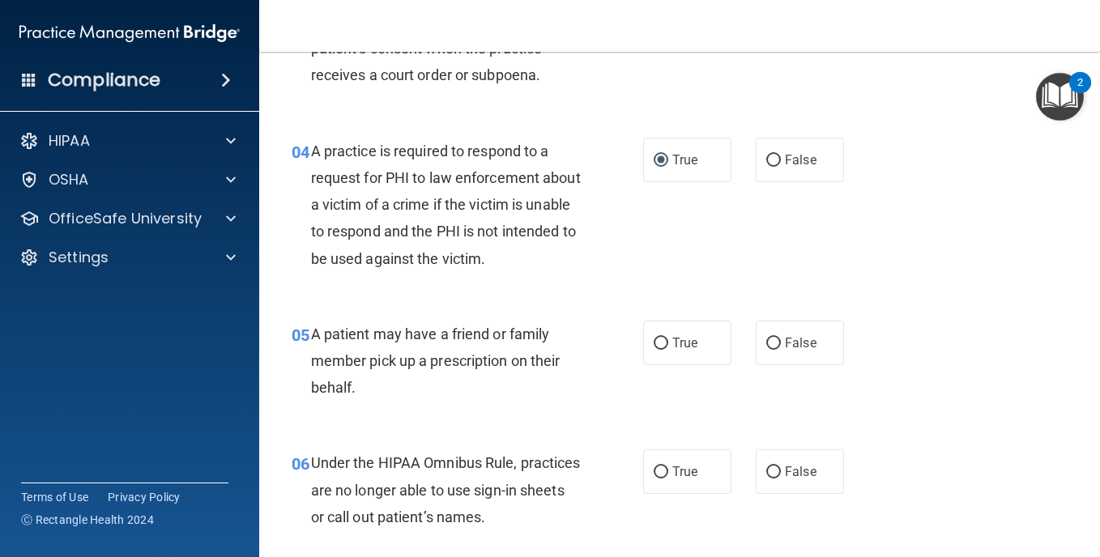
scroll to position [594, 0]
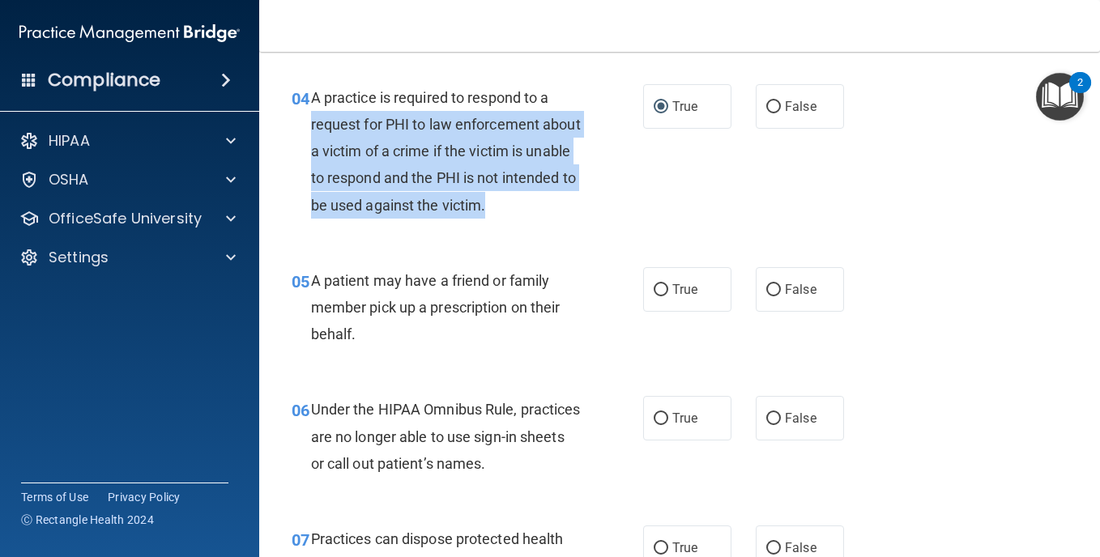
drag, startPoint x: 311, startPoint y: 124, endPoint x: 594, endPoint y: 219, distance: 298.3
click at [594, 219] on div "04 A practice is required to respond to a request for PHI to law enforcement ab…" at bounding box center [467, 155] width 400 height 143
drag, startPoint x: 594, startPoint y: 219, endPoint x: 499, endPoint y: 160, distance: 111.7
copy span "request for PHI to law enforcement about a victim of a crime if the victim is u…"
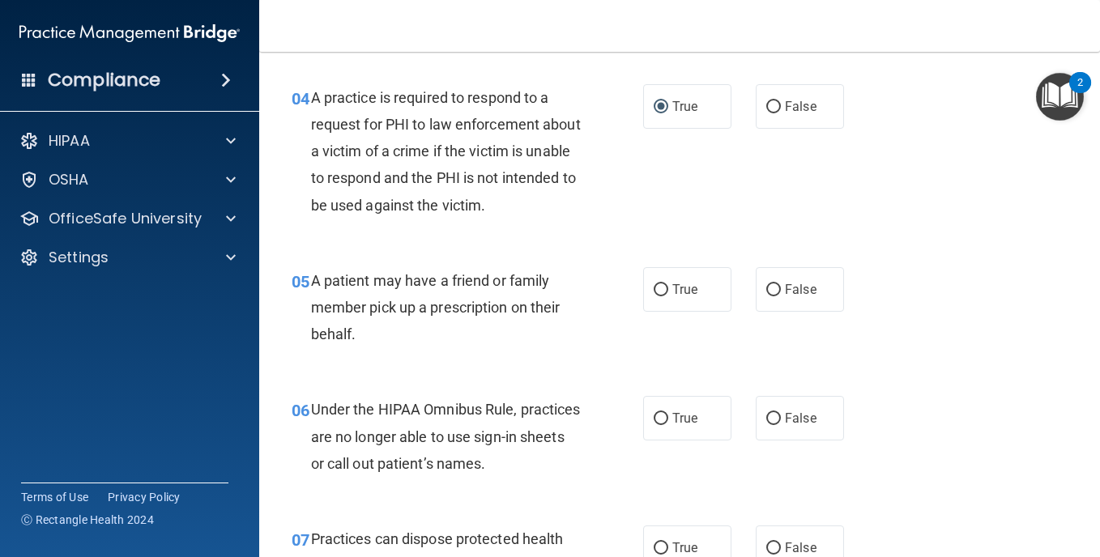
click at [424, 229] on div "04 A practice is required to respond to a request for PHI to law enforcement ab…" at bounding box center [680, 155] width 801 height 183
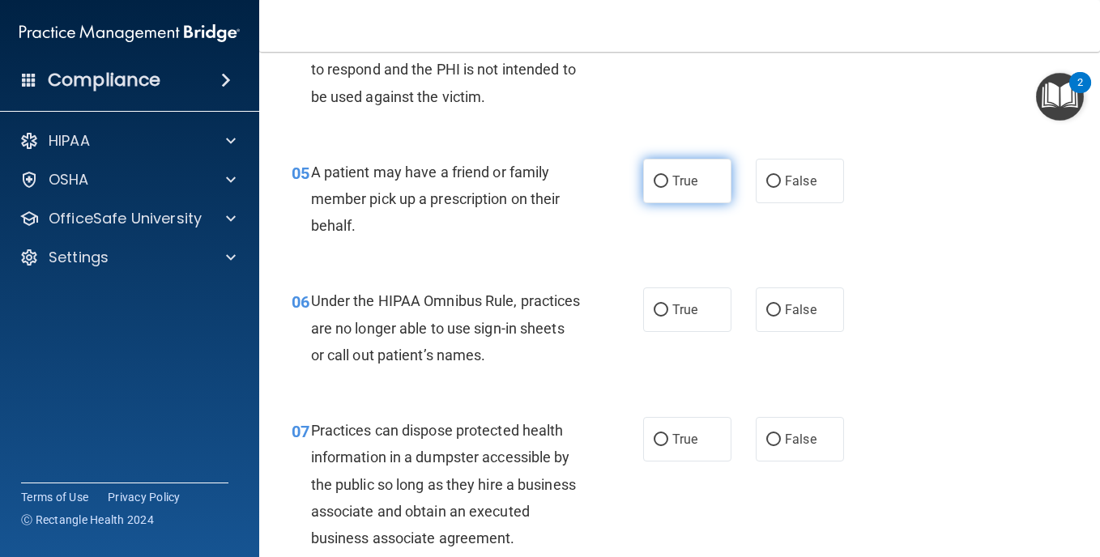
click at [654, 179] on input "True" at bounding box center [661, 182] width 15 height 12
radio input "true"
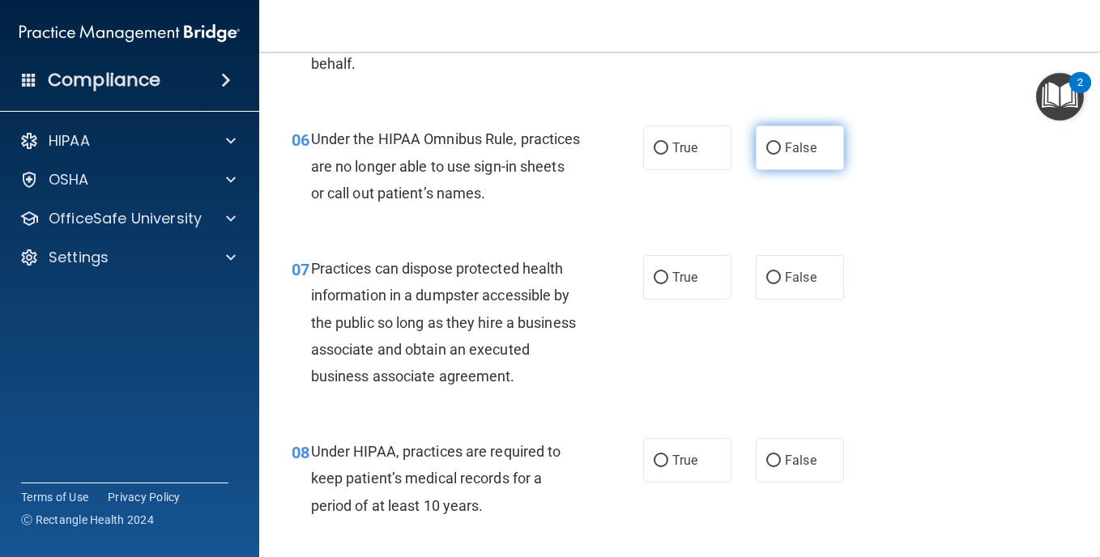
click at [768, 145] on input "False" at bounding box center [774, 149] width 15 height 12
radio input "true"
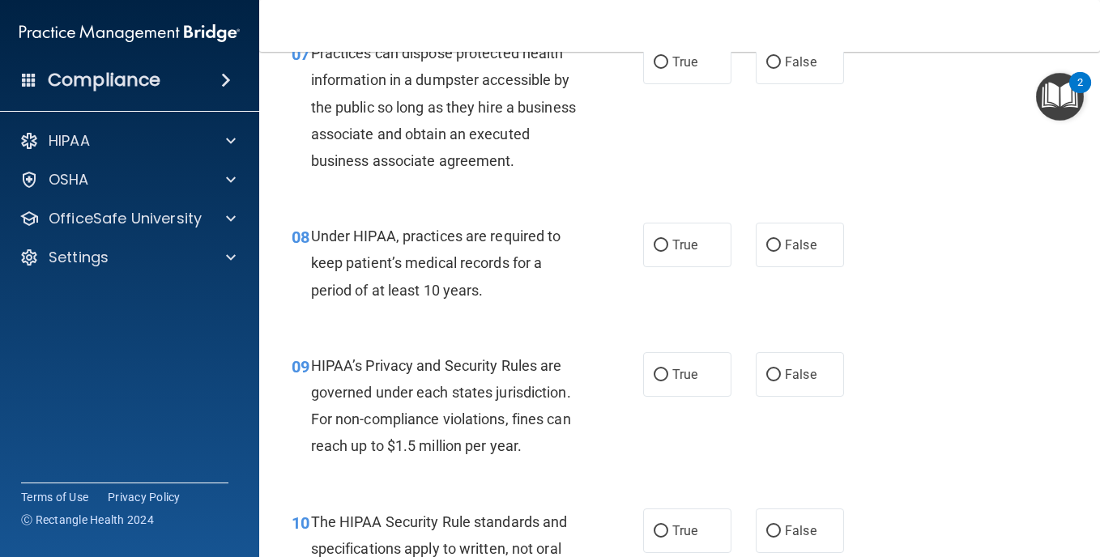
scroll to position [1027, 0]
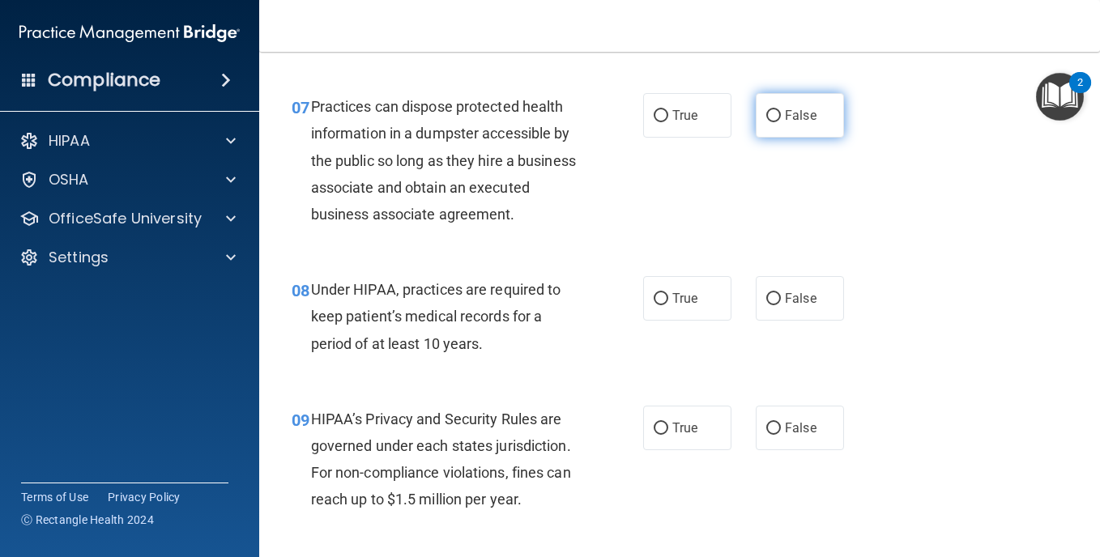
click at [767, 116] on input "False" at bounding box center [774, 116] width 15 height 12
radio input "true"
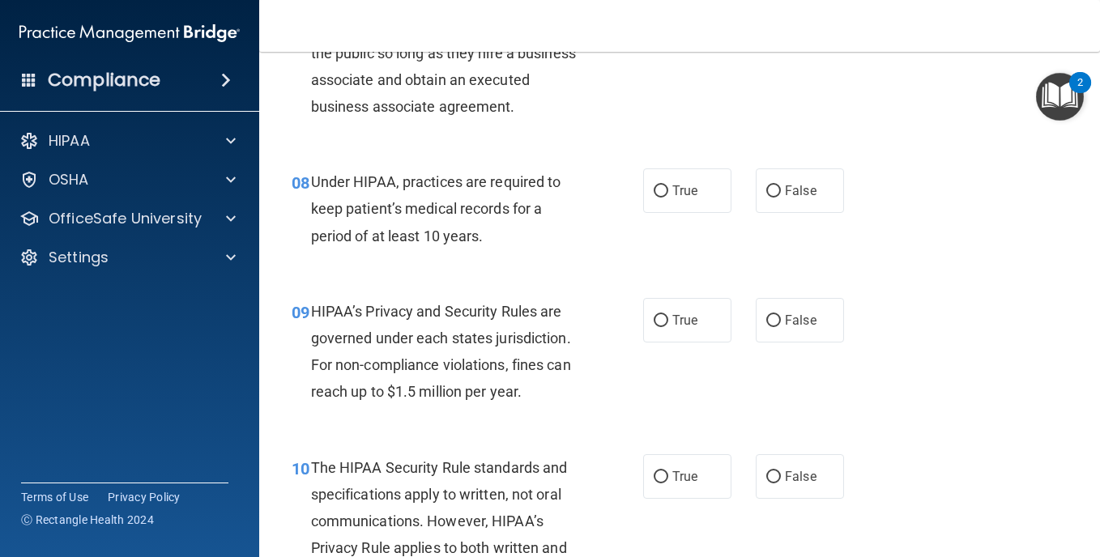
scroll to position [1189, 0]
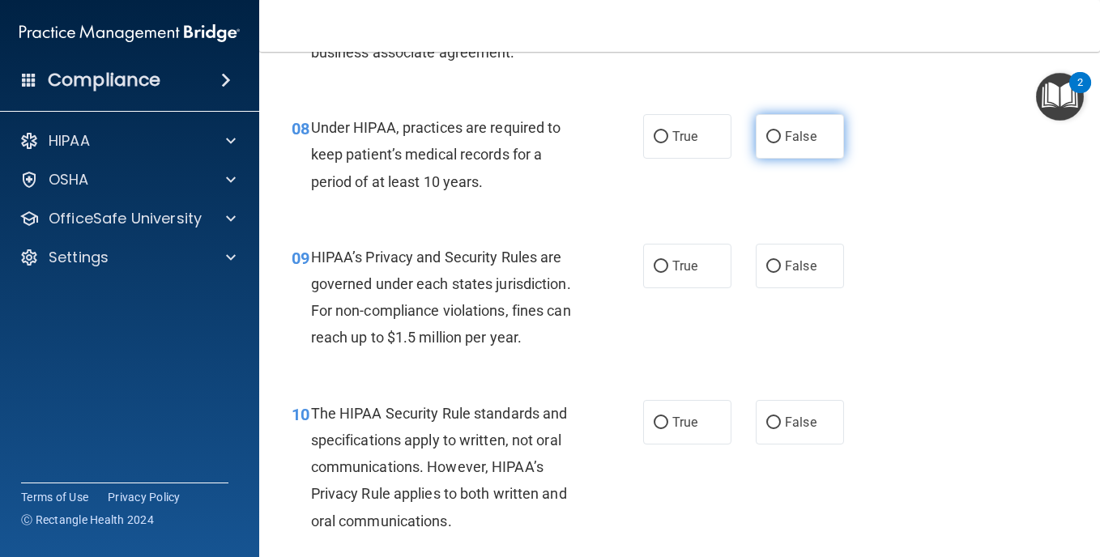
click at [768, 143] on input "False" at bounding box center [774, 137] width 15 height 12
radio input "true"
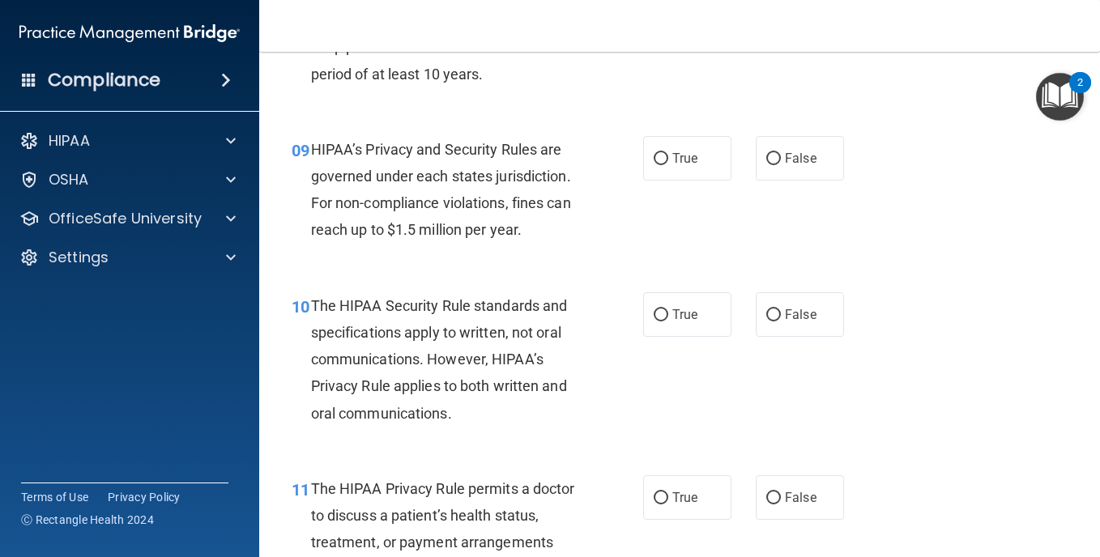
scroll to position [1351, 0]
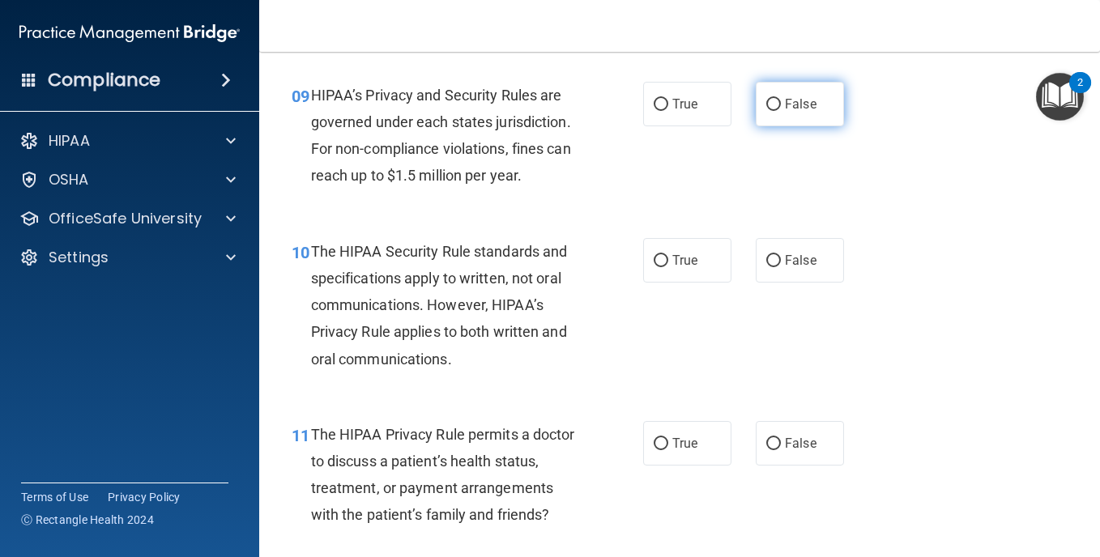
click at [767, 111] on input "False" at bounding box center [774, 105] width 15 height 12
radio input "true"
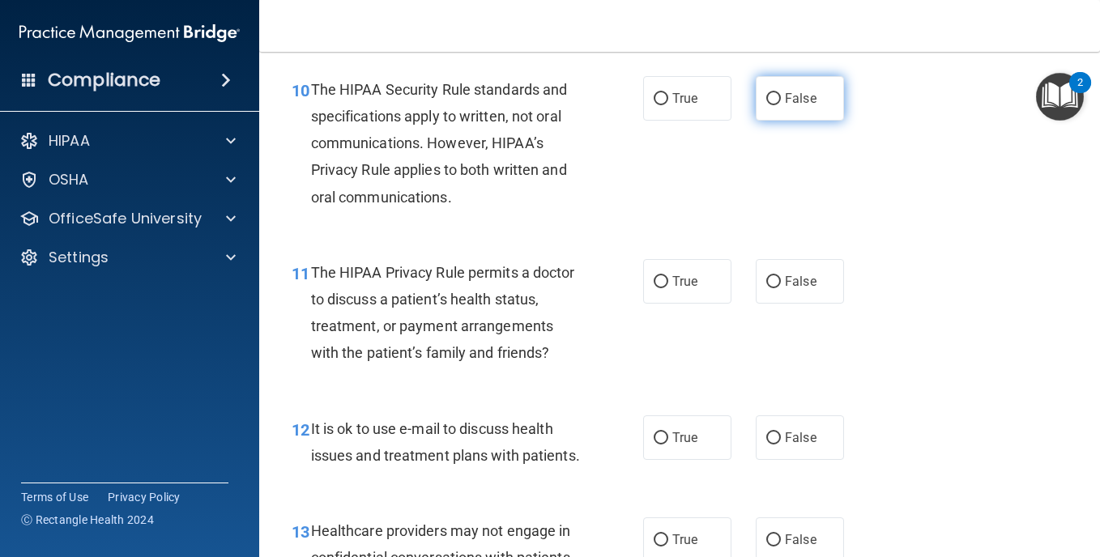
click at [769, 105] on input "False" at bounding box center [774, 99] width 15 height 12
radio input "true"
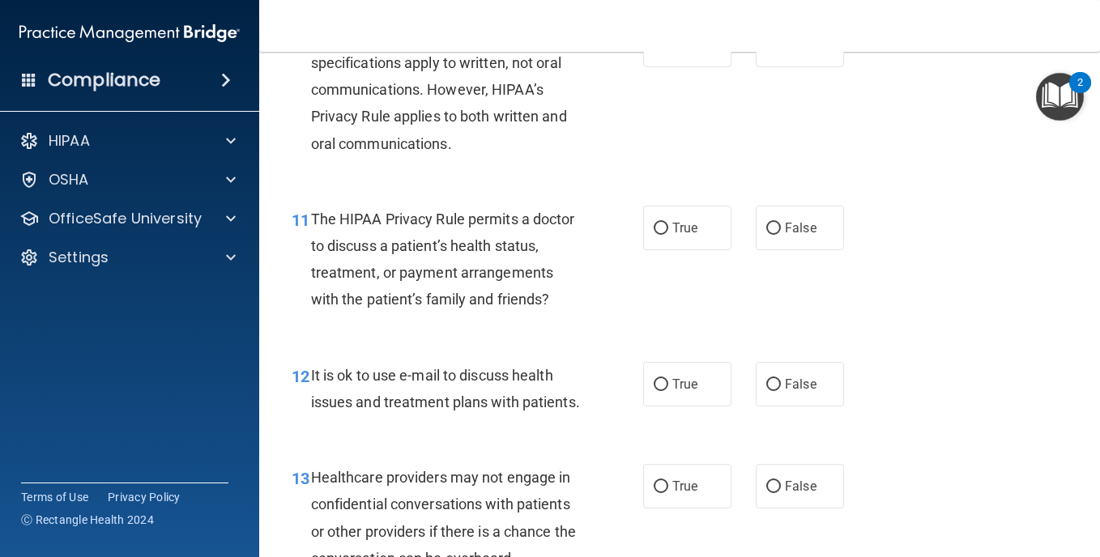
scroll to position [1621, 0]
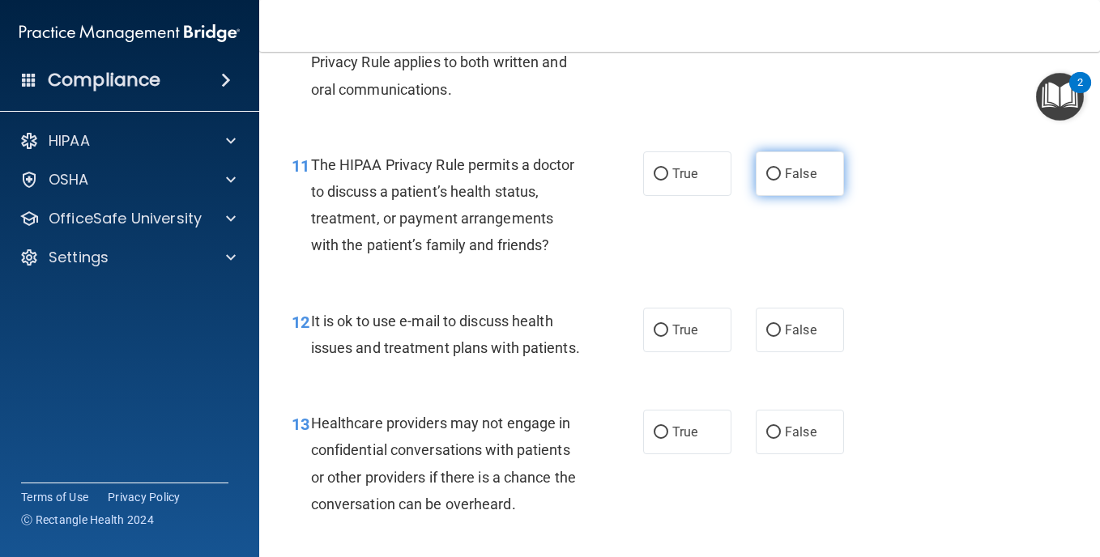
click at [767, 181] on input "False" at bounding box center [774, 175] width 15 height 12
radio input "true"
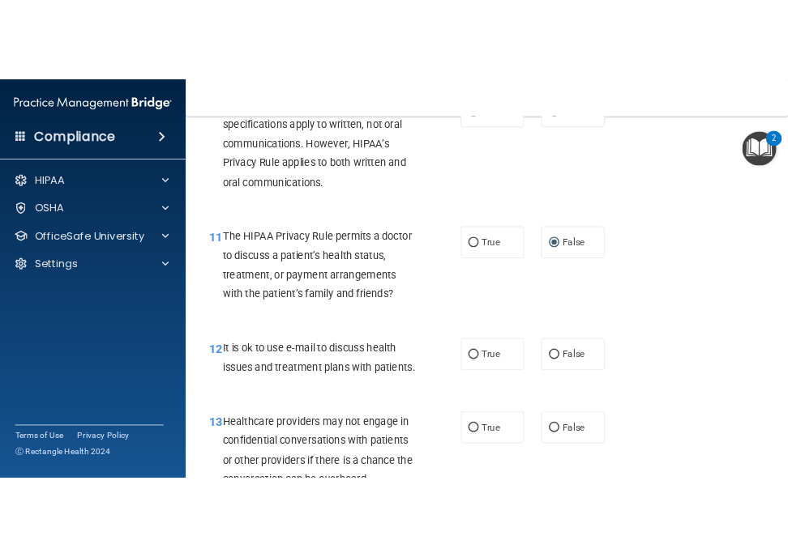
scroll to position [1728, 0]
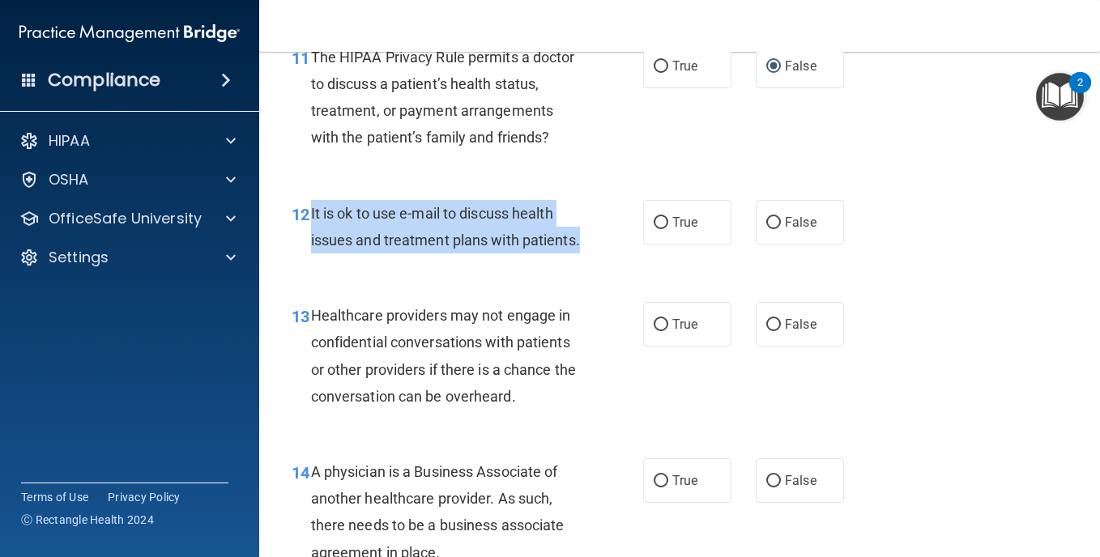
drag, startPoint x: 310, startPoint y: 264, endPoint x: 446, endPoint y: 323, distance: 148.4
click at [446, 262] on div "12 It is ok to use e-mail to discuss health issues and treatment plans with pat…" at bounding box center [467, 231] width 400 height 62
drag, startPoint x: 446, startPoint y: 323, endPoint x: 433, endPoint y: 268, distance: 56.6
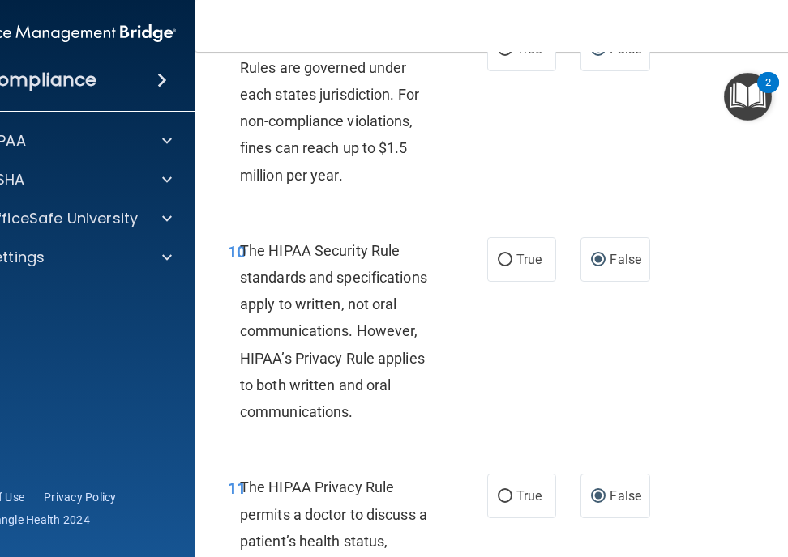
scroll to position [2132, 0]
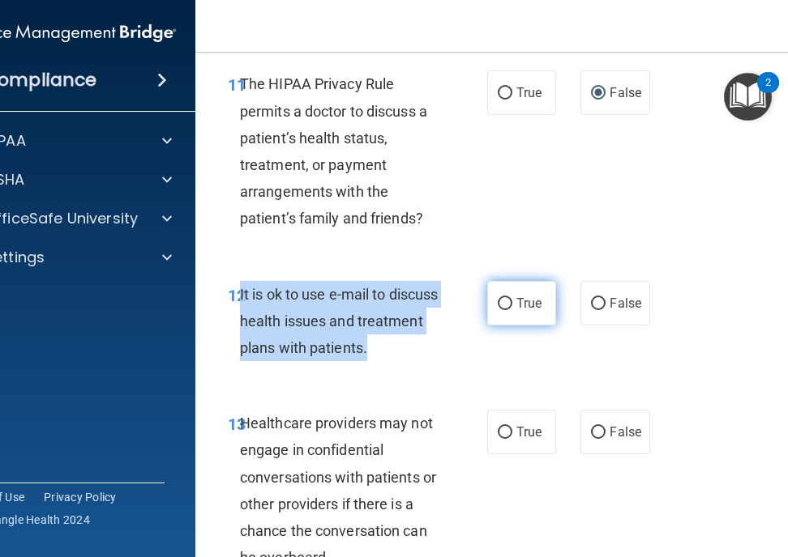
click at [498, 298] on input "True" at bounding box center [505, 304] width 15 height 12
radio input "true"
click at [456, 343] on div "12 It is ok to use e-mail to discuss health issues and treatment plans with pat…" at bounding box center [357, 325] width 308 height 89
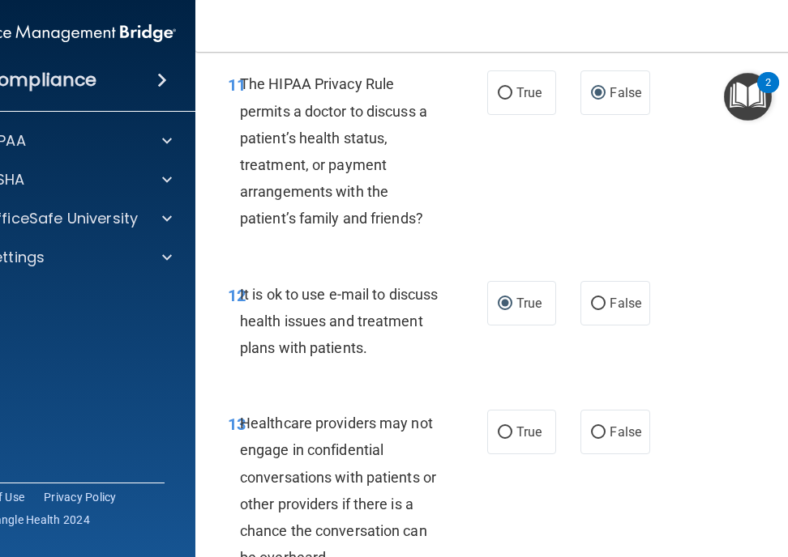
scroll to position [2294, 0]
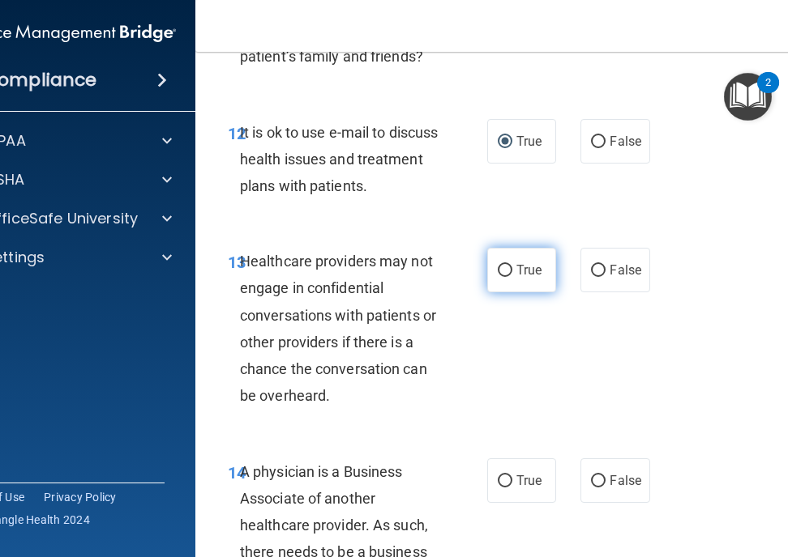
click at [498, 267] on input "True" at bounding box center [505, 271] width 15 height 12
radio input "true"
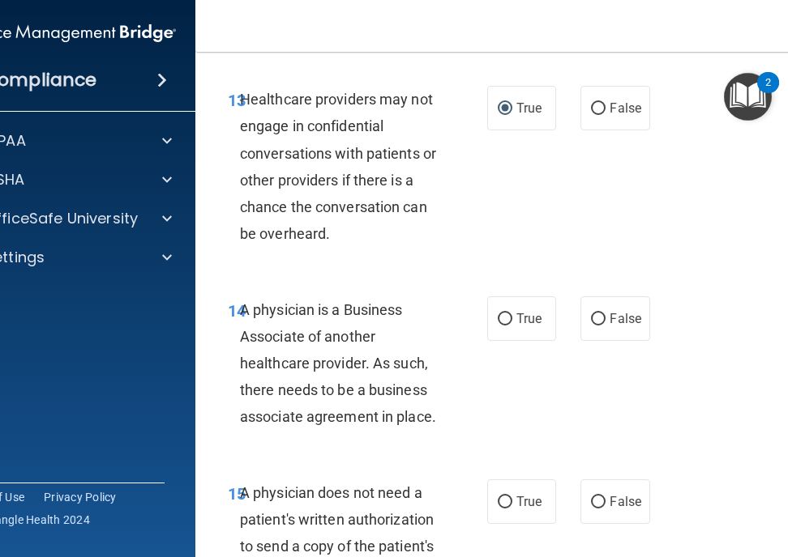
scroll to position [2510, 0]
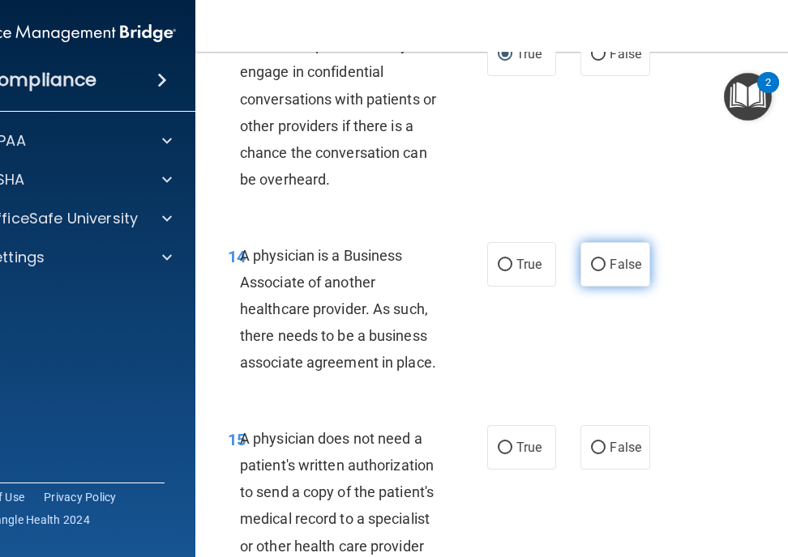
click at [591, 263] on input "False" at bounding box center [598, 265] width 15 height 12
radio input "true"
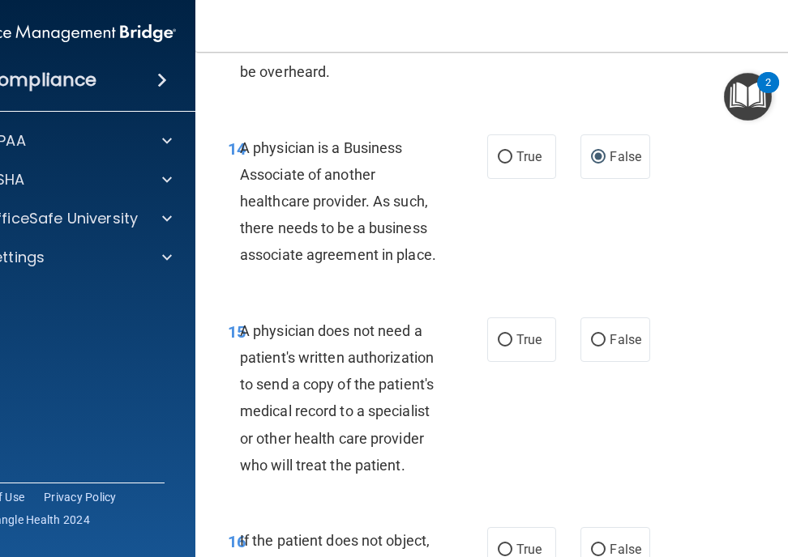
scroll to position [2672, 0]
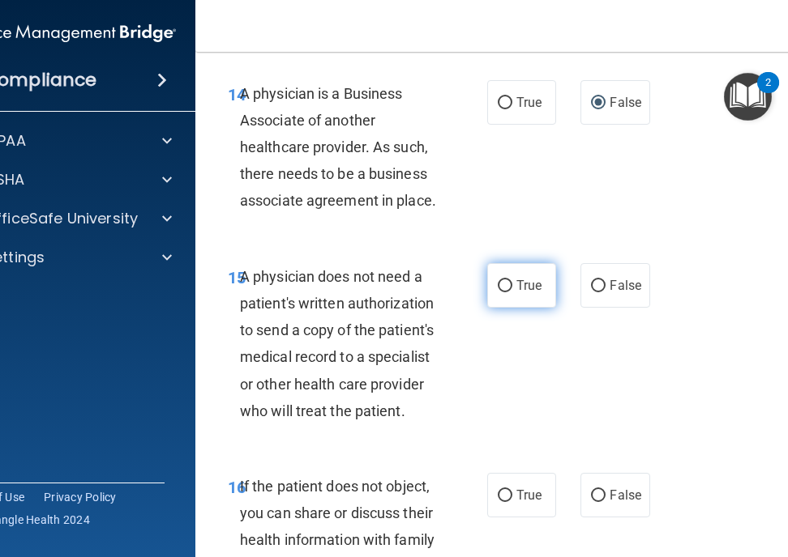
click at [500, 286] on input "True" at bounding box center [505, 286] width 15 height 12
radio input "true"
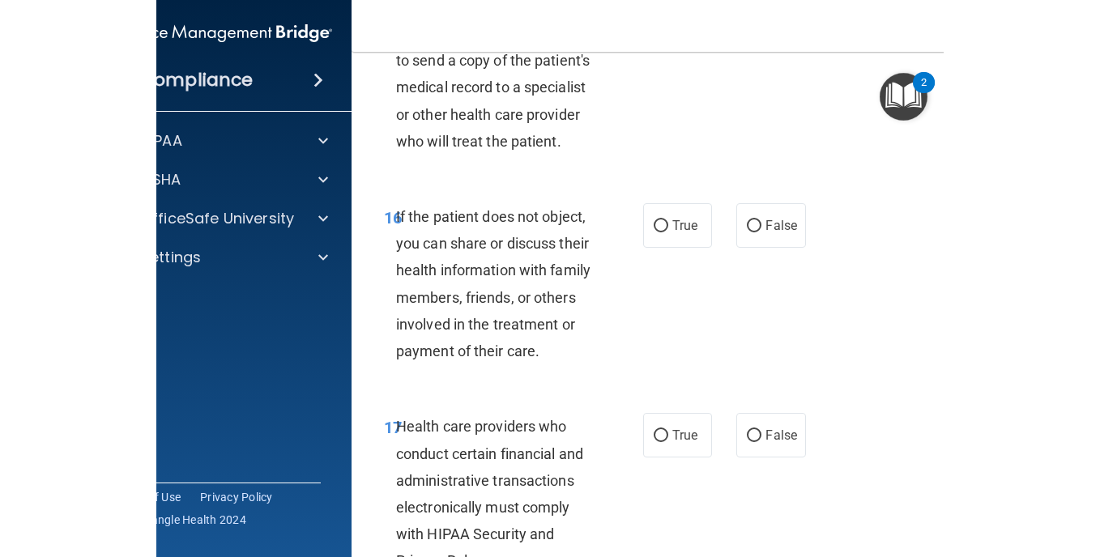
scroll to position [2996, 0]
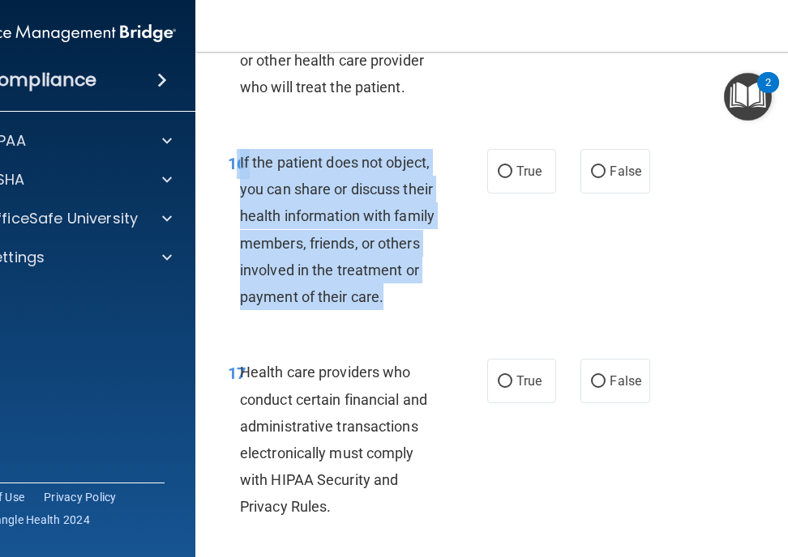
drag, startPoint x: 233, startPoint y: 156, endPoint x: 396, endPoint y: 297, distance: 216.6
click at [396, 297] on div "16 If the patient does not object, you can share or discuss their health inform…" at bounding box center [357, 233] width 308 height 169
click at [498, 172] on input "True" at bounding box center [505, 172] width 15 height 12
radio input "true"
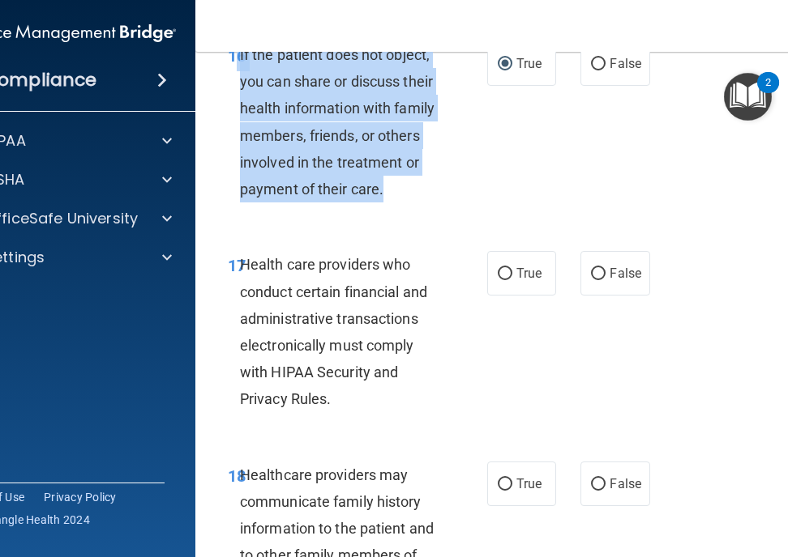
scroll to position [3159, 0]
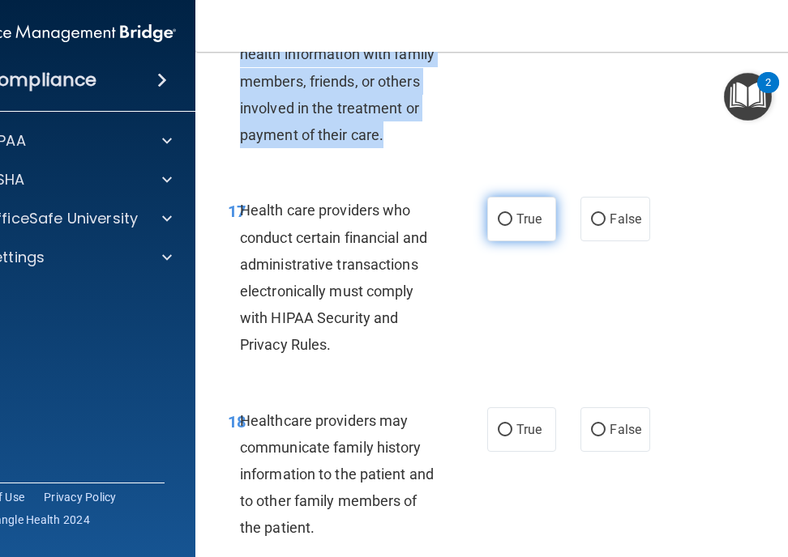
click at [498, 220] on input "True" at bounding box center [505, 220] width 15 height 12
radio input "true"
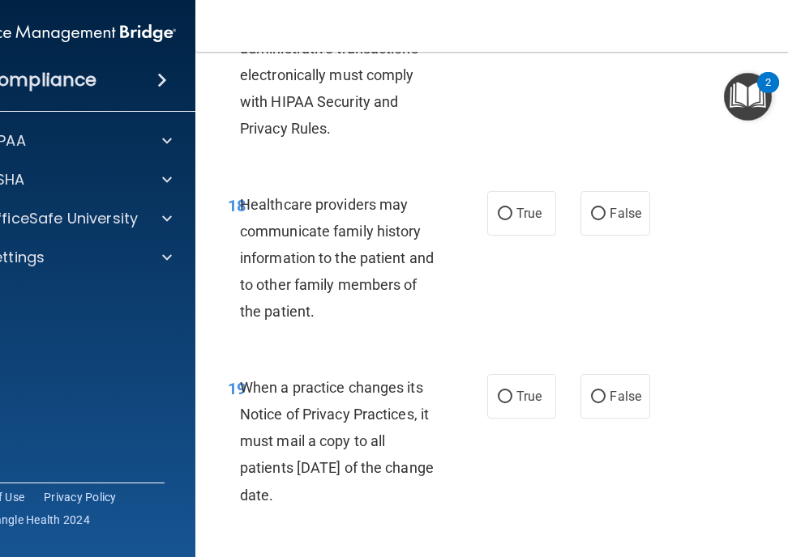
scroll to position [3428, 0]
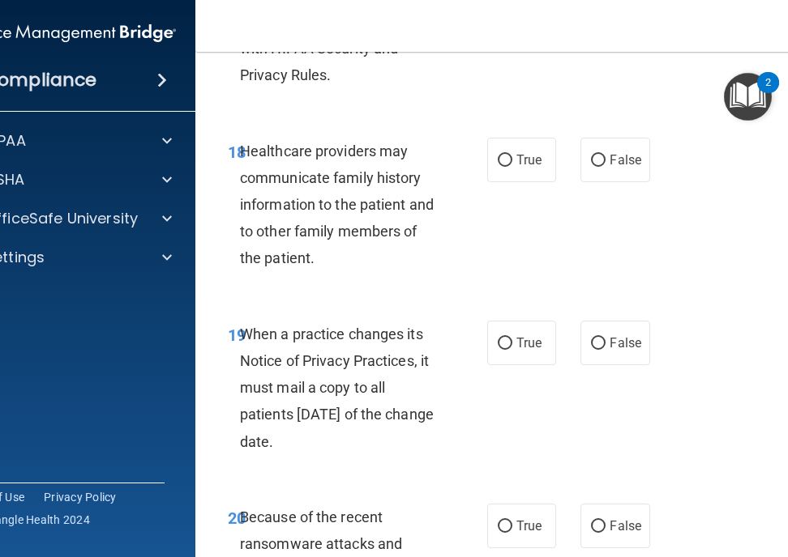
click at [259, 150] on span "Healthcare providers may communicate family history information to the patient …" at bounding box center [337, 205] width 194 height 125
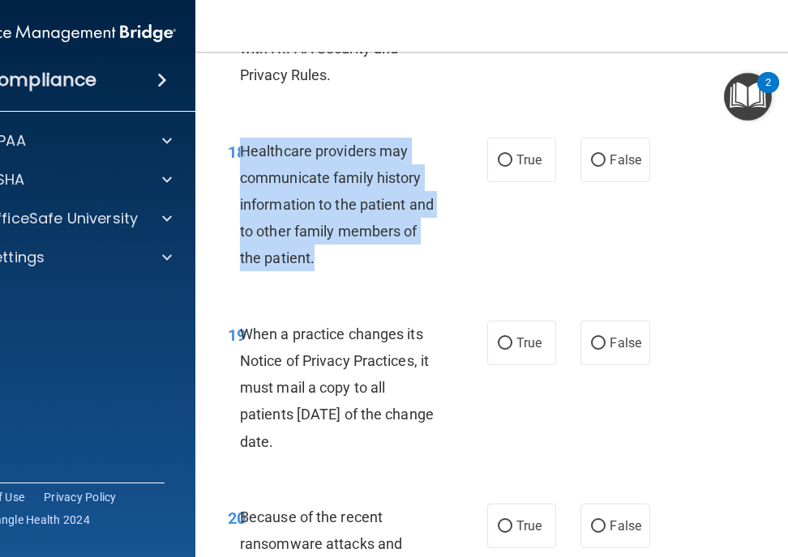
drag, startPoint x: 234, startPoint y: 147, endPoint x: 397, endPoint y: 252, distance: 194.0
click at [397, 252] on div "Healthcare providers may communicate family history information to the patient …" at bounding box center [346, 205] width 213 height 135
drag, startPoint x: 397, startPoint y: 252, endPoint x: 333, endPoint y: 190, distance: 88.8
click at [498, 160] on input "True" at bounding box center [505, 161] width 15 height 12
radio input "true"
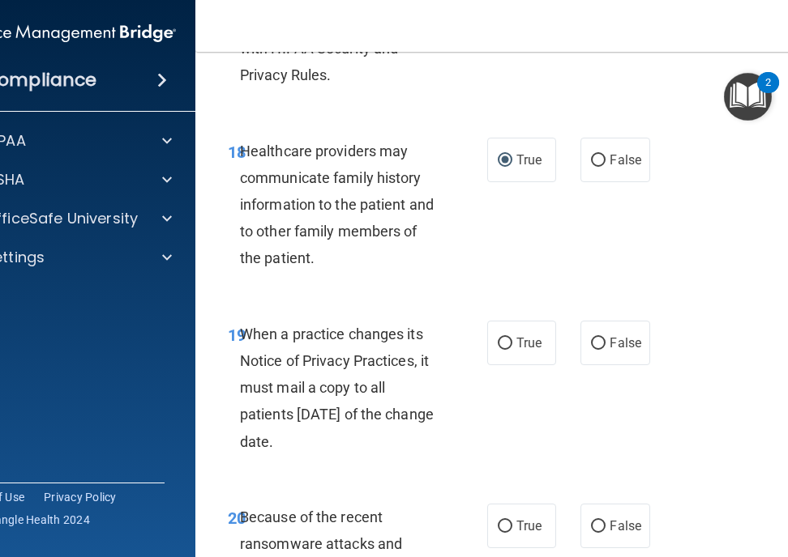
click at [361, 301] on div "19 When a practice changes its Notice of Privacy Practices, it must mail a copy…" at bounding box center [524, 392] width 616 height 183
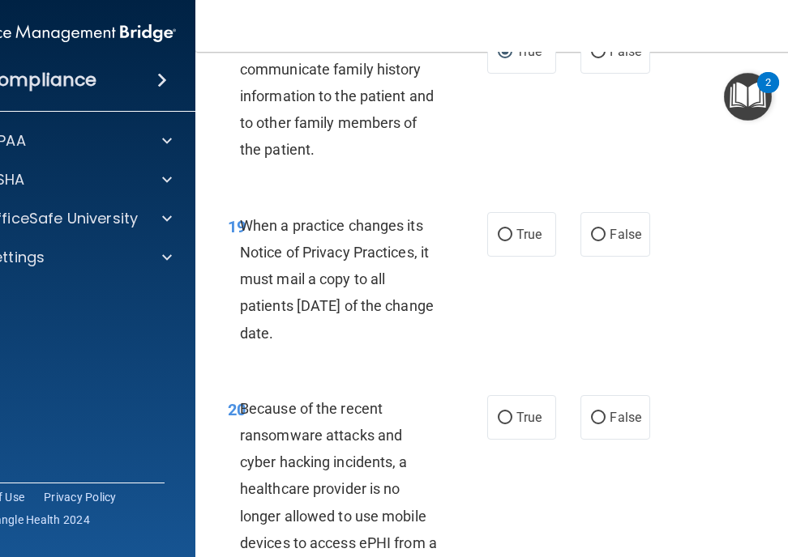
scroll to position [3590, 0]
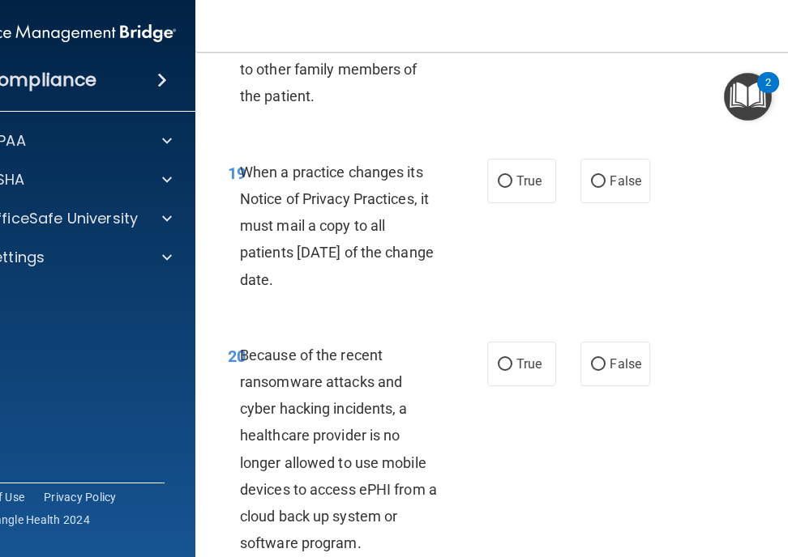
drag, startPoint x: 236, startPoint y: 172, endPoint x: 398, endPoint y: 286, distance: 198.3
click at [398, 286] on div "When a practice changes its Notice of Privacy Practices, it must mail a copy to…" at bounding box center [346, 226] width 213 height 135
drag, startPoint x: 398, startPoint y: 286, endPoint x: 331, endPoint y: 203, distance: 106.7
click at [594, 178] on input "False" at bounding box center [598, 182] width 15 height 12
radio input "true"
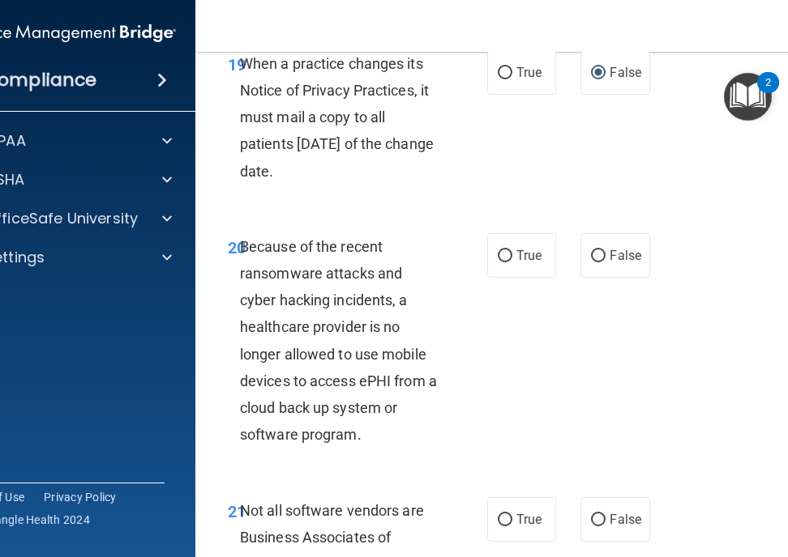
scroll to position [3753, 0]
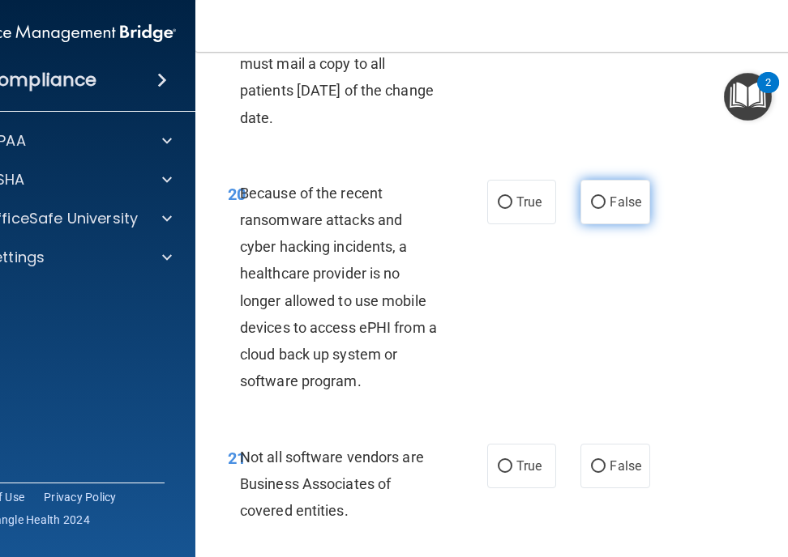
click at [596, 201] on input "False" at bounding box center [598, 203] width 15 height 12
radio input "true"
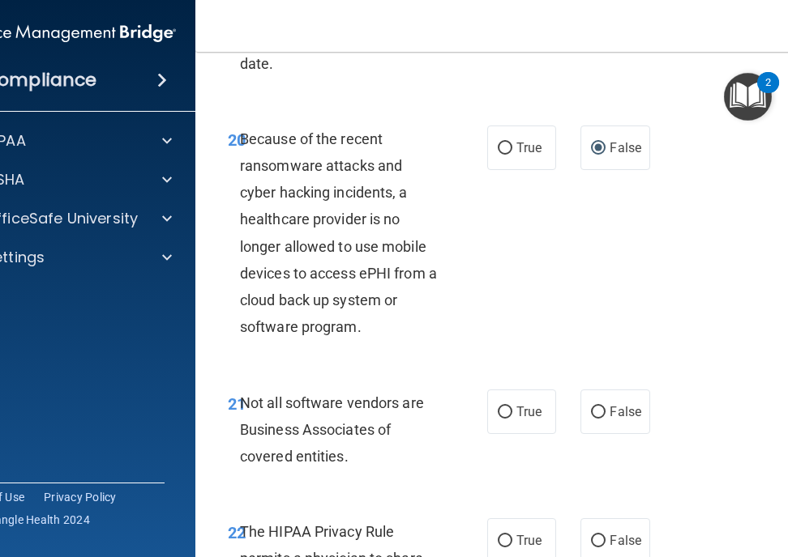
scroll to position [3915, 0]
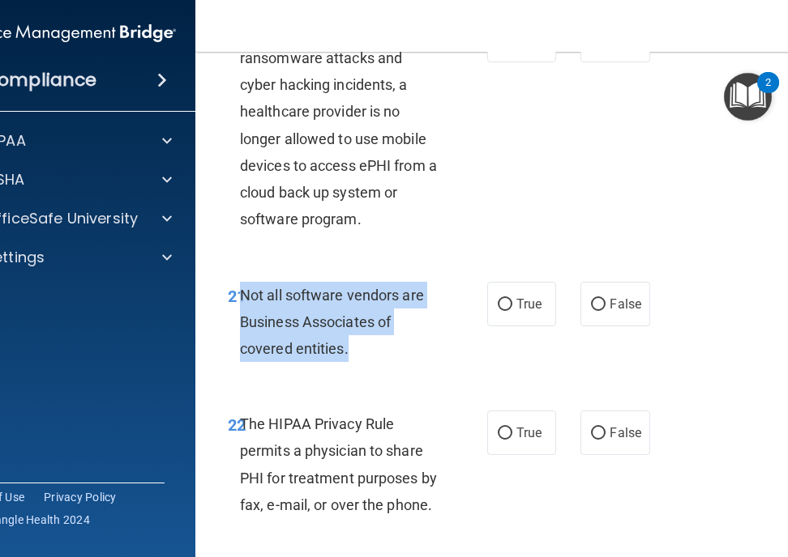
drag, startPoint x: 234, startPoint y: 293, endPoint x: 384, endPoint y: 348, distance: 159.7
click at [384, 348] on div "Not all software vendors are Business Associates of covered entities." at bounding box center [346, 322] width 213 height 81
click at [498, 303] on input "True" at bounding box center [505, 305] width 15 height 12
radio input "true"
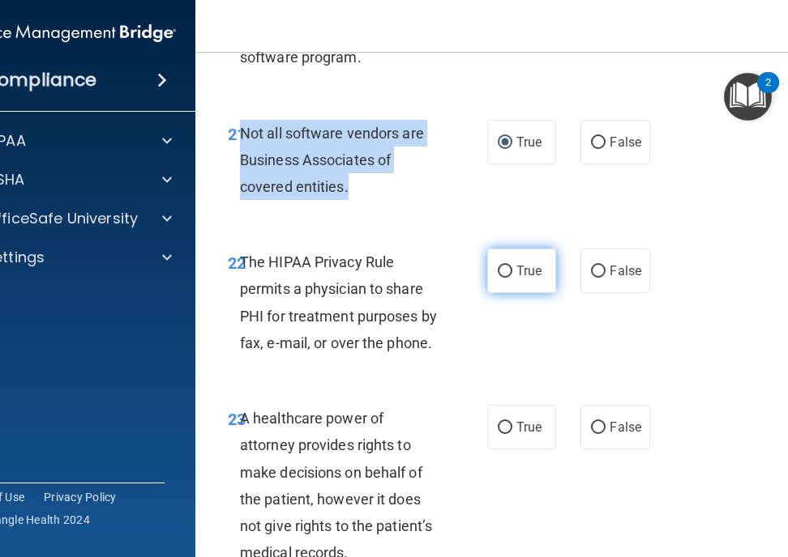
click at [502, 267] on input "True" at bounding box center [505, 272] width 15 height 12
radio input "true"
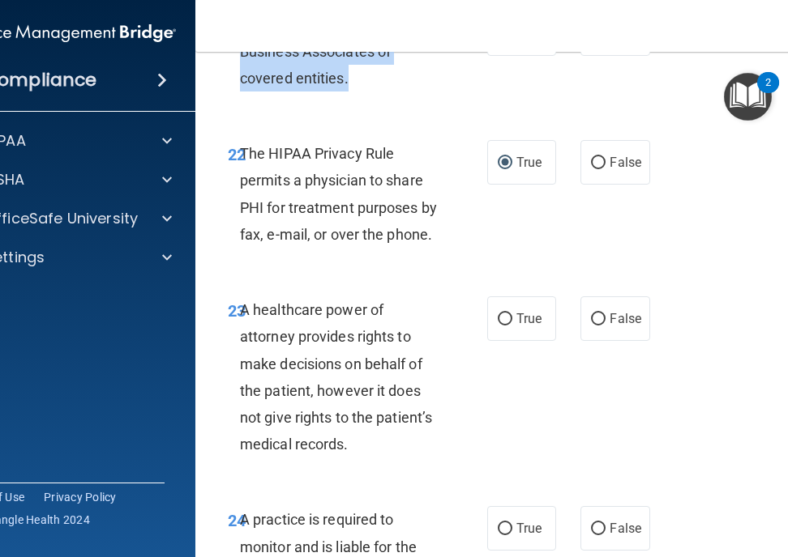
scroll to position [4239, 0]
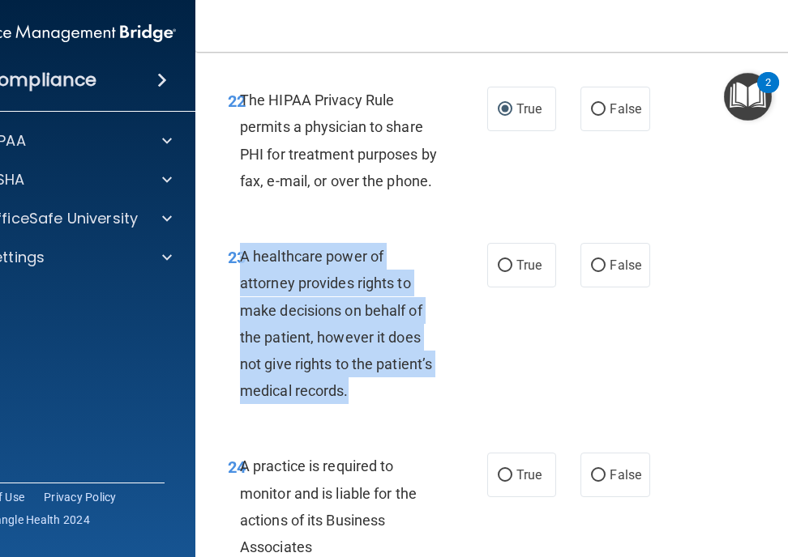
drag, startPoint x: 237, startPoint y: 254, endPoint x: 395, endPoint y: 389, distance: 206.9
click at [395, 389] on div "A healthcare power of attorney provides rights to make decisions on behalf of t…" at bounding box center [346, 323] width 213 height 161
drag, startPoint x: 395, startPoint y: 389, endPoint x: 344, endPoint y: 316, distance: 89.0
click at [593, 264] on input "False" at bounding box center [598, 266] width 15 height 12
radio input "true"
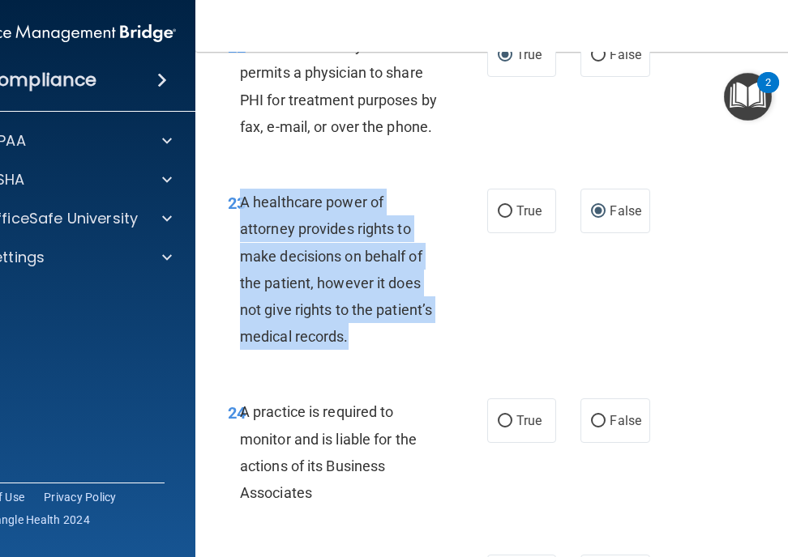
scroll to position [4455, 0]
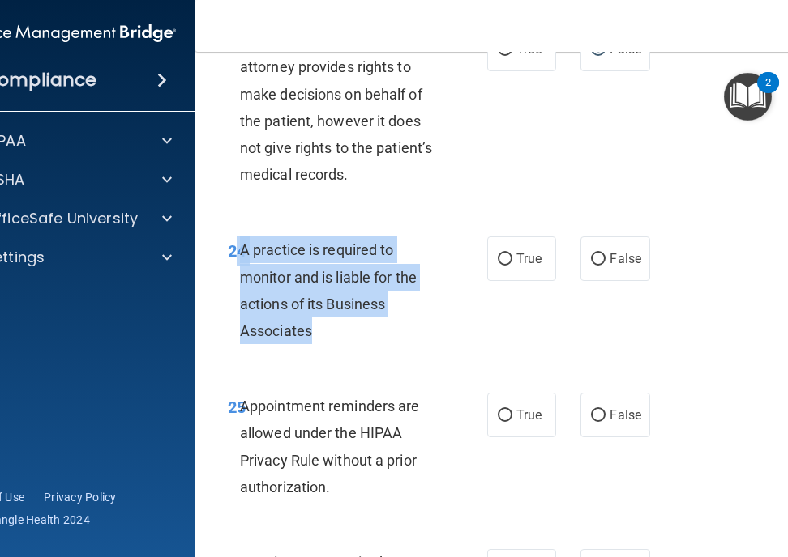
drag, startPoint x: 232, startPoint y: 246, endPoint x: 378, endPoint y: 323, distance: 164.9
click at [378, 323] on div "24 A practice is required to monitor and is liable for the actions of its Busin…" at bounding box center [357, 295] width 308 height 116
drag, startPoint x: 378, startPoint y: 323, endPoint x: 320, endPoint y: 273, distance: 76.4
click at [501, 256] on input "True" at bounding box center [505, 260] width 15 height 12
radio input "true"
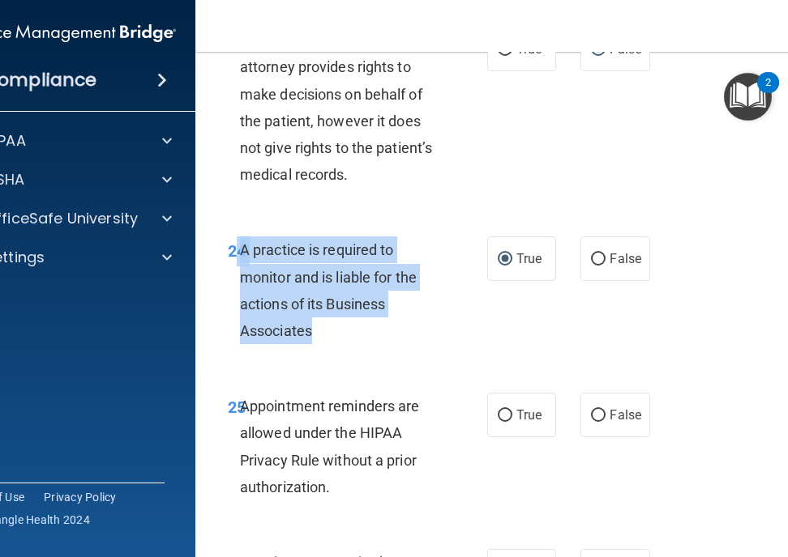
scroll to position [4617, 0]
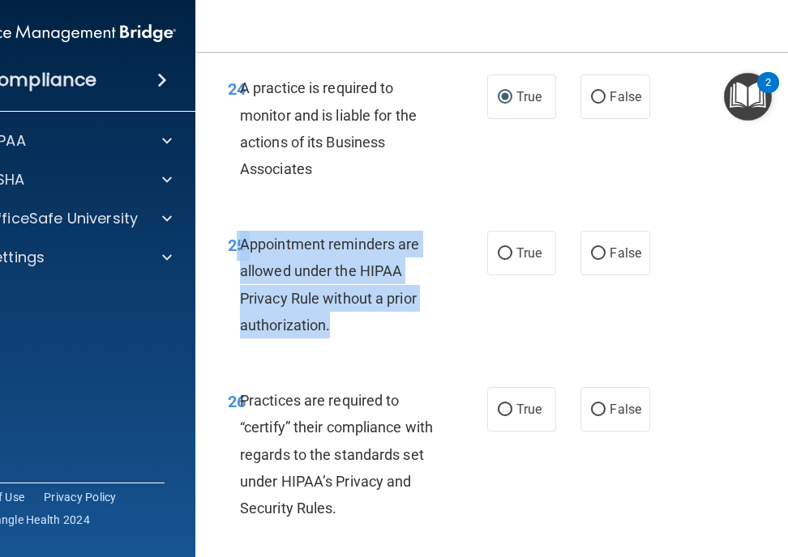
drag, startPoint x: 231, startPoint y: 237, endPoint x: 395, endPoint y: 335, distance: 191.5
click at [395, 335] on div "25 Appointment reminders are allowed under the HIPAA Privacy Rule without a pri…" at bounding box center [357, 289] width 308 height 116
click at [499, 251] on input "True" at bounding box center [505, 254] width 15 height 12
radio input "true"
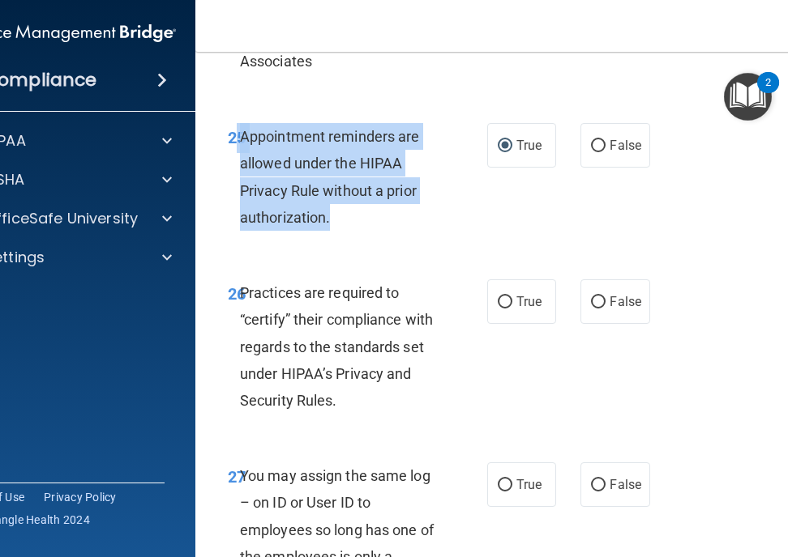
scroll to position [4833, 0]
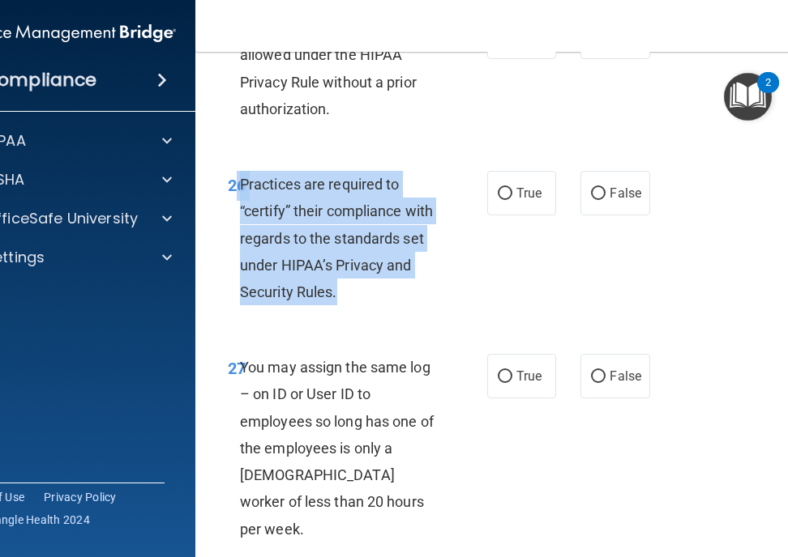
drag, startPoint x: 233, startPoint y: 182, endPoint x: 378, endPoint y: 297, distance: 186.3
click at [378, 297] on div "26 Practices are required to “certify” their compliance with regards to the sta…" at bounding box center [357, 242] width 308 height 143
click at [592, 193] on input "False" at bounding box center [598, 194] width 15 height 12
radio input "true"
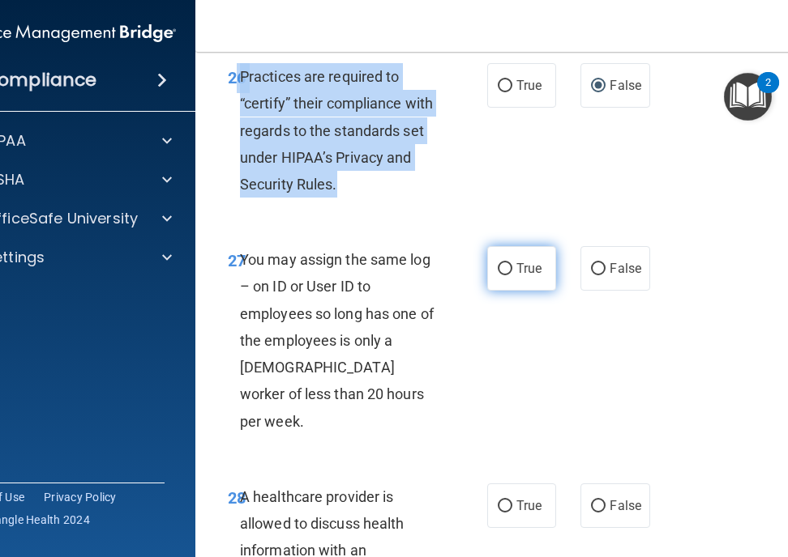
scroll to position [4996, 0]
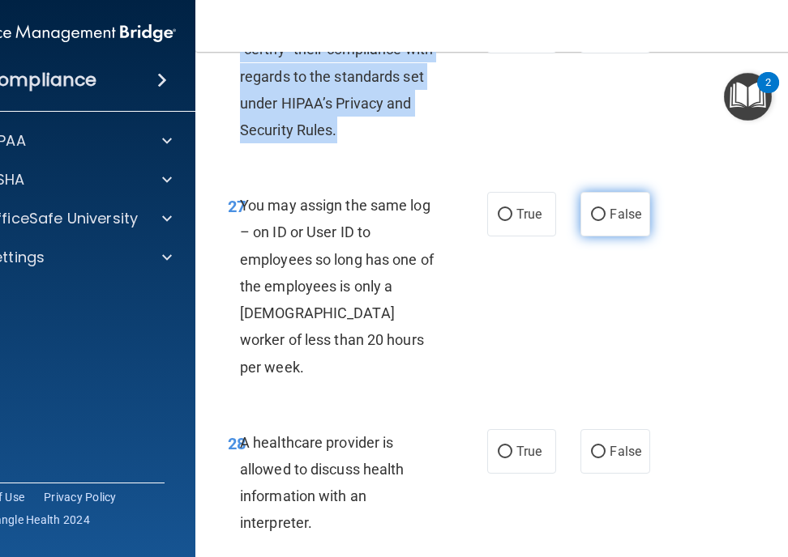
click at [595, 214] on input "False" at bounding box center [598, 215] width 15 height 12
radio input "true"
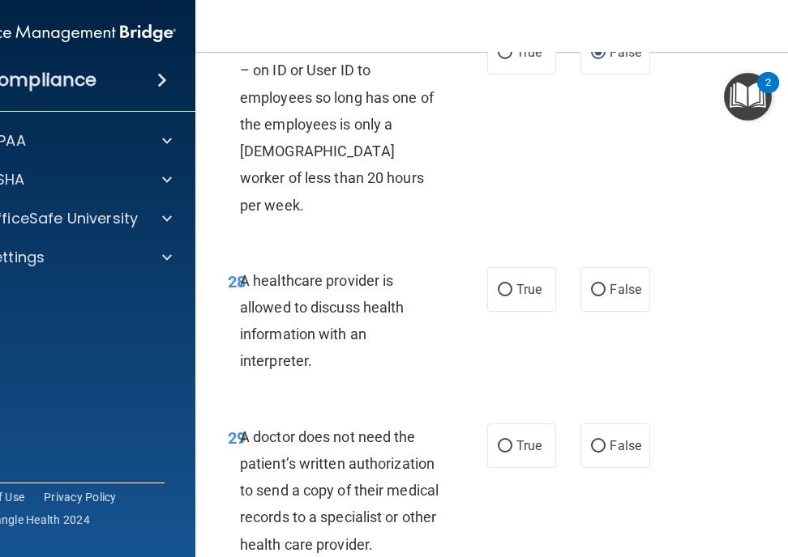
scroll to position [5211, 0]
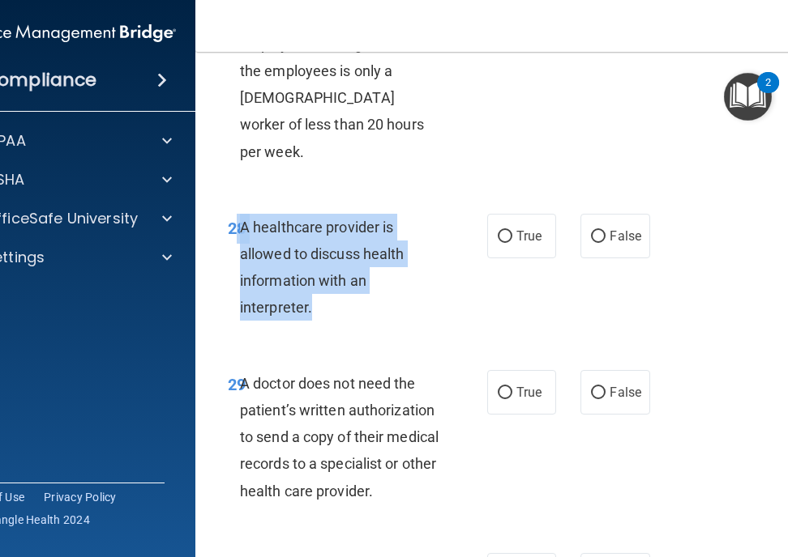
drag, startPoint x: 233, startPoint y: 195, endPoint x: 383, endPoint y: 284, distance: 175.1
click at [383, 284] on div "28 A healthcare provider is allowed to discuss health information with an inter…" at bounding box center [357, 272] width 308 height 116
click at [416, 214] on div "A healthcare provider is allowed to discuss health information with an interpre…" at bounding box center [346, 268] width 213 height 108
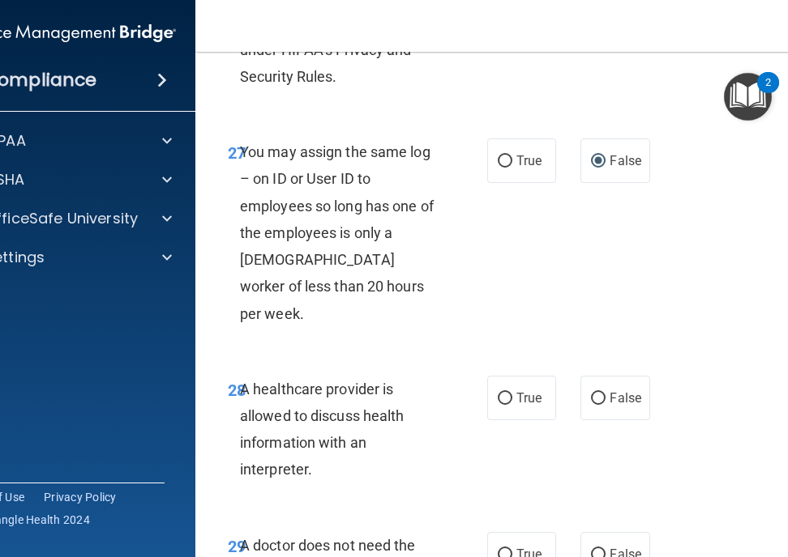
scroll to position [5158, 0]
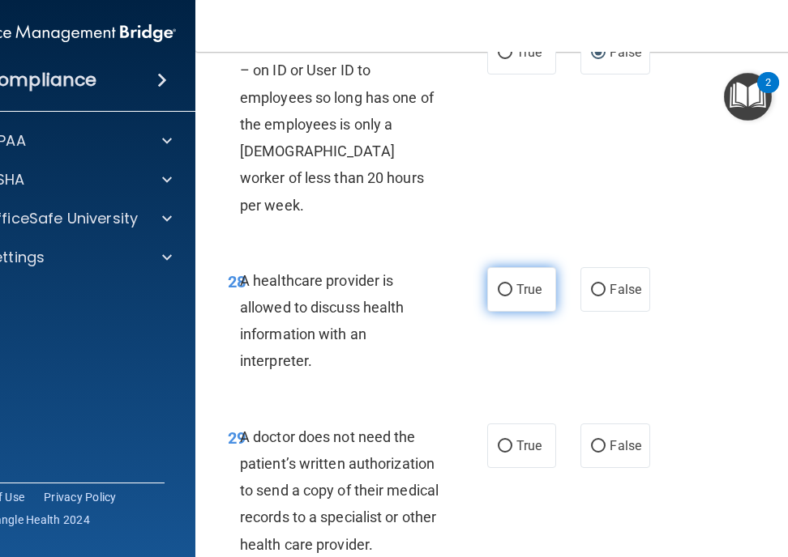
click at [500, 284] on input "True" at bounding box center [505, 290] width 15 height 12
radio input "true"
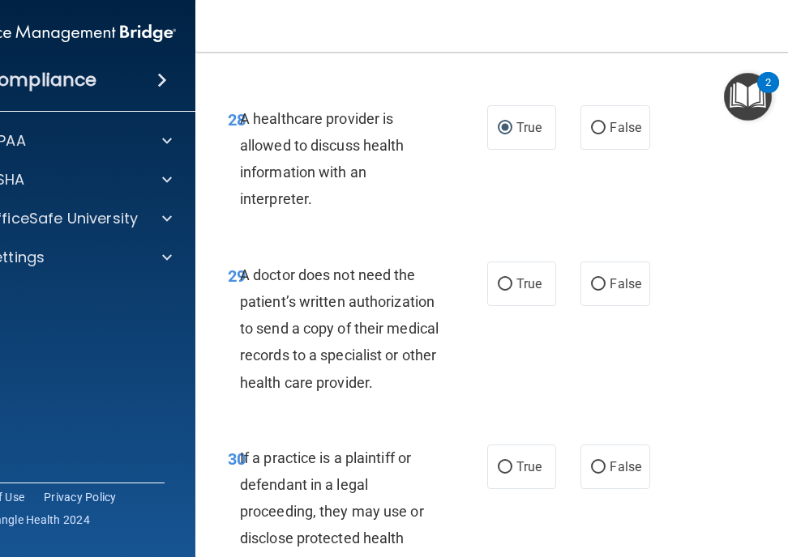
scroll to position [5427, 0]
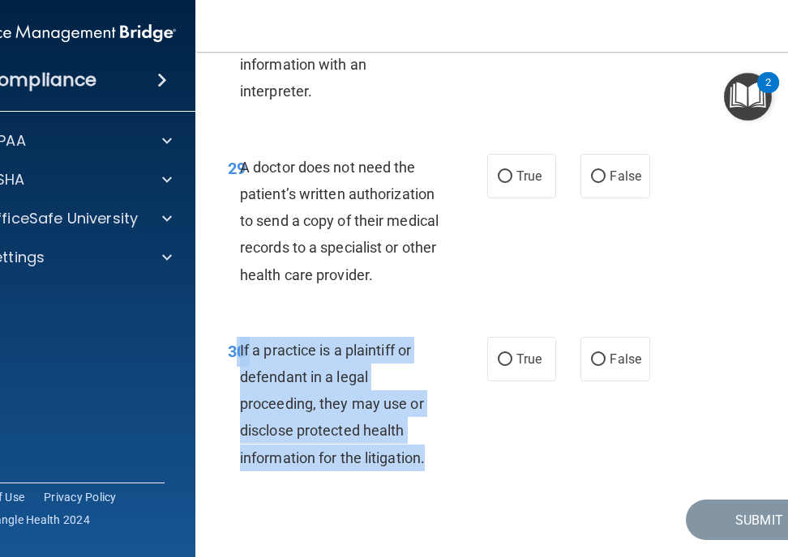
drag, startPoint x: 229, startPoint y: 318, endPoint x: 427, endPoint y: 429, distance: 226.4
click at [427, 429] on div "30 If a practice is a plaintiff or defendant in a legal proceeding, they may us…" at bounding box center [357, 408] width 308 height 143
click at [500, 354] on input "True" at bounding box center [505, 360] width 15 height 12
radio input "true"
click at [499, 171] on input "True" at bounding box center [505, 177] width 15 height 12
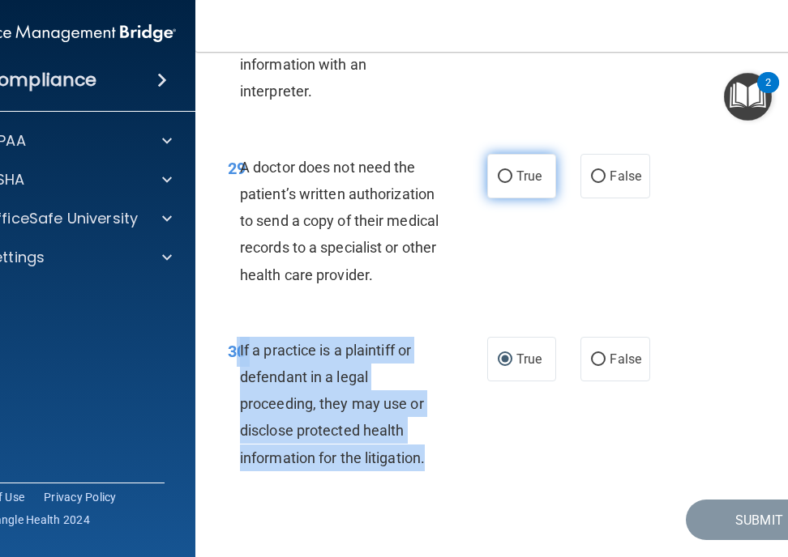
radio input "true"
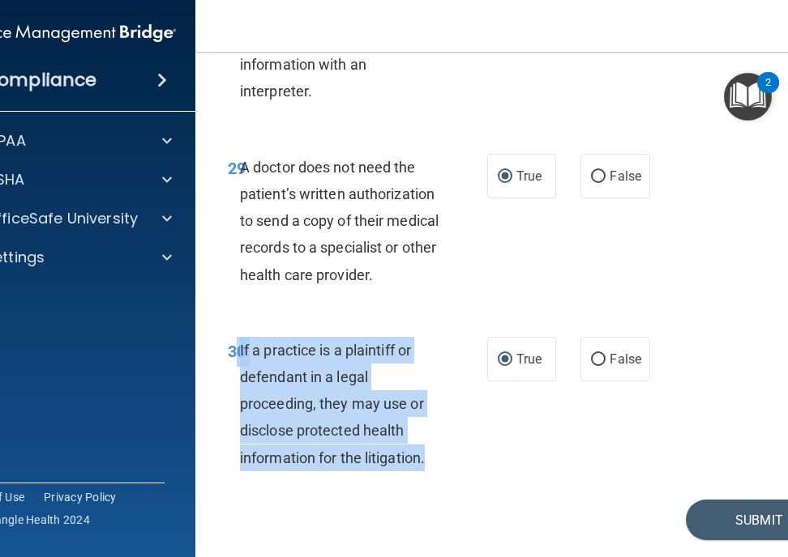
drag, startPoint x: 237, startPoint y: 135, endPoint x: 437, endPoint y: 250, distance: 229.8
click at [437, 250] on div "A doctor does not need the patient’s written authorization to send a copy of th…" at bounding box center [346, 221] width 213 height 135
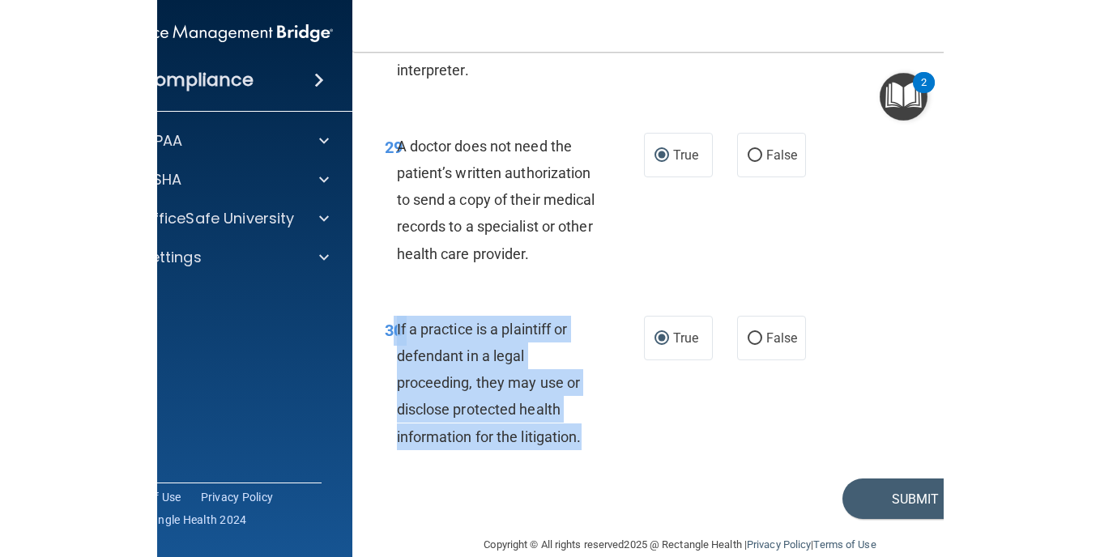
scroll to position [4426, 0]
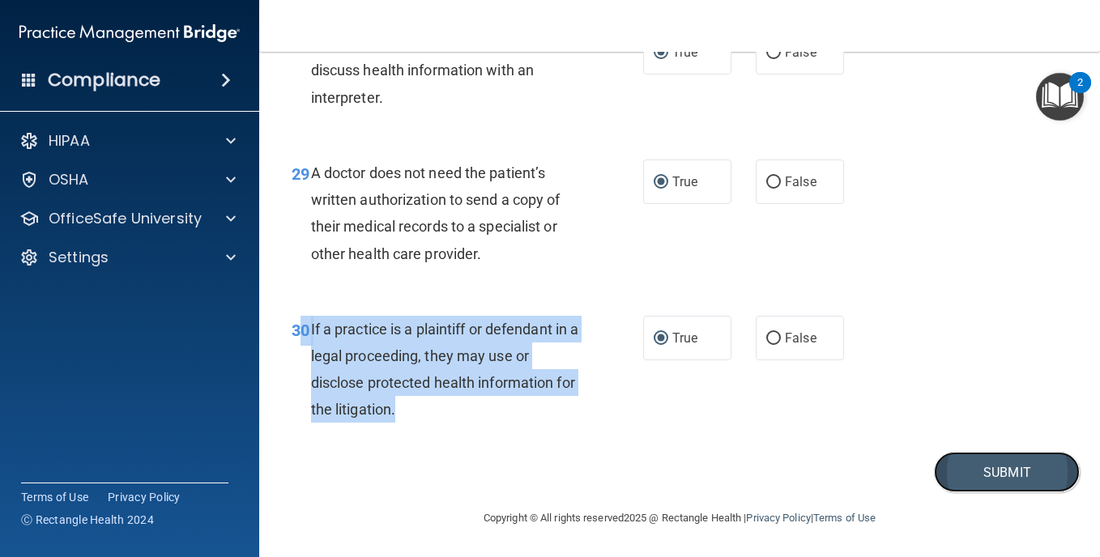
click at [993, 468] on button "Submit" at bounding box center [1007, 472] width 146 height 41
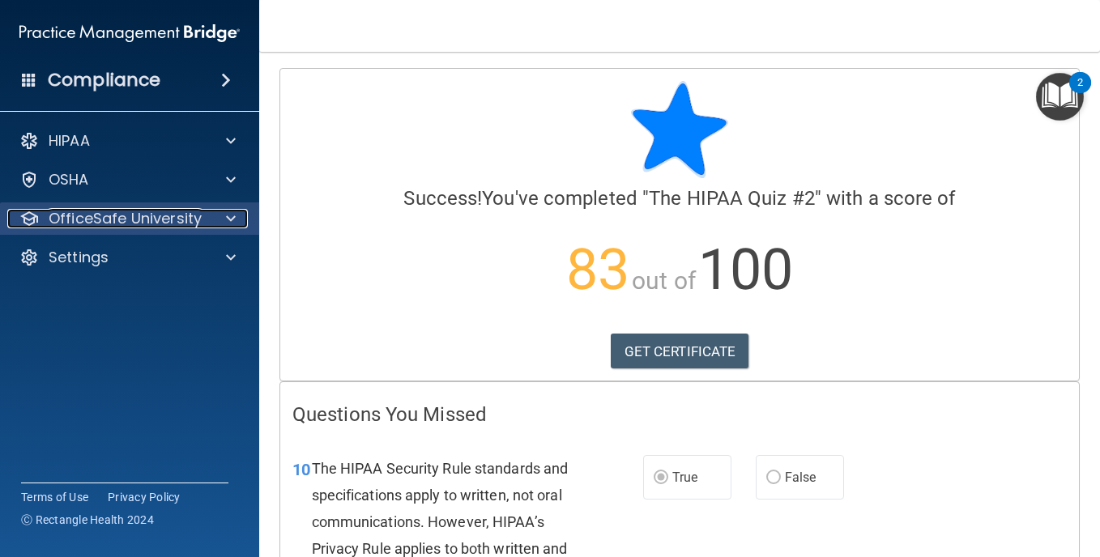
click at [90, 212] on p "OfficeSafe University" at bounding box center [125, 218] width 153 height 19
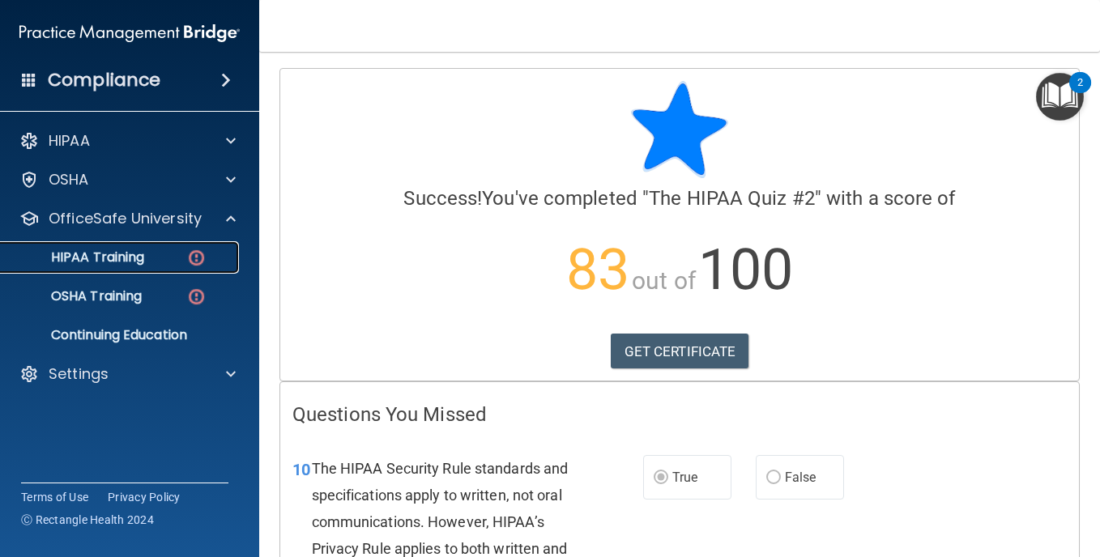
click at [75, 254] on p "HIPAA Training" at bounding box center [78, 258] width 134 height 16
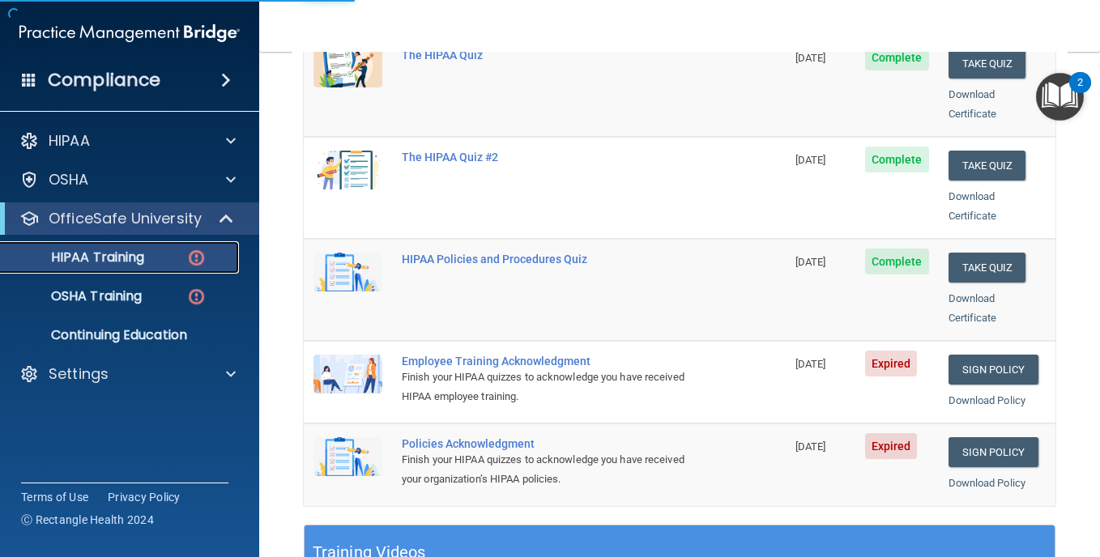
scroll to position [378, 0]
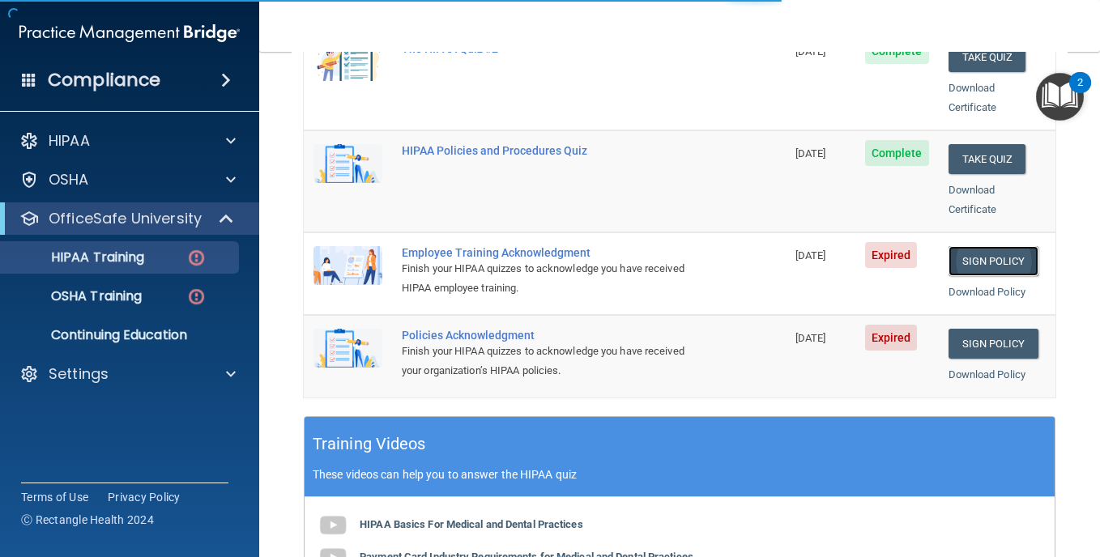
click at [974, 246] on link "Sign Policy" at bounding box center [994, 261] width 90 height 30
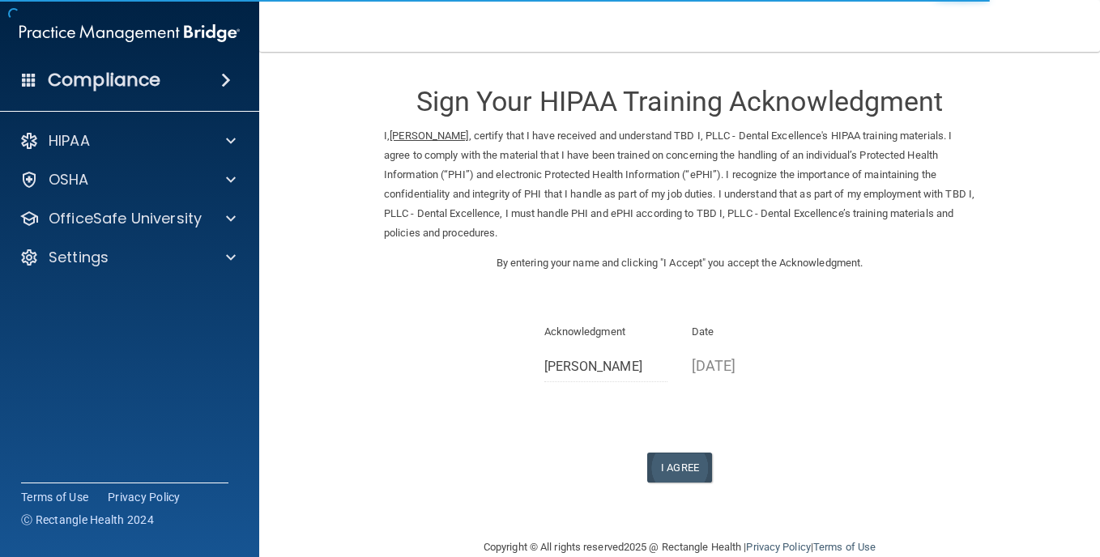
scroll to position [29, 0]
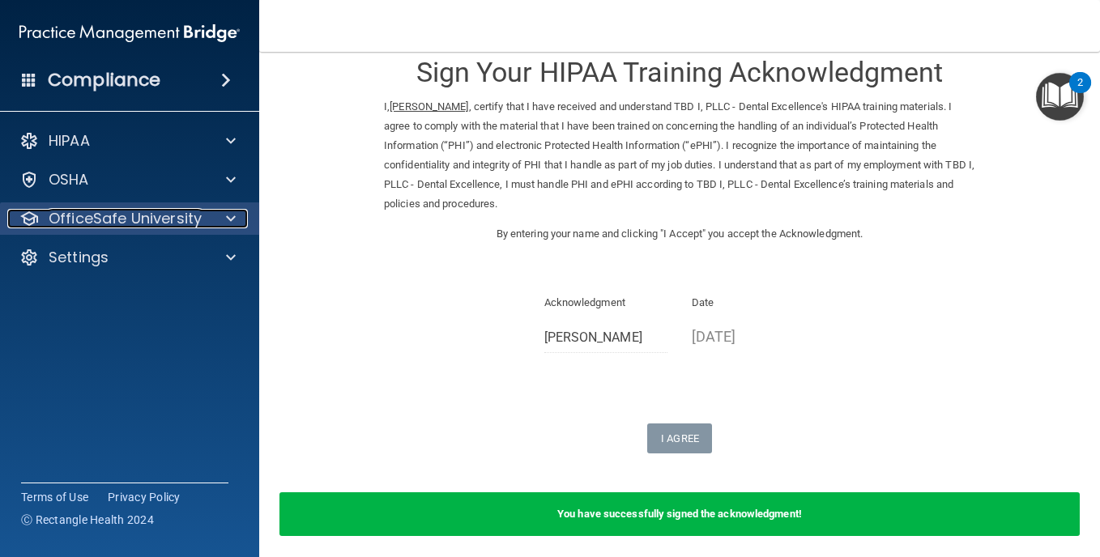
click at [77, 215] on p "OfficeSafe University" at bounding box center [125, 218] width 153 height 19
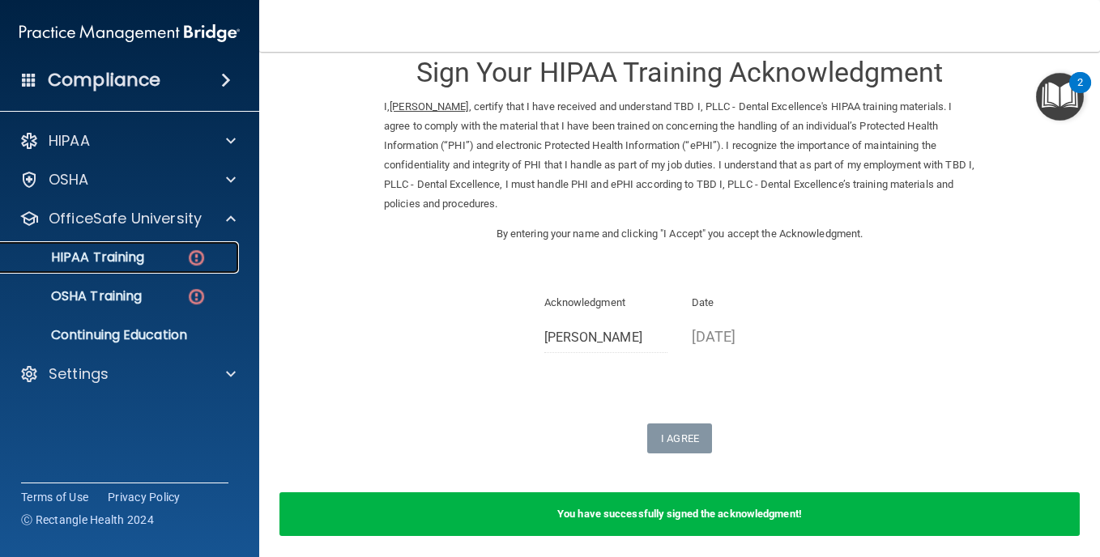
click at [107, 252] on p "HIPAA Training" at bounding box center [78, 258] width 134 height 16
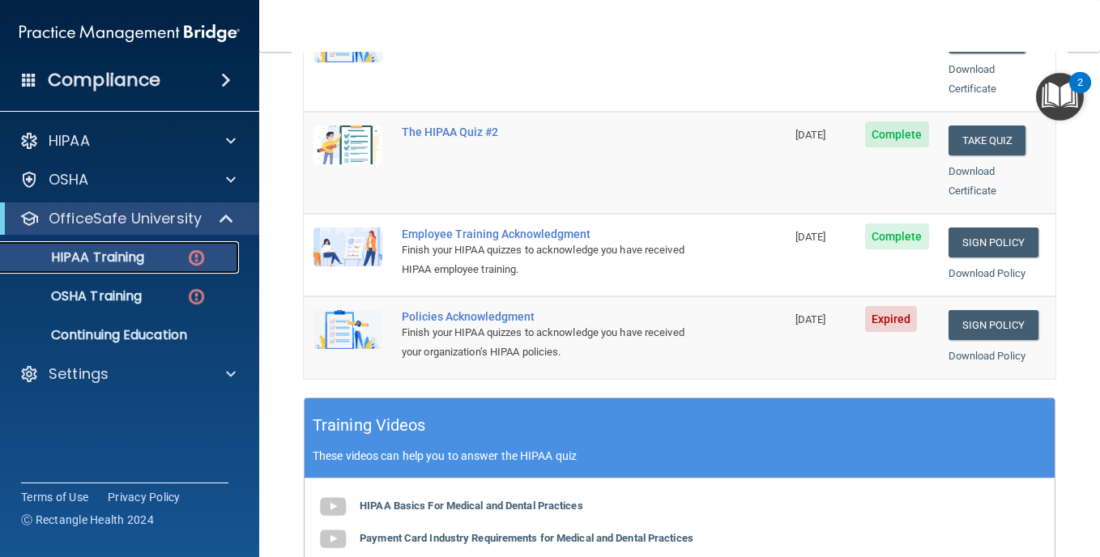
scroll to position [343, 0]
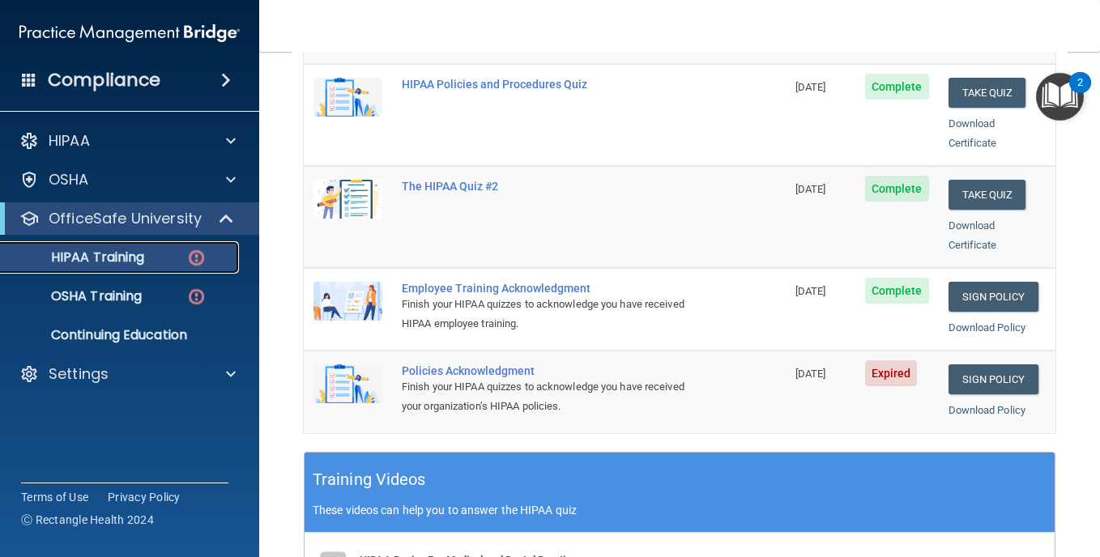
click at [113, 254] on p "HIPAA Training" at bounding box center [78, 258] width 134 height 16
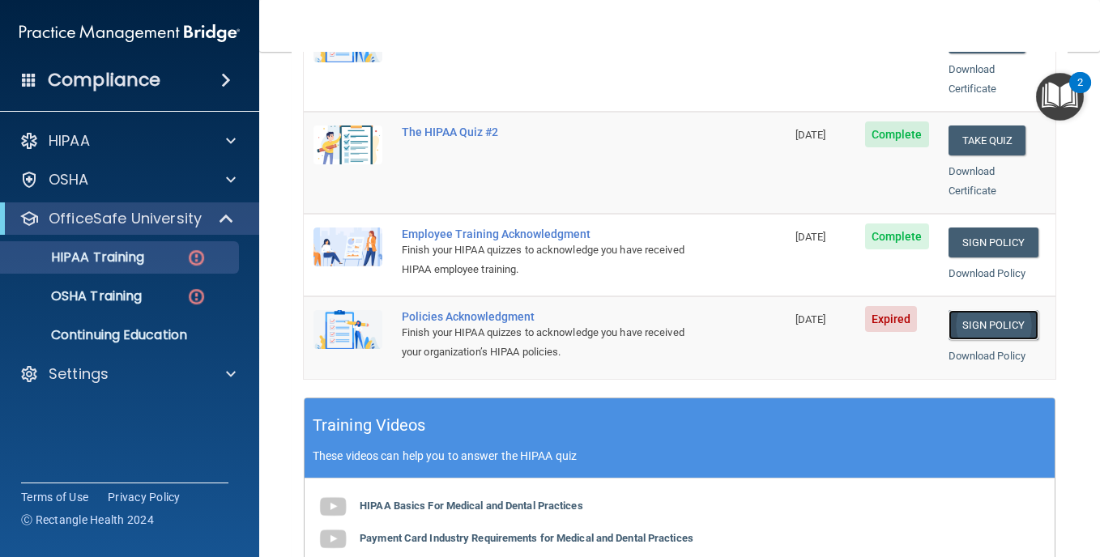
click at [991, 310] on link "Sign Policy" at bounding box center [994, 325] width 90 height 30
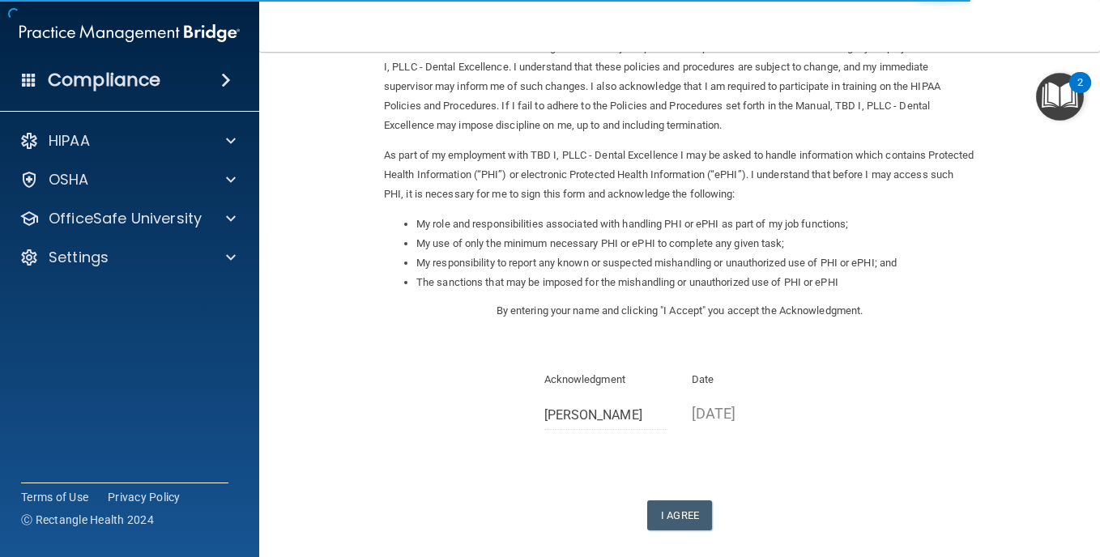
scroll to position [185, 0]
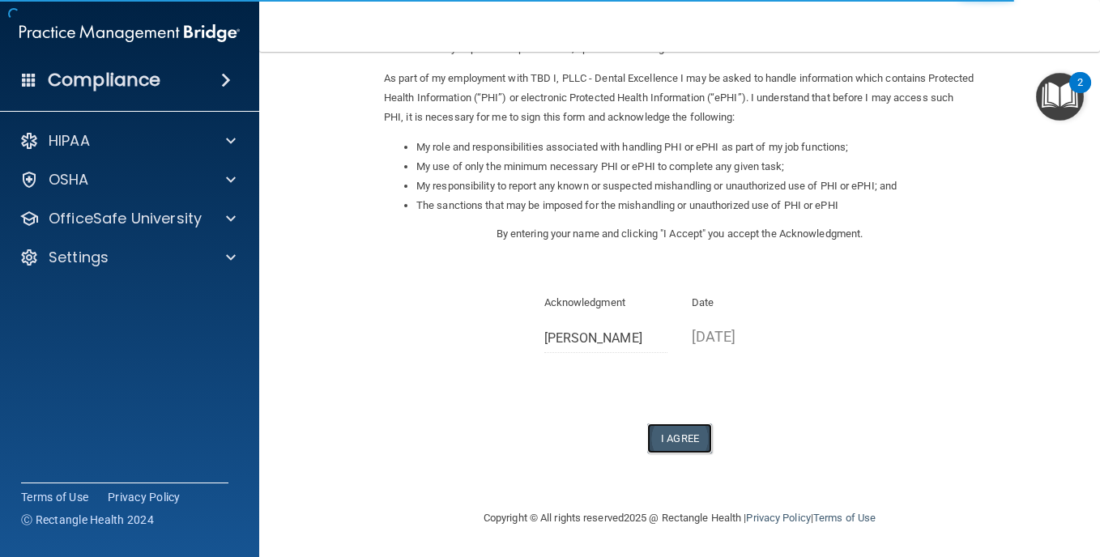
click at [677, 431] on button "I Agree" at bounding box center [679, 439] width 65 height 30
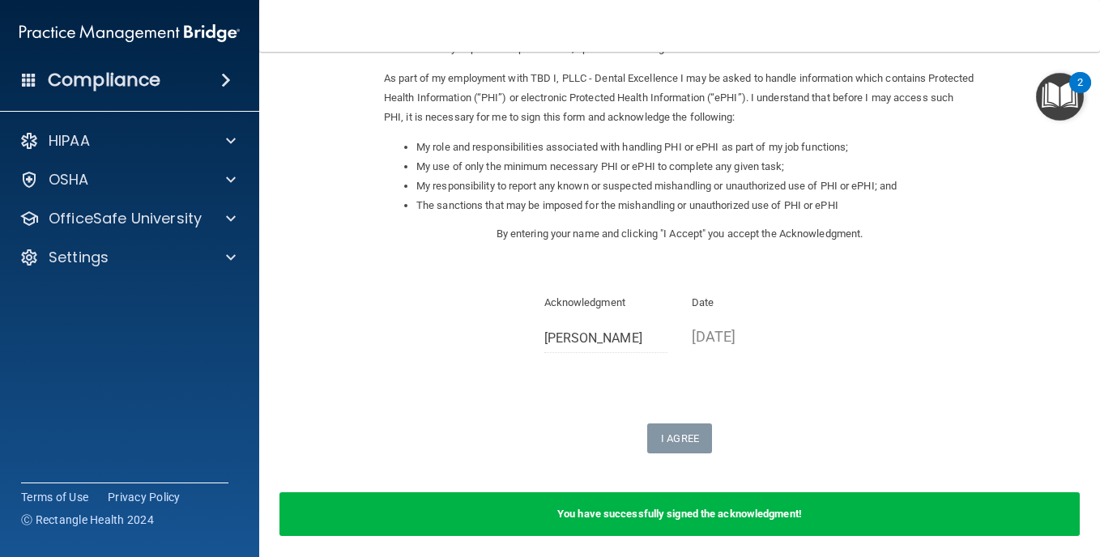
scroll to position [0, 0]
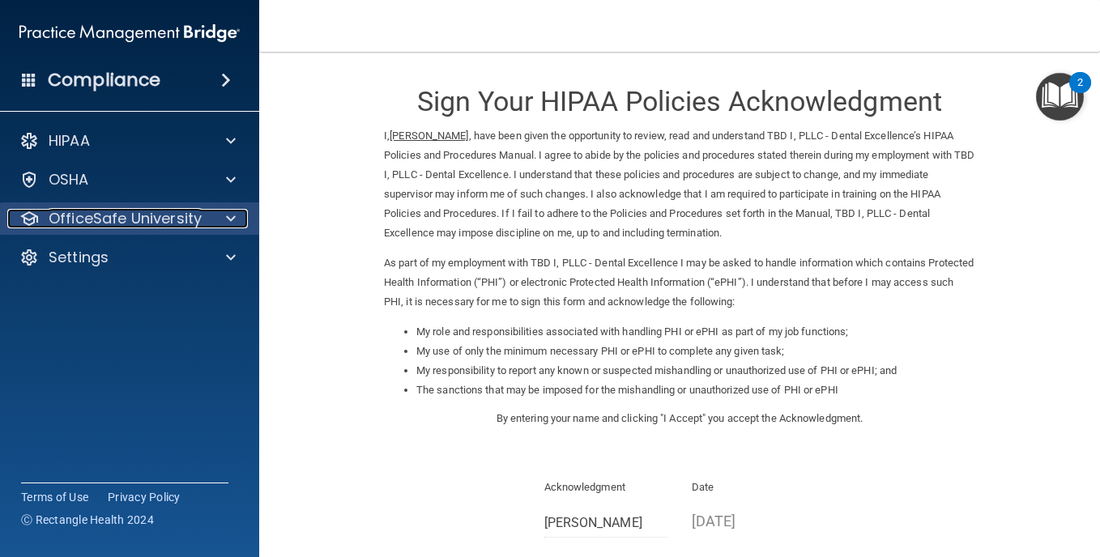
click at [152, 217] on p "OfficeSafe University" at bounding box center [125, 218] width 153 height 19
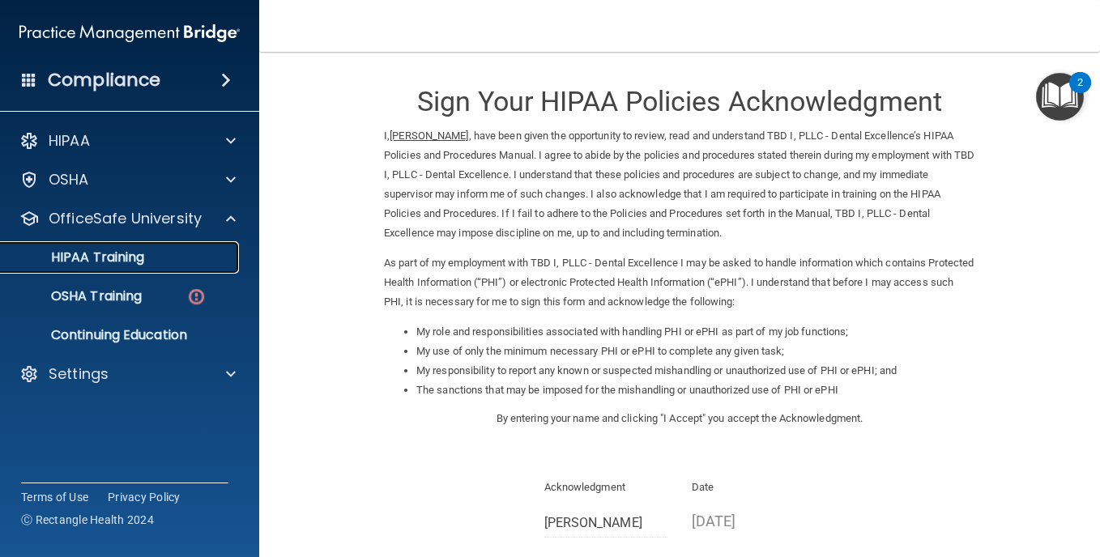
click at [113, 255] on p "HIPAA Training" at bounding box center [78, 258] width 134 height 16
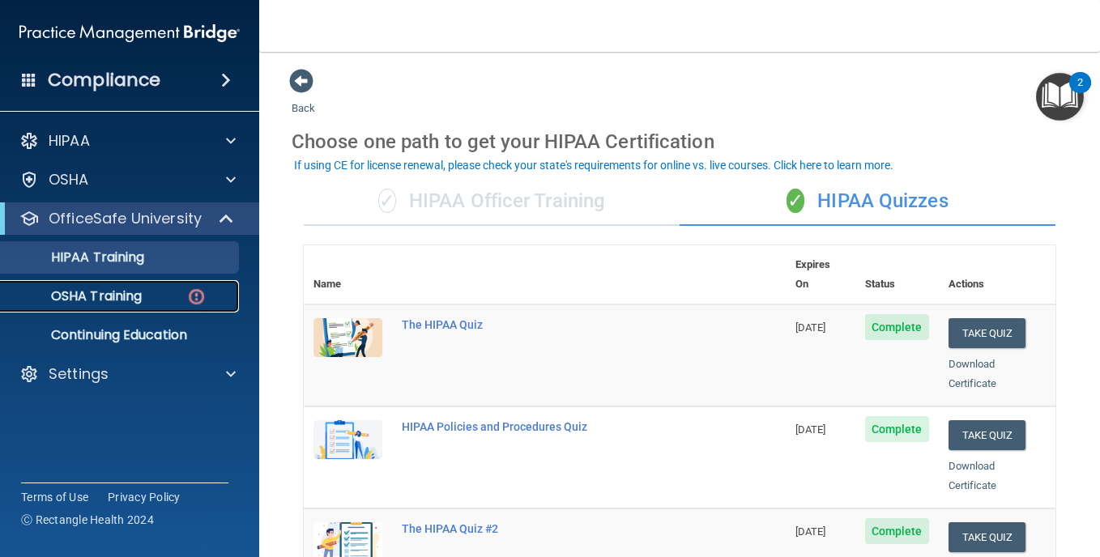
click at [105, 293] on p "OSHA Training" at bounding box center [76, 296] width 131 height 16
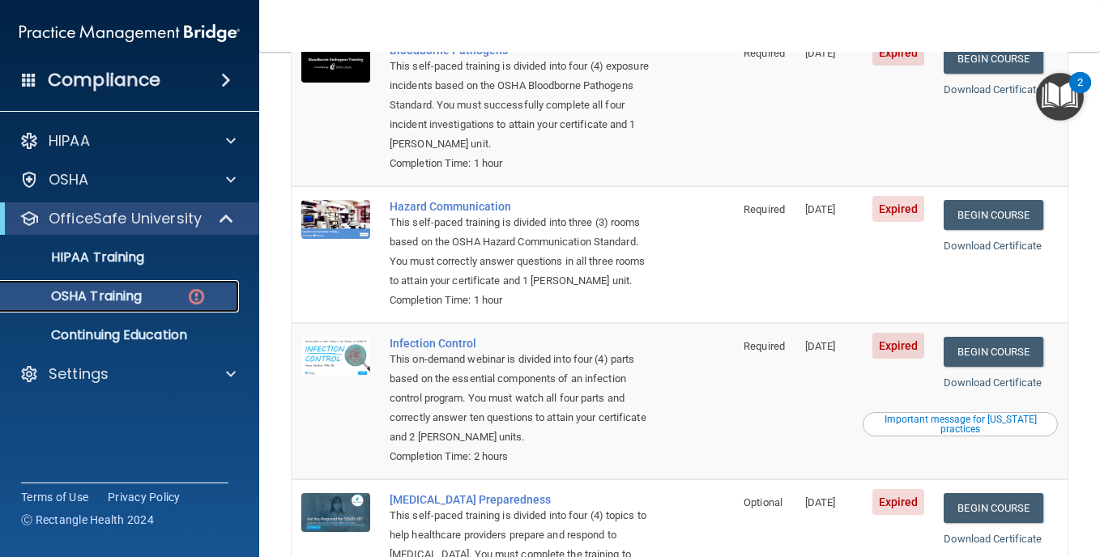
scroll to position [363, 0]
